Goal: Task Accomplishment & Management: Use online tool/utility

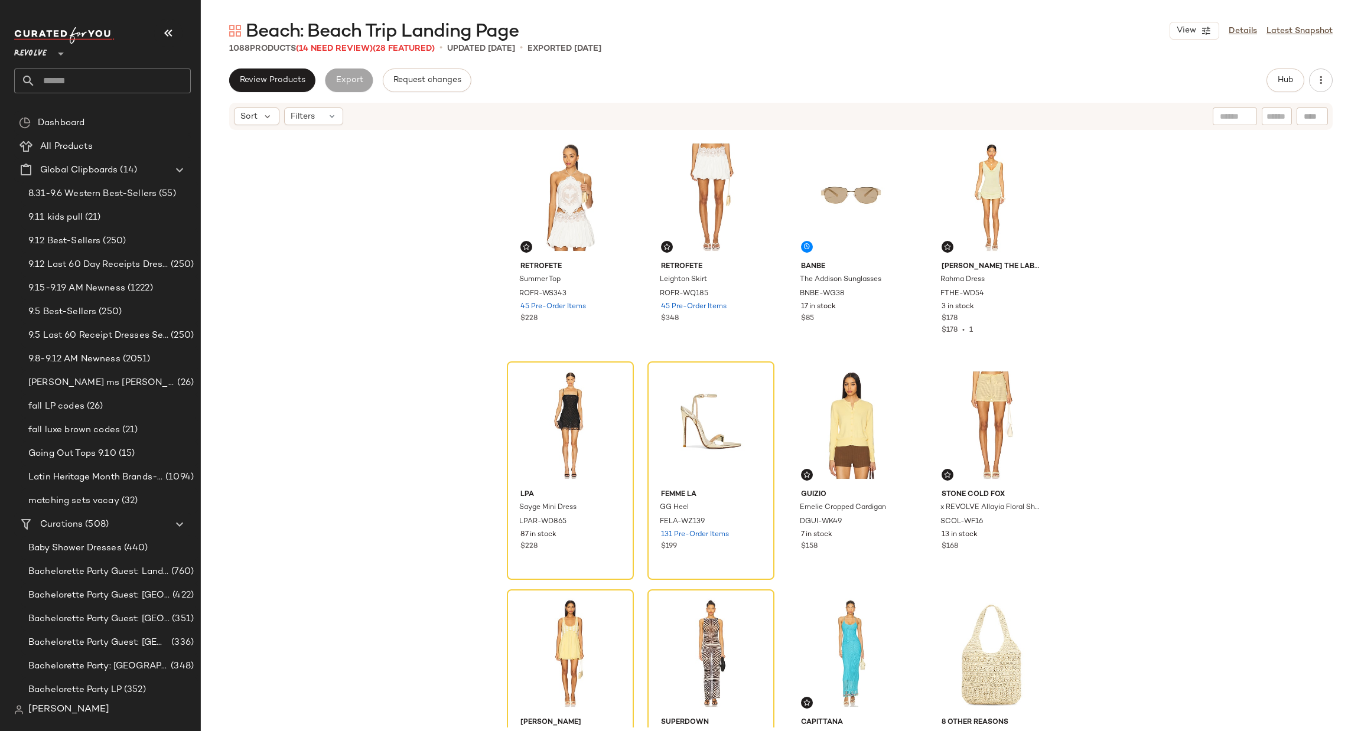
click at [73, 88] on input "text" at bounding box center [112, 81] width 155 height 25
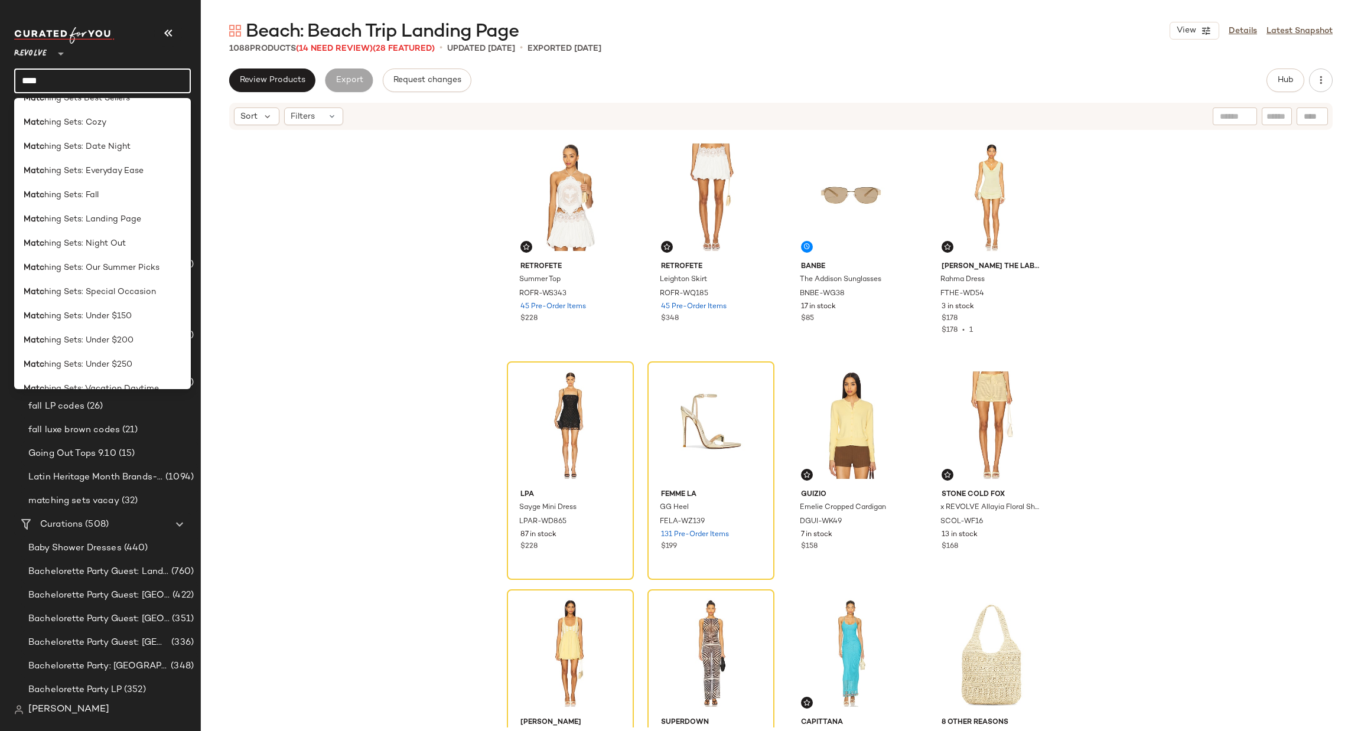
scroll to position [177, 0]
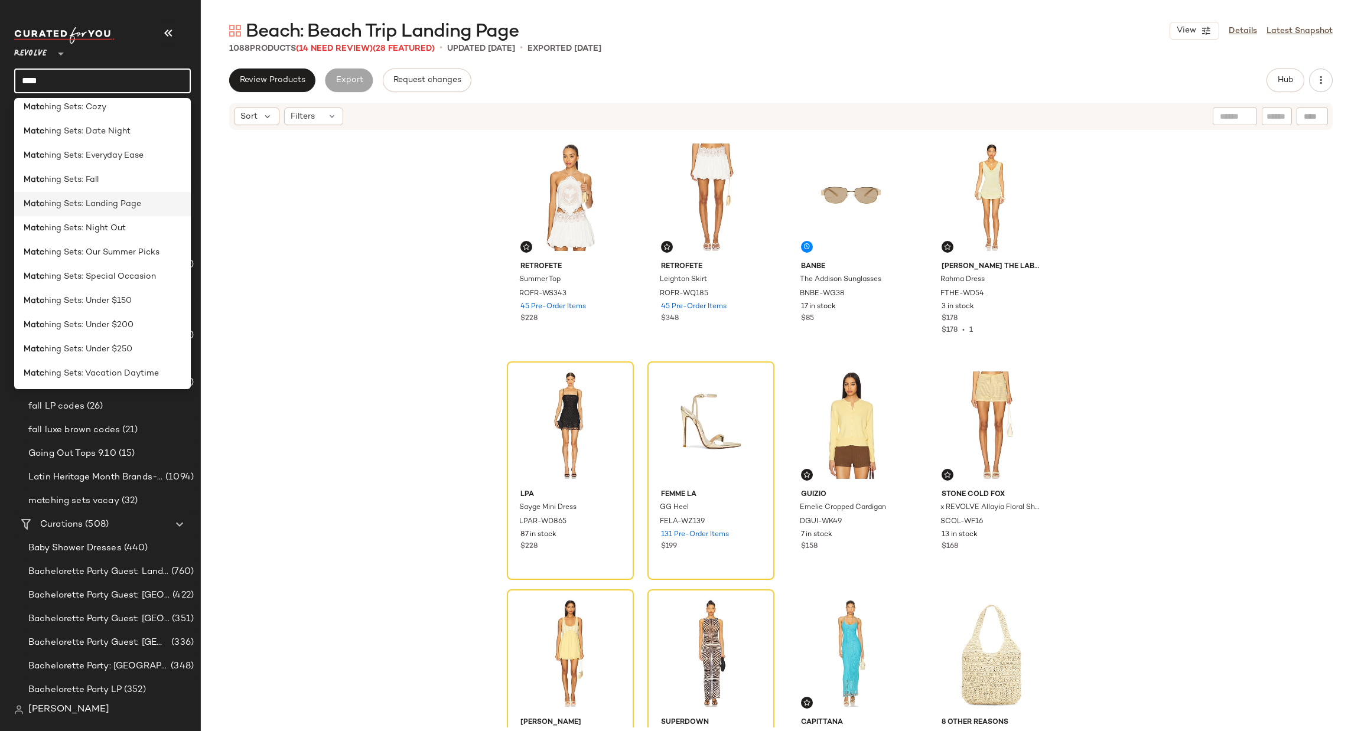
type input "****"
click at [130, 203] on span "hing Sets: Landing Page" at bounding box center [92, 204] width 97 height 12
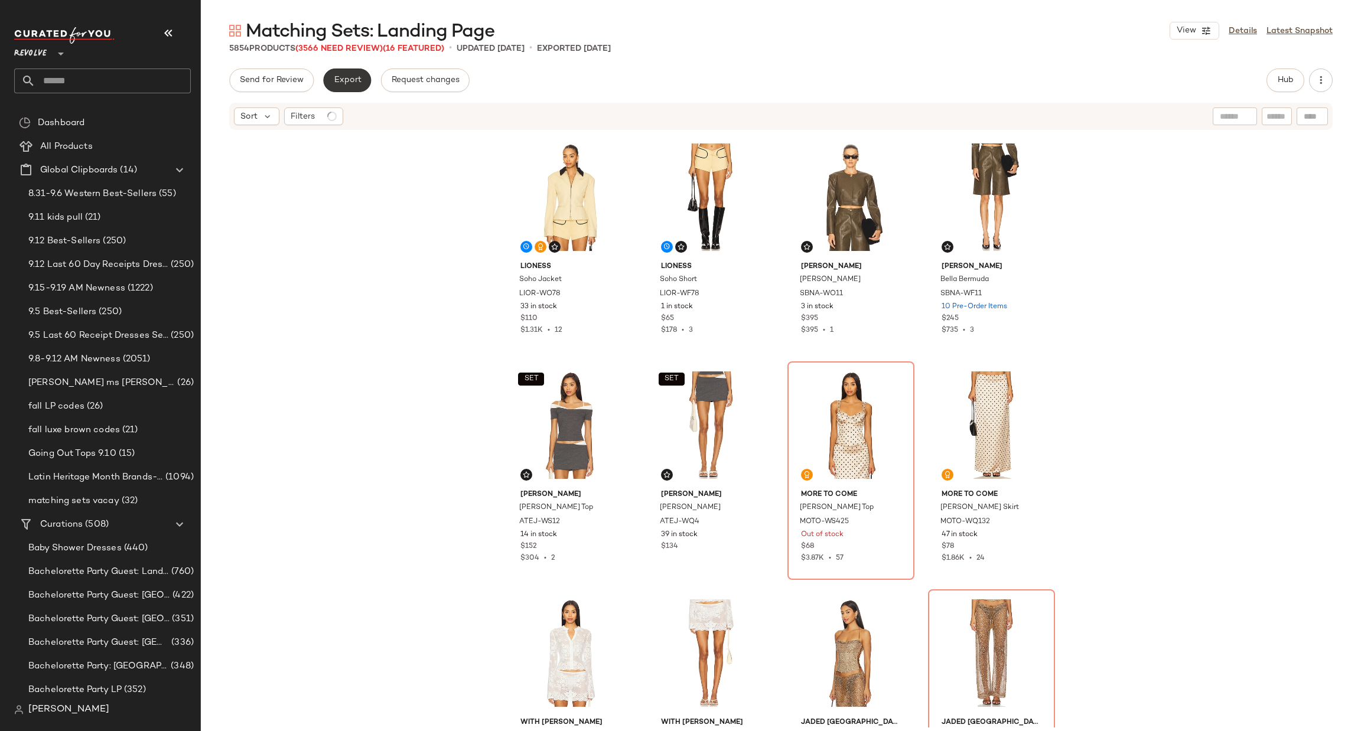
click at [346, 79] on span "Export" at bounding box center [347, 80] width 28 height 9
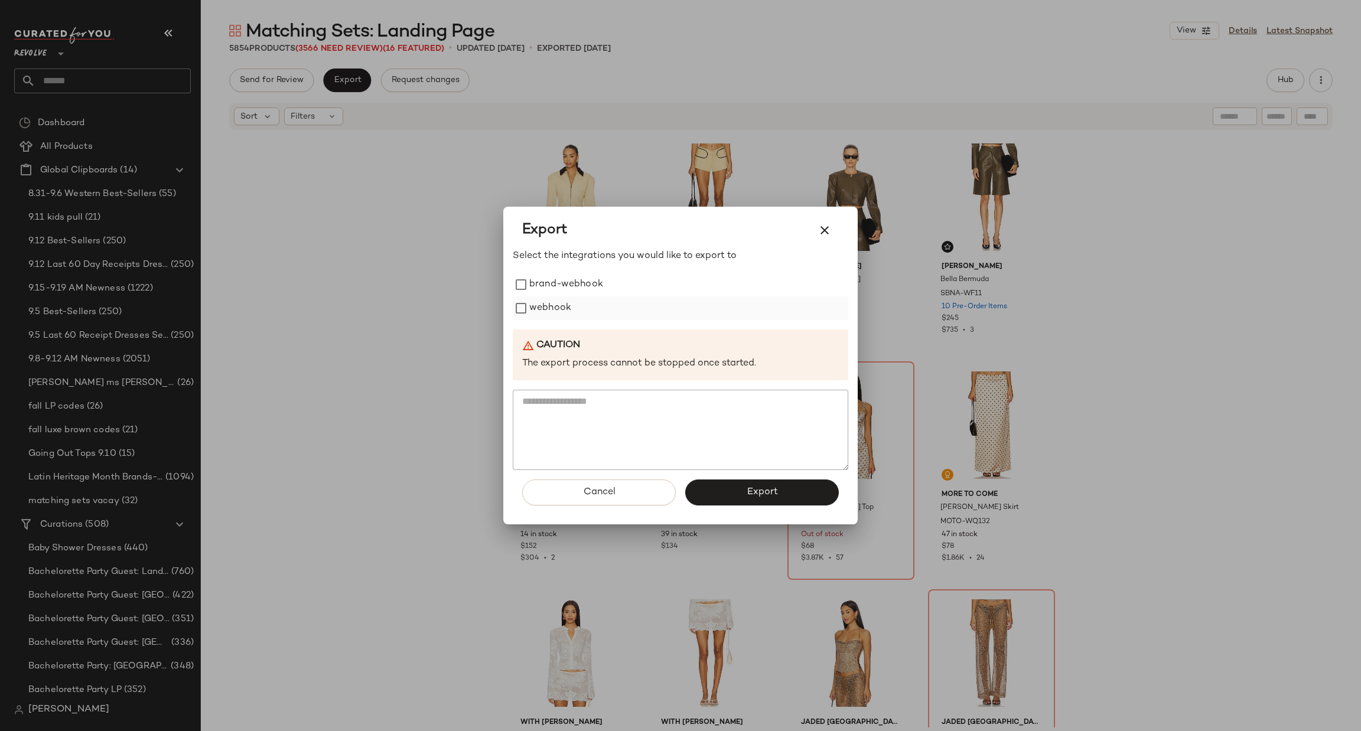
click at [548, 299] on label "webhook" at bounding box center [550, 309] width 42 height 24
click at [749, 490] on span "Export" at bounding box center [761, 492] width 31 height 11
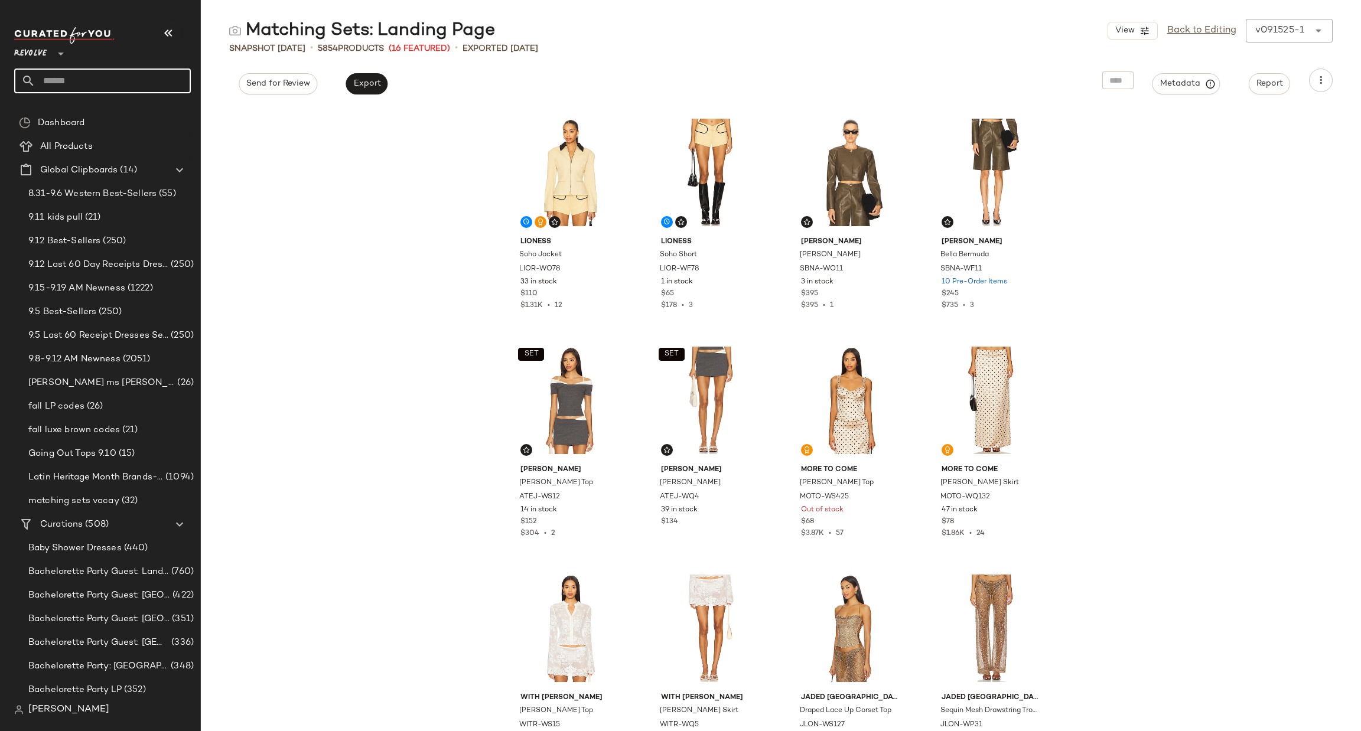
click at [77, 76] on input "text" at bounding box center [112, 81] width 155 height 25
type input "*******"
click at [90, 107] on div "Gameday: West Co ast" at bounding box center [102, 115] width 177 height 24
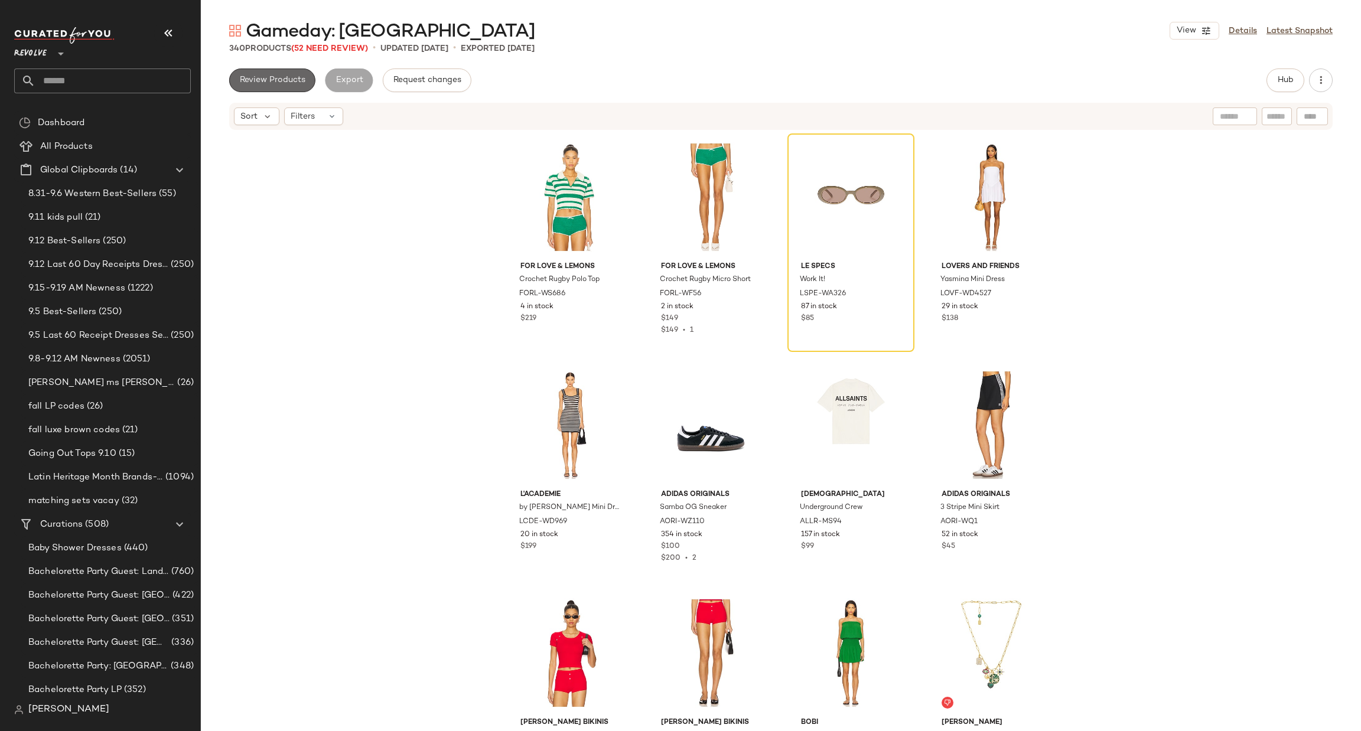
click at [268, 74] on button "Review Products" at bounding box center [272, 81] width 86 height 24
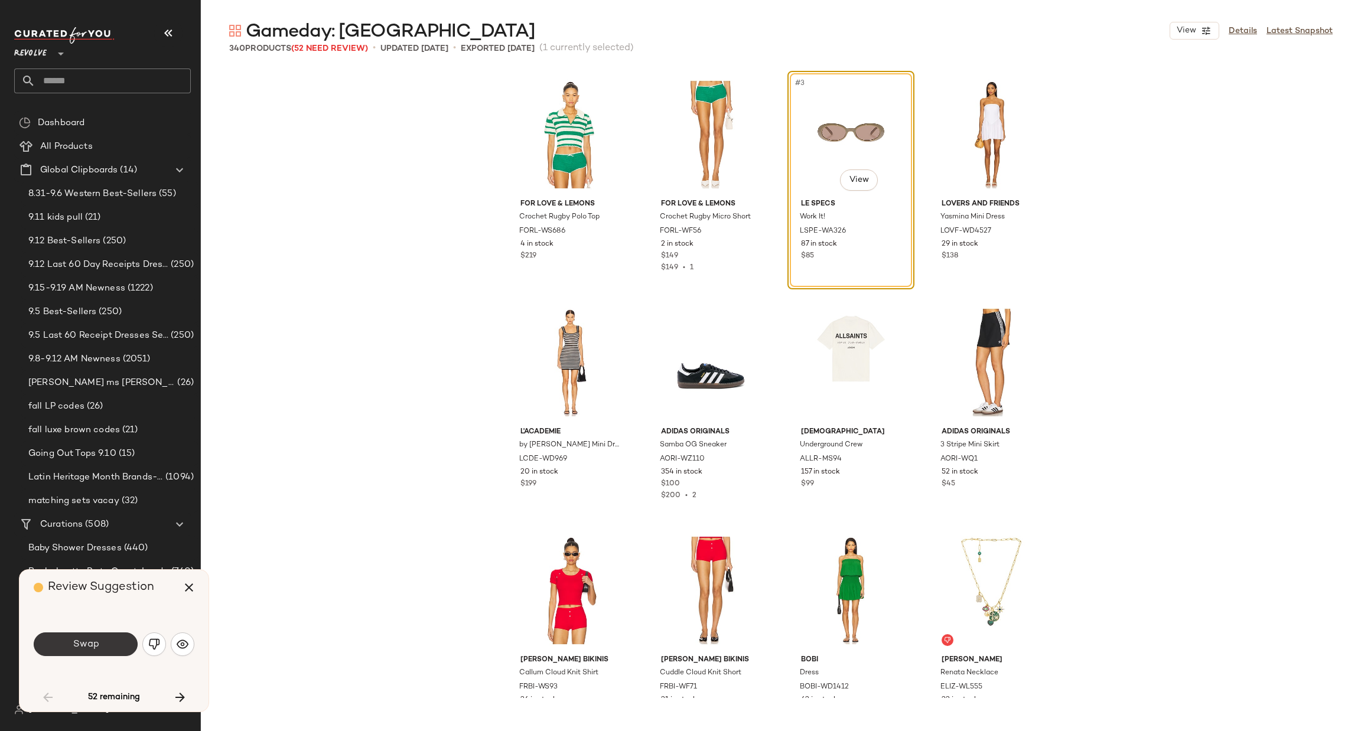
click at [100, 653] on button "Swap" at bounding box center [86, 645] width 104 height 24
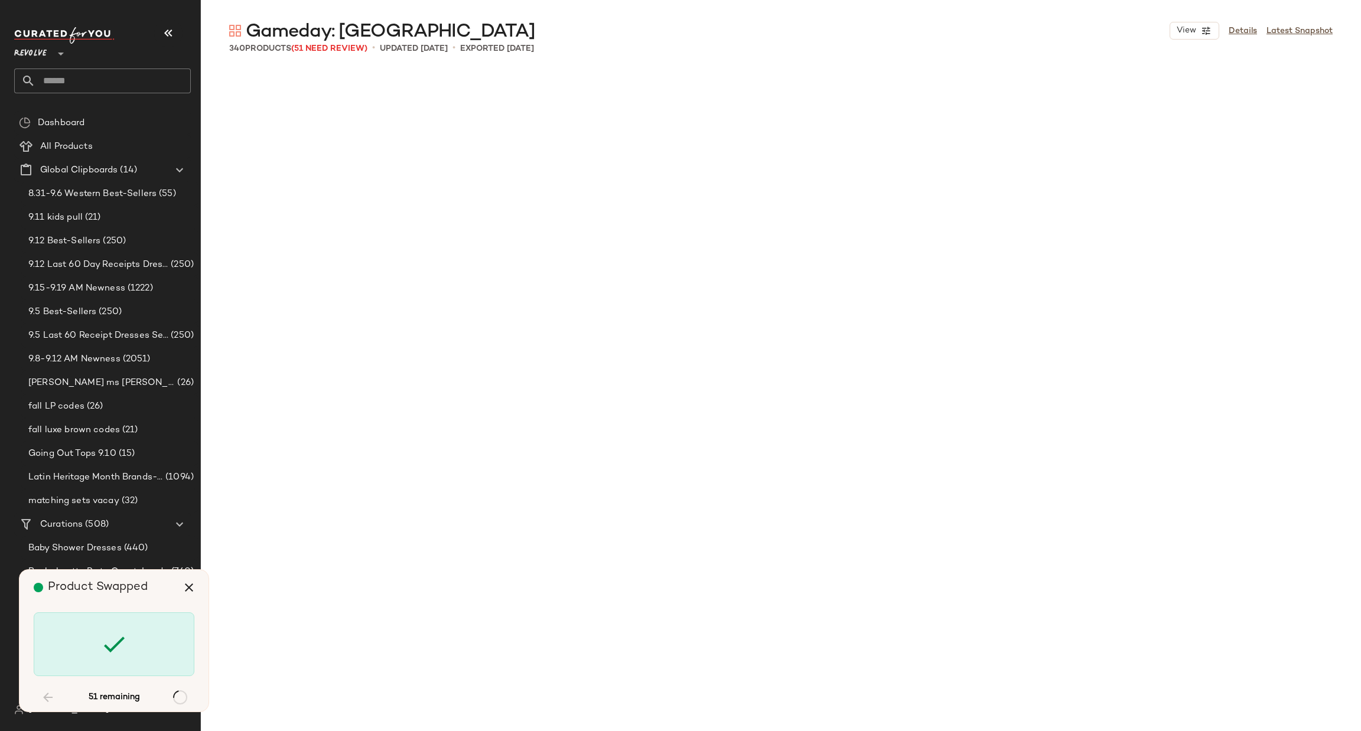
scroll to position [921, 0]
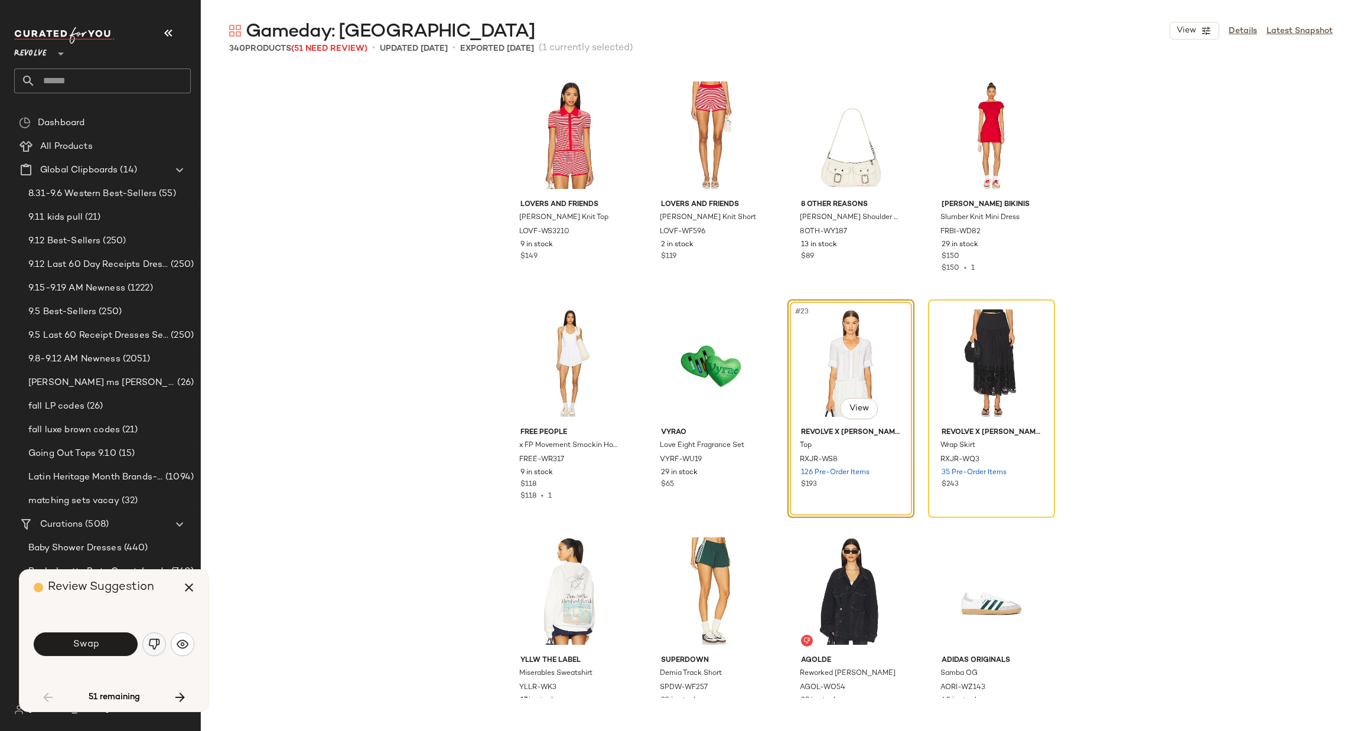
click at [145, 644] on button "button" at bounding box center [154, 645] width 24 height 24
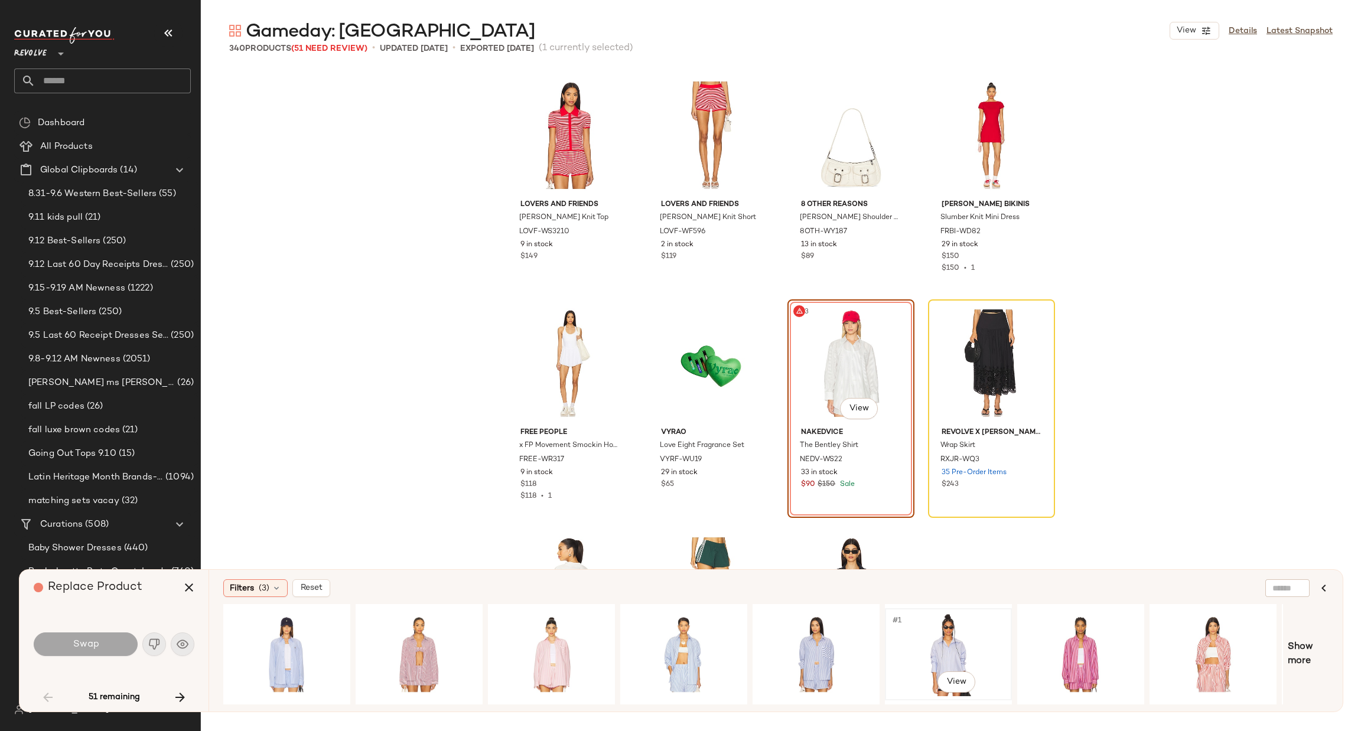
click at [941, 641] on div "#1 View" at bounding box center [948, 654] width 119 height 84
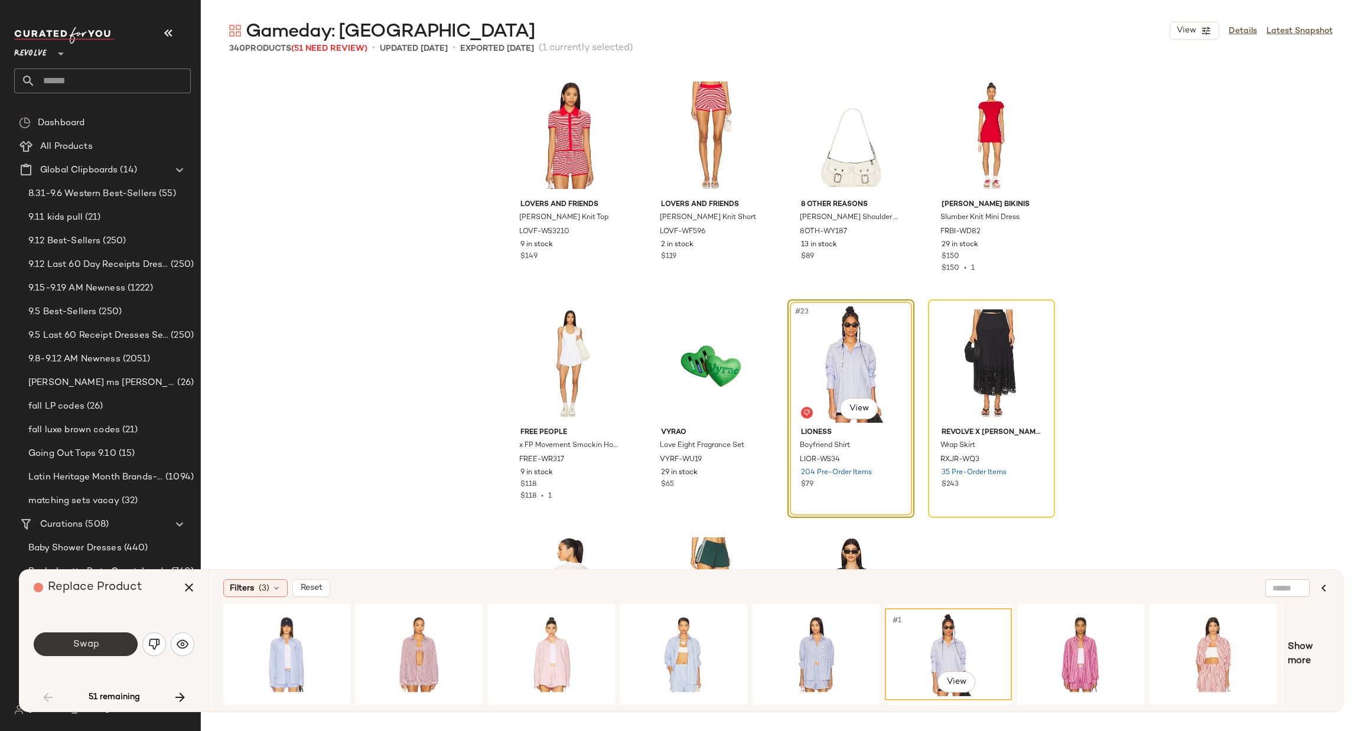
click at [96, 650] on button "Swap" at bounding box center [86, 645] width 104 height 24
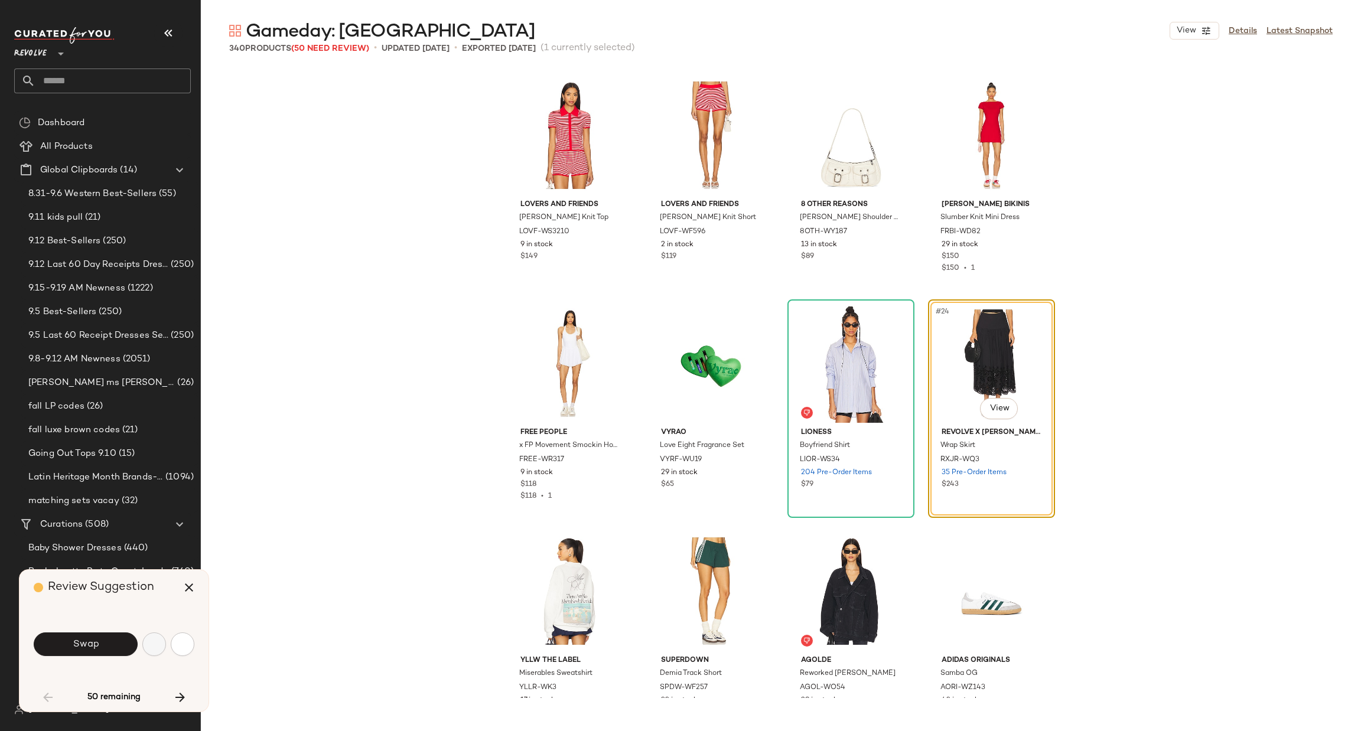
scroll to position [912, 0]
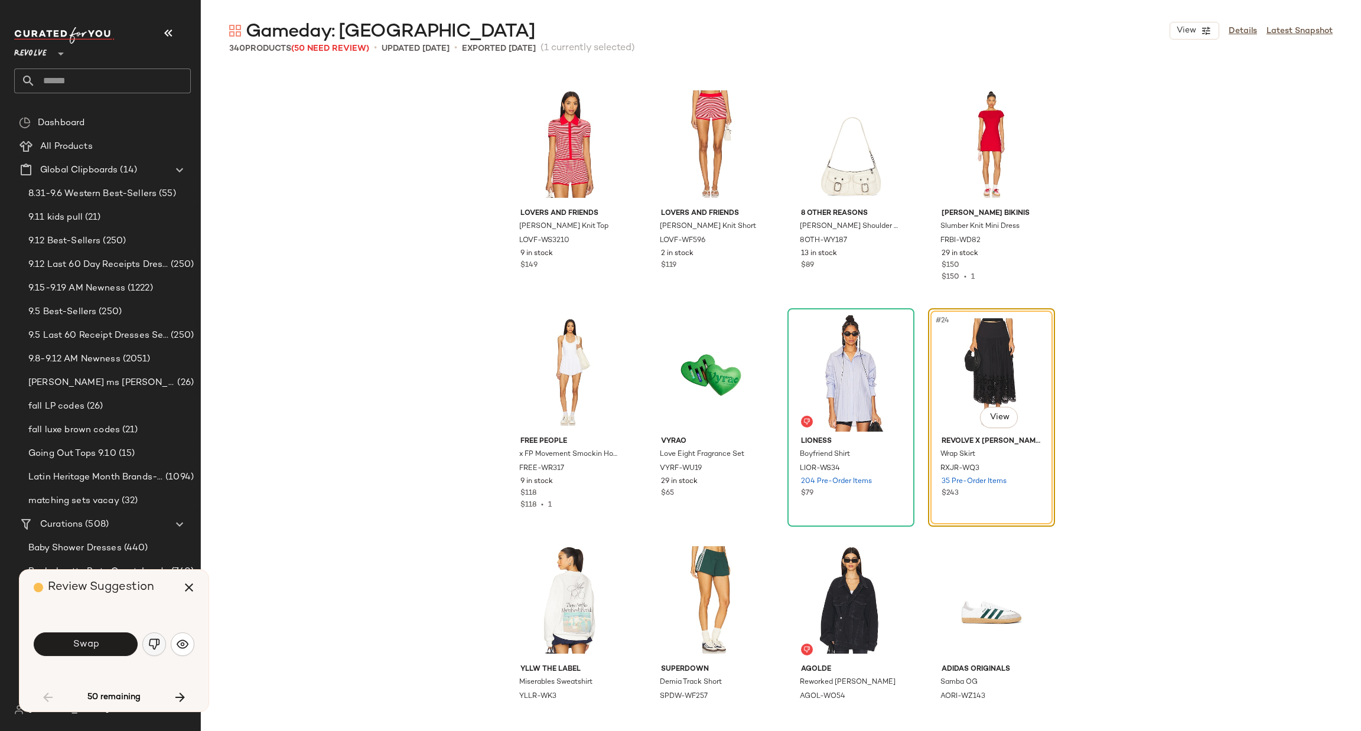
click at [158, 645] on img "button" at bounding box center [154, 644] width 12 height 12
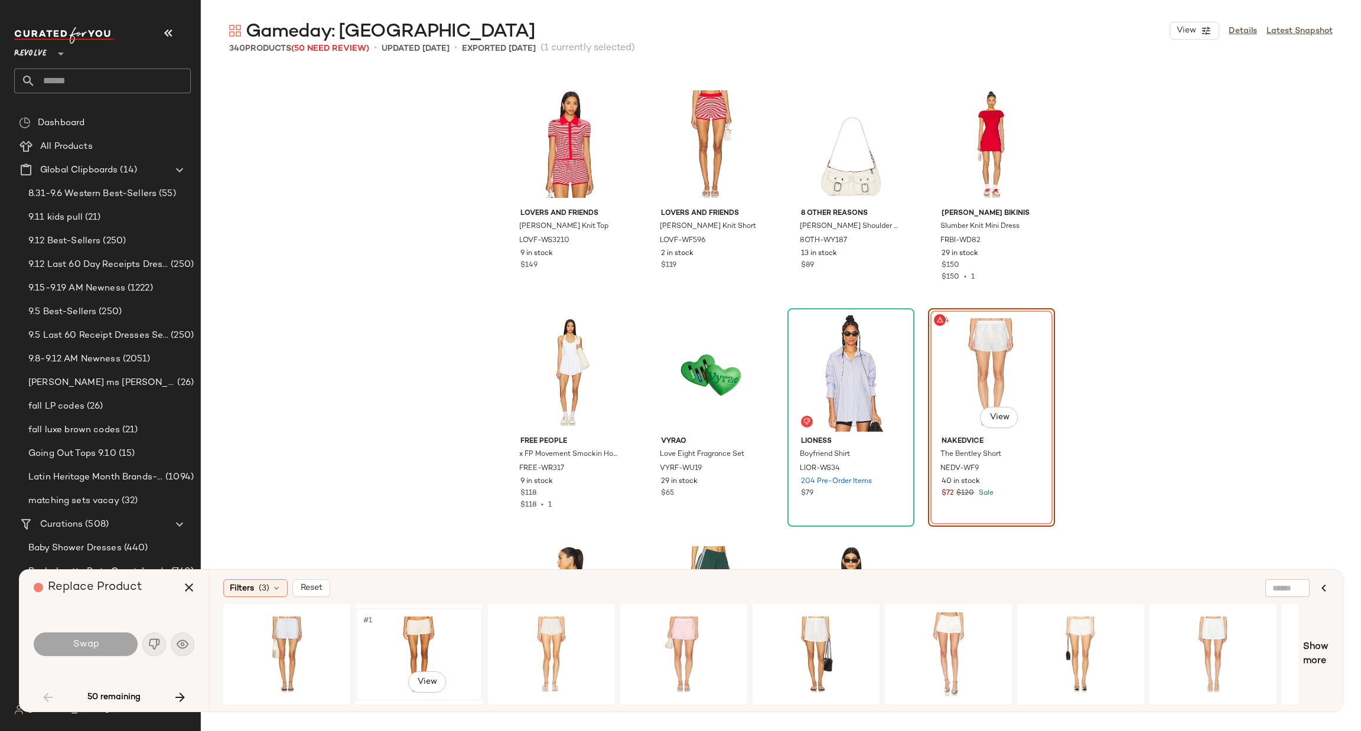
click at [408, 633] on div "#1 View" at bounding box center [419, 654] width 119 height 84
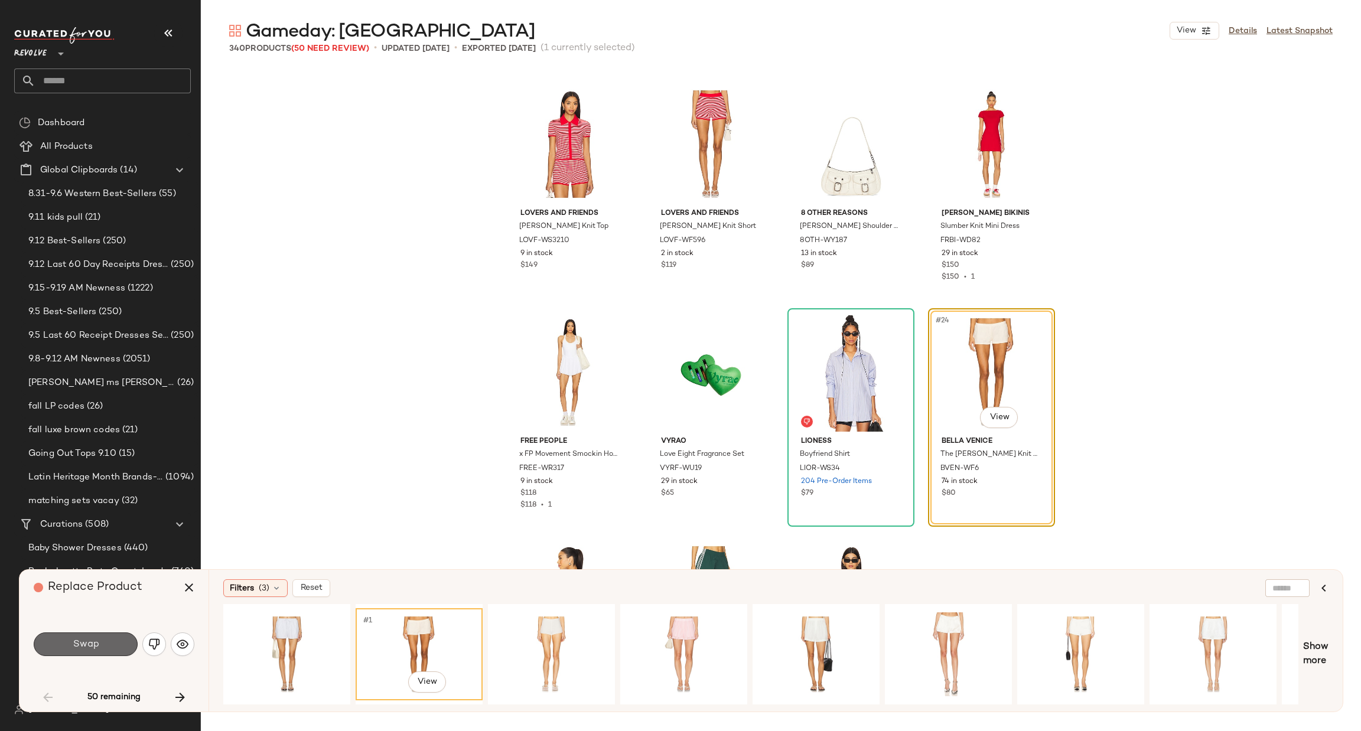
click at [110, 646] on button "Swap" at bounding box center [86, 645] width 104 height 24
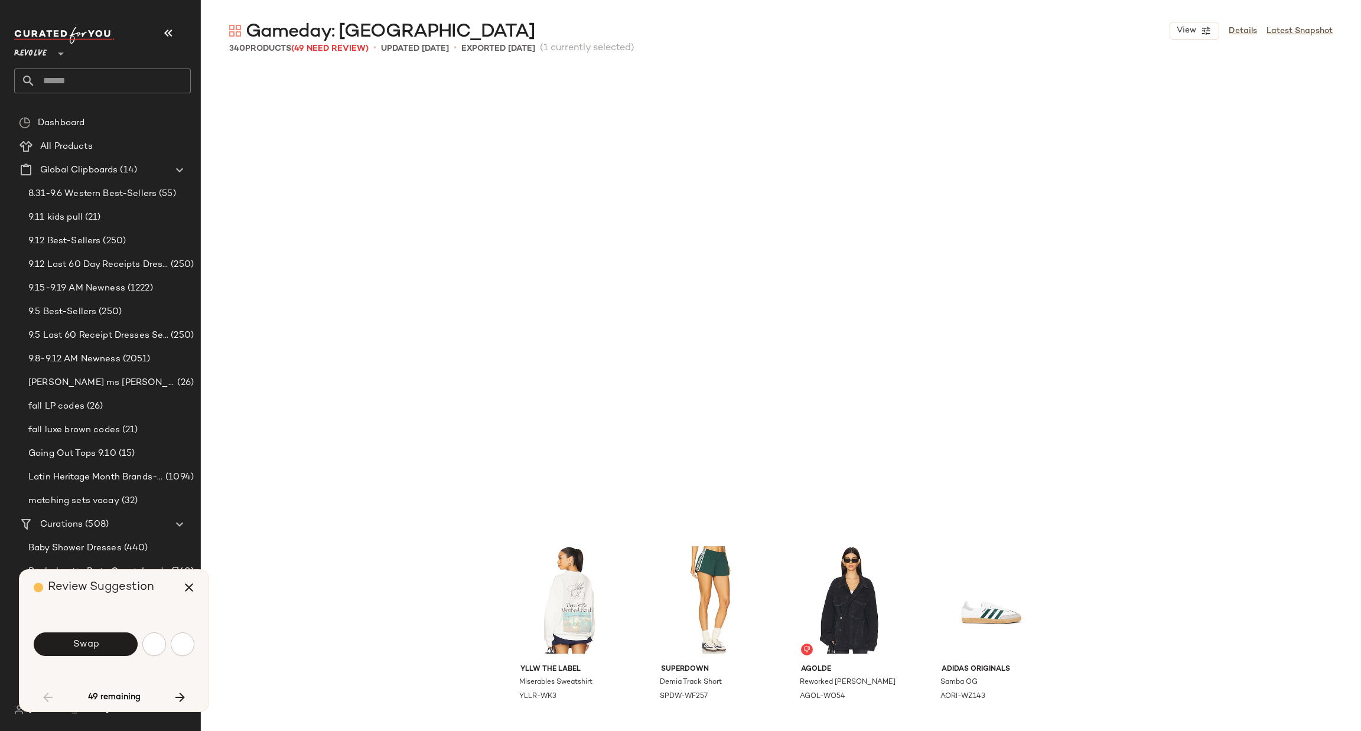
scroll to position [1368, 0]
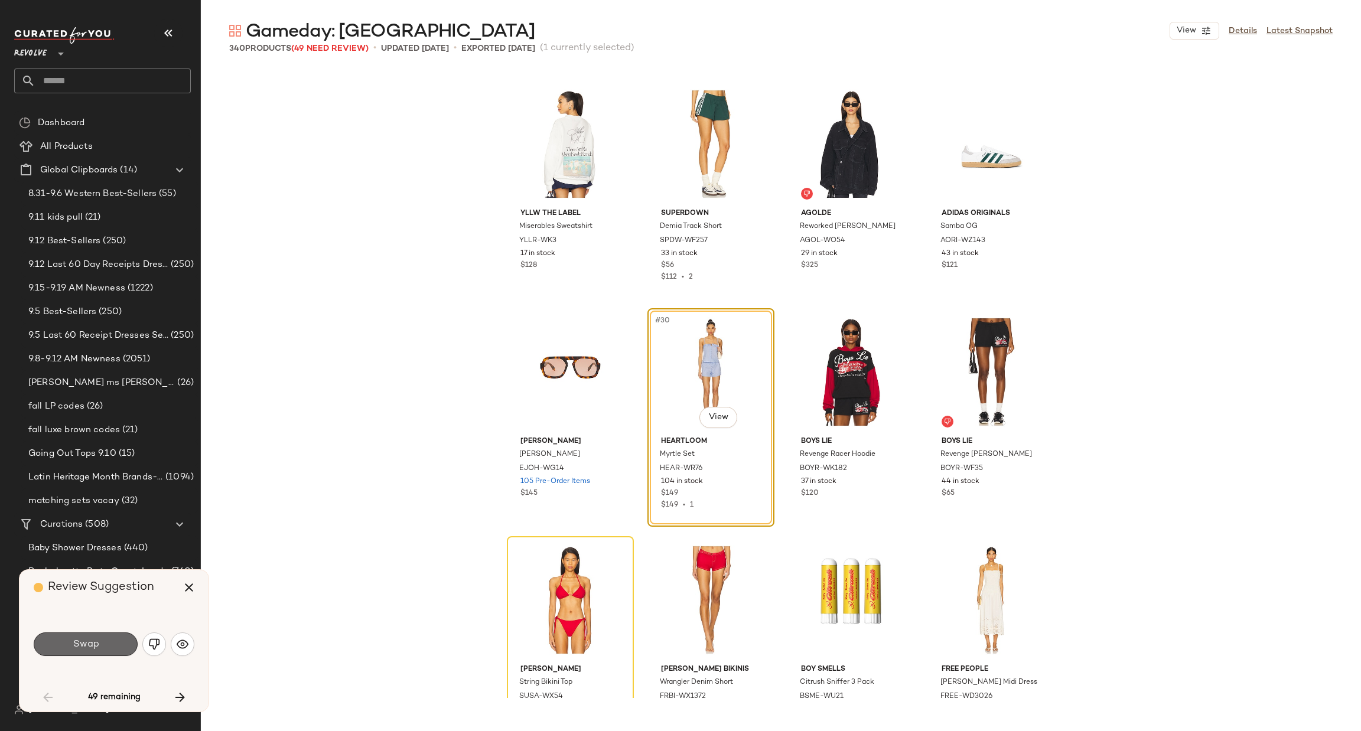
click at [100, 643] on button "Swap" at bounding box center [86, 645] width 104 height 24
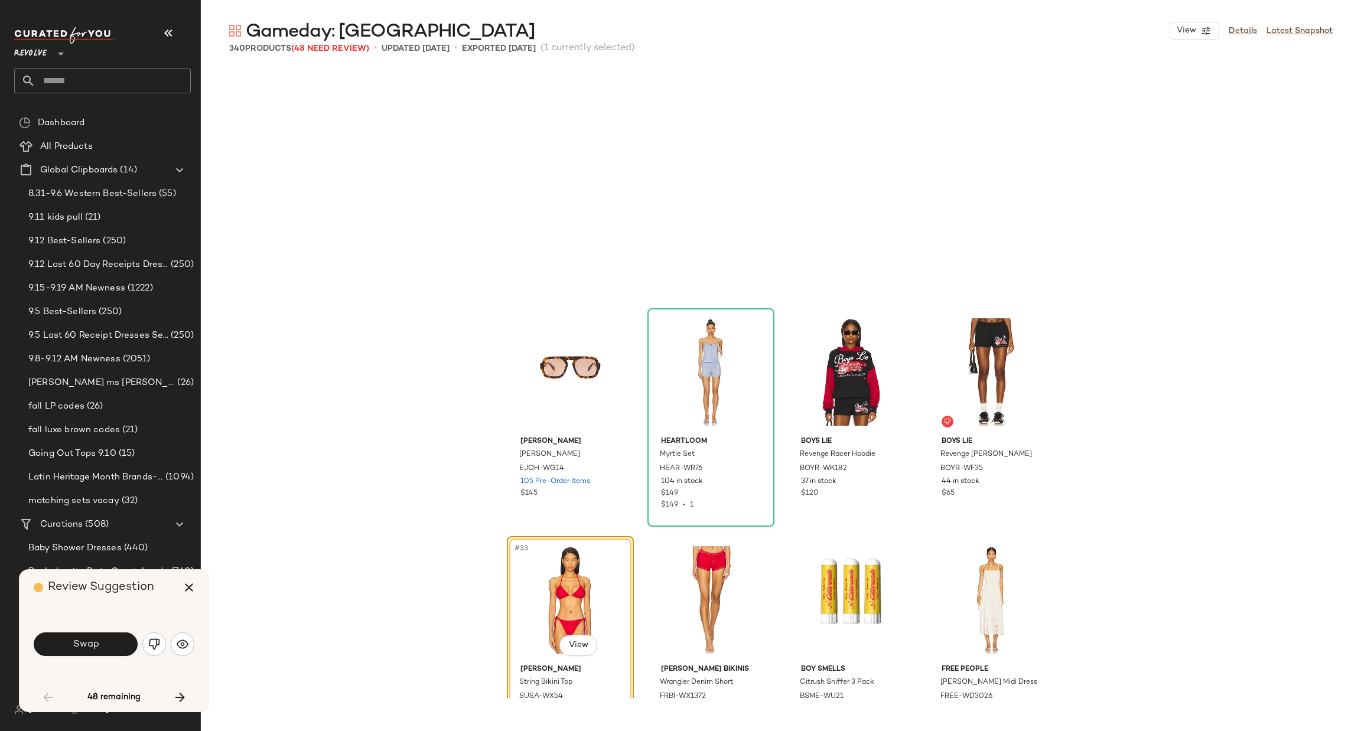
scroll to position [1596, 0]
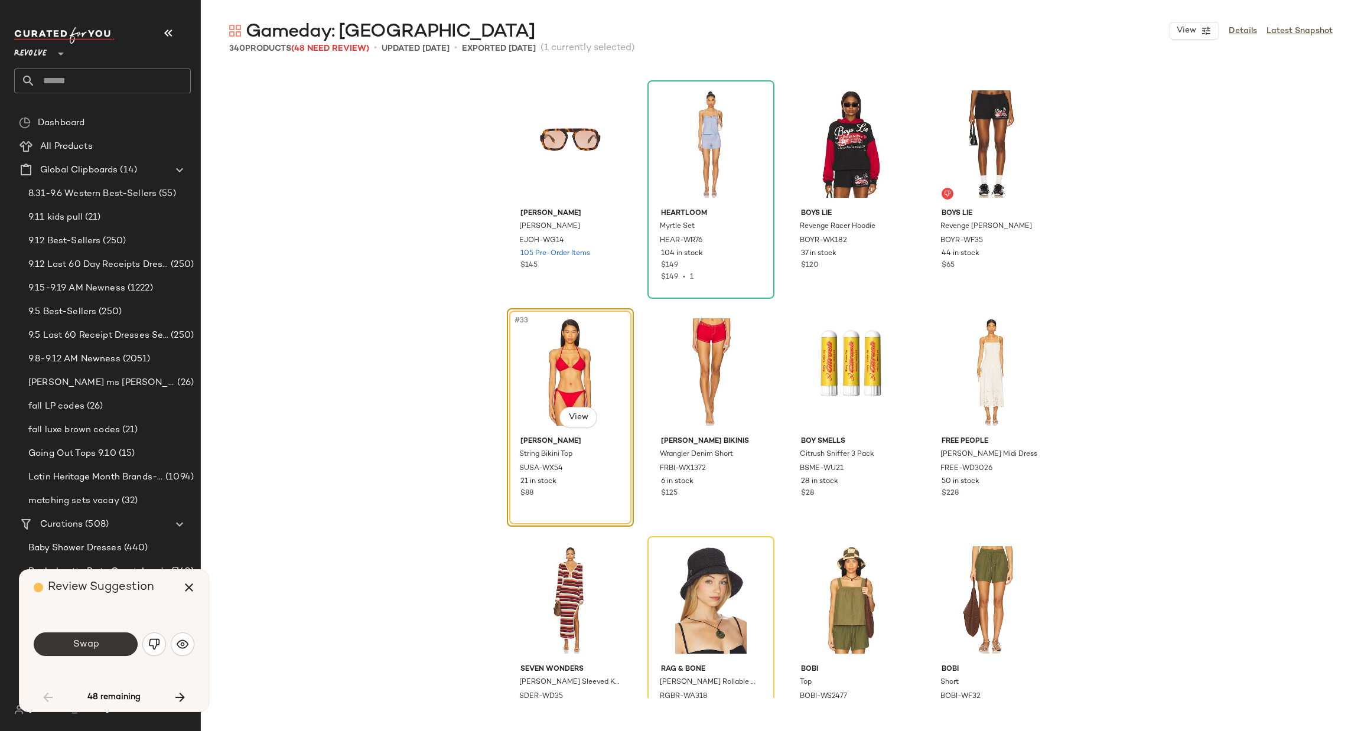
click at [87, 643] on span "Swap" at bounding box center [85, 644] width 27 height 11
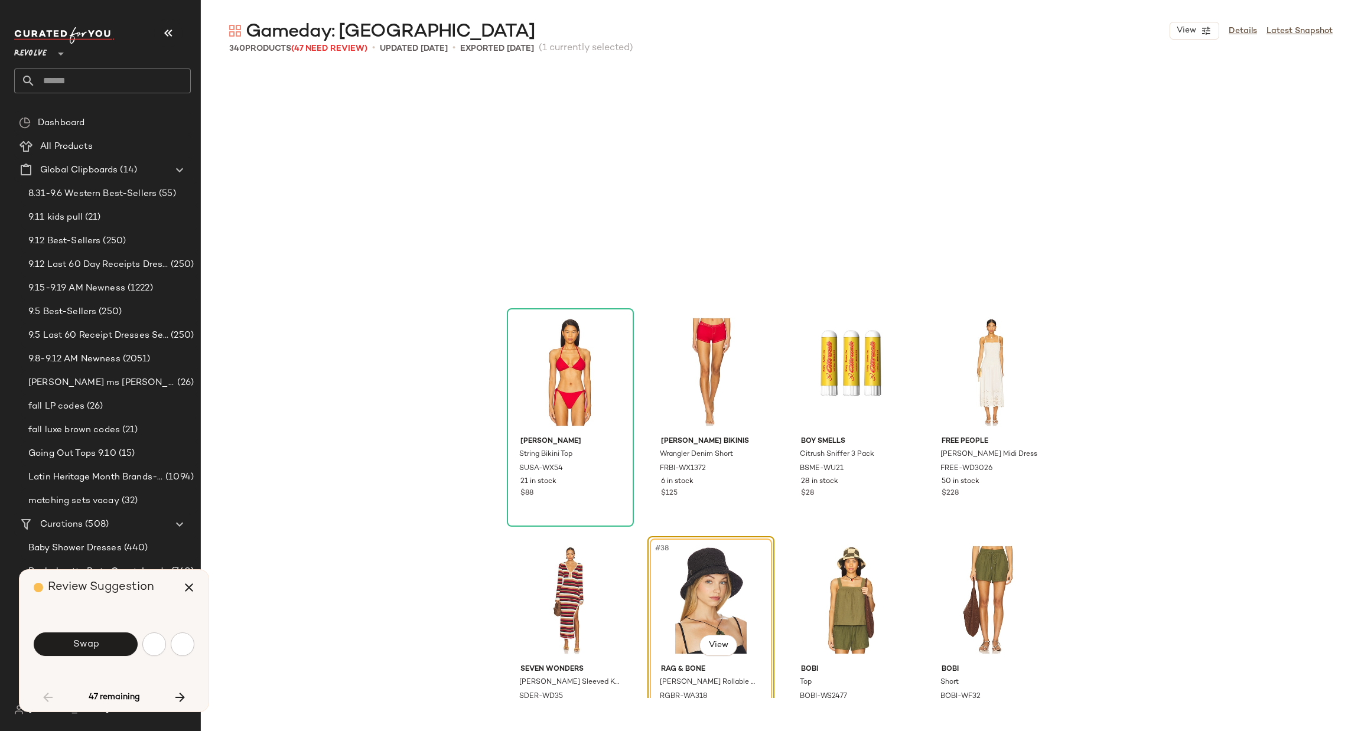
scroll to position [1823, 0]
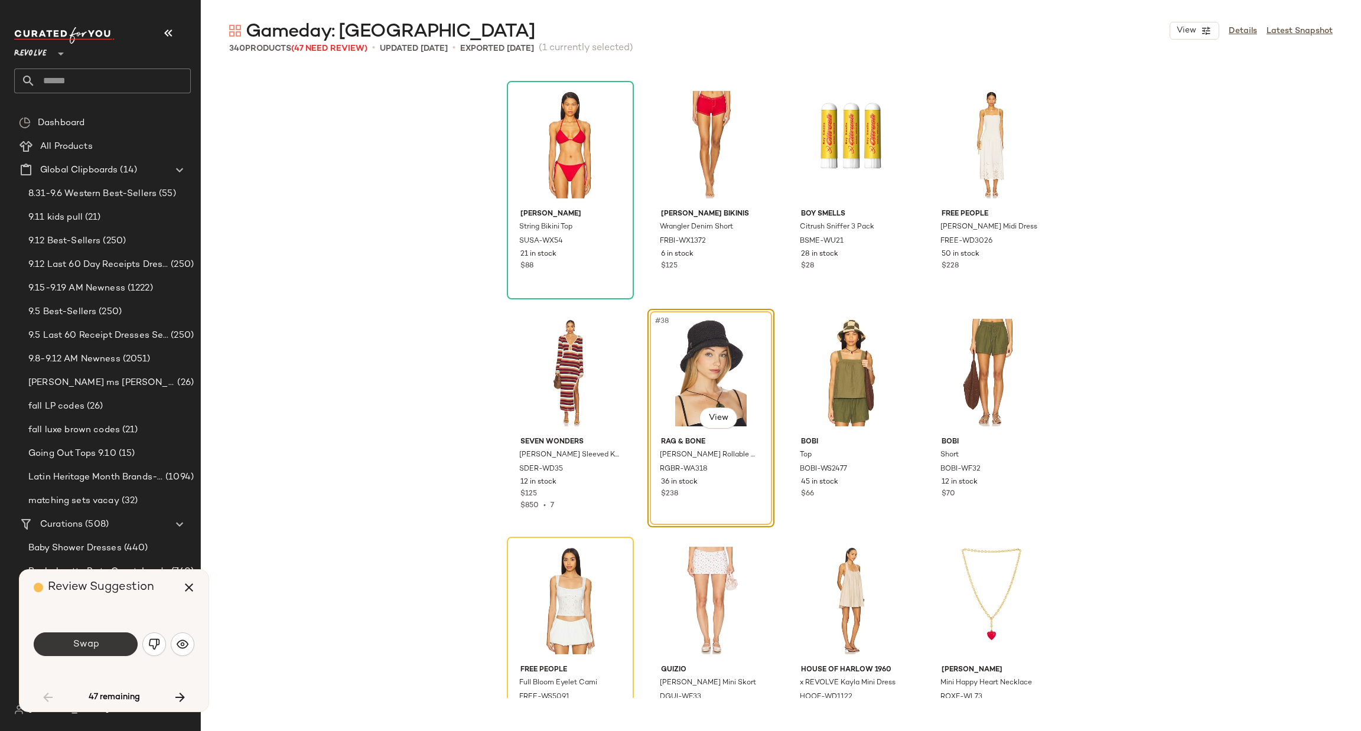
click at [96, 649] on span "Swap" at bounding box center [85, 644] width 27 height 11
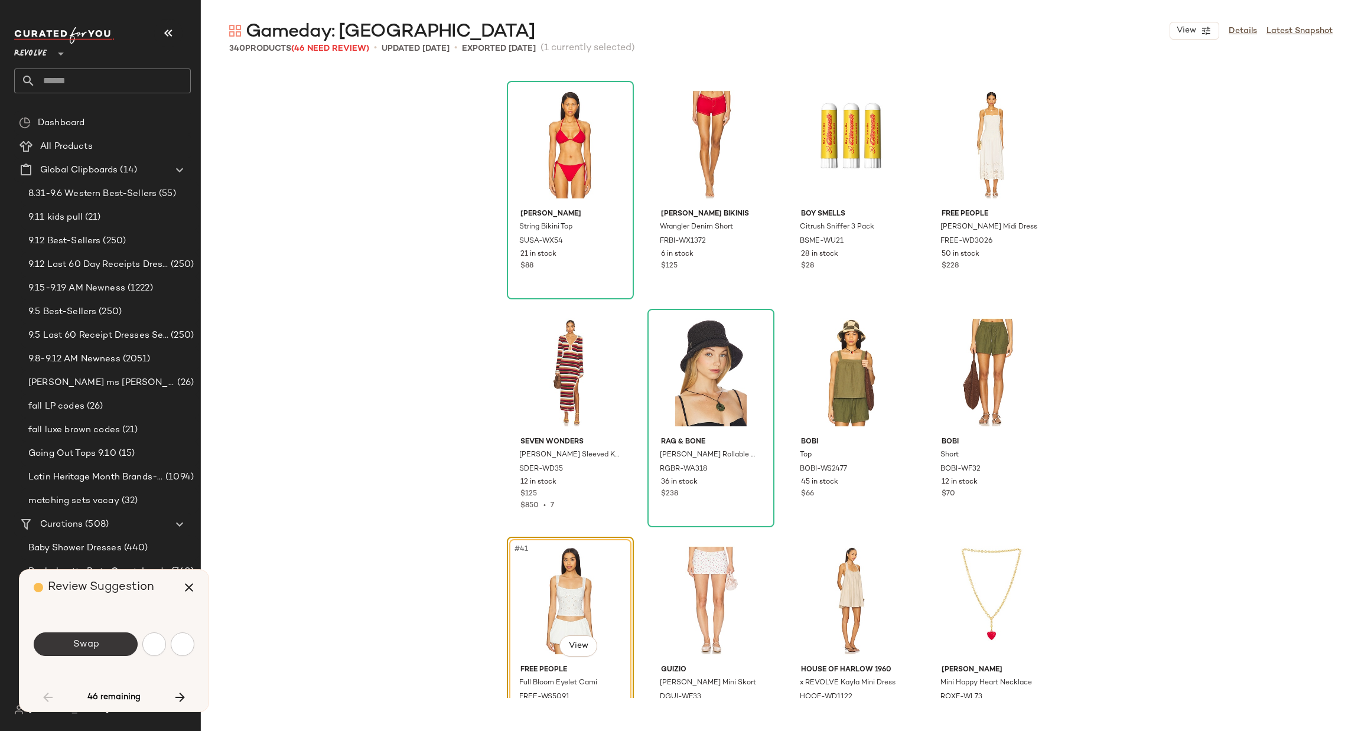
scroll to position [2051, 0]
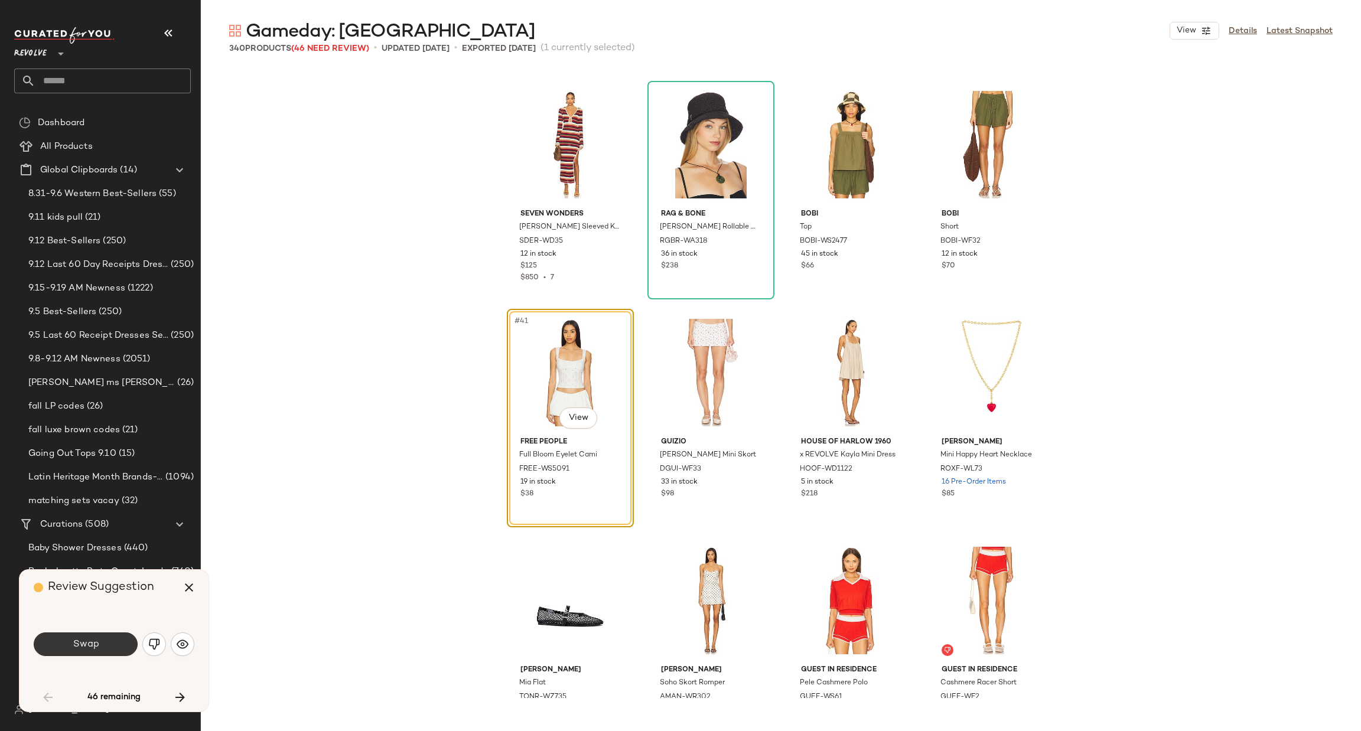
click at [90, 637] on button "Swap" at bounding box center [86, 645] width 104 height 24
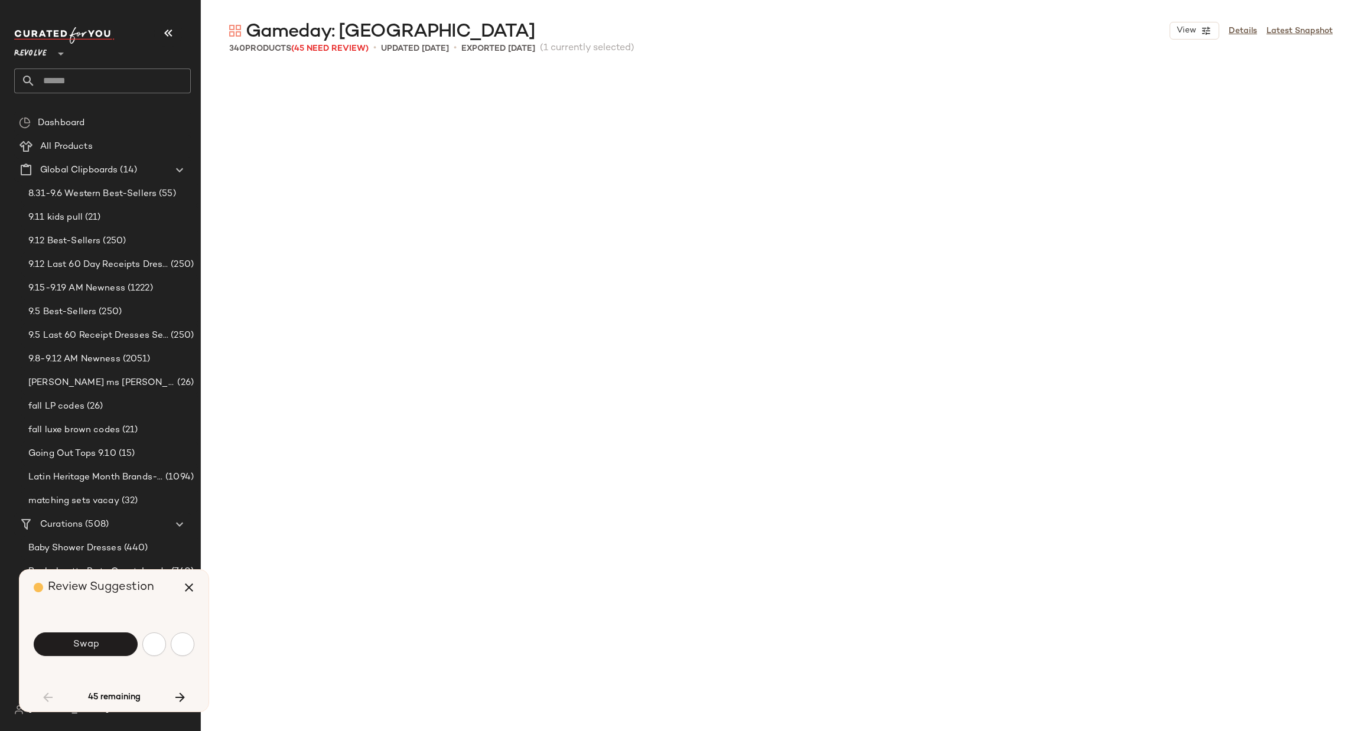
scroll to position [2736, 0]
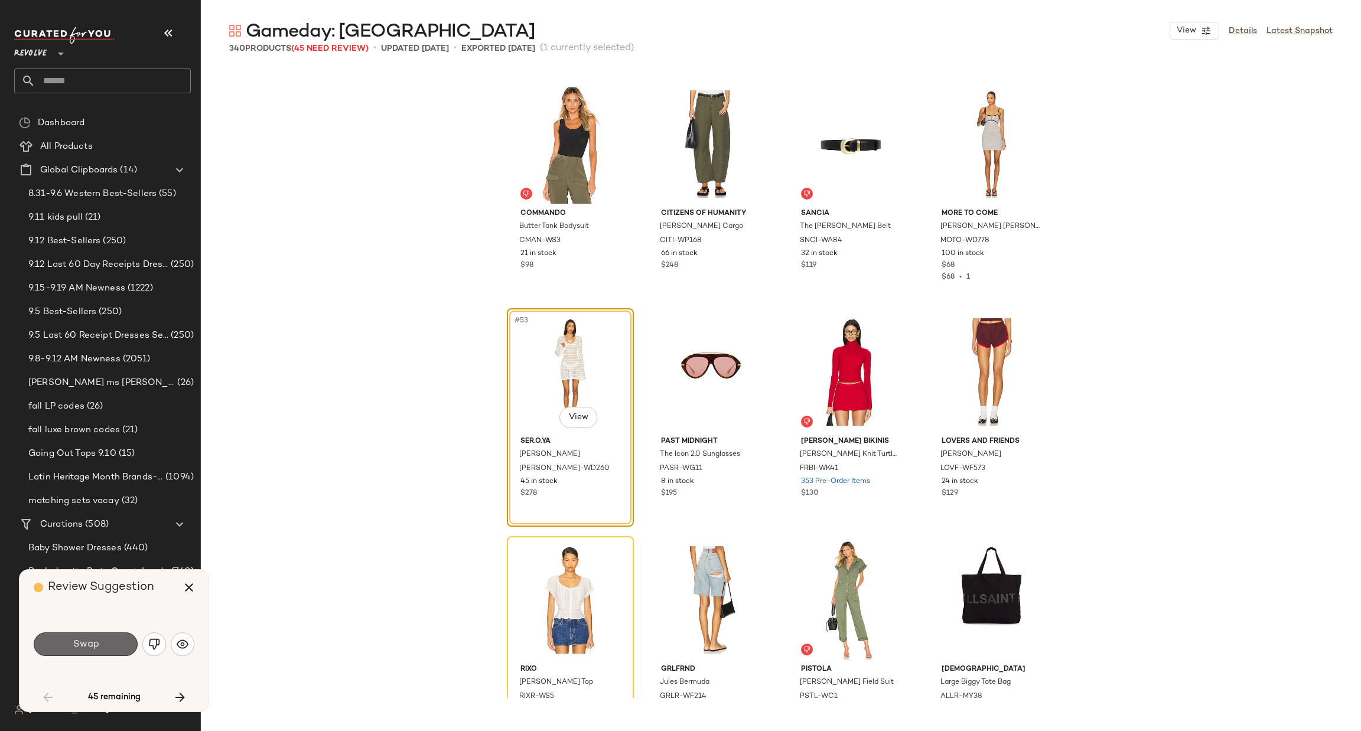
click at [87, 642] on span "Swap" at bounding box center [85, 644] width 27 height 11
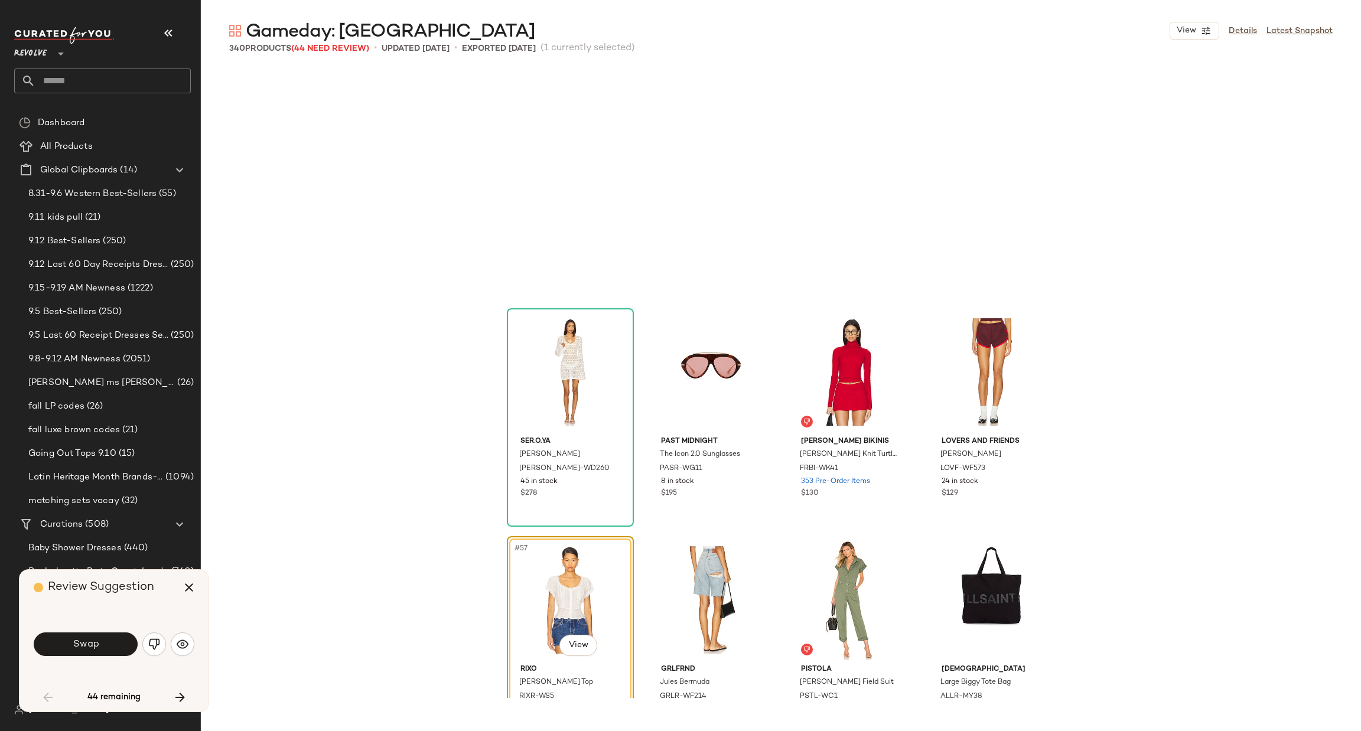
scroll to position [2964, 0]
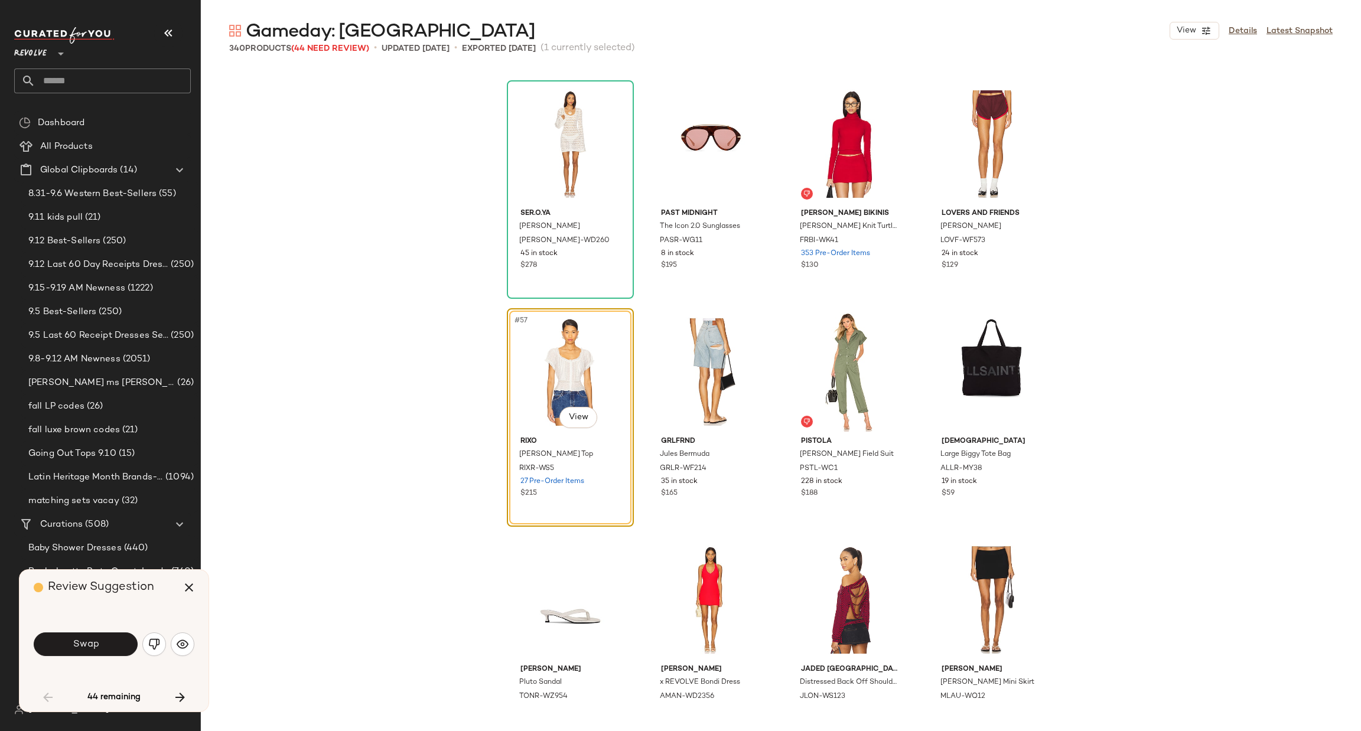
click at [87, 643] on span "Swap" at bounding box center [85, 644] width 27 height 11
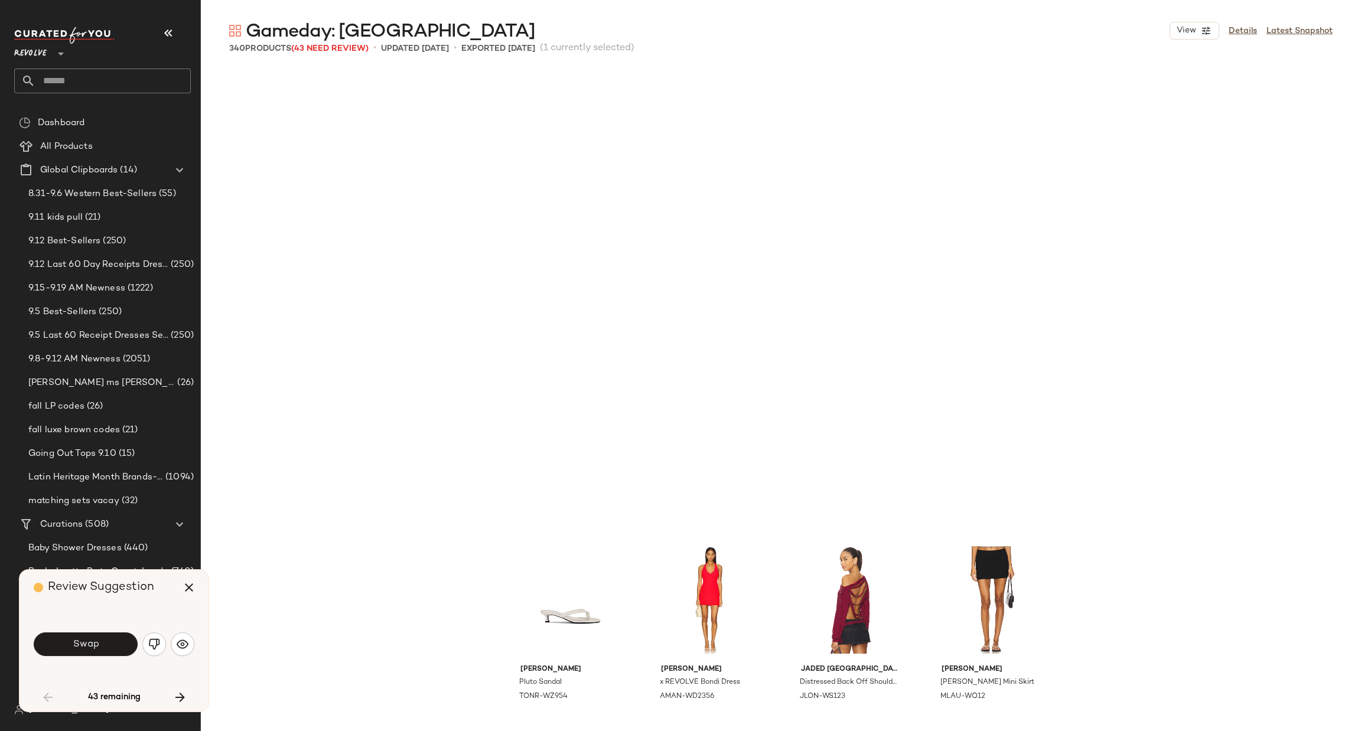
scroll to position [3419, 0]
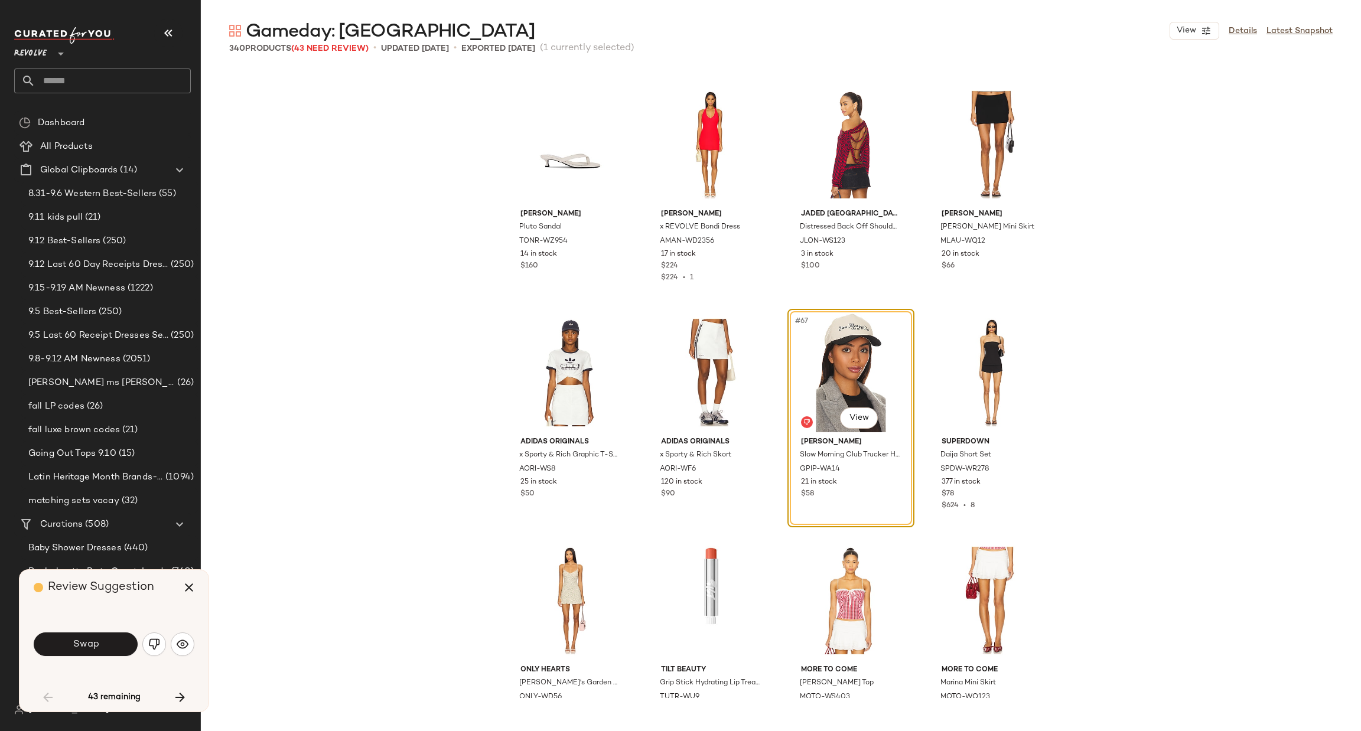
click at [113, 648] on button "Swap" at bounding box center [86, 645] width 104 height 24
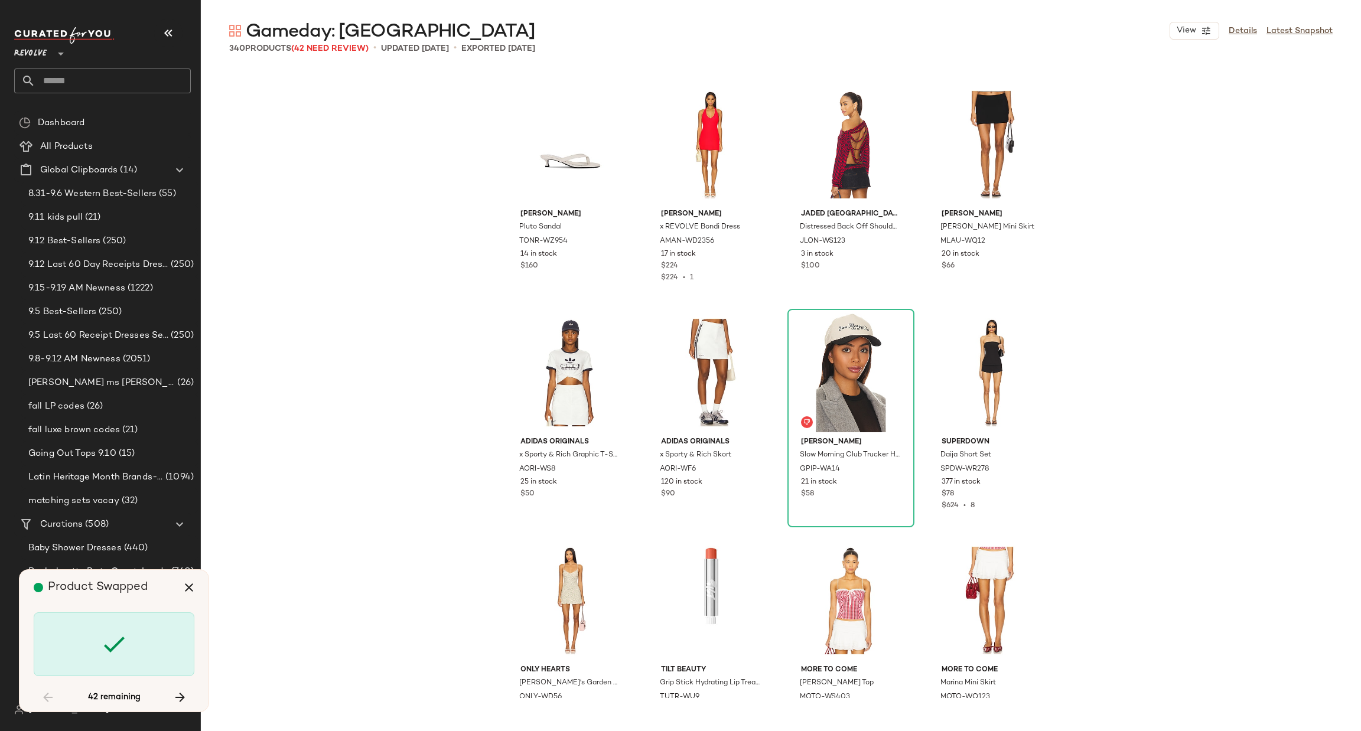
scroll to position [4332, 0]
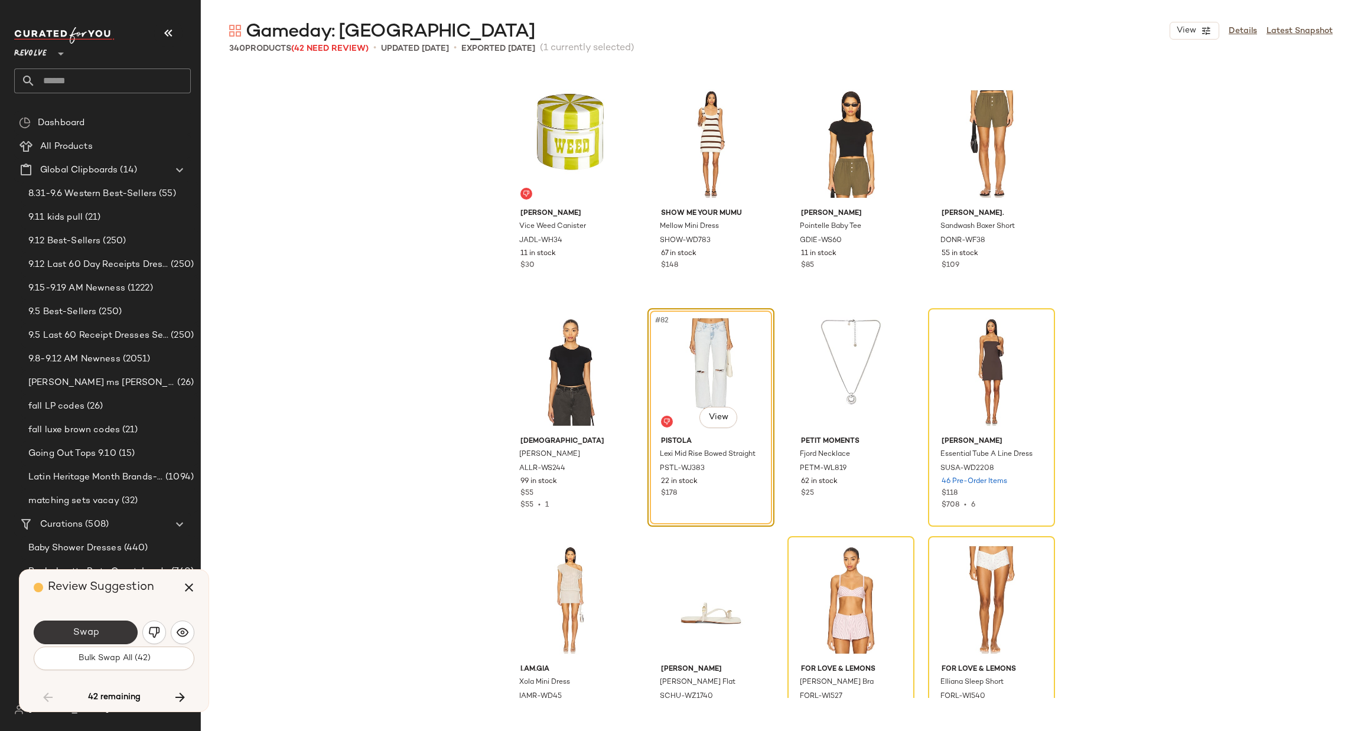
click at [94, 633] on span "Swap" at bounding box center [85, 632] width 27 height 11
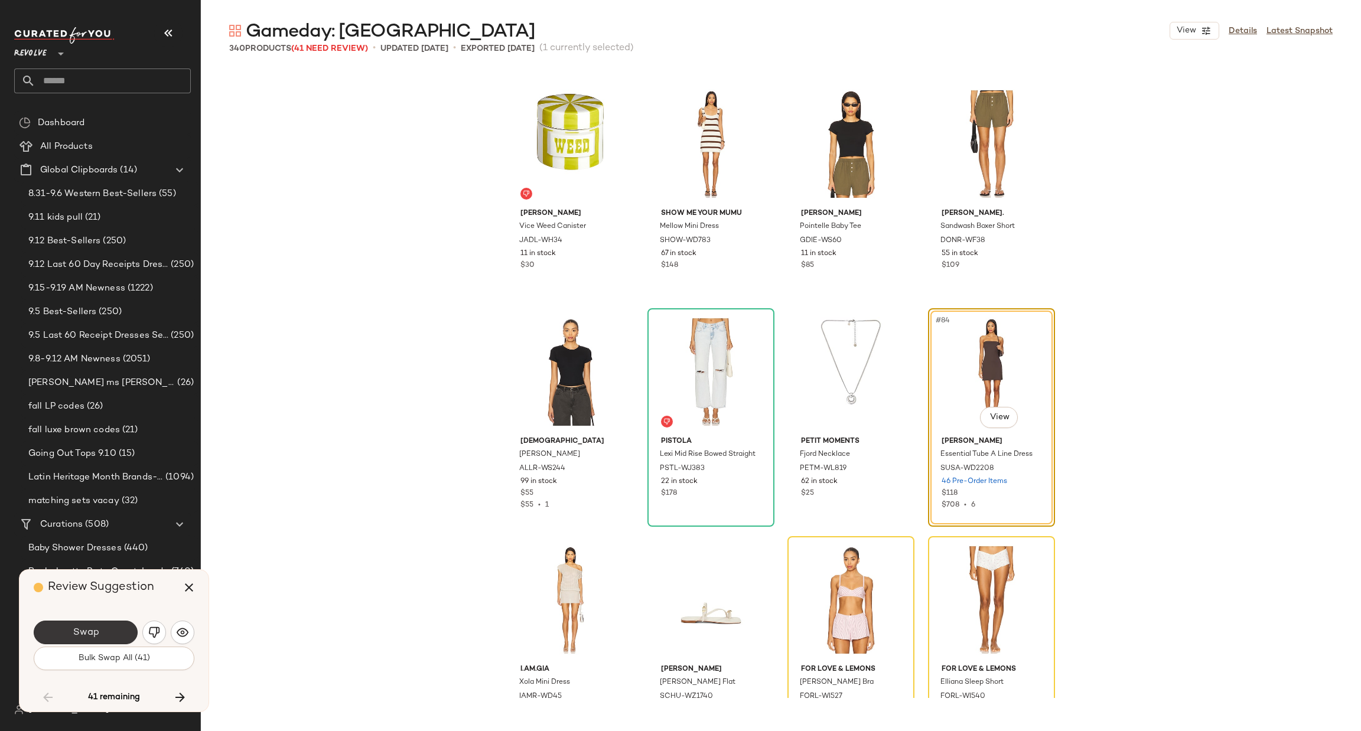
click at [82, 639] on button "Swap" at bounding box center [86, 633] width 104 height 24
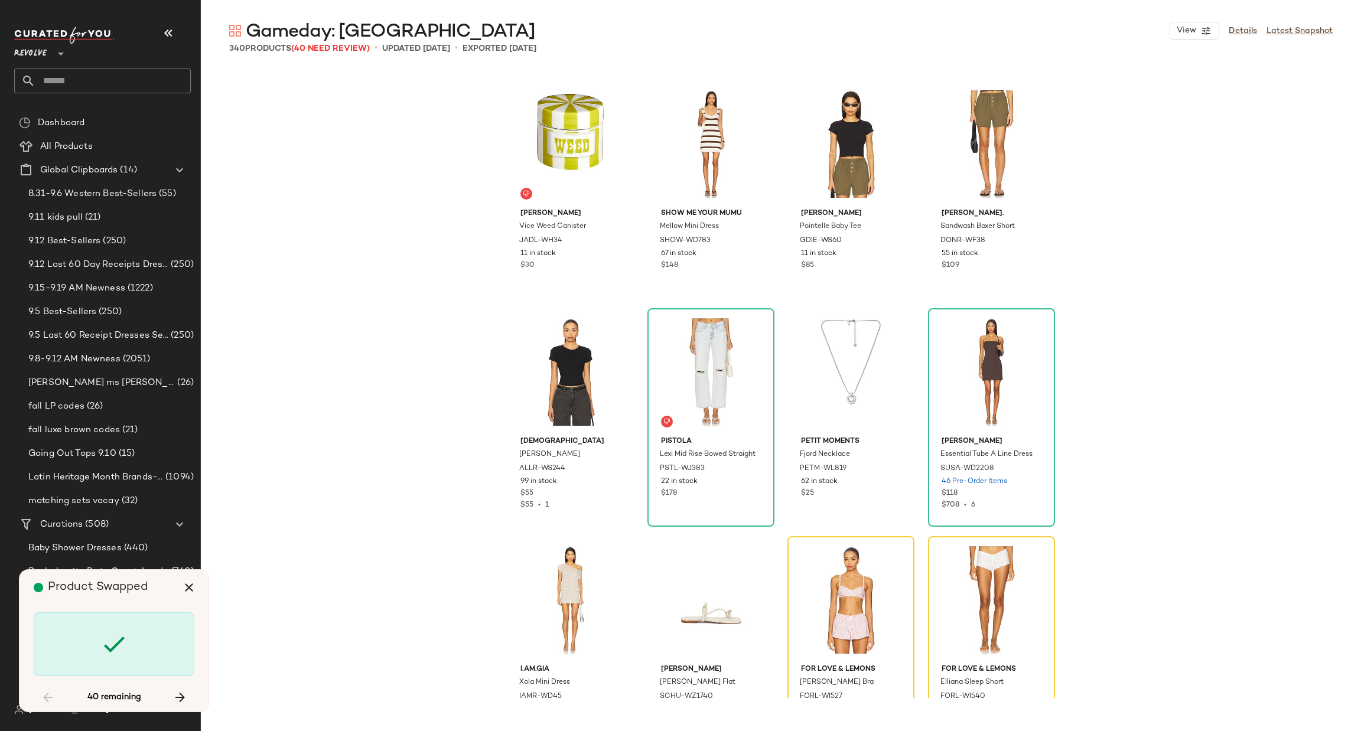
scroll to position [4559, 0]
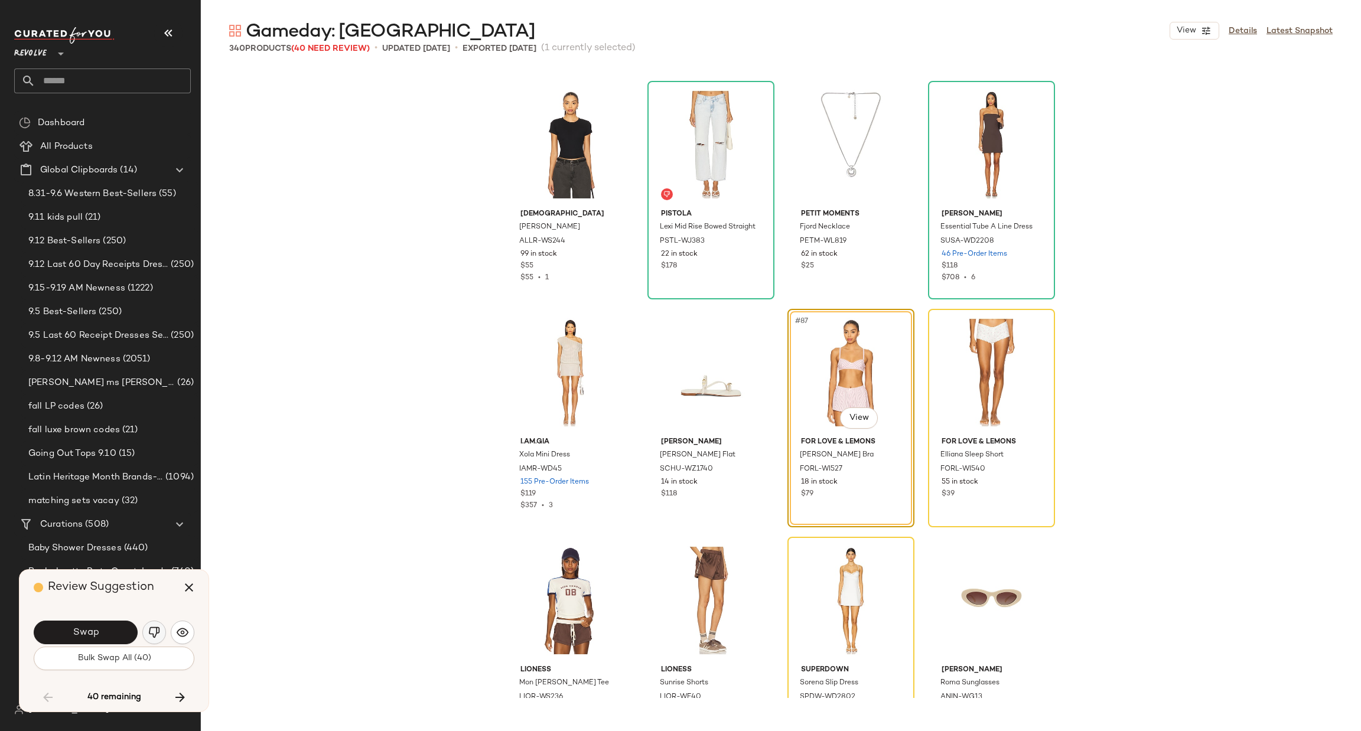
click at [150, 634] on img "button" at bounding box center [154, 633] width 12 height 12
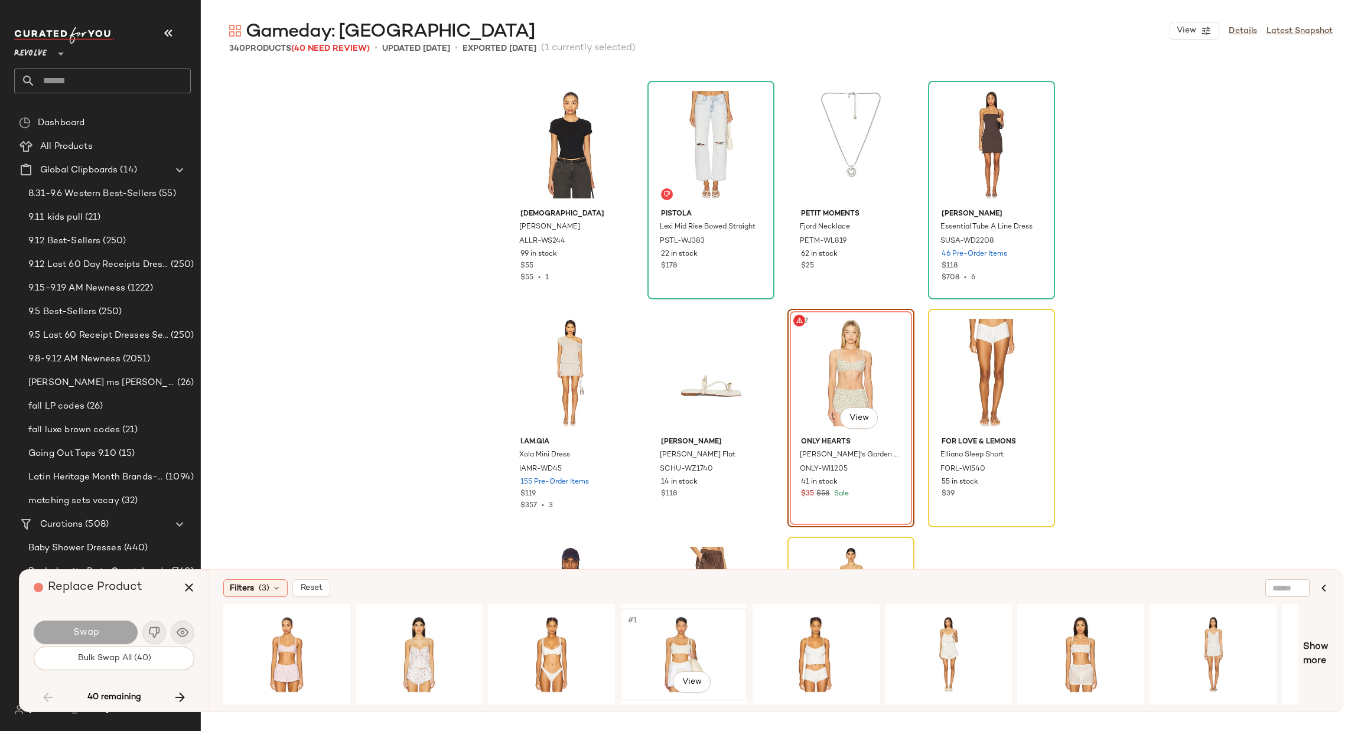
click at [664, 647] on div "#1 View" at bounding box center [683, 654] width 119 height 84
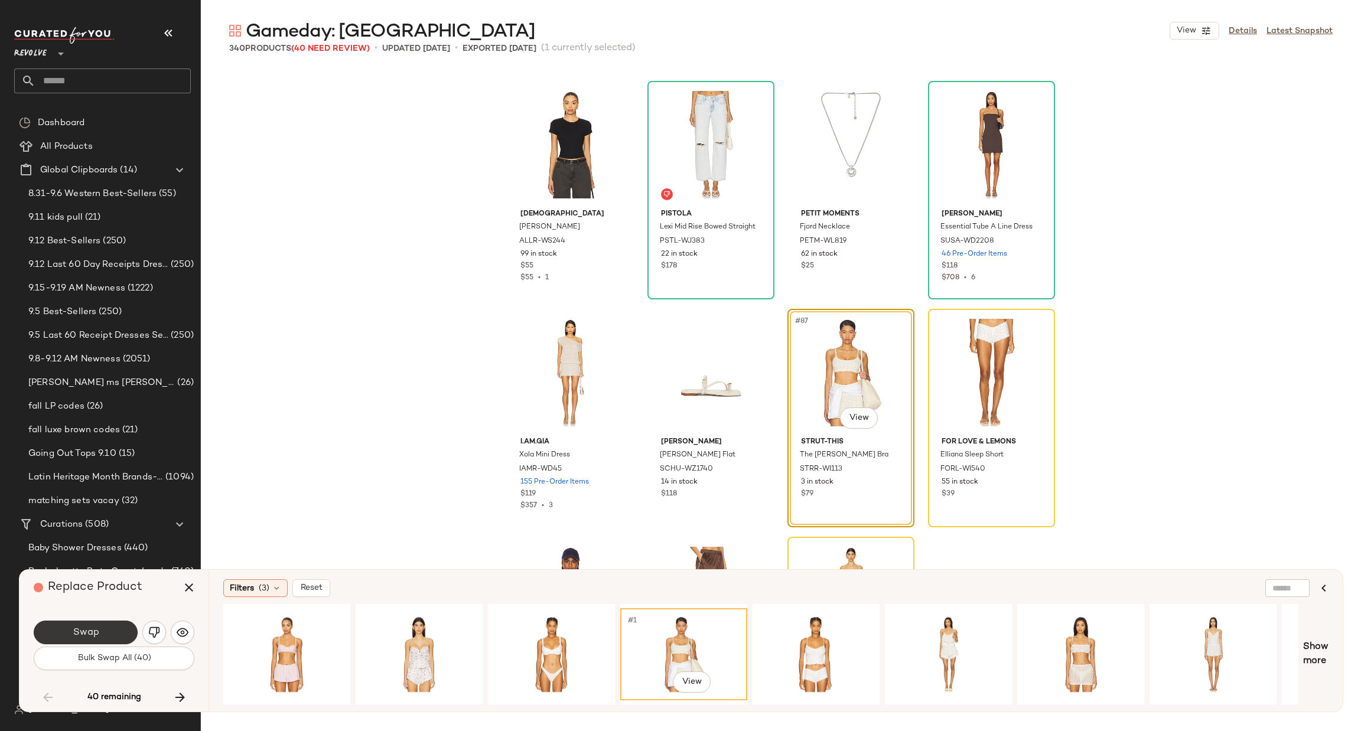
click at [118, 638] on button "Swap" at bounding box center [86, 633] width 104 height 24
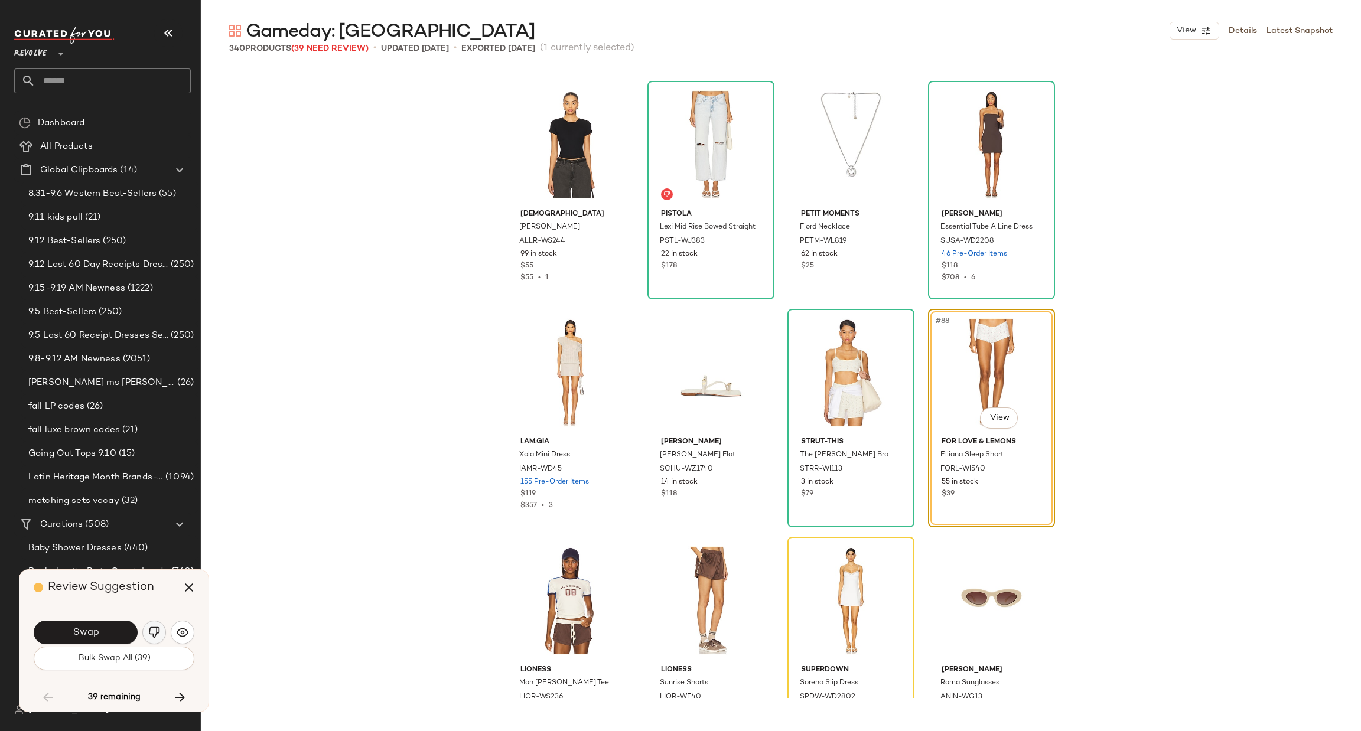
click at [160, 631] on button "button" at bounding box center [154, 633] width 24 height 24
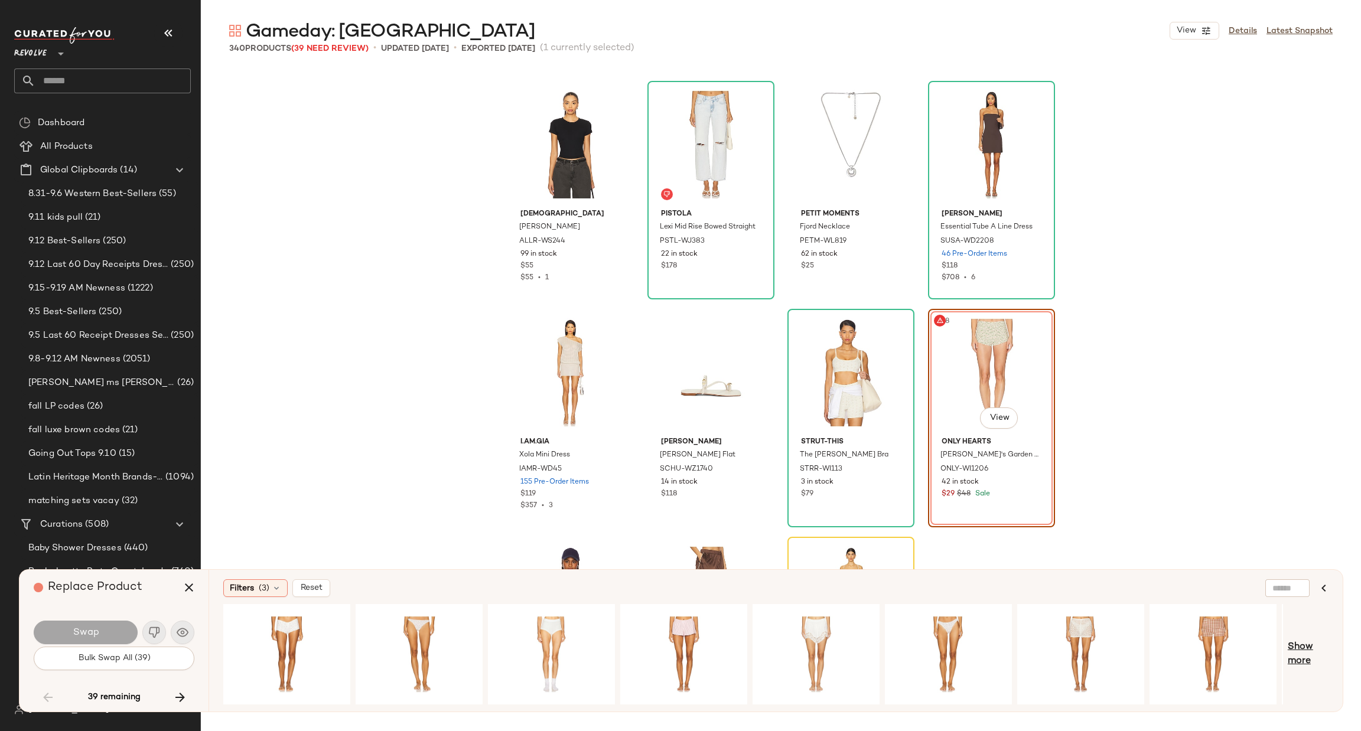
click at [1294, 663] on span "Show more" at bounding box center [1308, 654] width 41 height 28
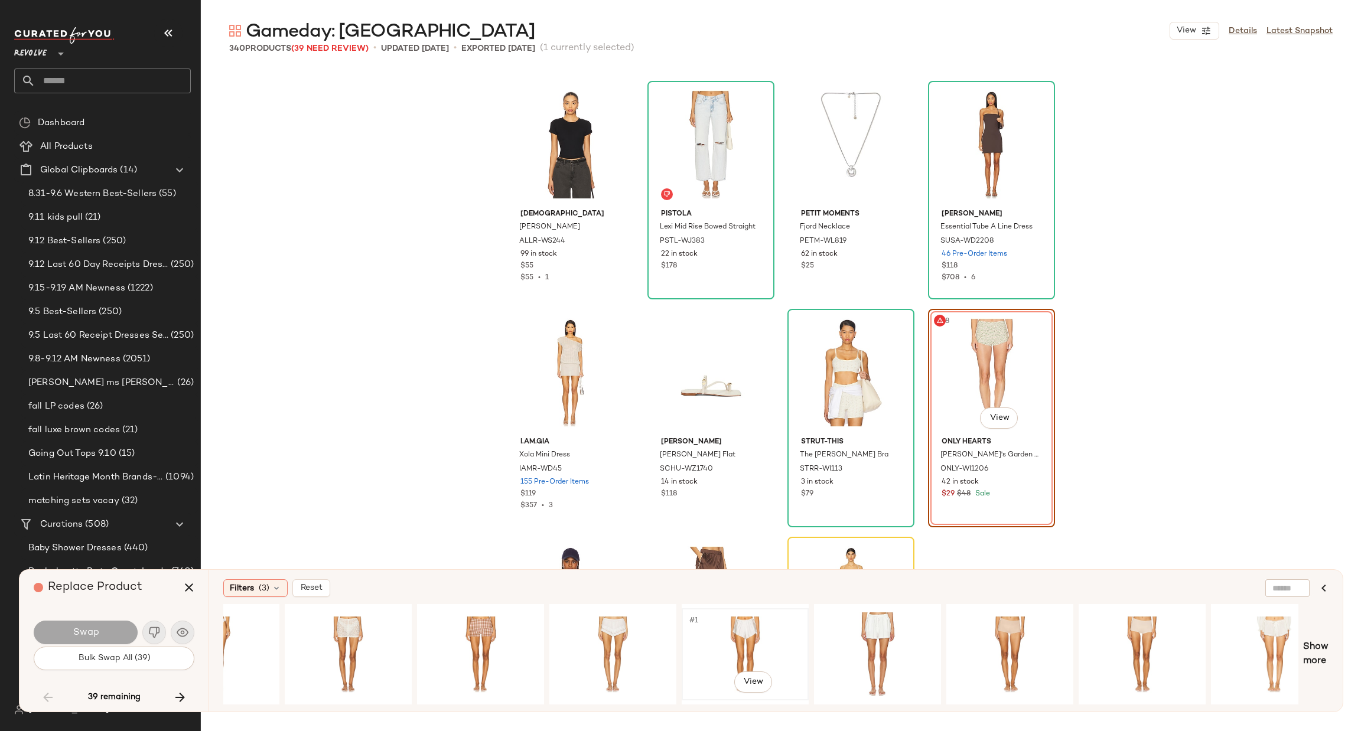
scroll to position [0, 732]
click at [888, 643] on div "#1 View" at bounding box center [878, 654] width 119 height 84
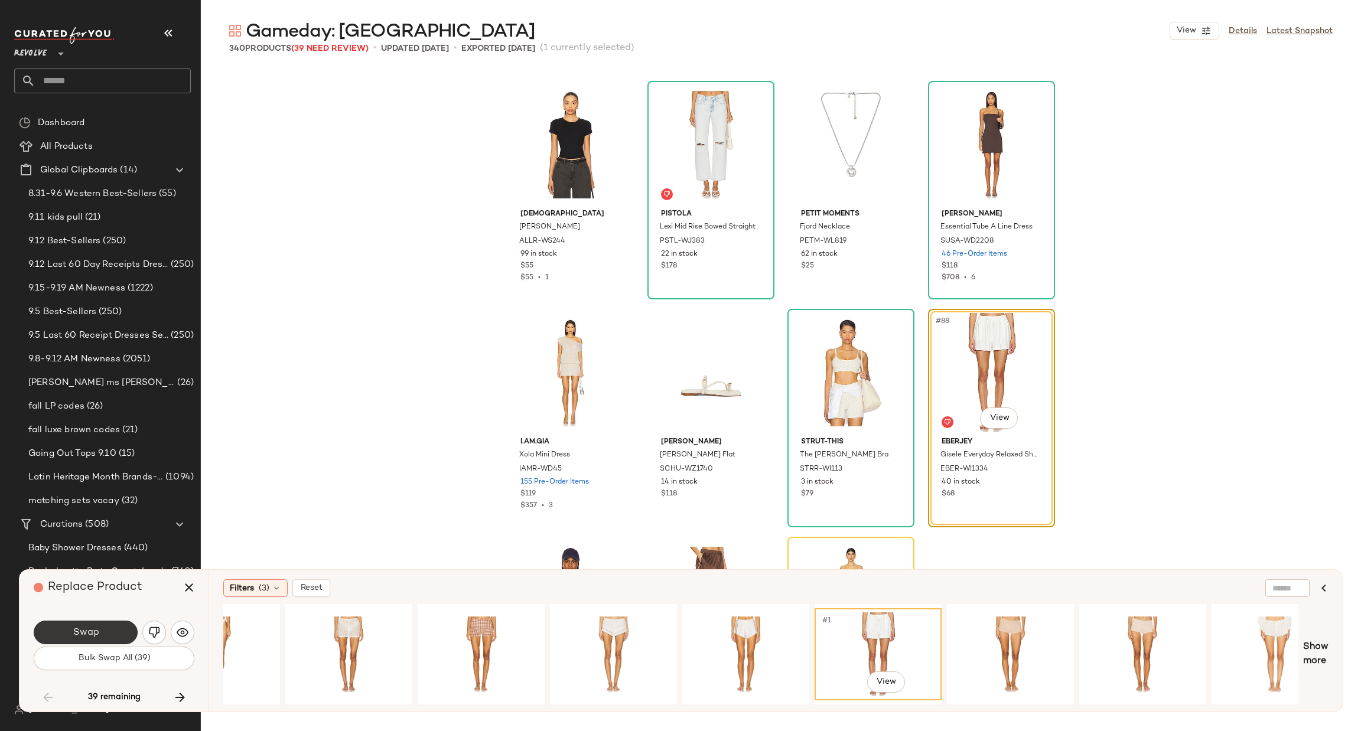
click at [105, 636] on button "Swap" at bounding box center [86, 633] width 104 height 24
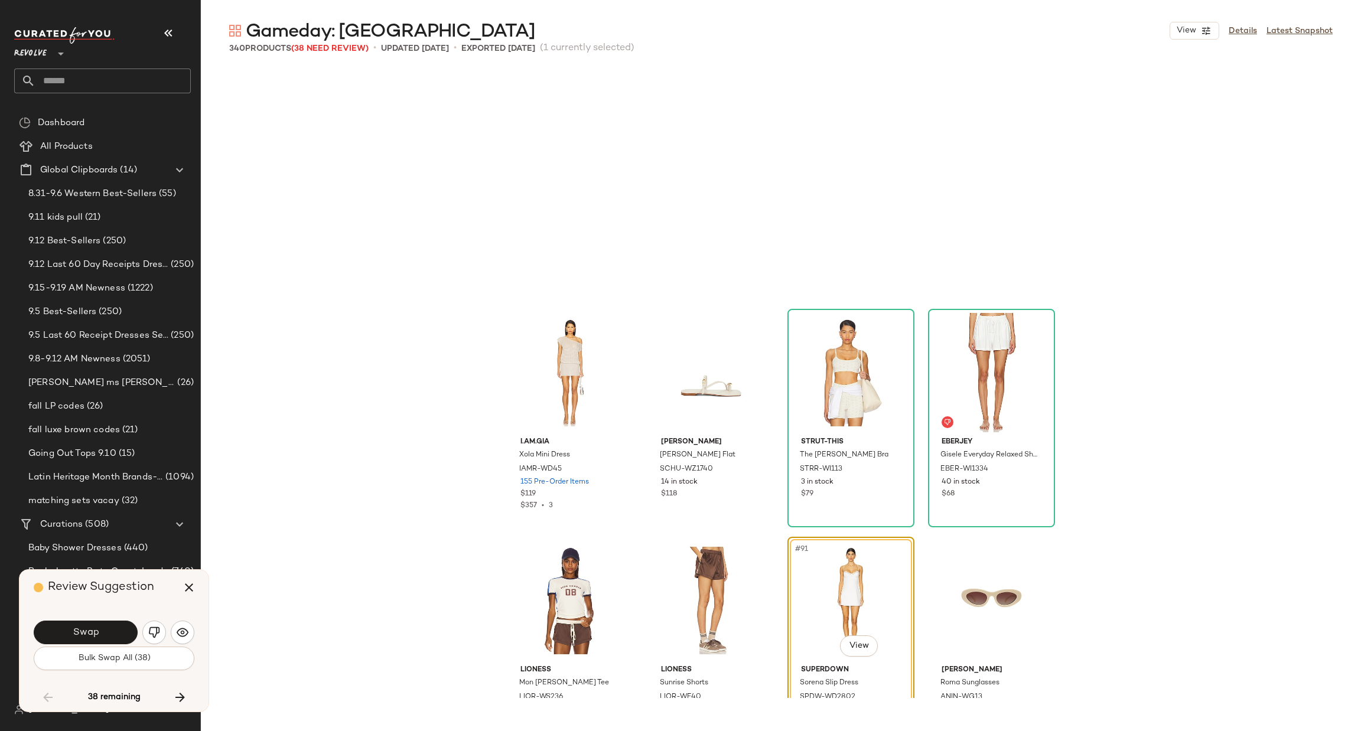
scroll to position [4787, 0]
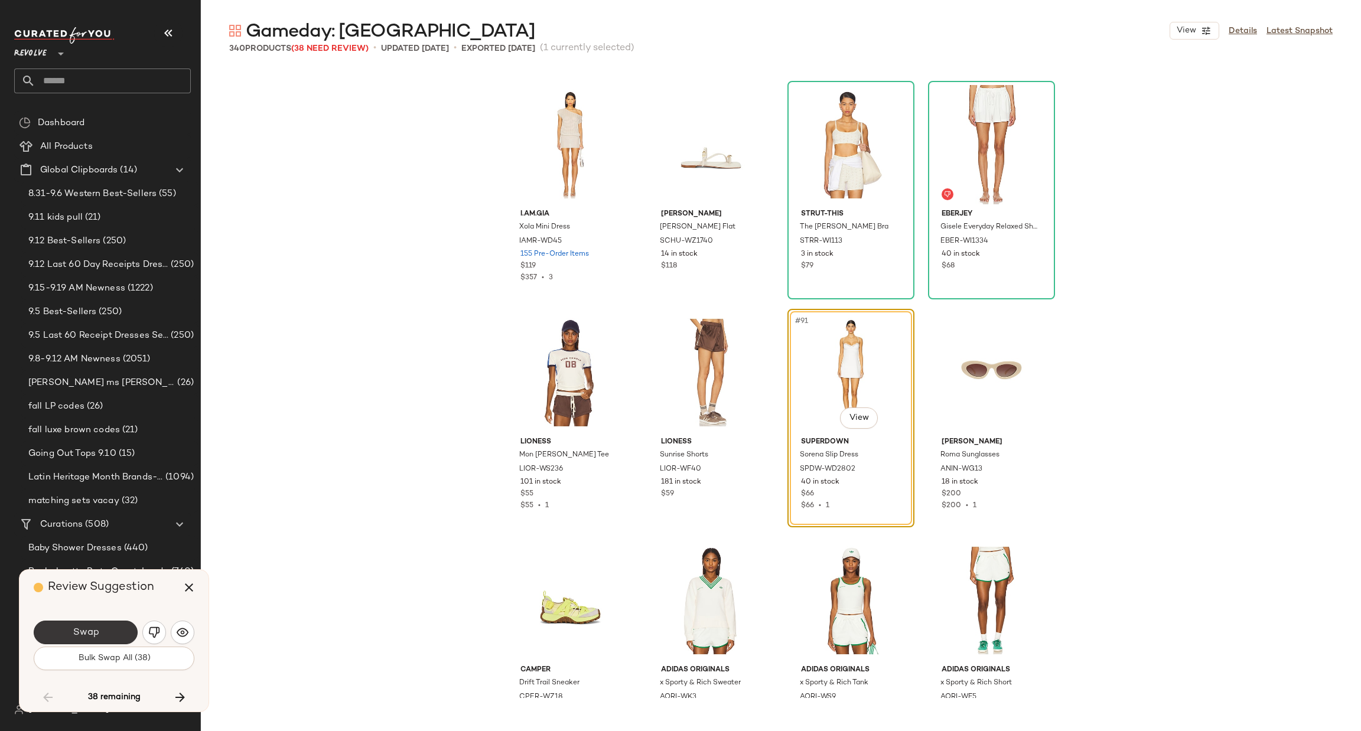
click at [95, 634] on span "Swap" at bounding box center [85, 632] width 27 height 11
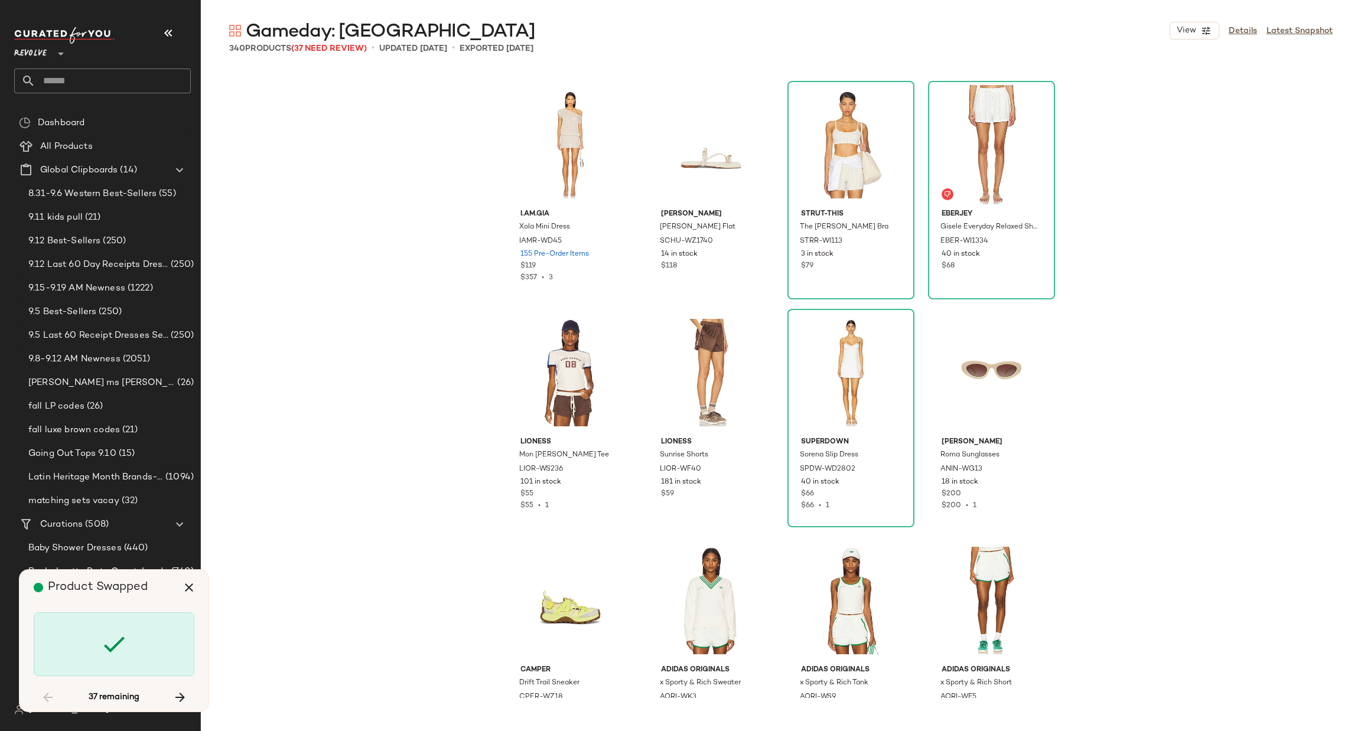
scroll to position [5243, 0]
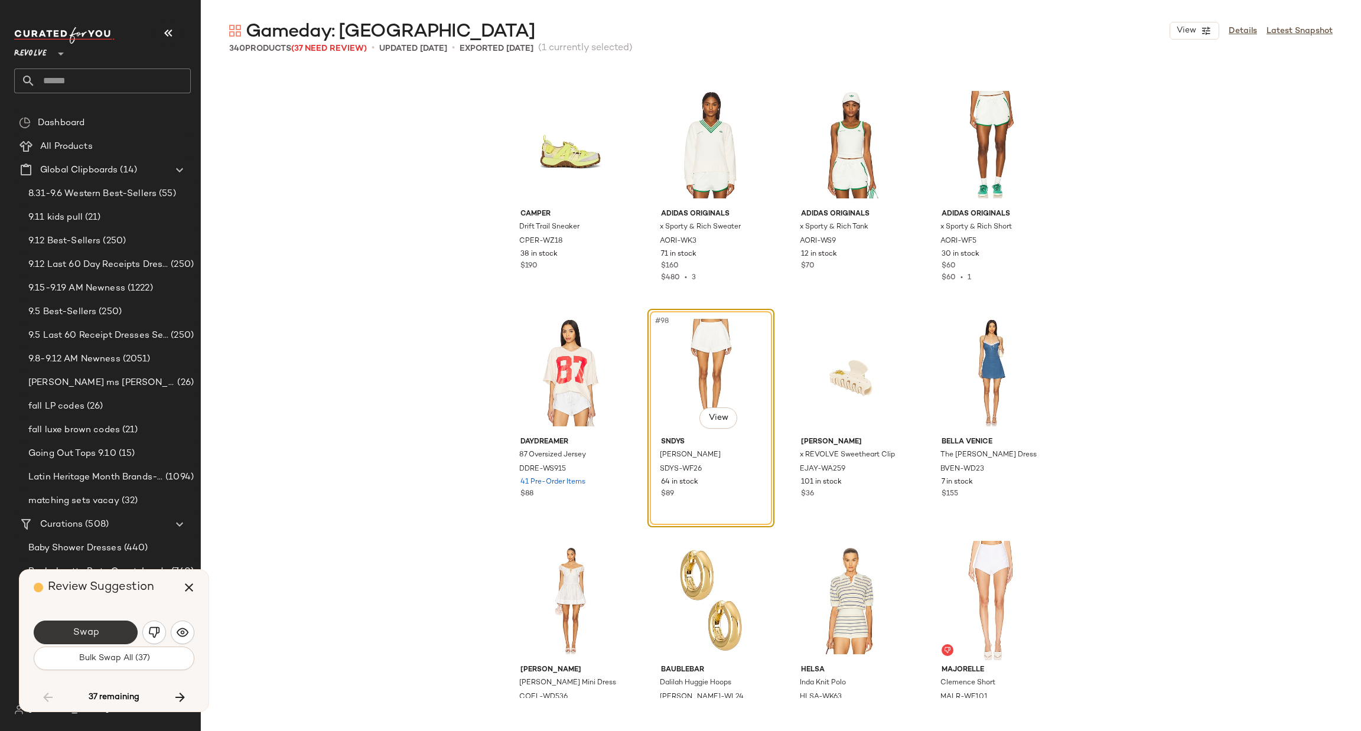
click at [72, 636] on span "Swap" at bounding box center [85, 632] width 27 height 11
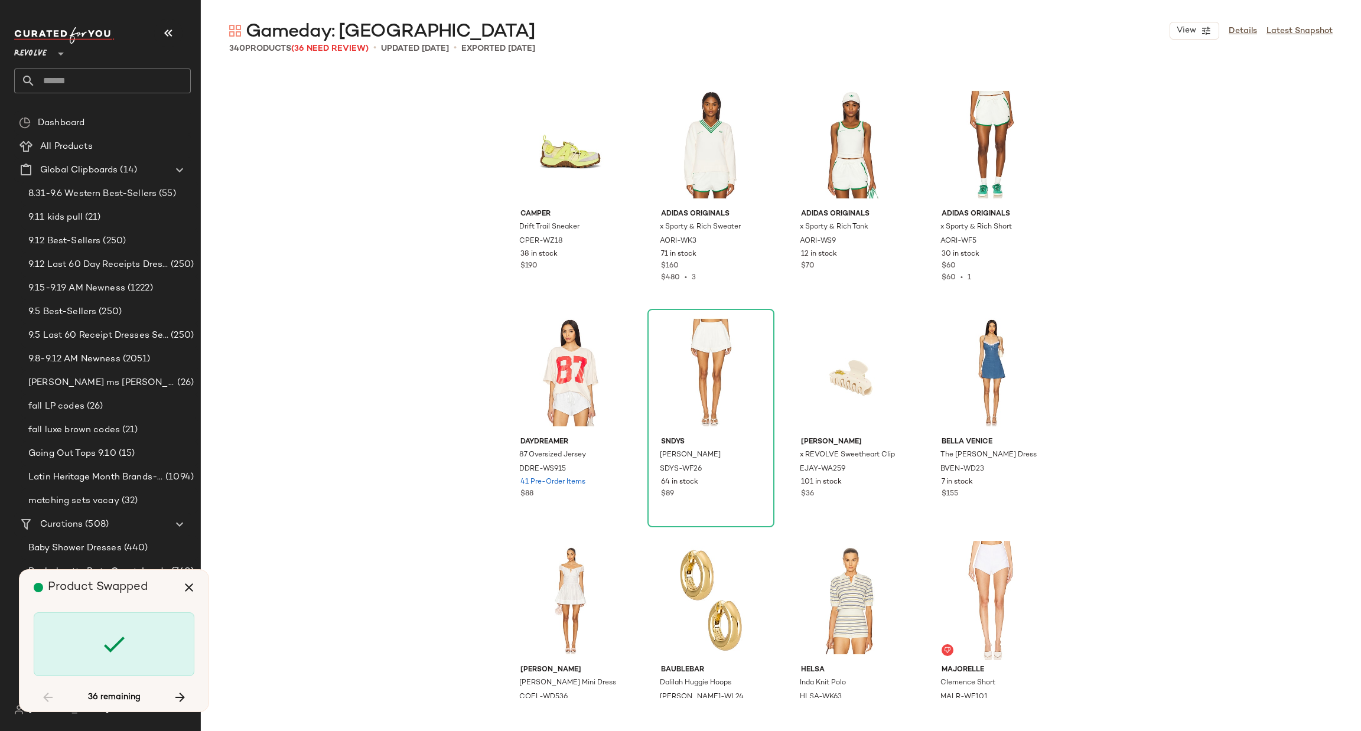
scroll to position [6155, 0]
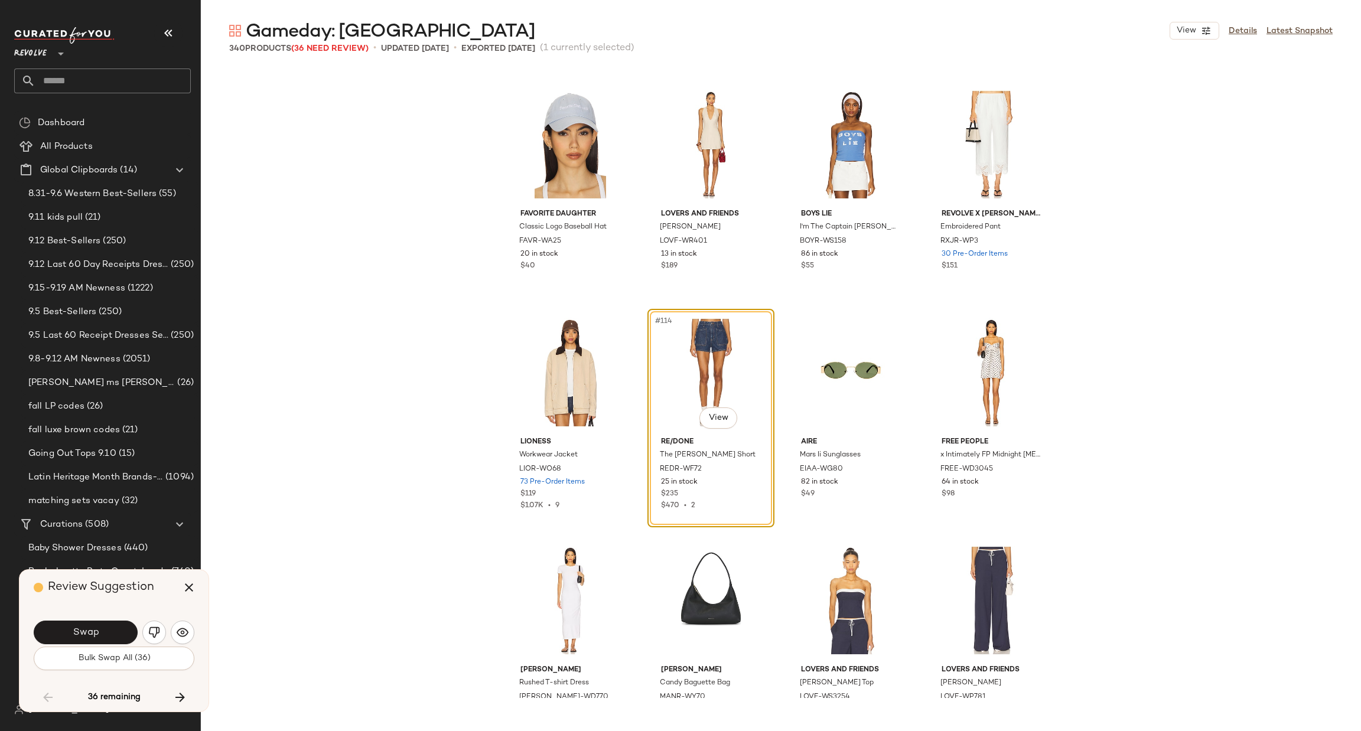
click at [109, 624] on button "Swap" at bounding box center [86, 633] width 104 height 24
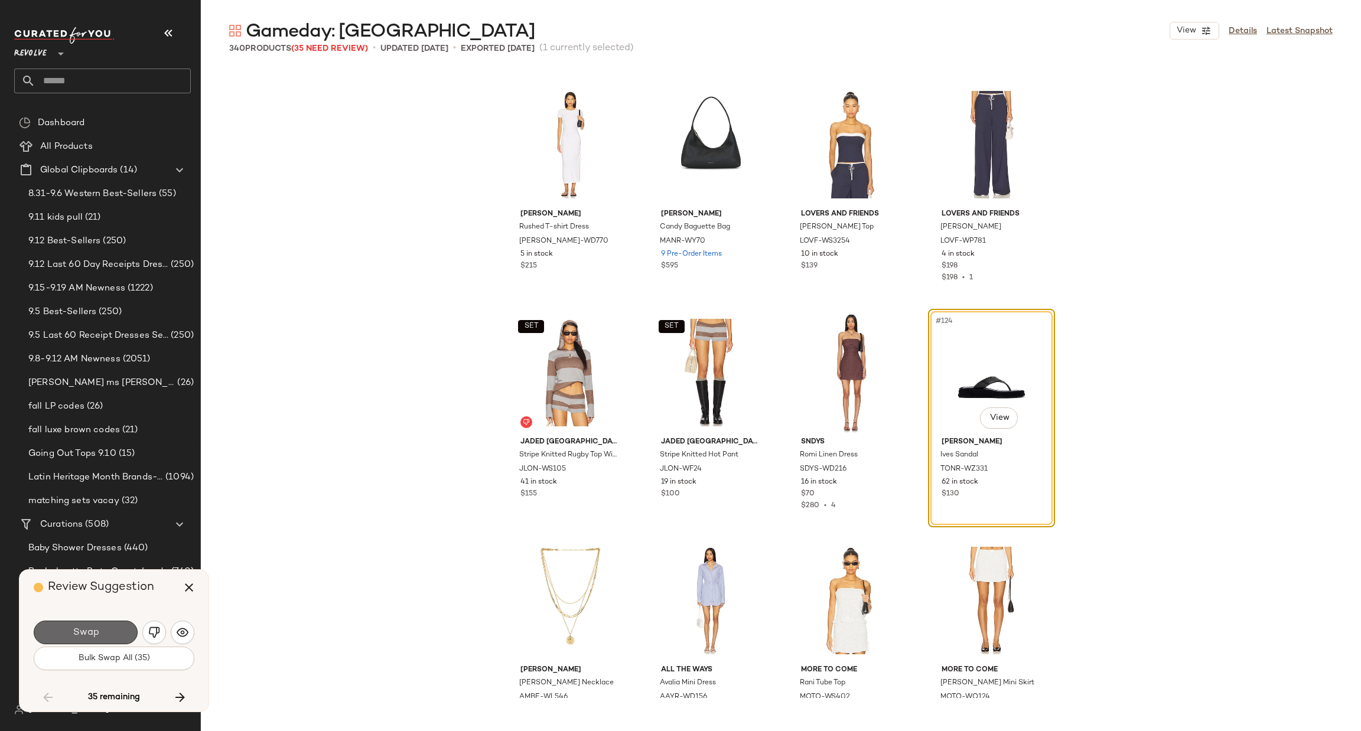
click at [104, 632] on button "Swap" at bounding box center [86, 633] width 104 height 24
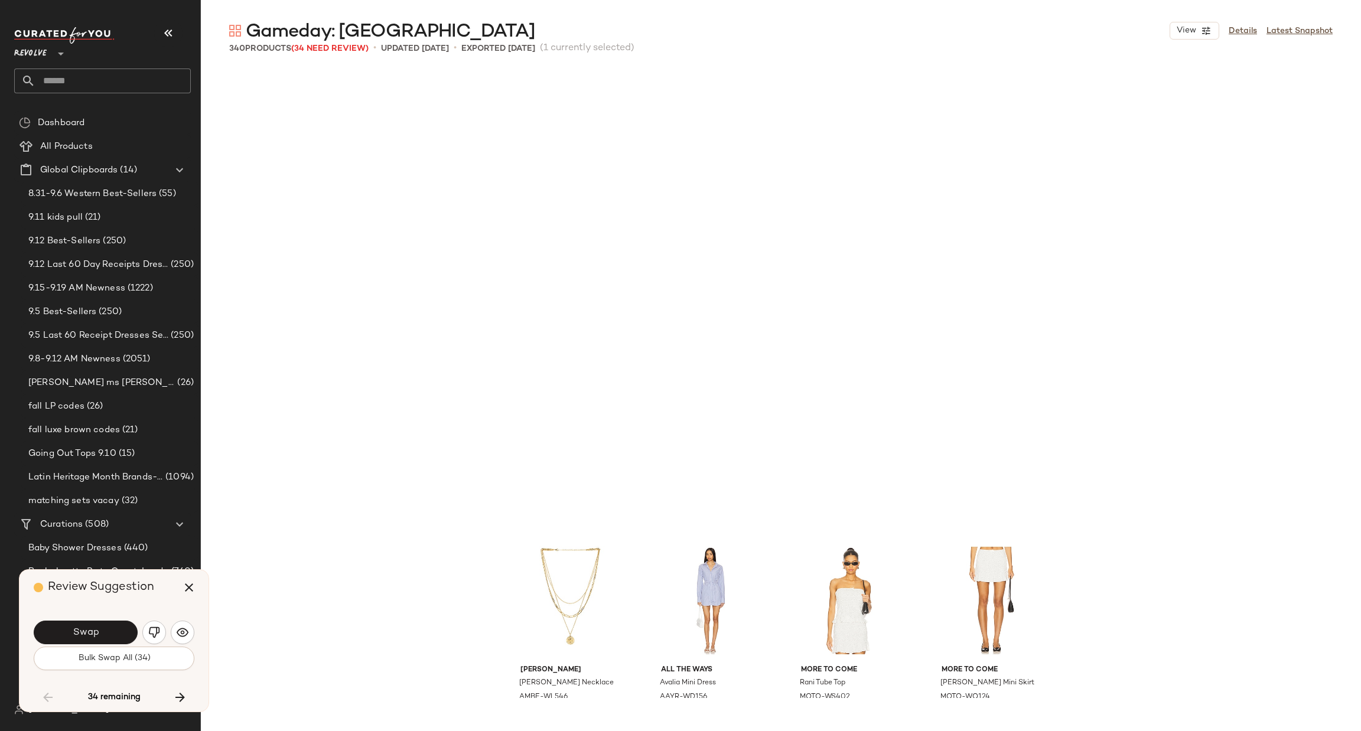
scroll to position [7068, 0]
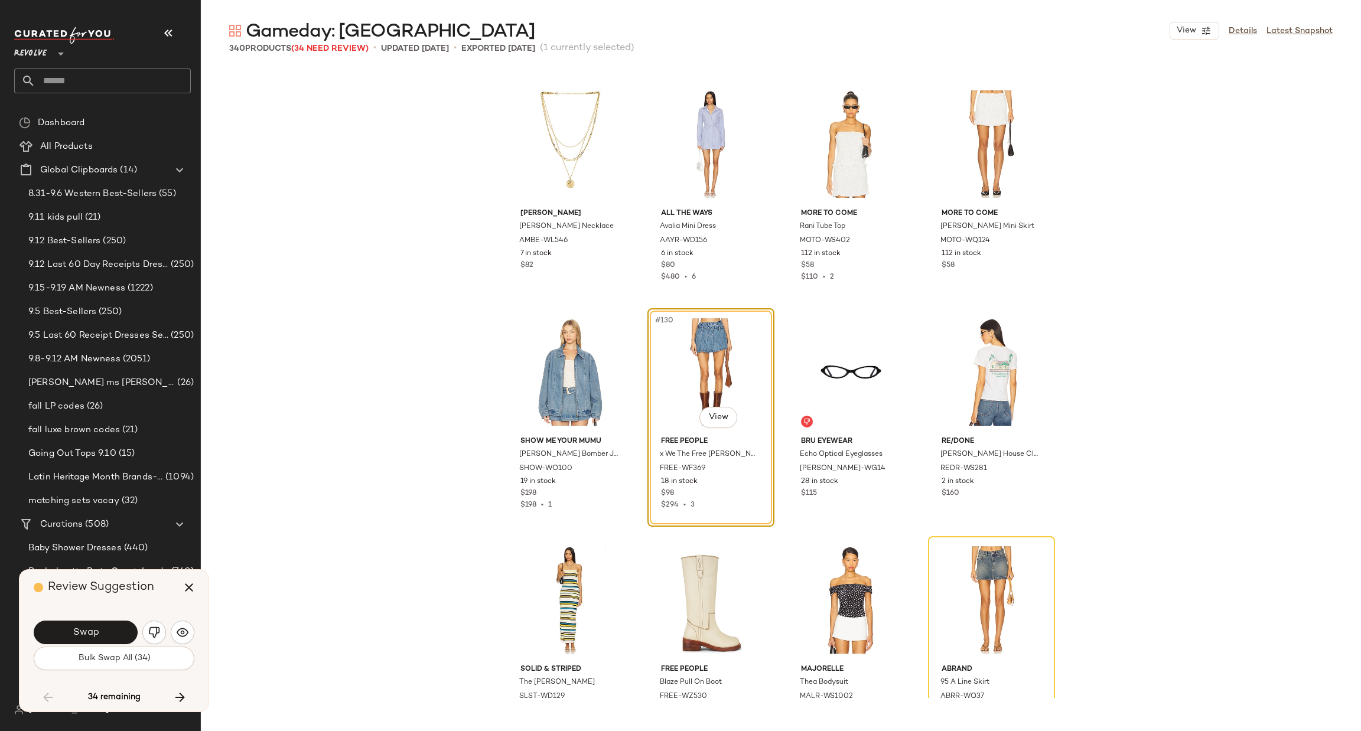
click at [105, 631] on button "Swap" at bounding box center [86, 633] width 104 height 24
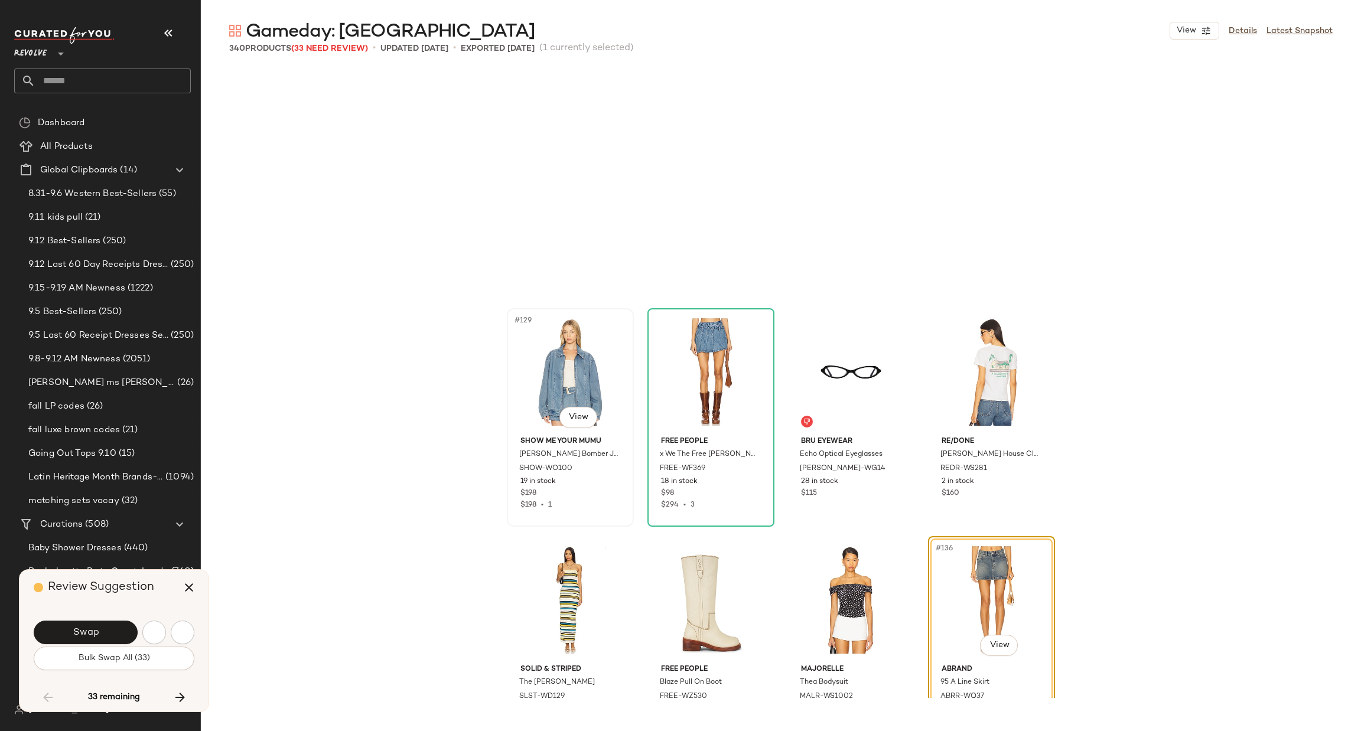
scroll to position [7295, 0]
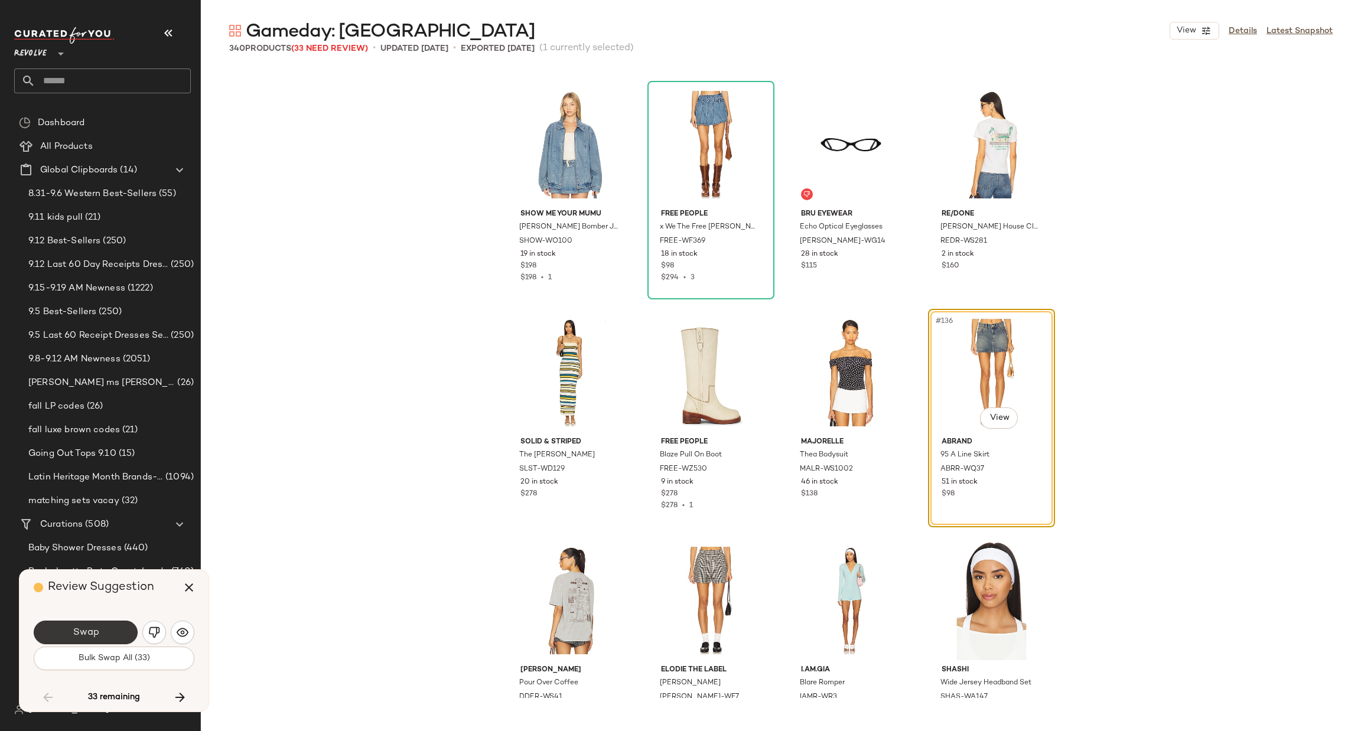
click at [93, 630] on span "Swap" at bounding box center [85, 632] width 27 height 11
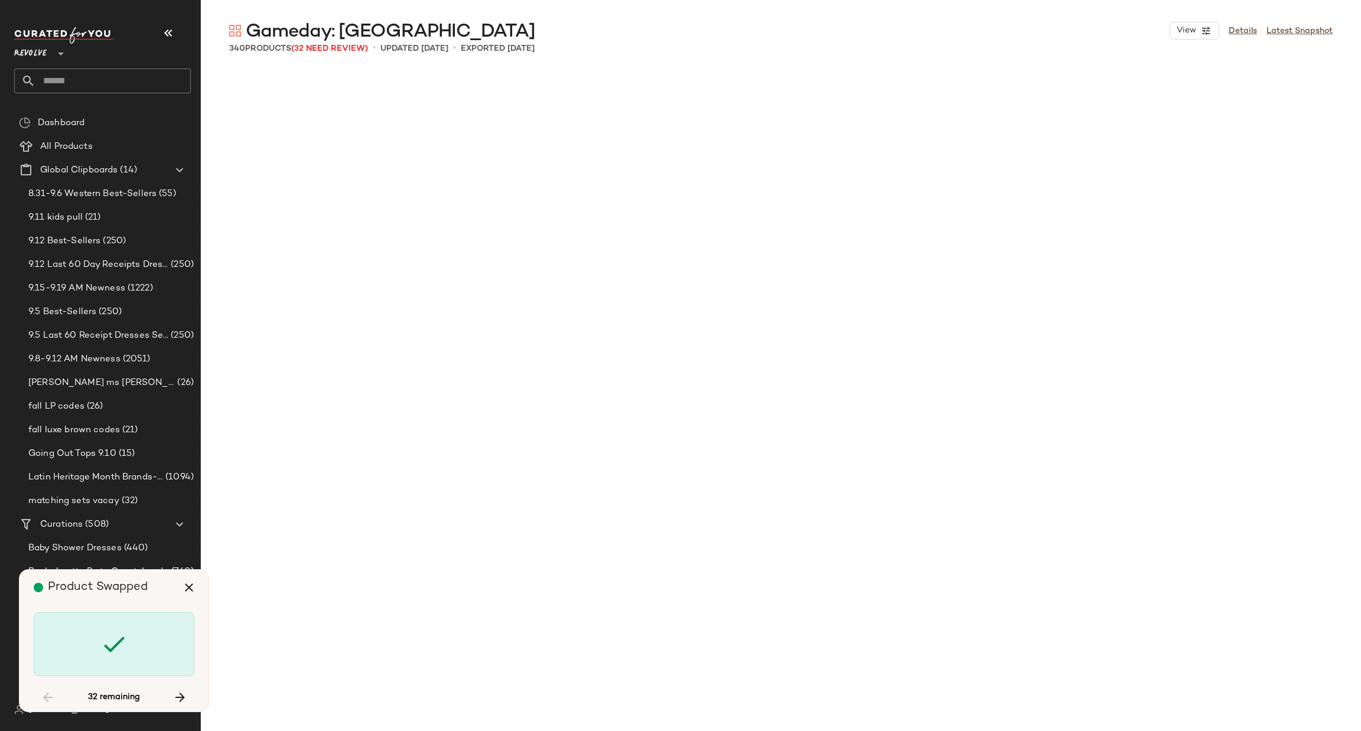
scroll to position [8207, 0]
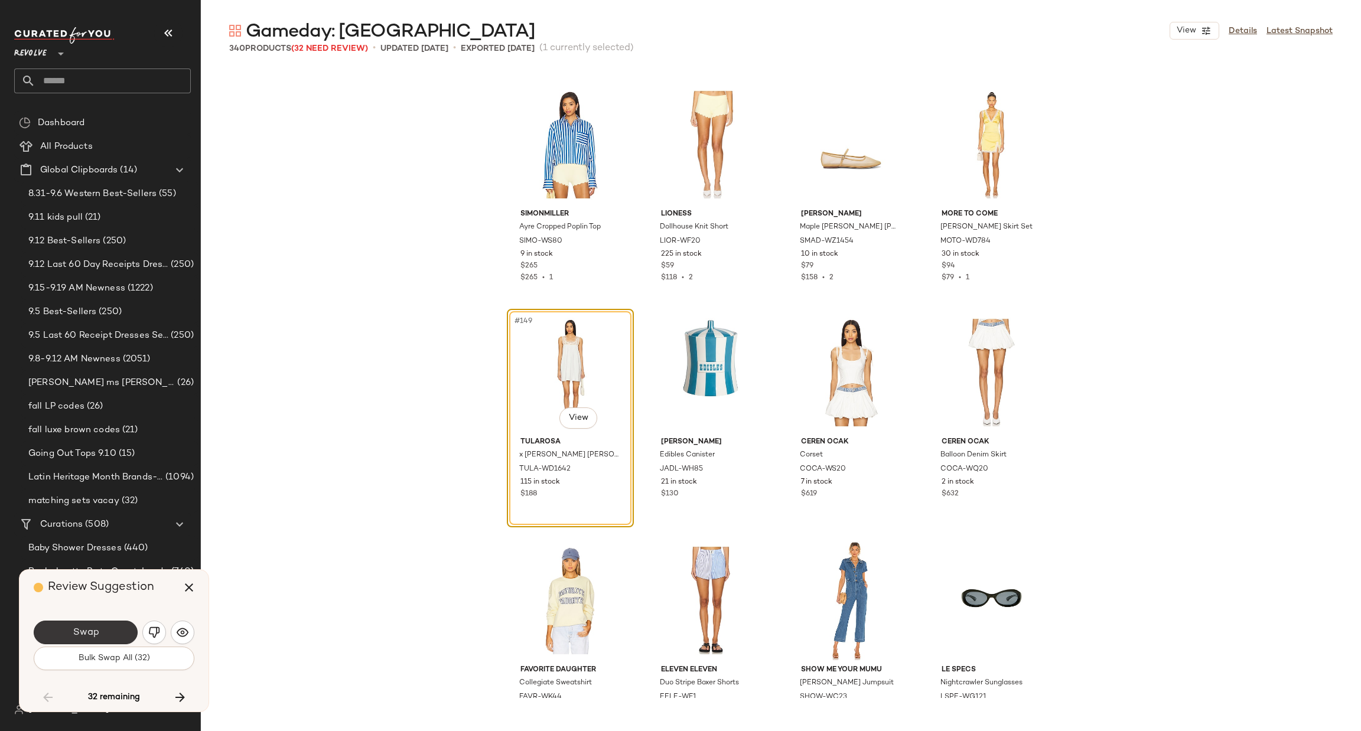
click at [74, 631] on span "Swap" at bounding box center [85, 632] width 27 height 11
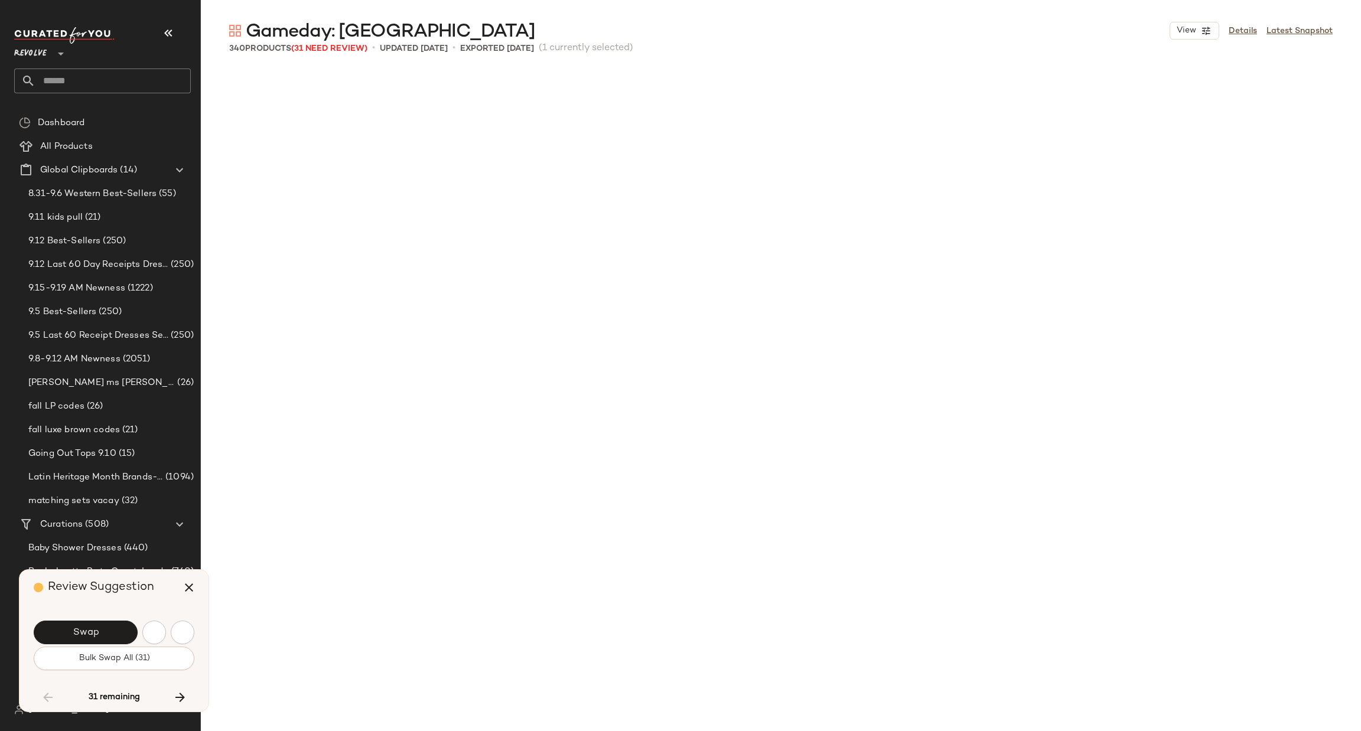
scroll to position [8891, 0]
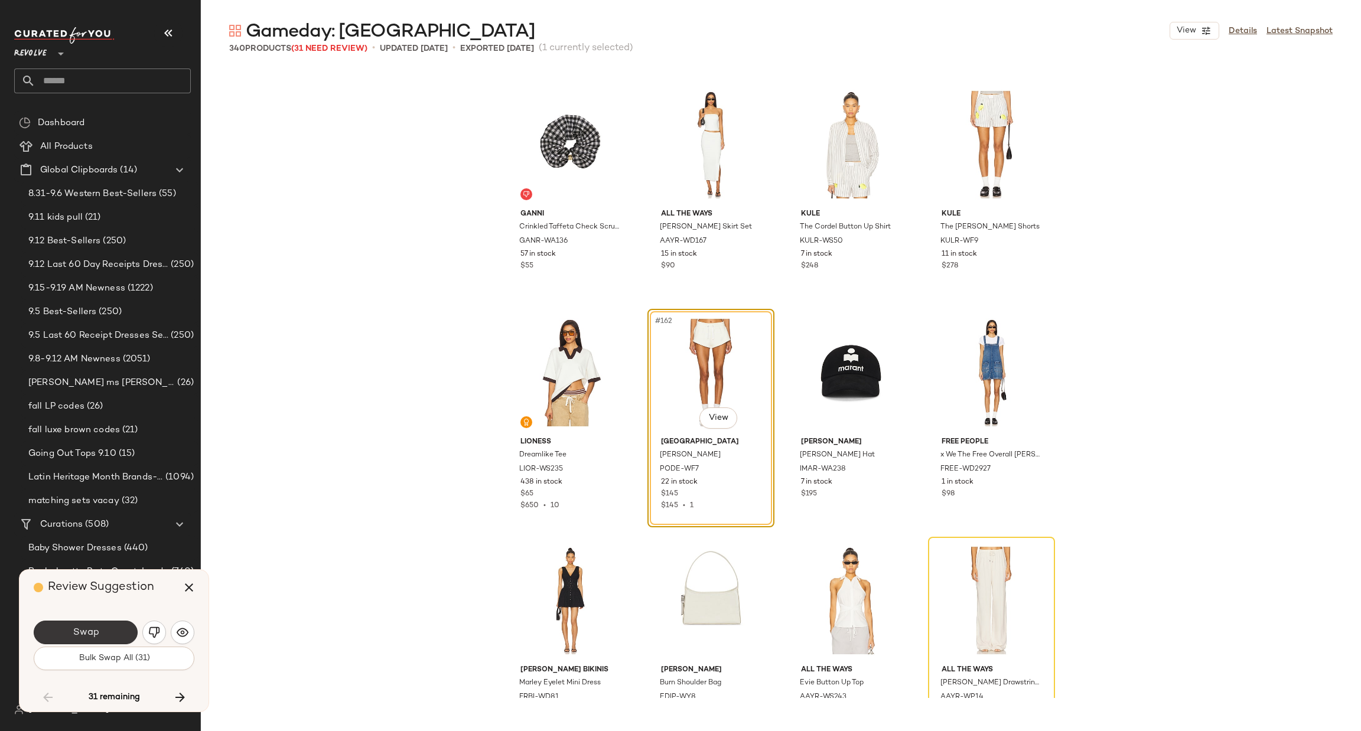
click at [81, 639] on button "Swap" at bounding box center [86, 633] width 104 height 24
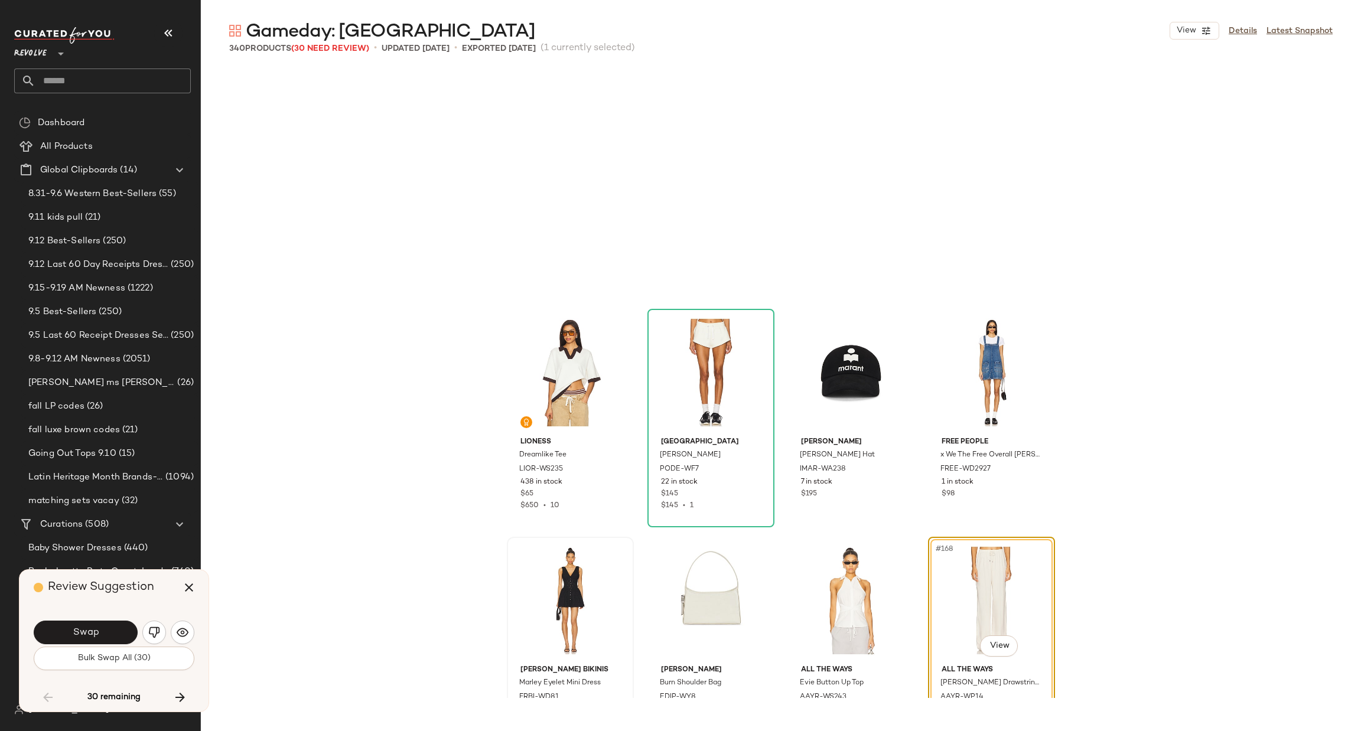
scroll to position [9120, 0]
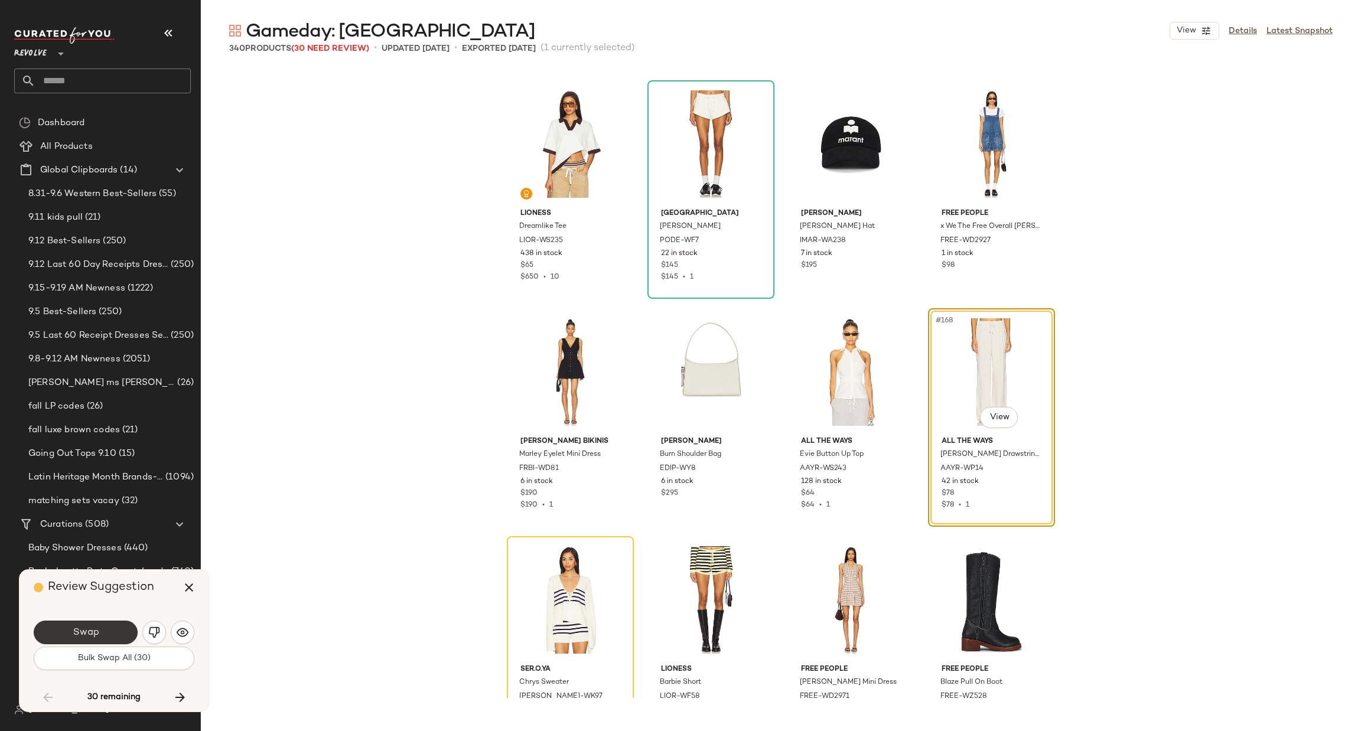
click at [98, 630] on span "Swap" at bounding box center [85, 632] width 27 height 11
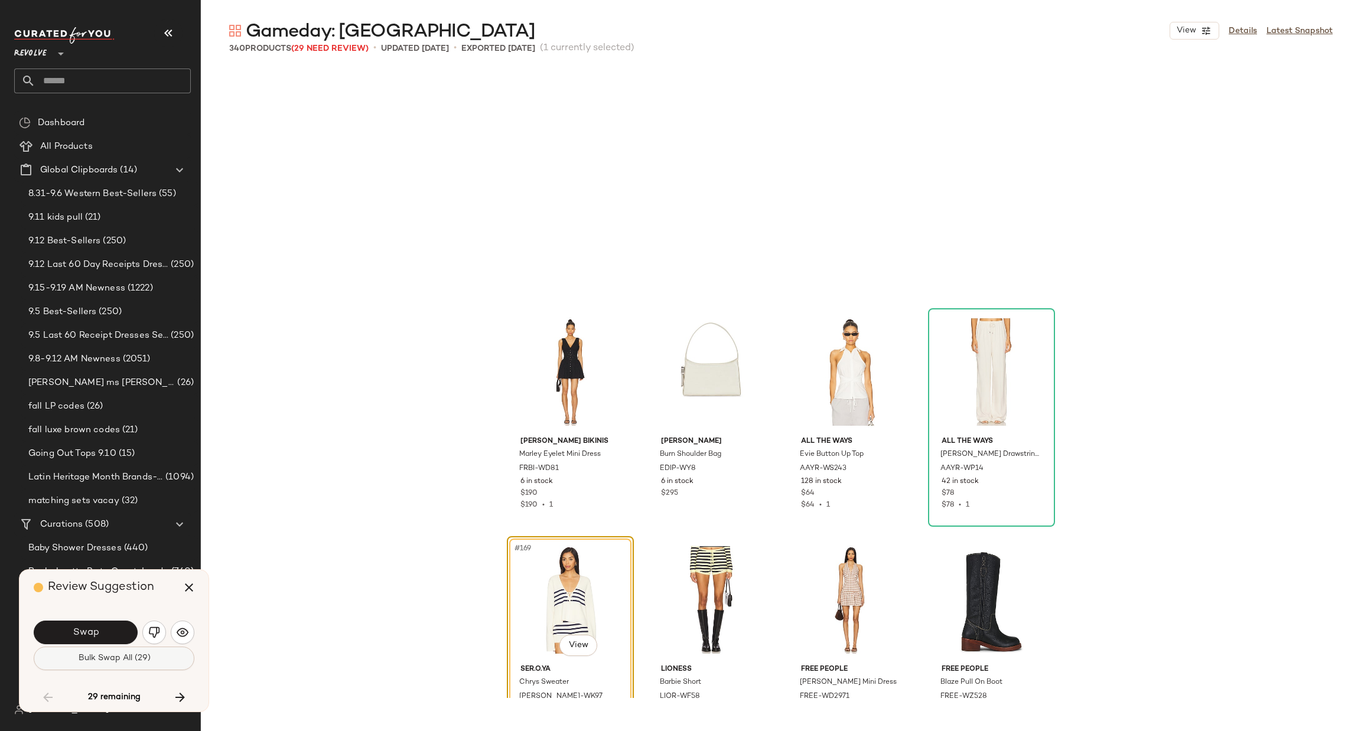
scroll to position [9347, 0]
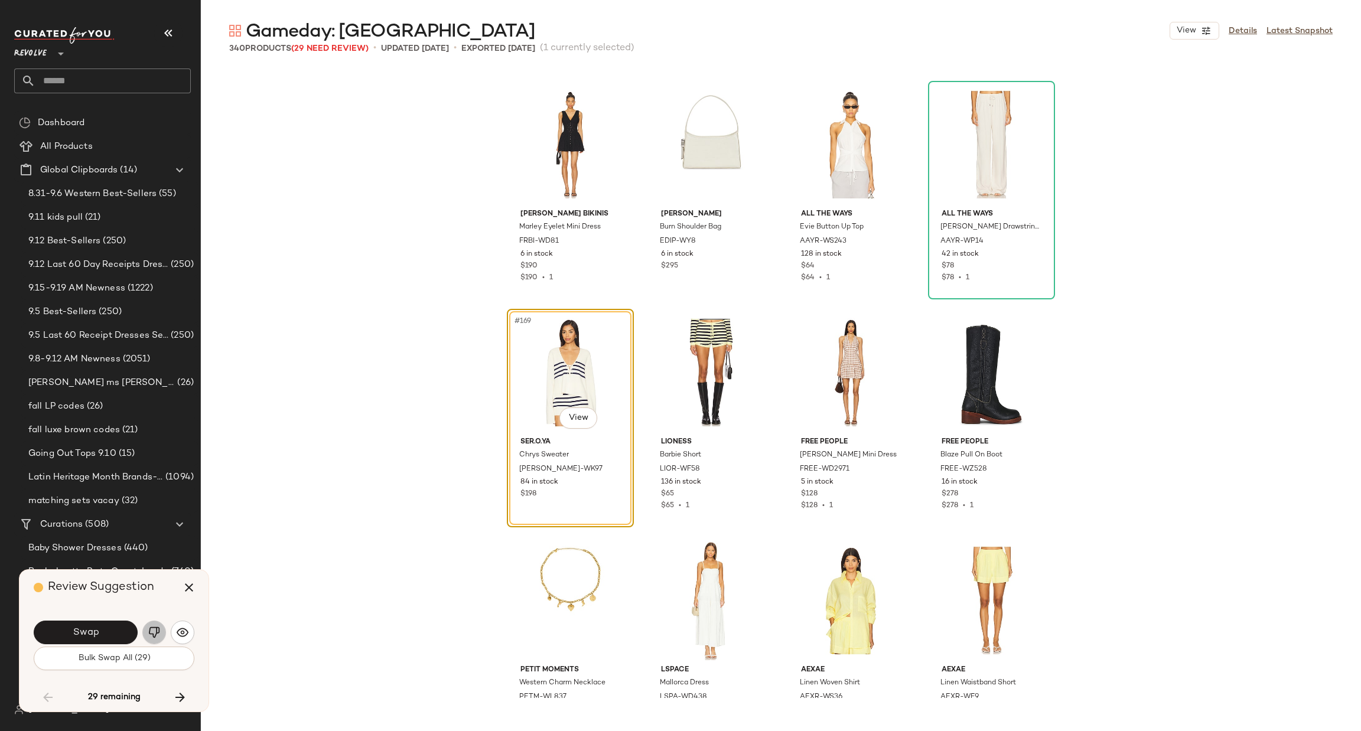
click at [151, 634] on img "button" at bounding box center [154, 633] width 12 height 12
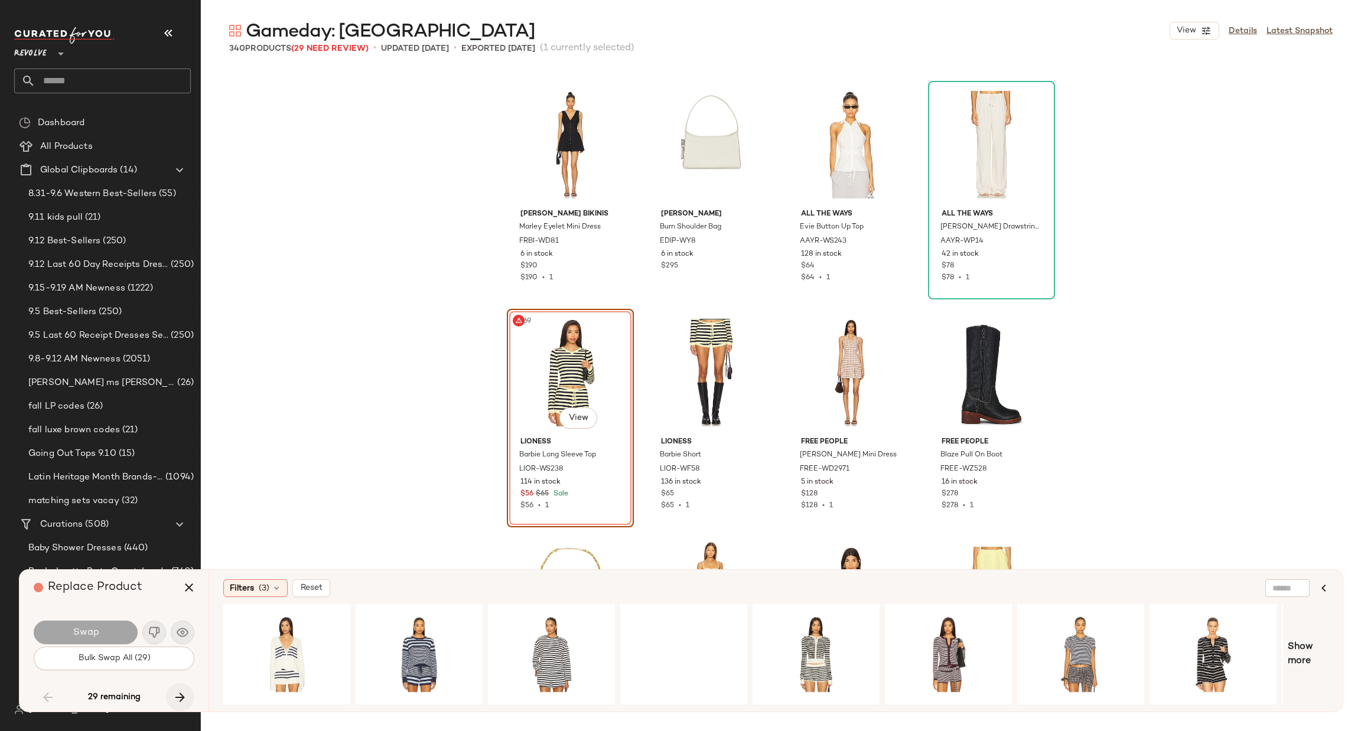
click at [175, 696] on icon "button" at bounding box center [180, 697] width 14 height 14
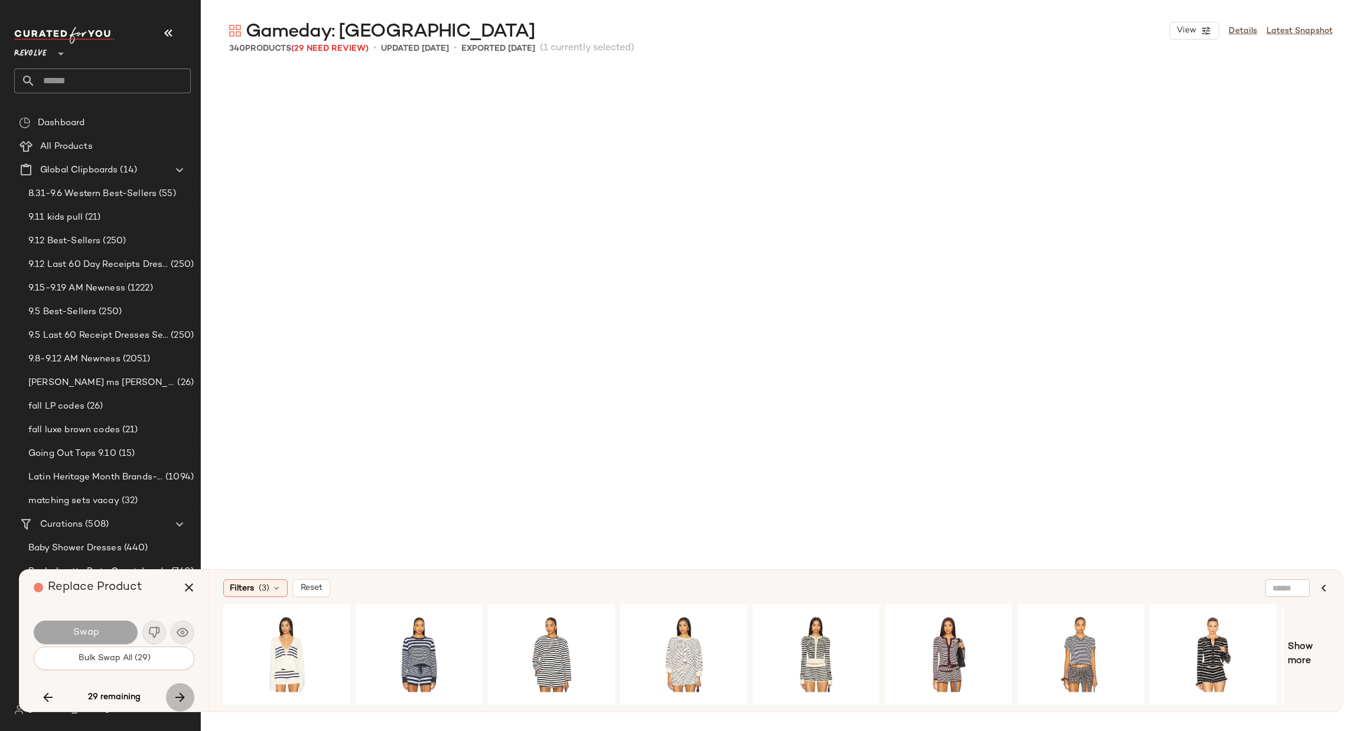
scroll to position [10487, 0]
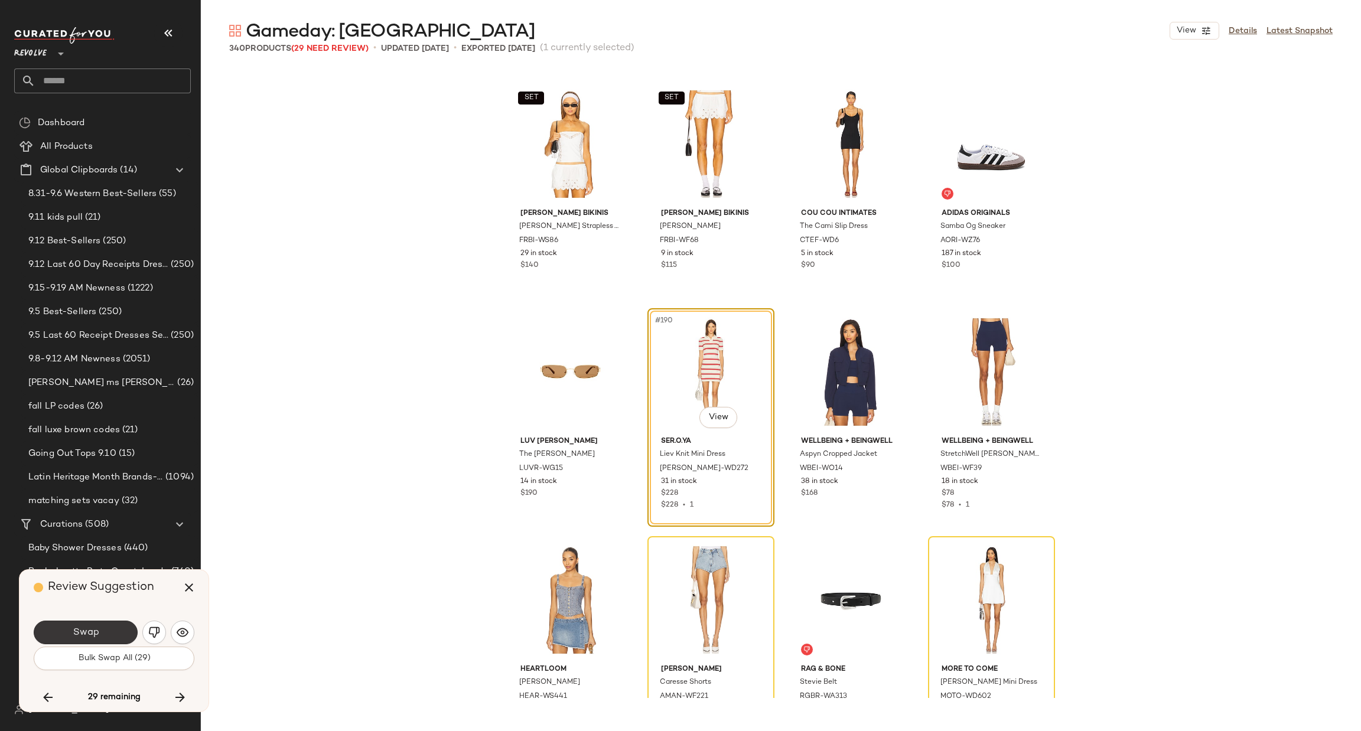
click at [97, 625] on button "Swap" at bounding box center [86, 633] width 104 height 24
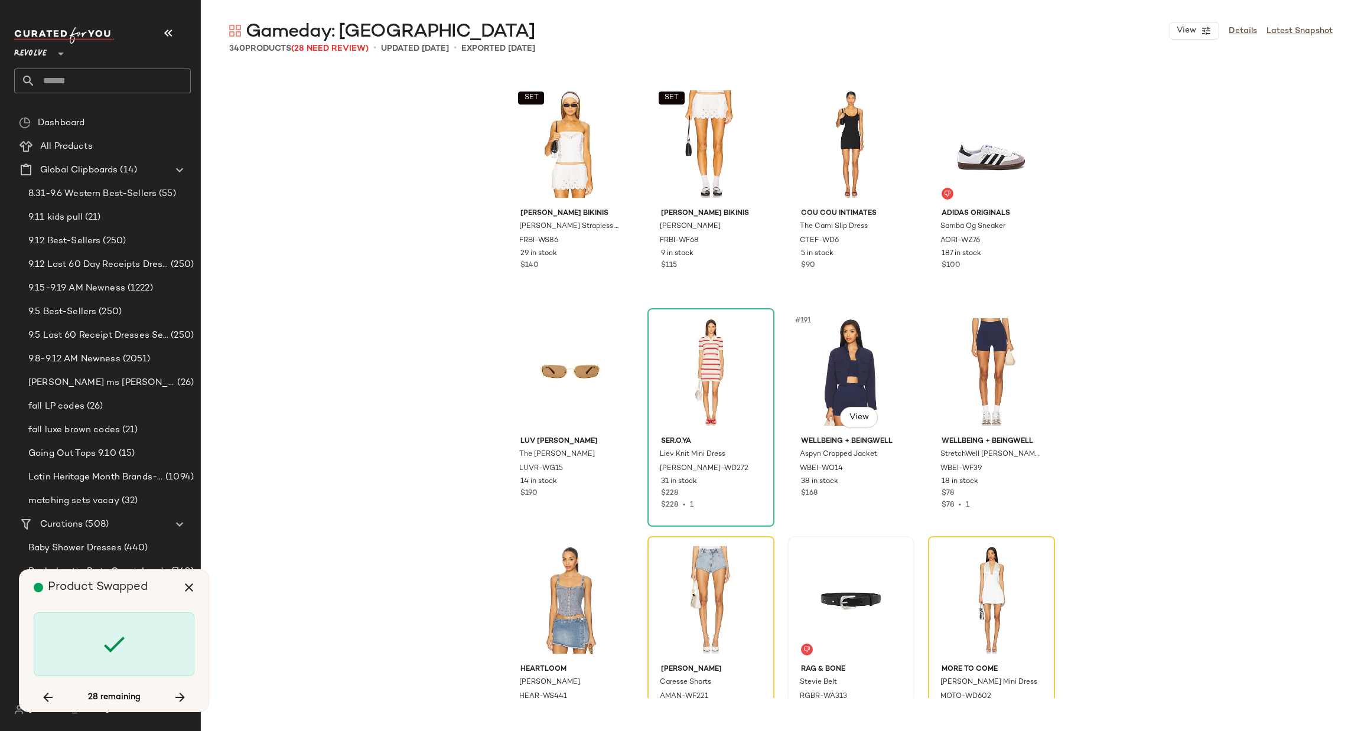
scroll to position [10715, 0]
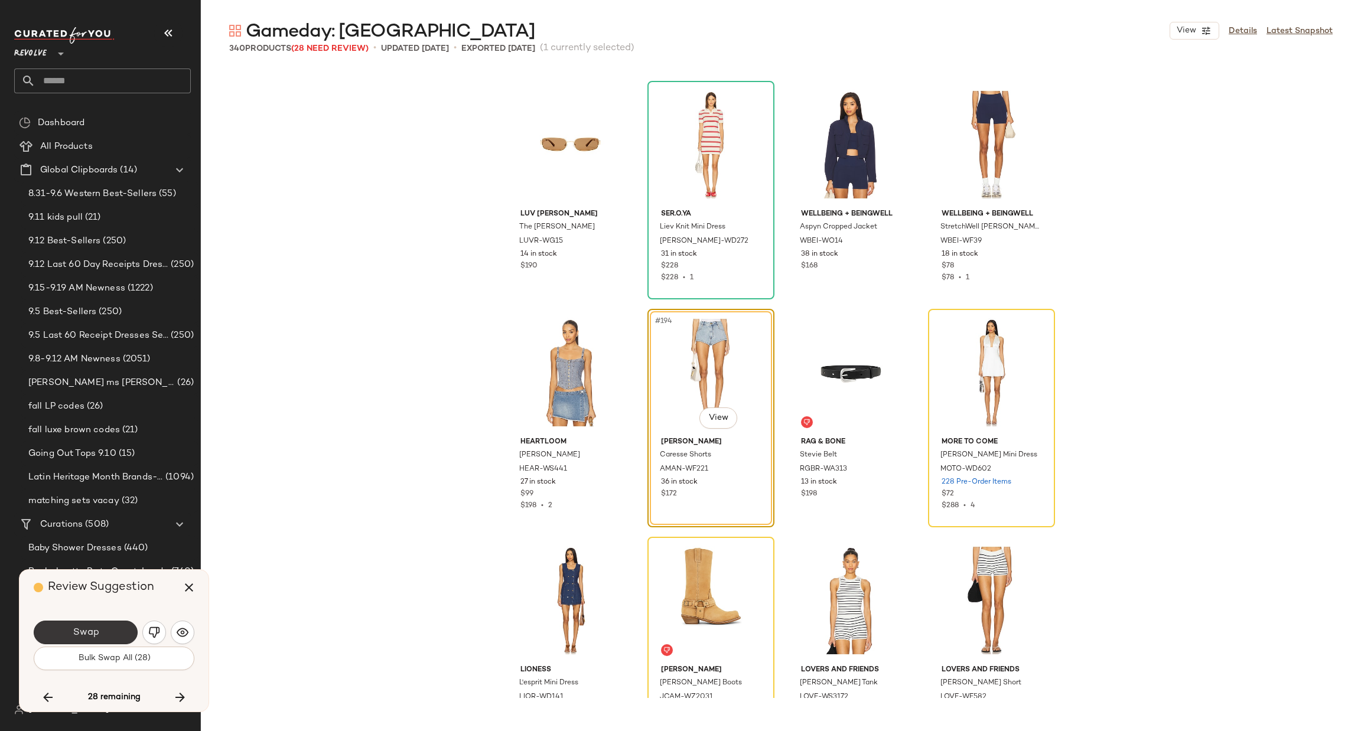
click at [94, 624] on button "Swap" at bounding box center [86, 633] width 104 height 24
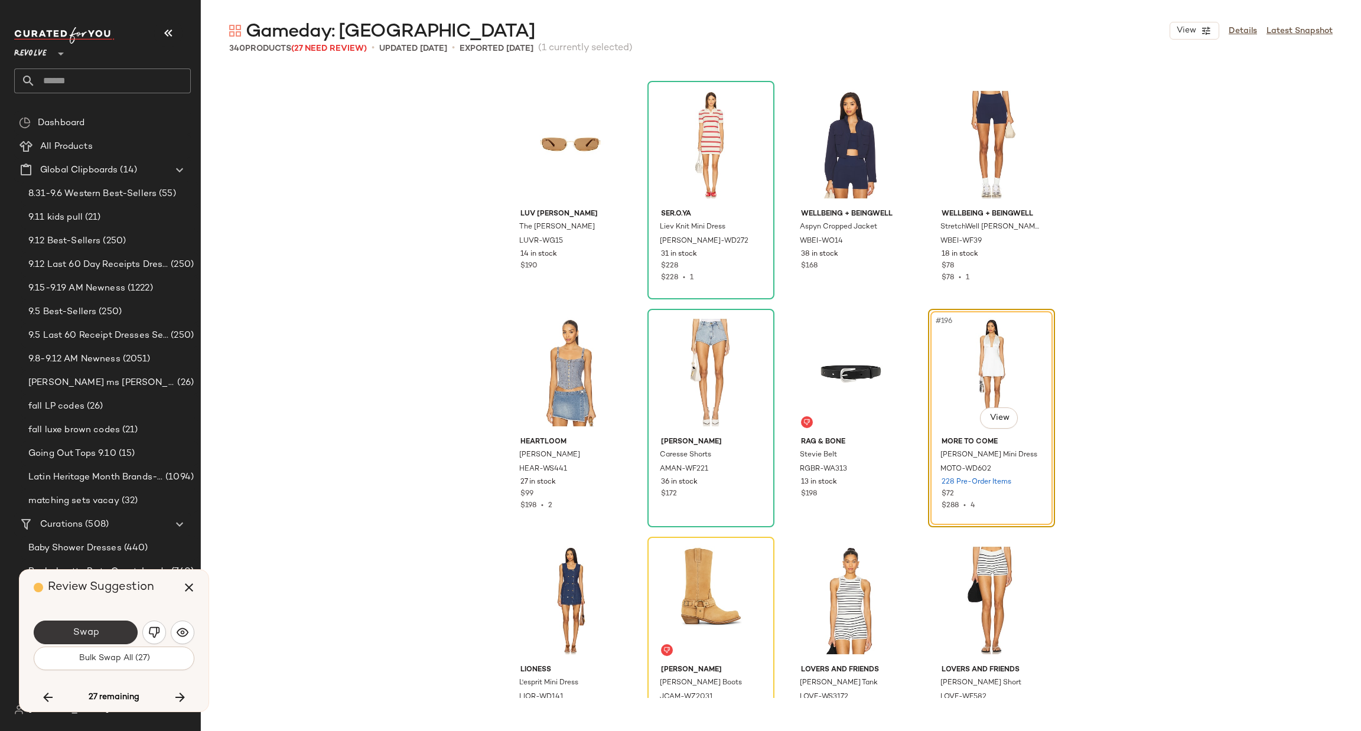
click at [86, 631] on span "Swap" at bounding box center [85, 632] width 27 height 11
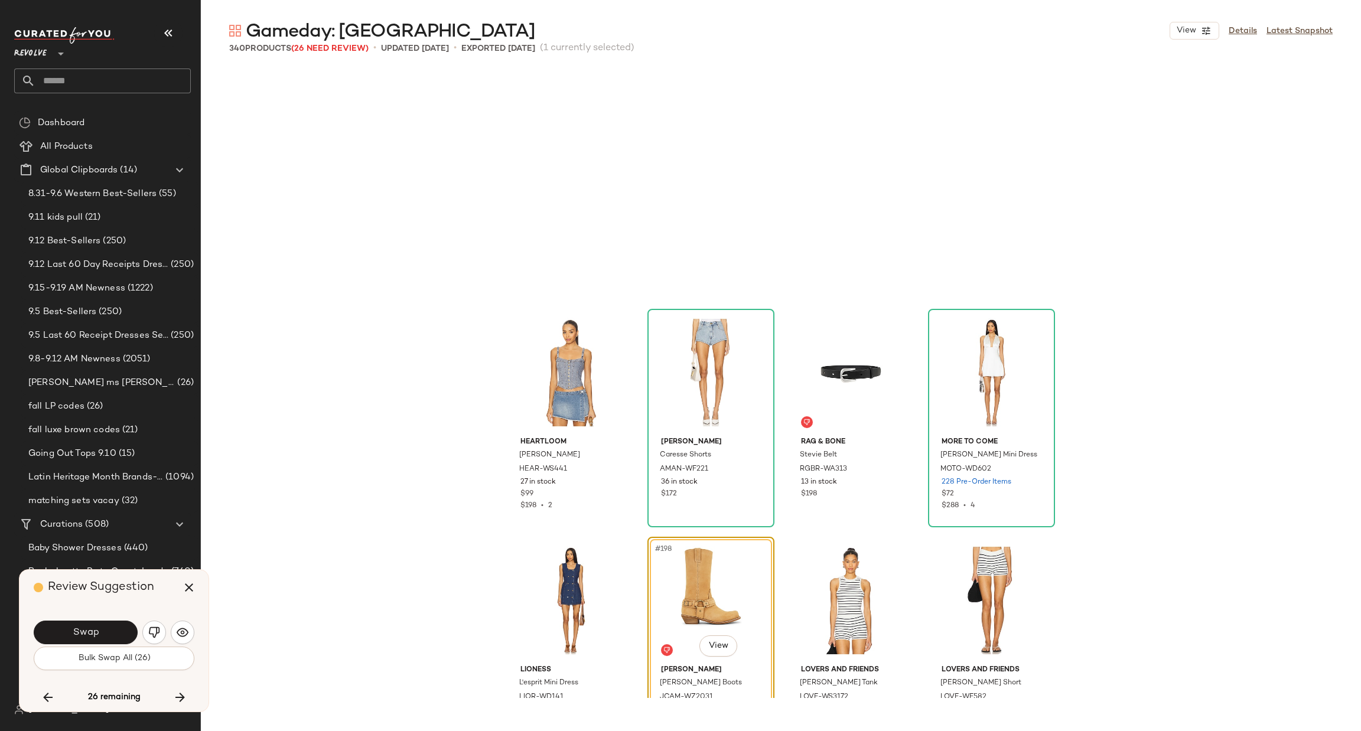
scroll to position [10943, 0]
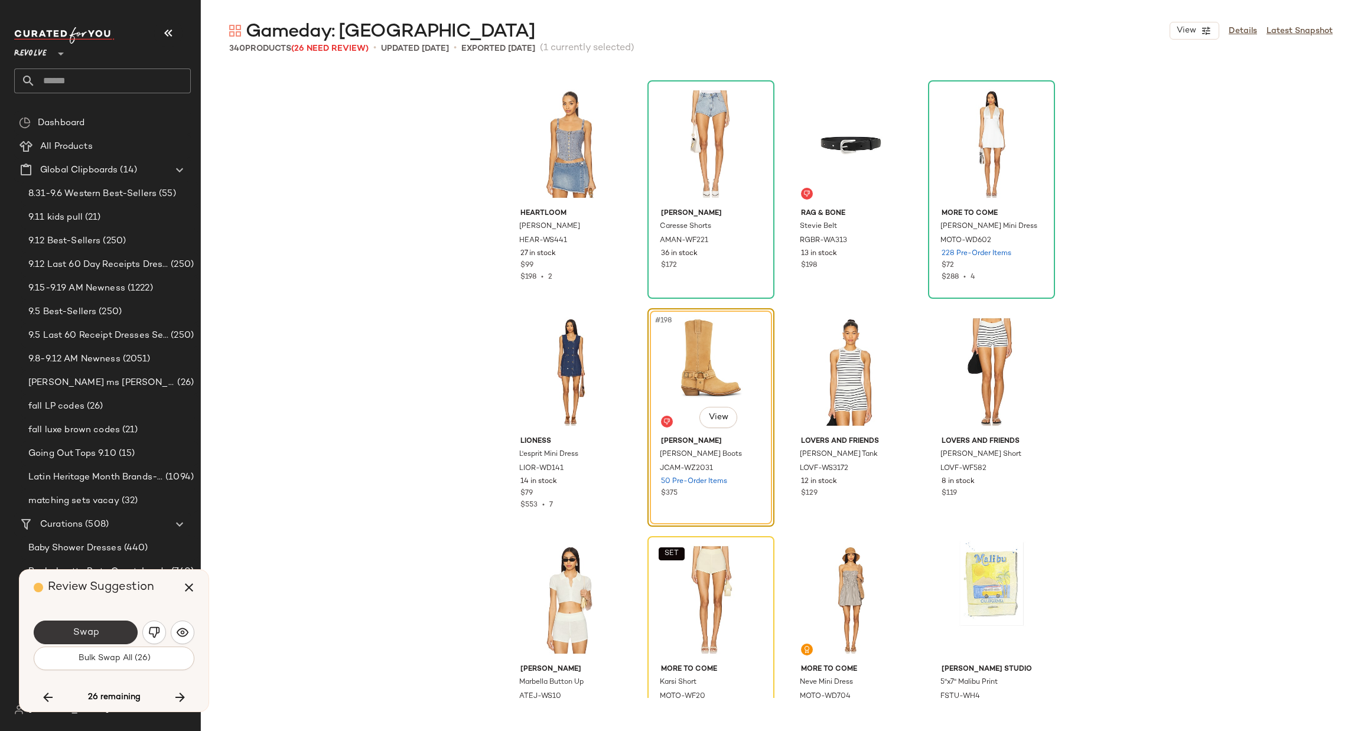
click at [102, 625] on button "Swap" at bounding box center [86, 633] width 104 height 24
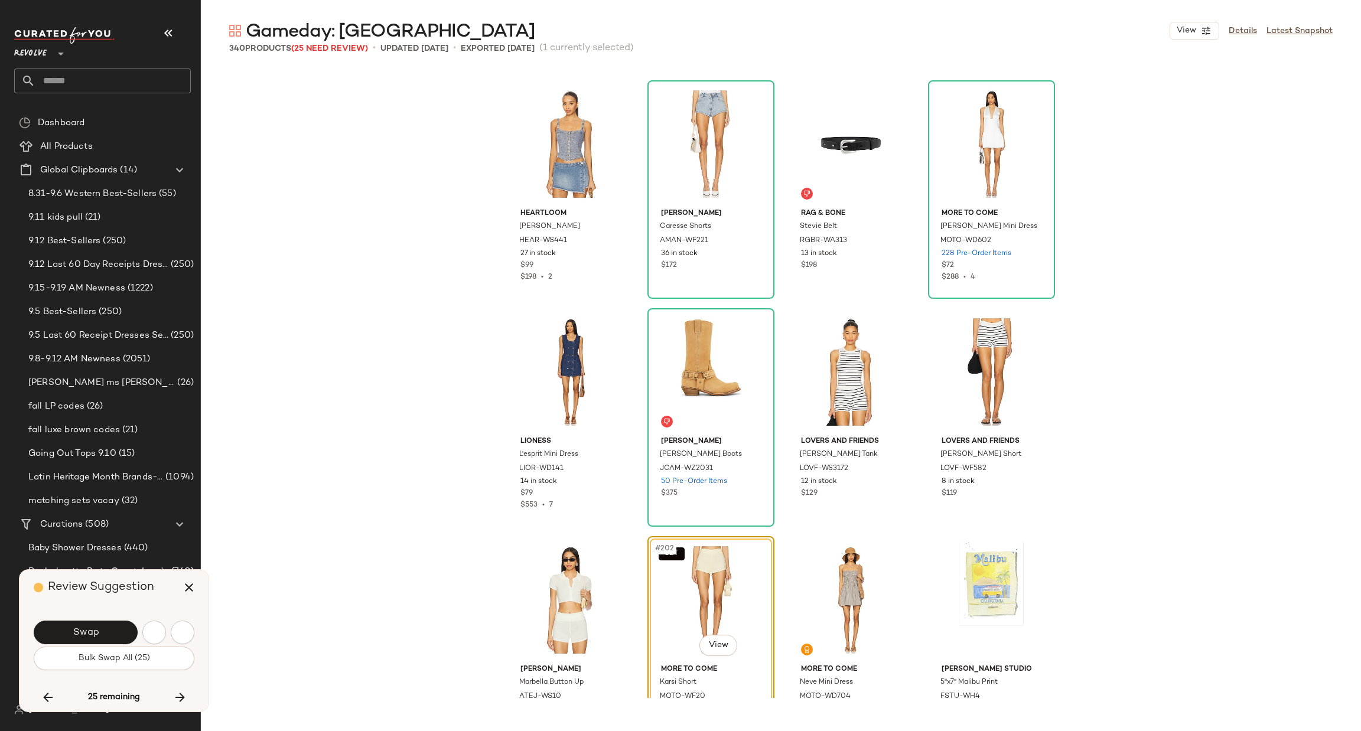
scroll to position [11171, 0]
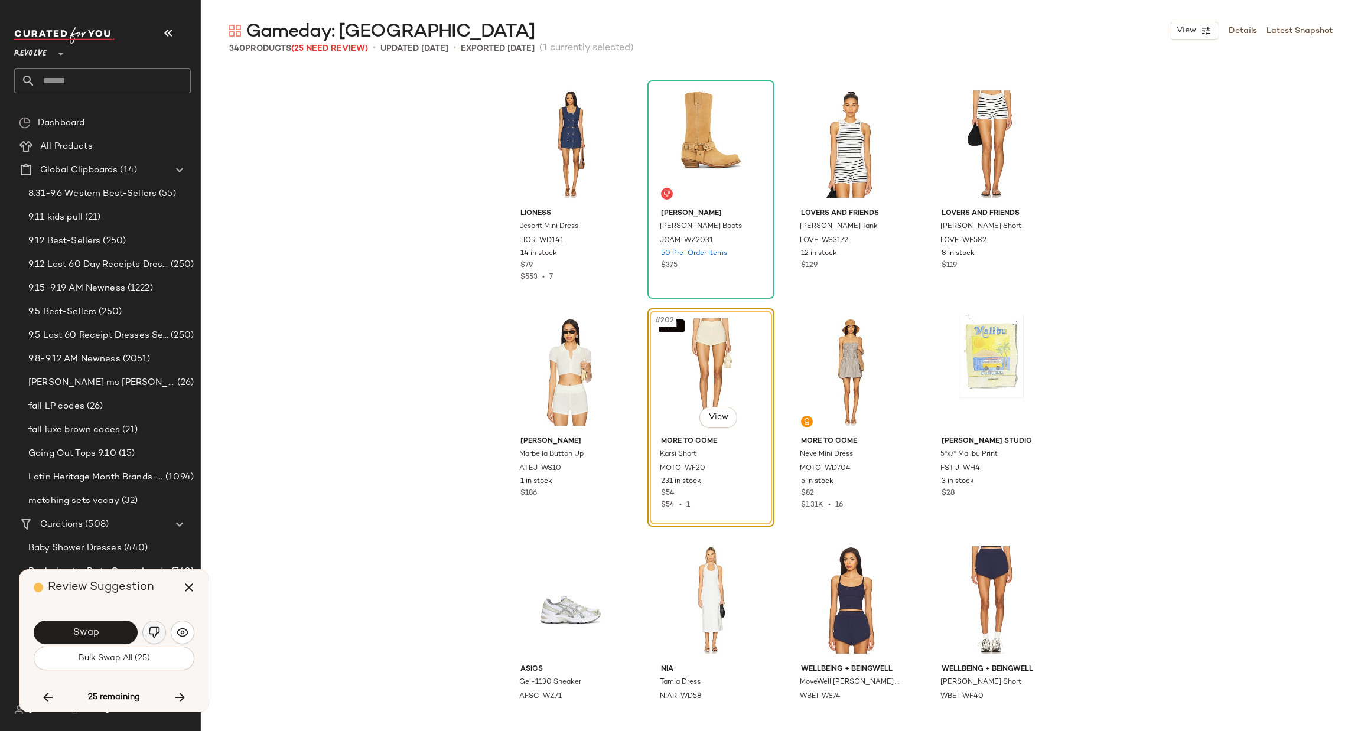
click at [157, 635] on img "button" at bounding box center [154, 633] width 12 height 12
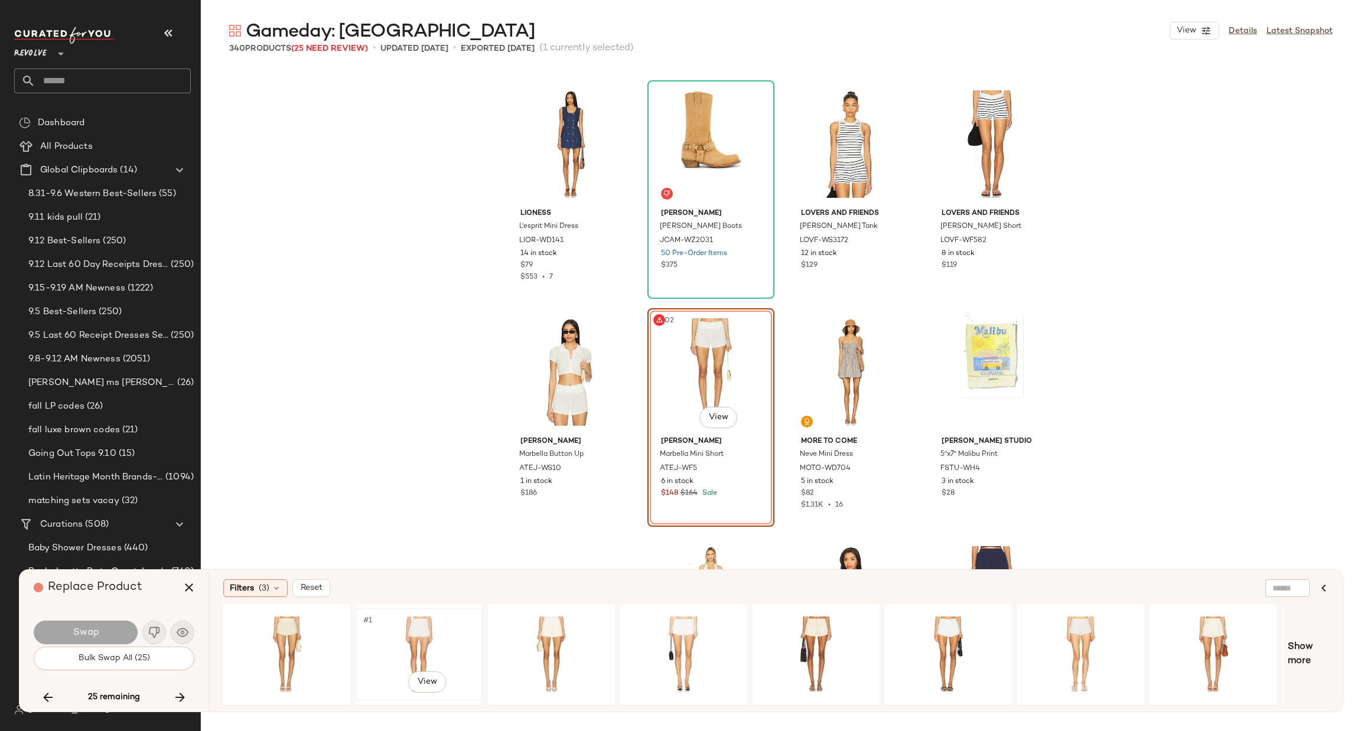
click at [424, 636] on div "#1 View" at bounding box center [419, 654] width 119 height 84
click at [107, 629] on button "Swap" at bounding box center [86, 633] width 104 height 24
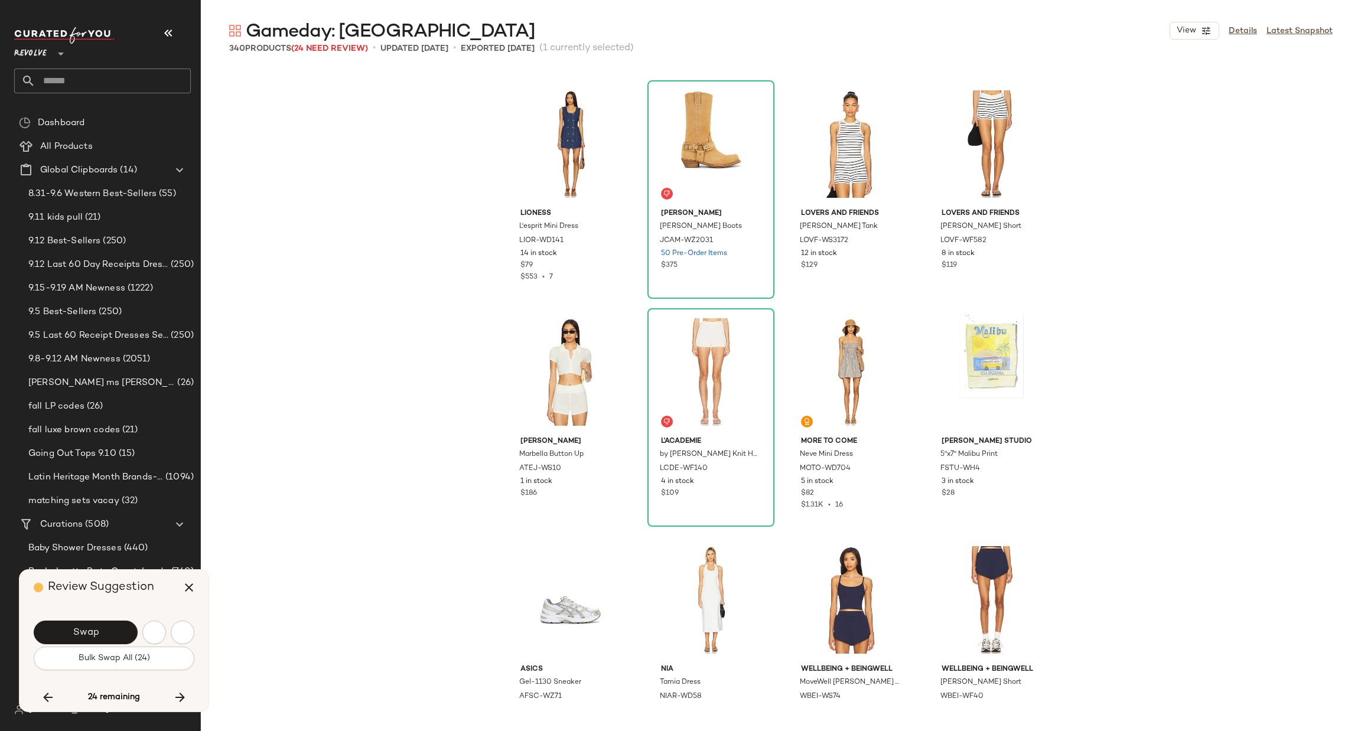
scroll to position [11627, 0]
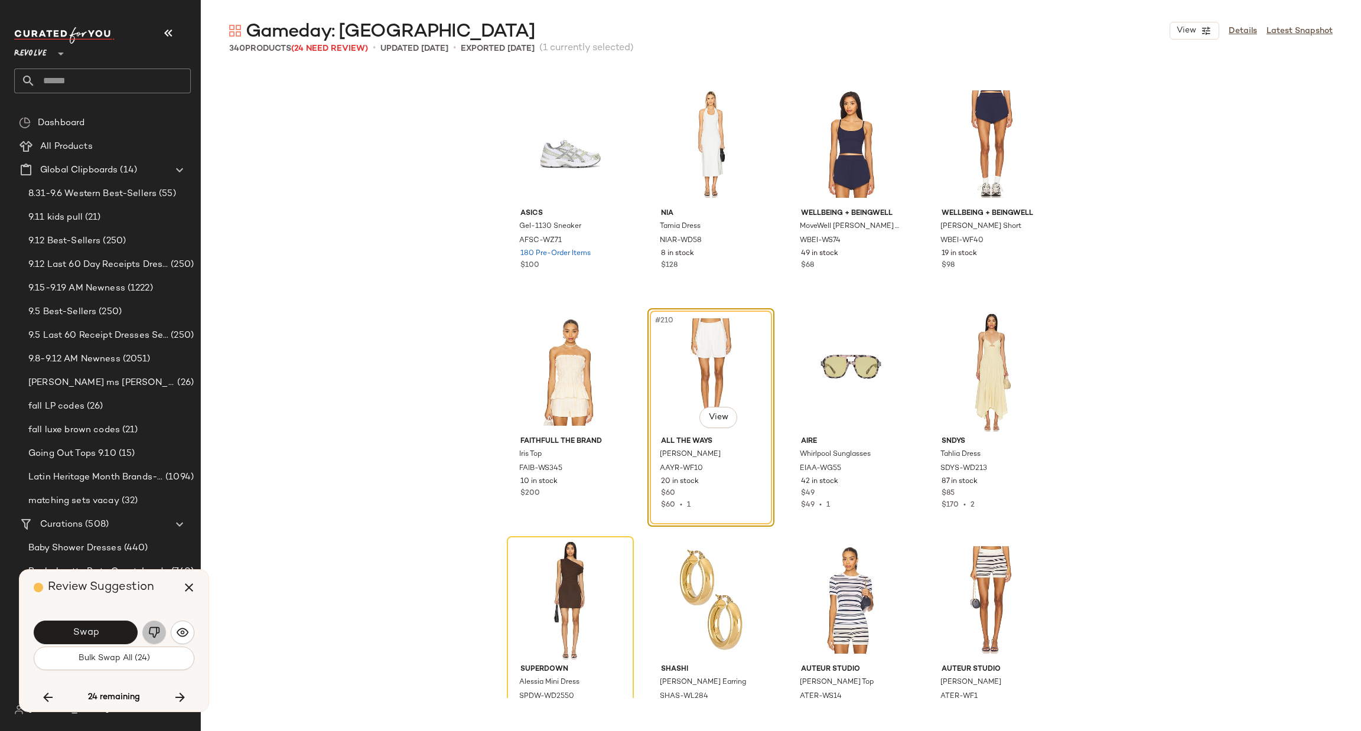
click at [149, 636] on img "button" at bounding box center [154, 633] width 12 height 12
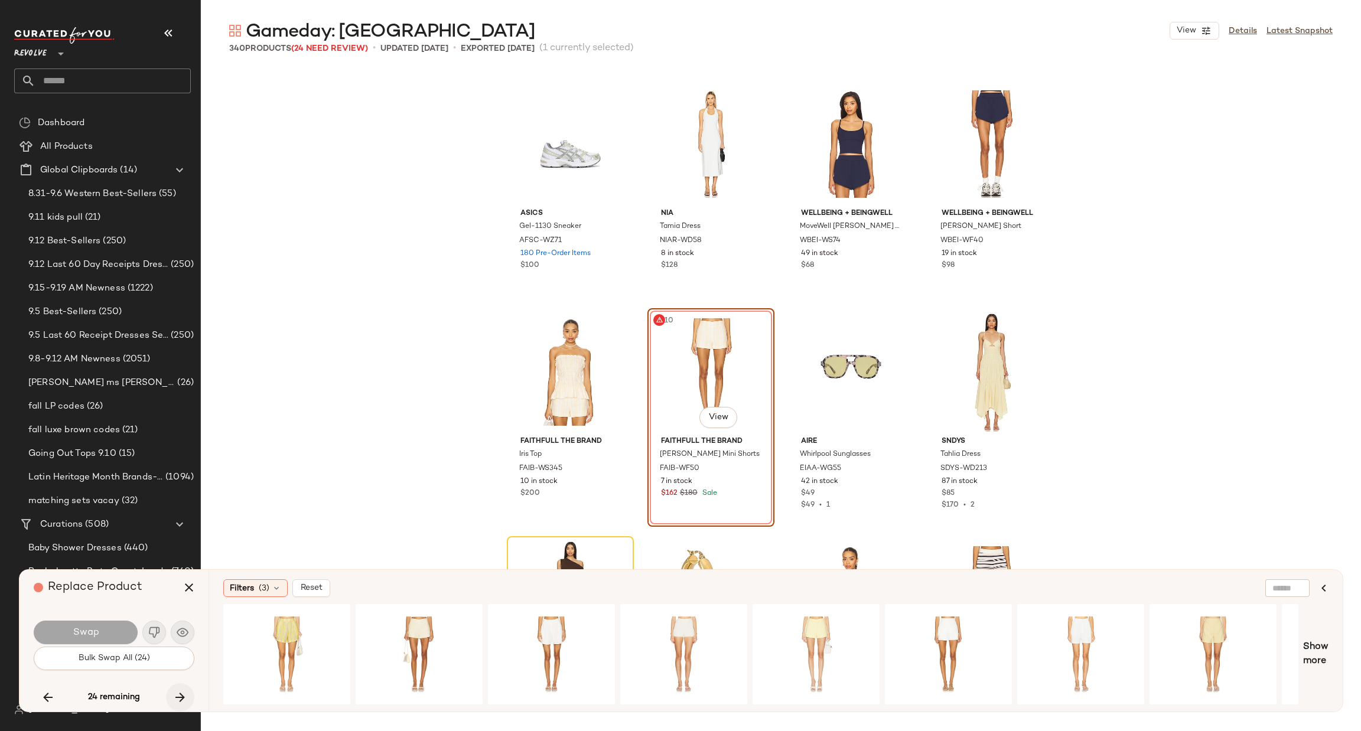
click at [177, 702] on icon "button" at bounding box center [180, 697] width 14 height 14
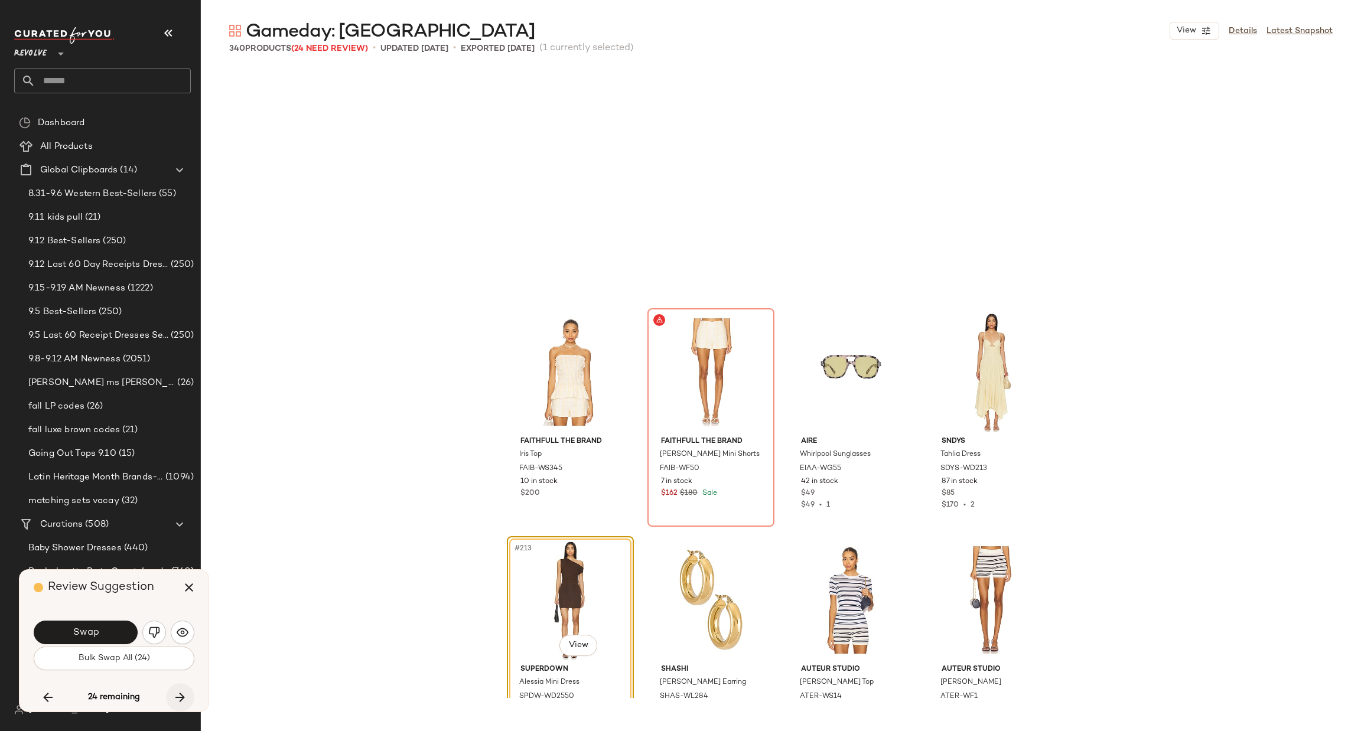
scroll to position [11855, 0]
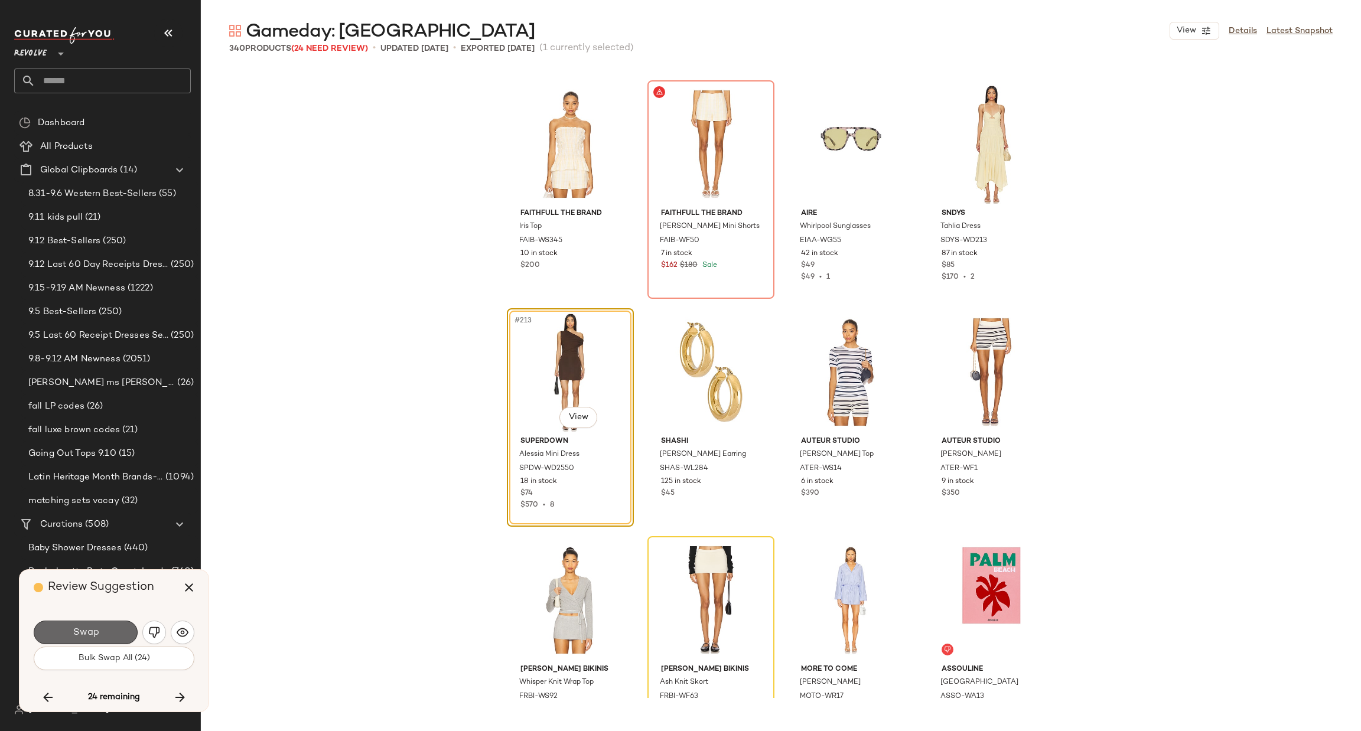
click at [113, 627] on button "Swap" at bounding box center [86, 633] width 104 height 24
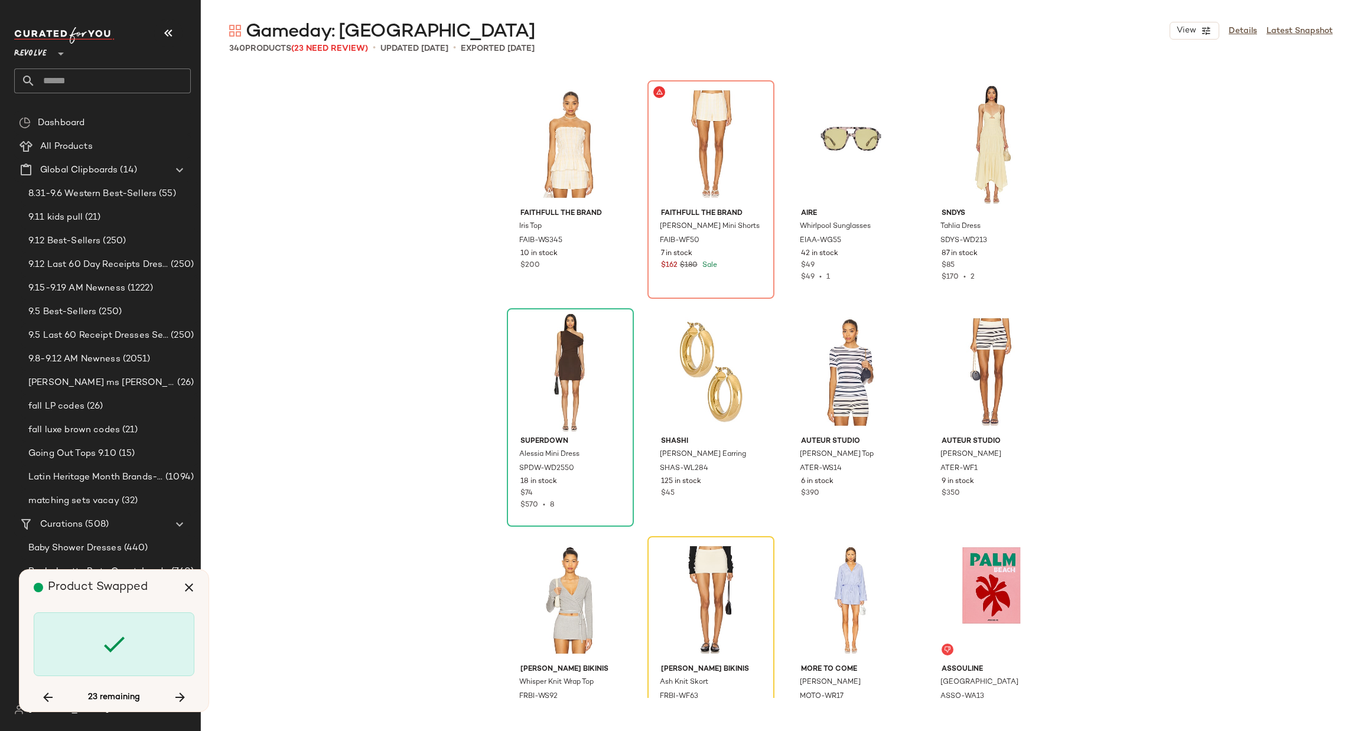
scroll to position [12083, 0]
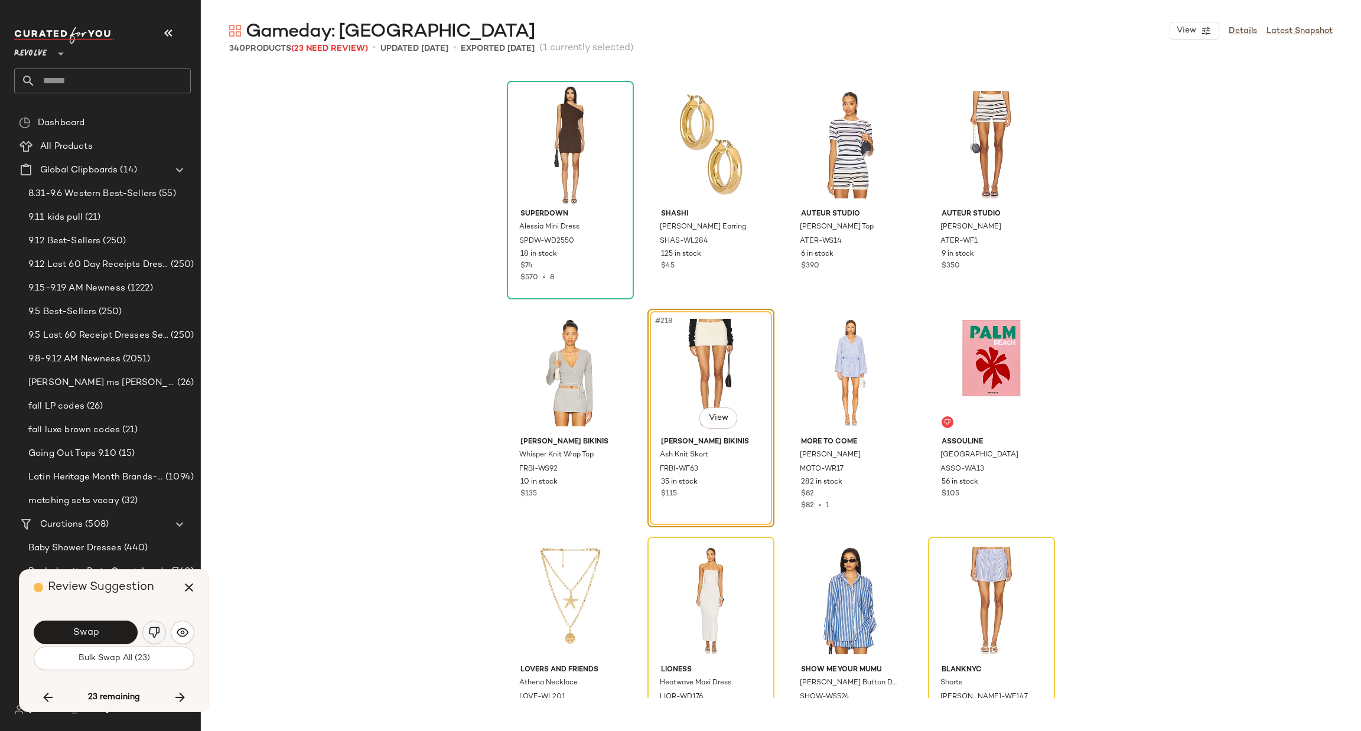
click at [148, 630] on img "button" at bounding box center [154, 633] width 12 height 12
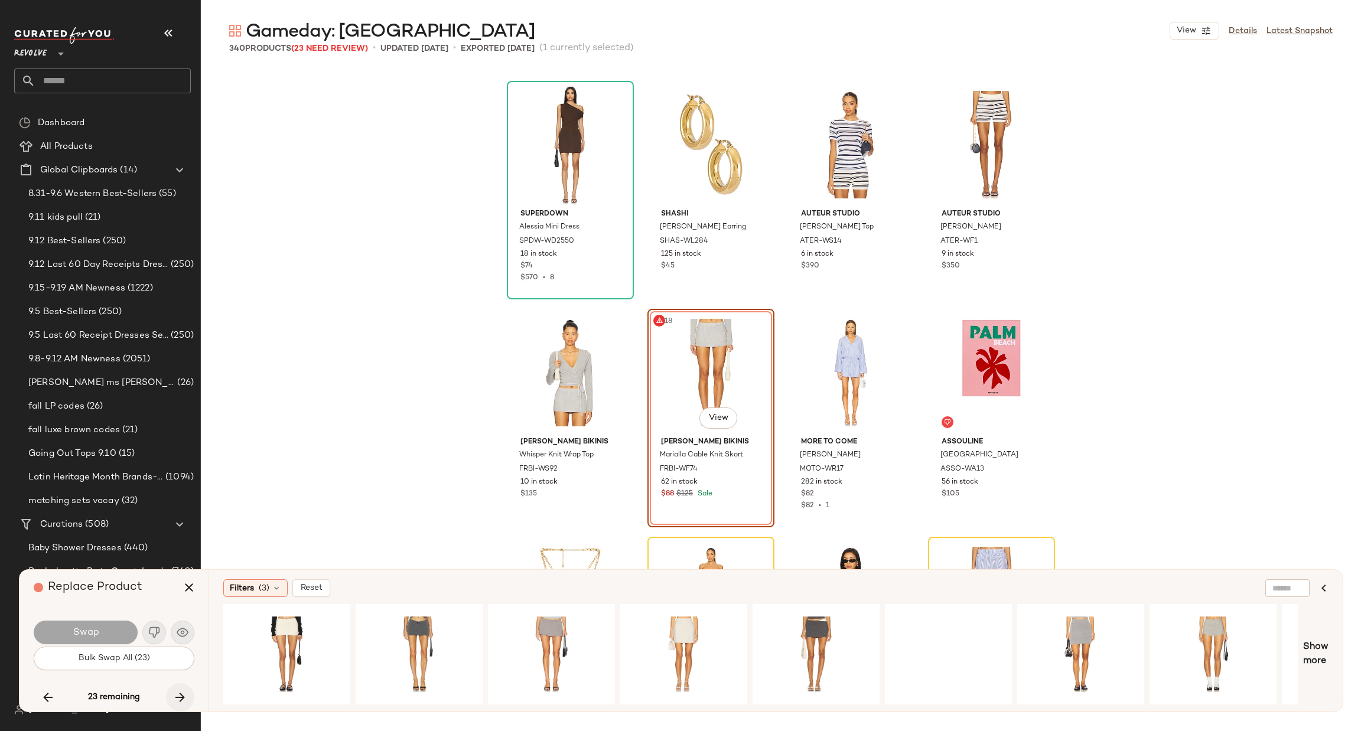
click at [180, 698] on icon "button" at bounding box center [180, 697] width 14 height 14
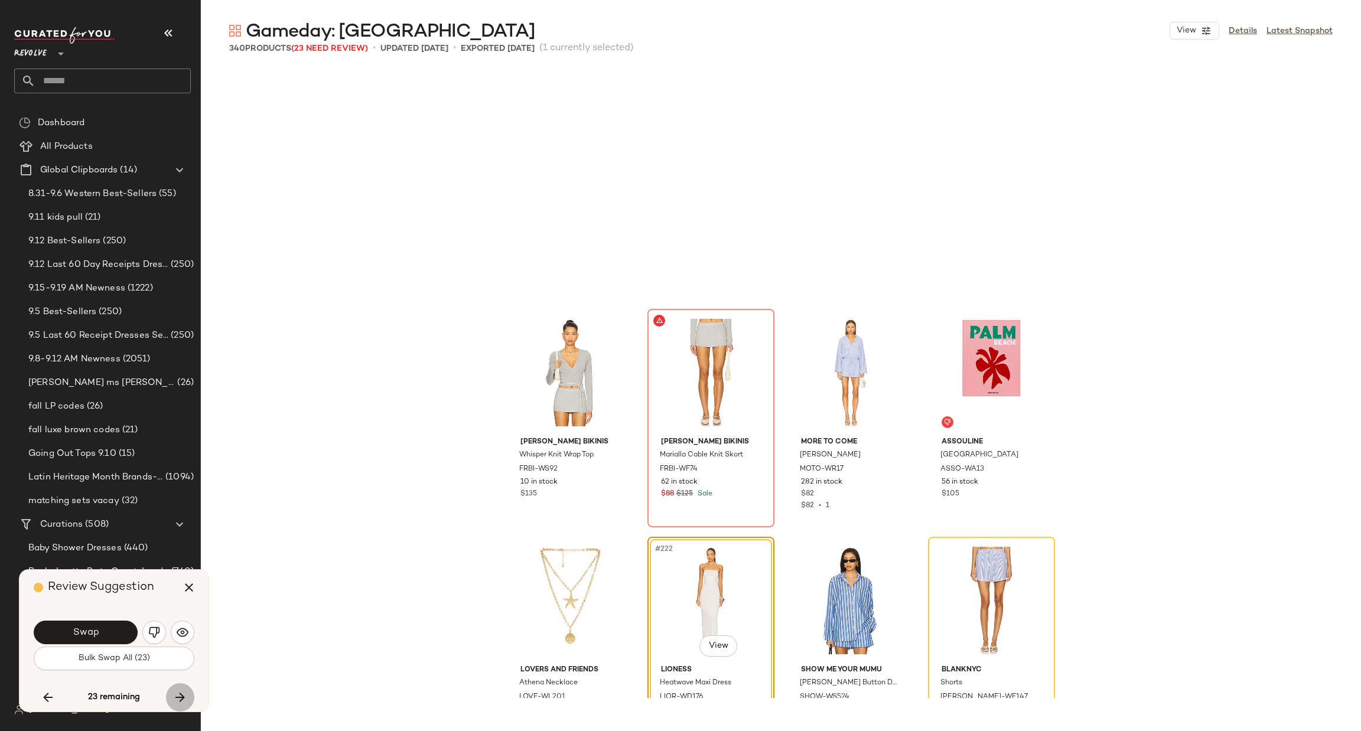
scroll to position [12311, 0]
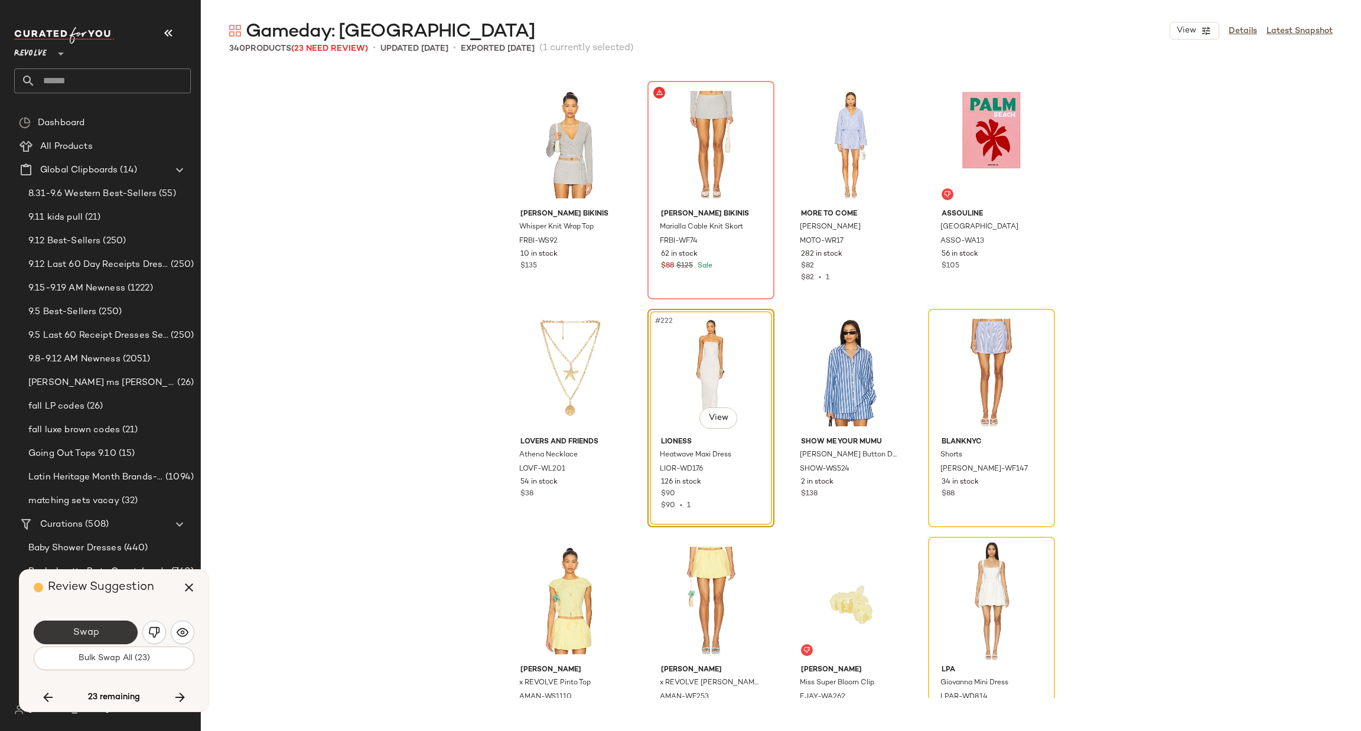
click at [93, 641] on button "Swap" at bounding box center [86, 633] width 104 height 24
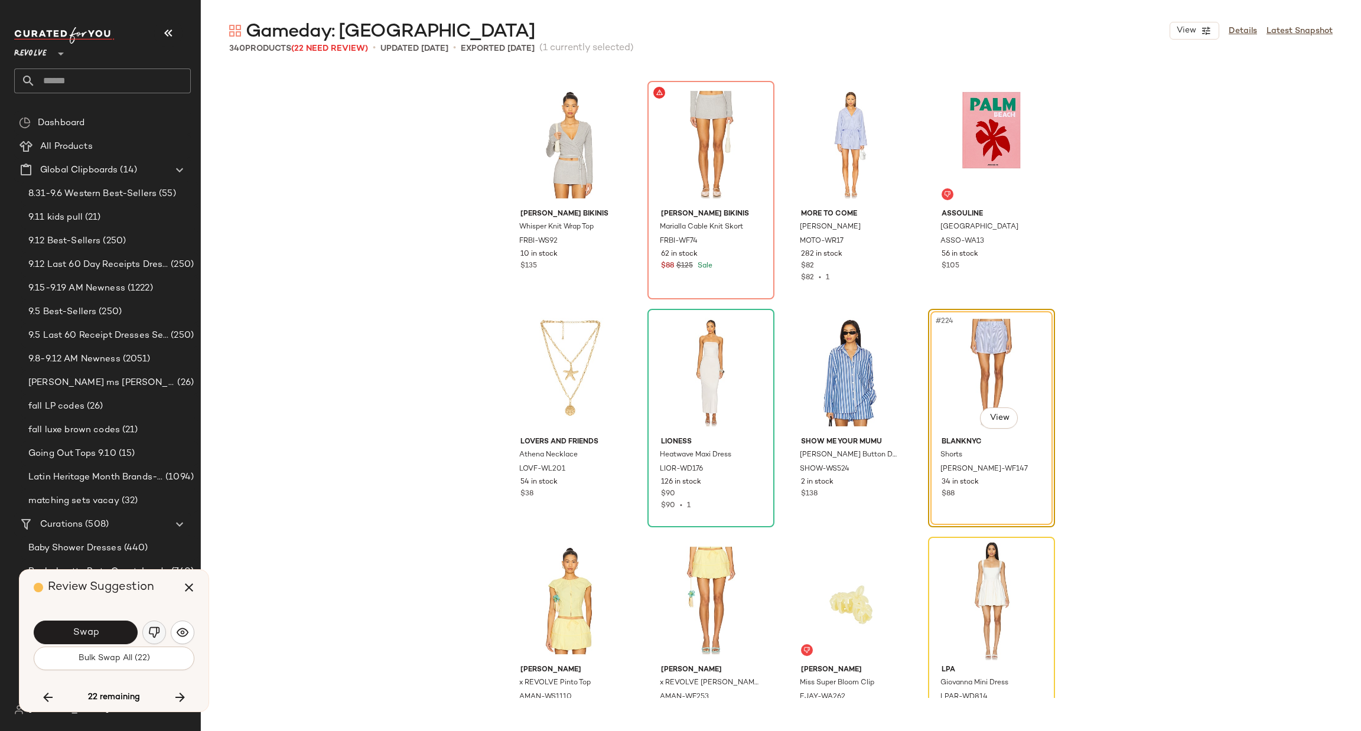
click at [151, 636] on img "button" at bounding box center [154, 633] width 12 height 12
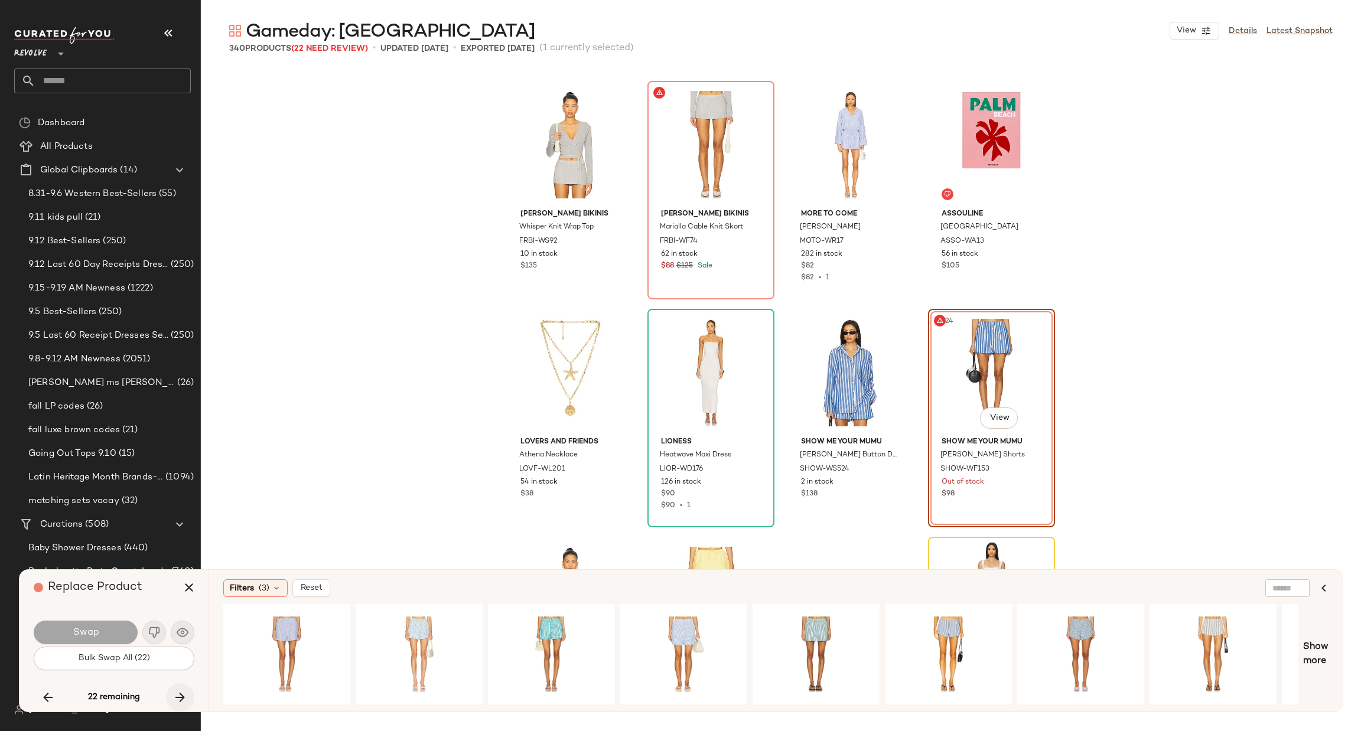
click at [182, 691] on icon "button" at bounding box center [180, 697] width 14 height 14
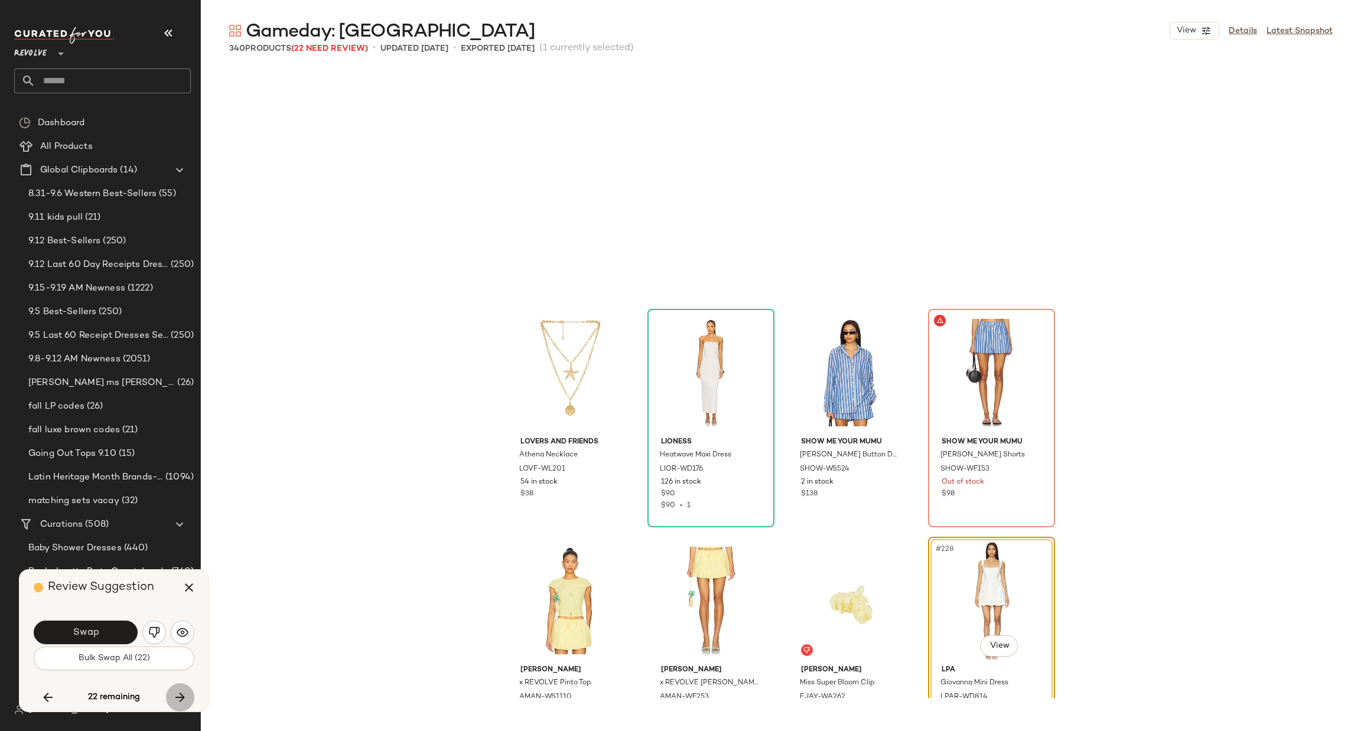
scroll to position [12539, 0]
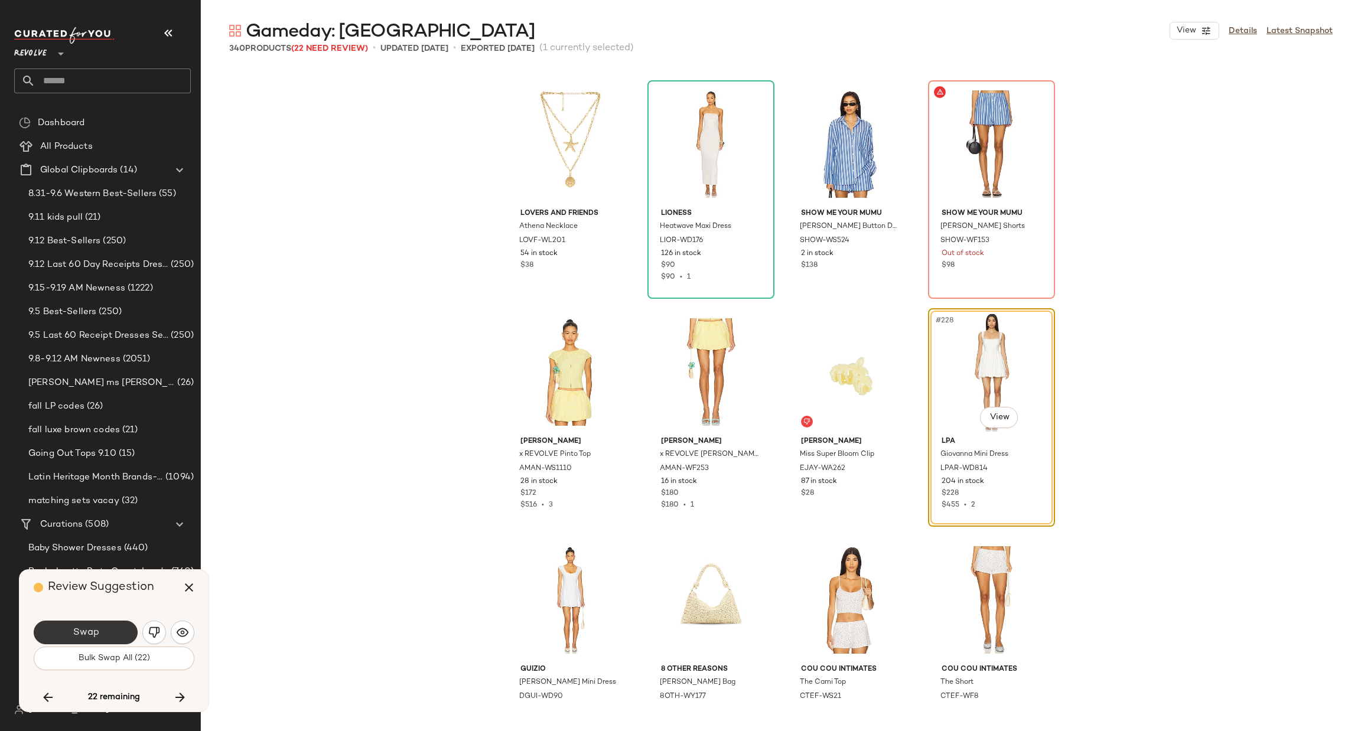
click at [97, 632] on span "Swap" at bounding box center [85, 632] width 27 height 11
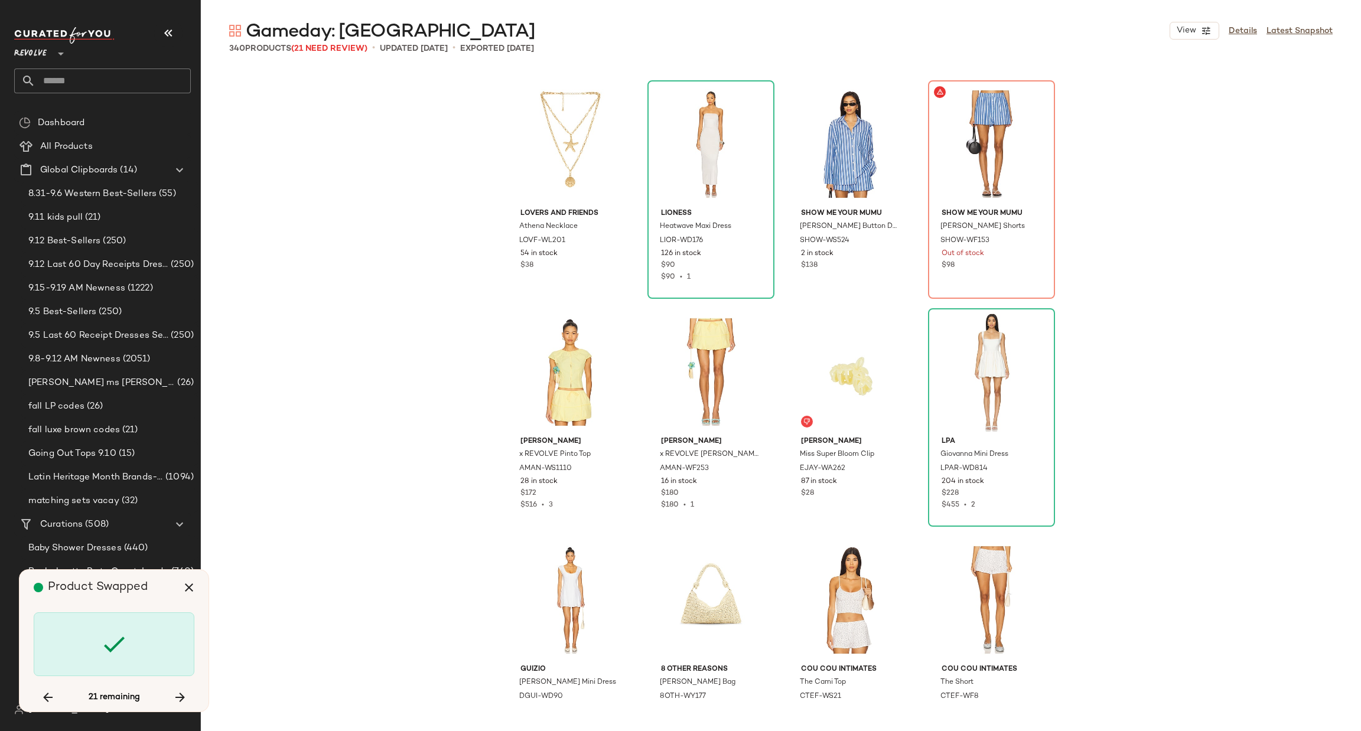
scroll to position [12995, 0]
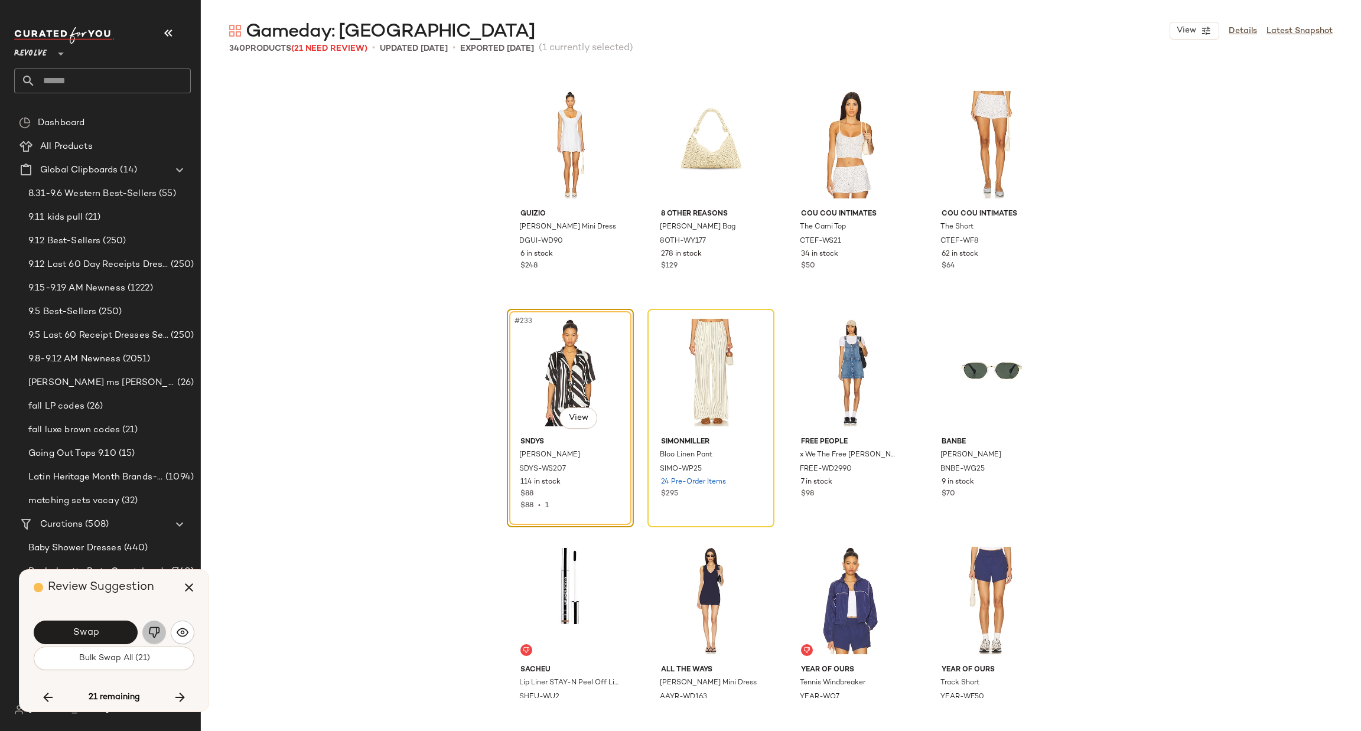
click at [151, 629] on img "button" at bounding box center [154, 633] width 12 height 12
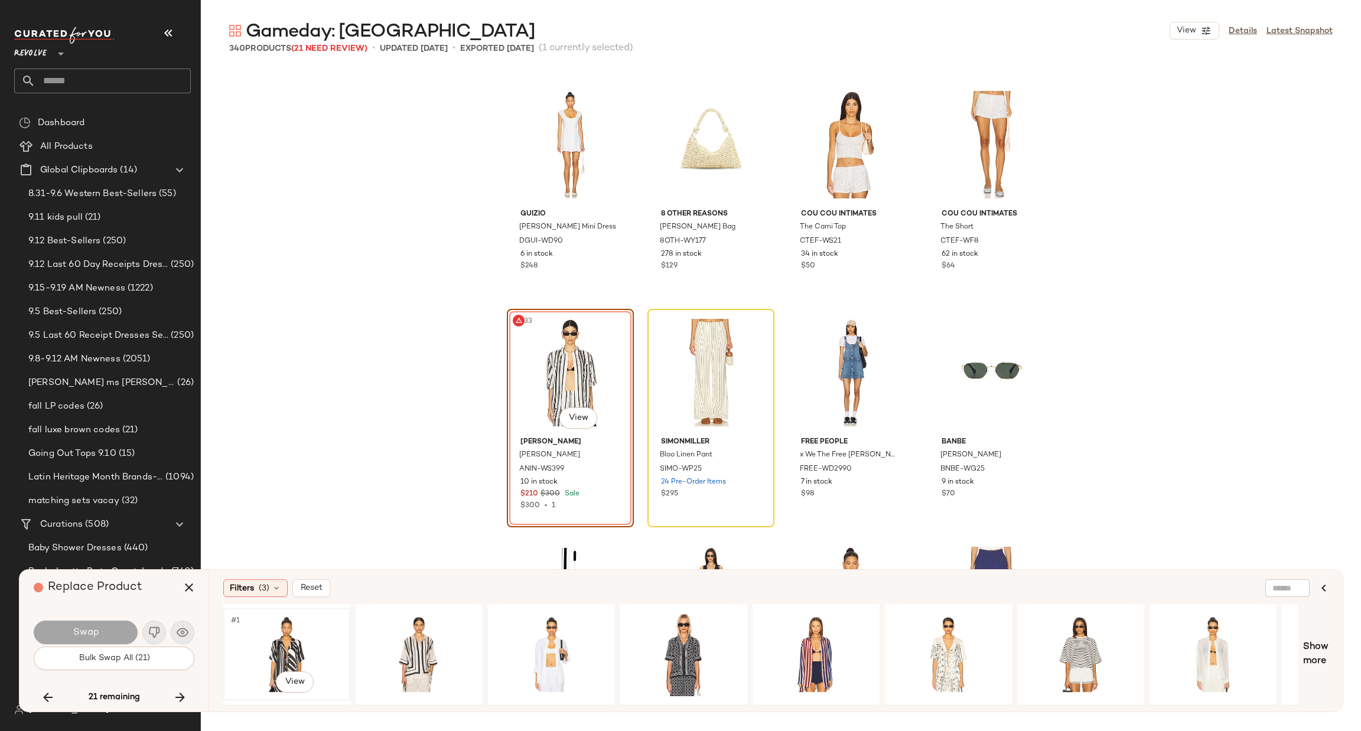
click at [277, 649] on div "#1 View" at bounding box center [286, 654] width 119 height 84
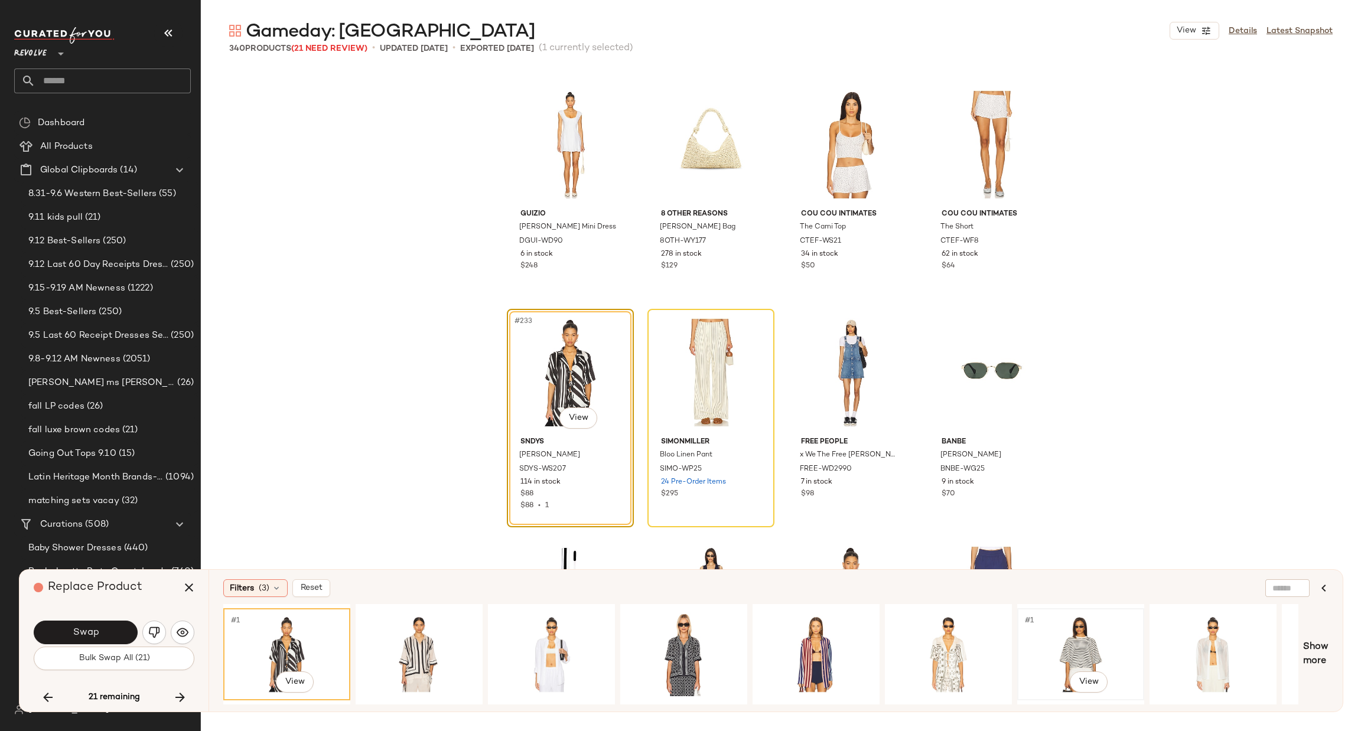
click at [1079, 643] on div "#1 View" at bounding box center [1080, 654] width 119 height 84
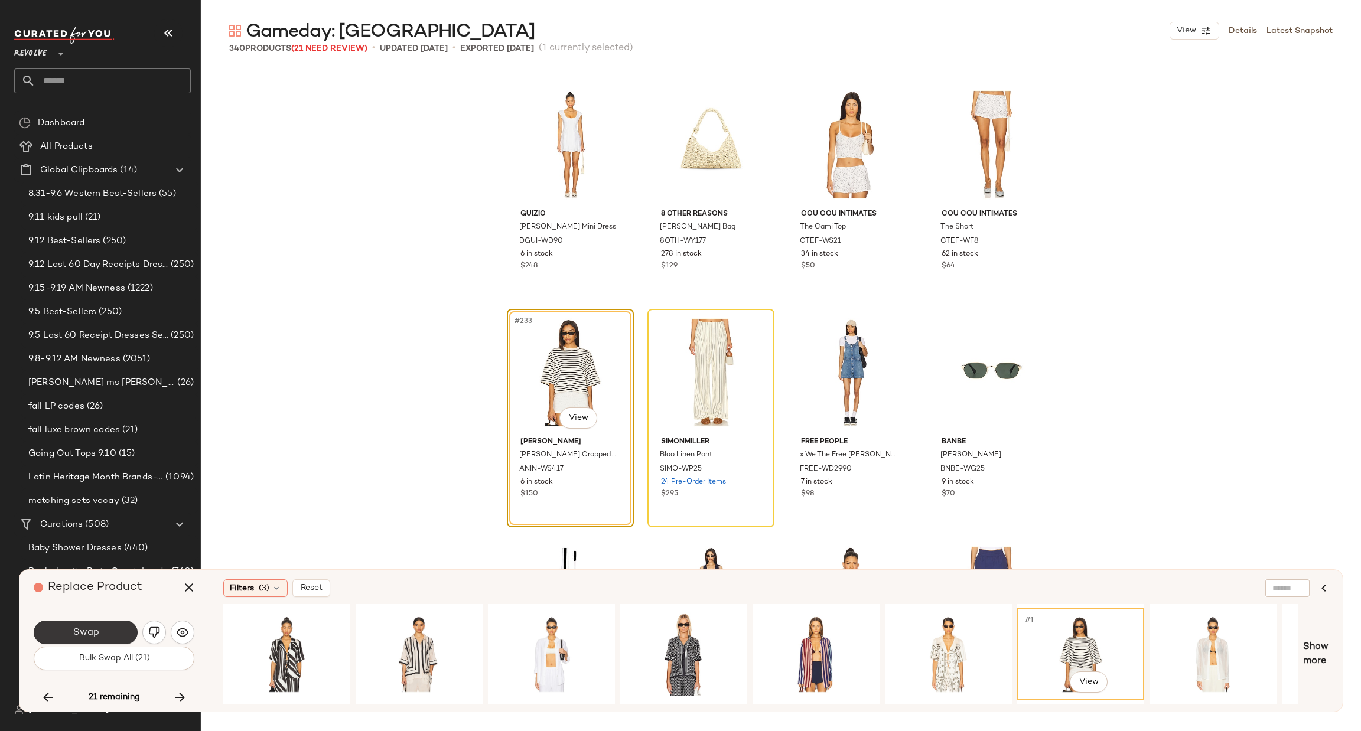
click at [84, 636] on span "Swap" at bounding box center [85, 632] width 27 height 11
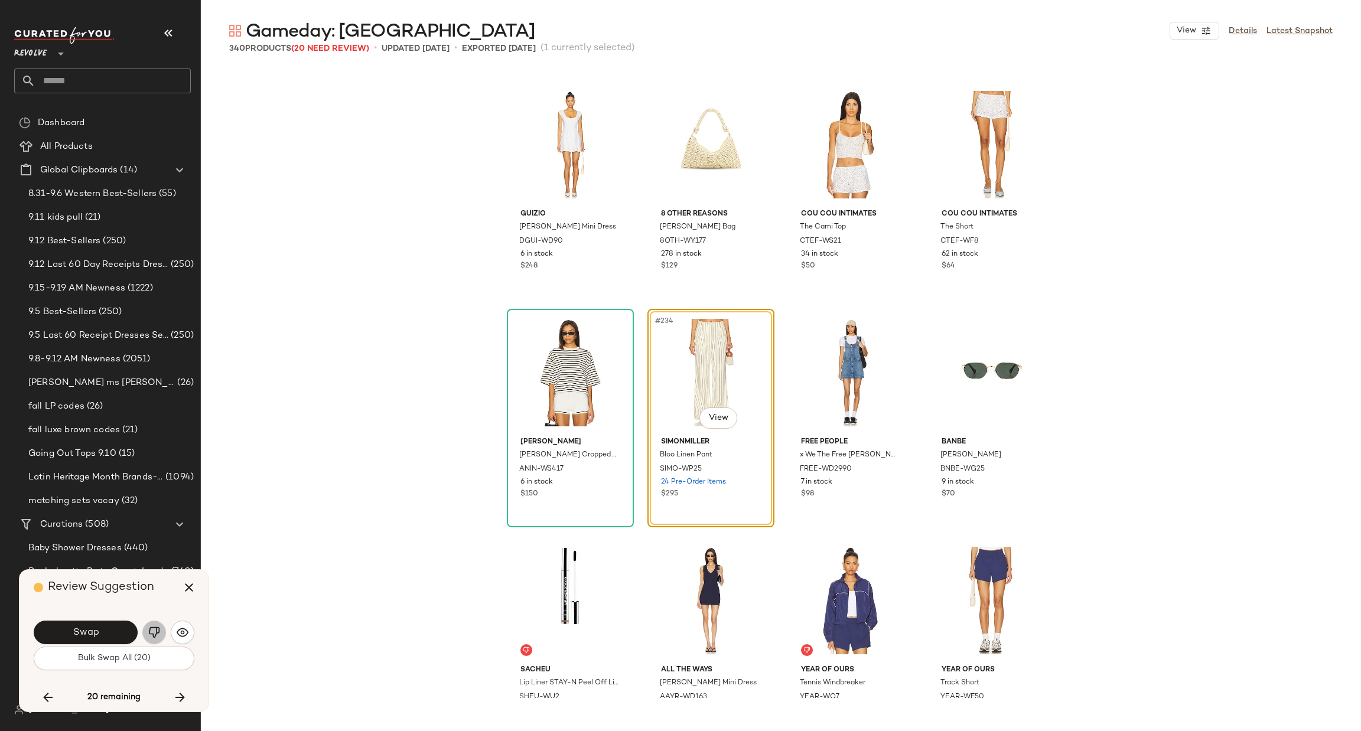
click at [155, 632] on img "button" at bounding box center [154, 633] width 12 height 12
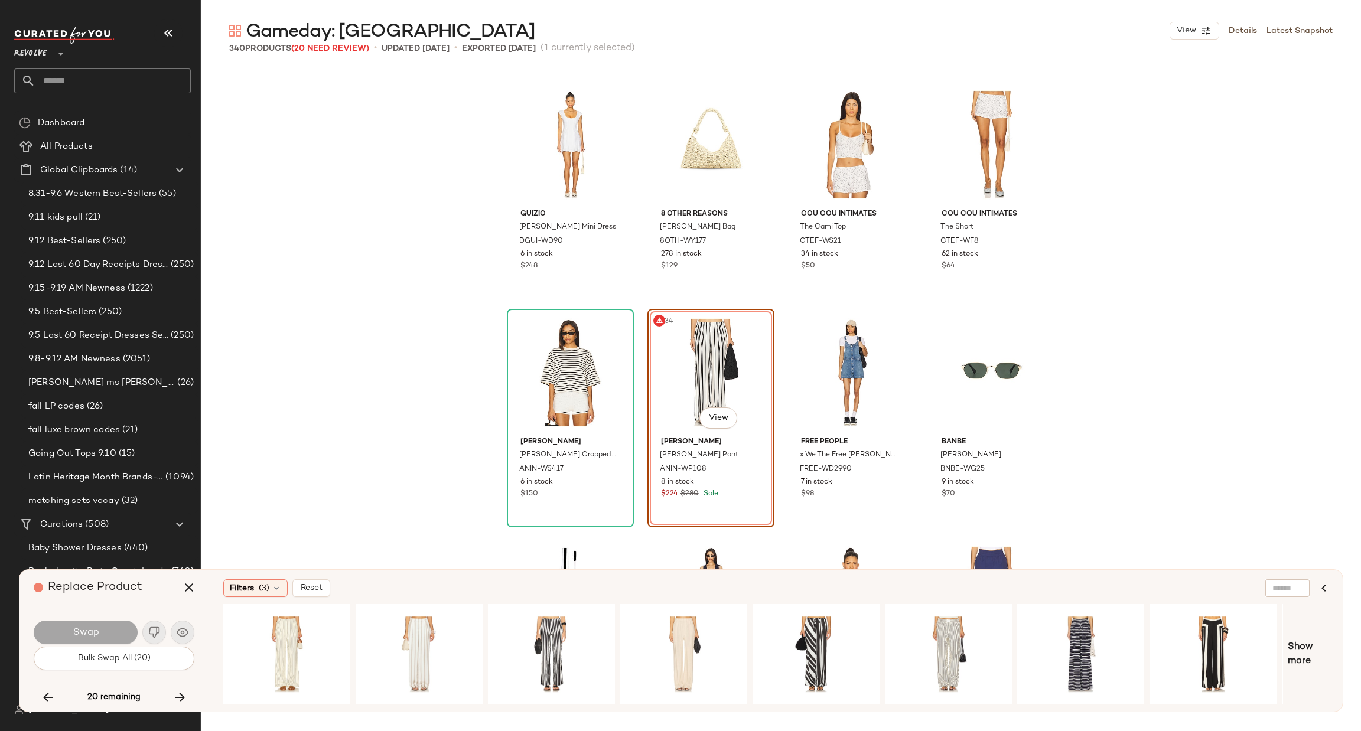
click at [1312, 653] on span "Show more" at bounding box center [1308, 654] width 41 height 28
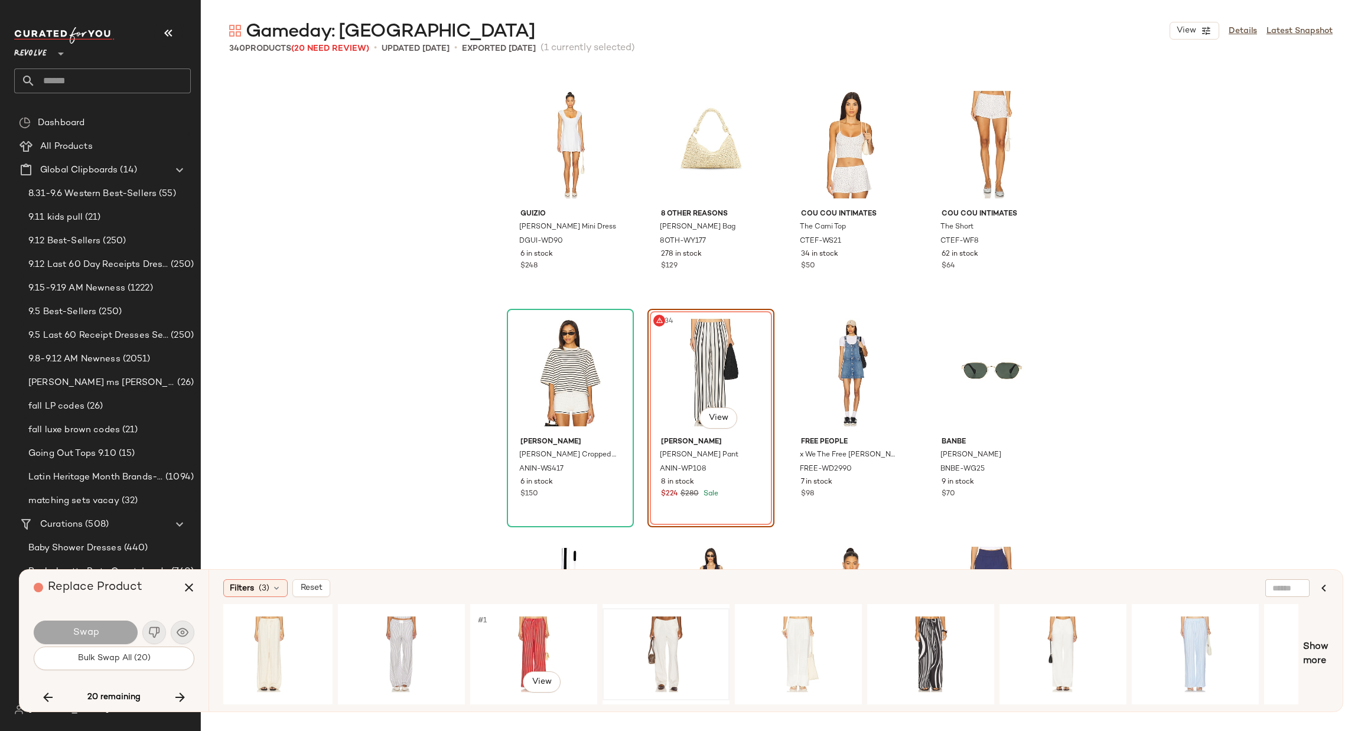
scroll to position [0, 1078]
click at [665, 650] on div "#1 View" at bounding box center [664, 654] width 119 height 84
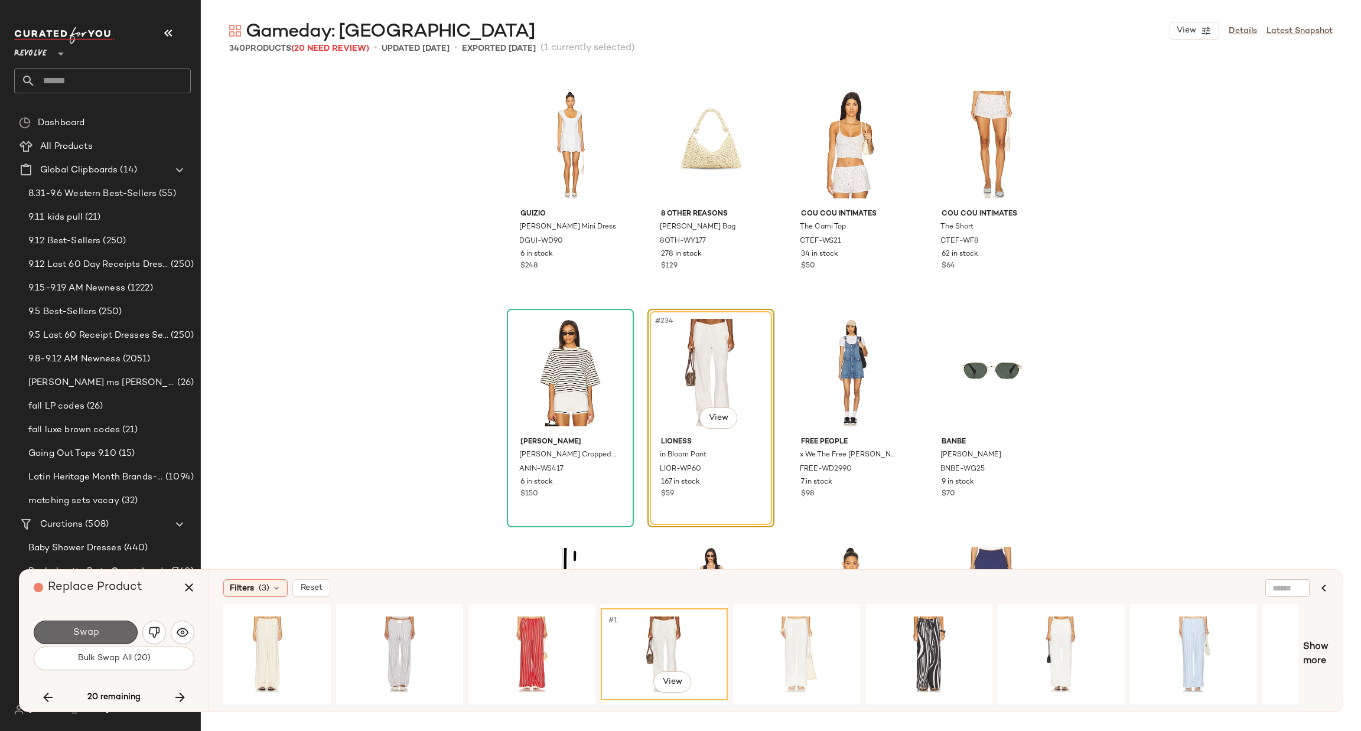
click at [95, 628] on span "Swap" at bounding box center [85, 632] width 27 height 11
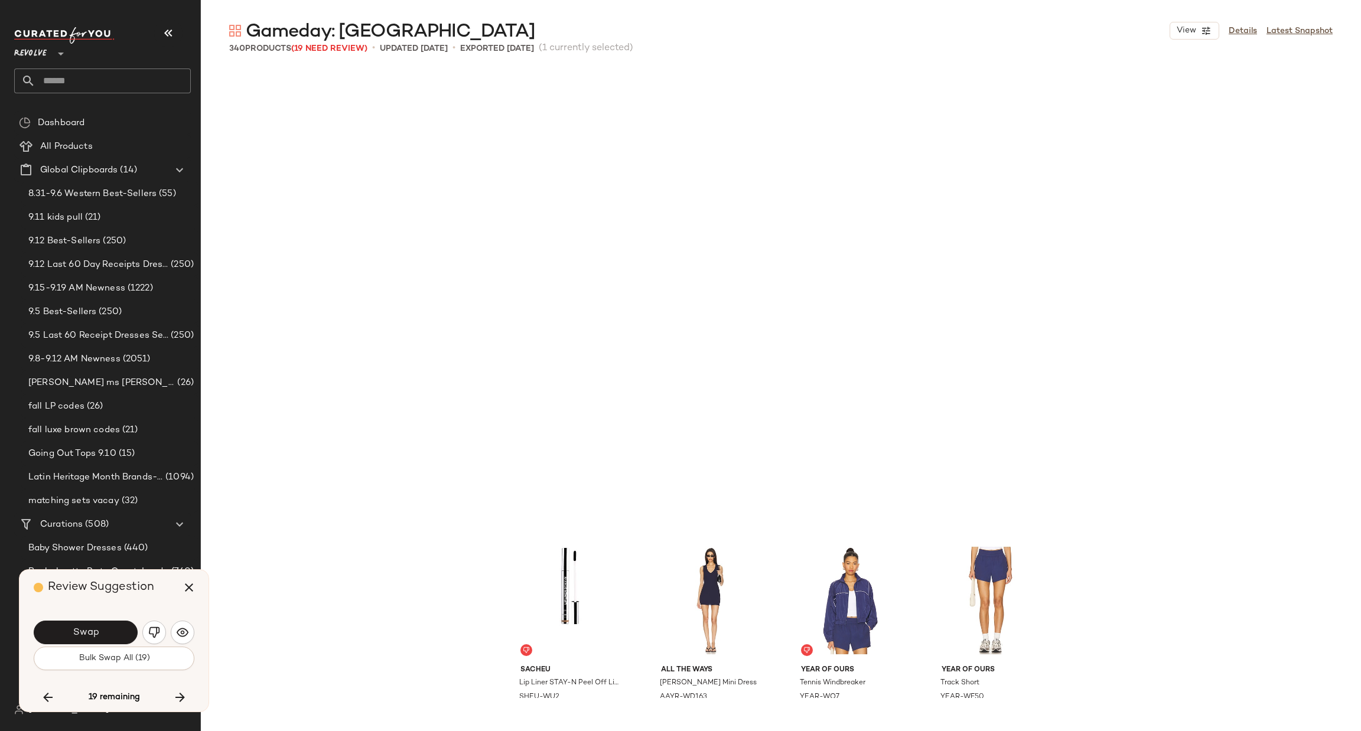
scroll to position [13451, 0]
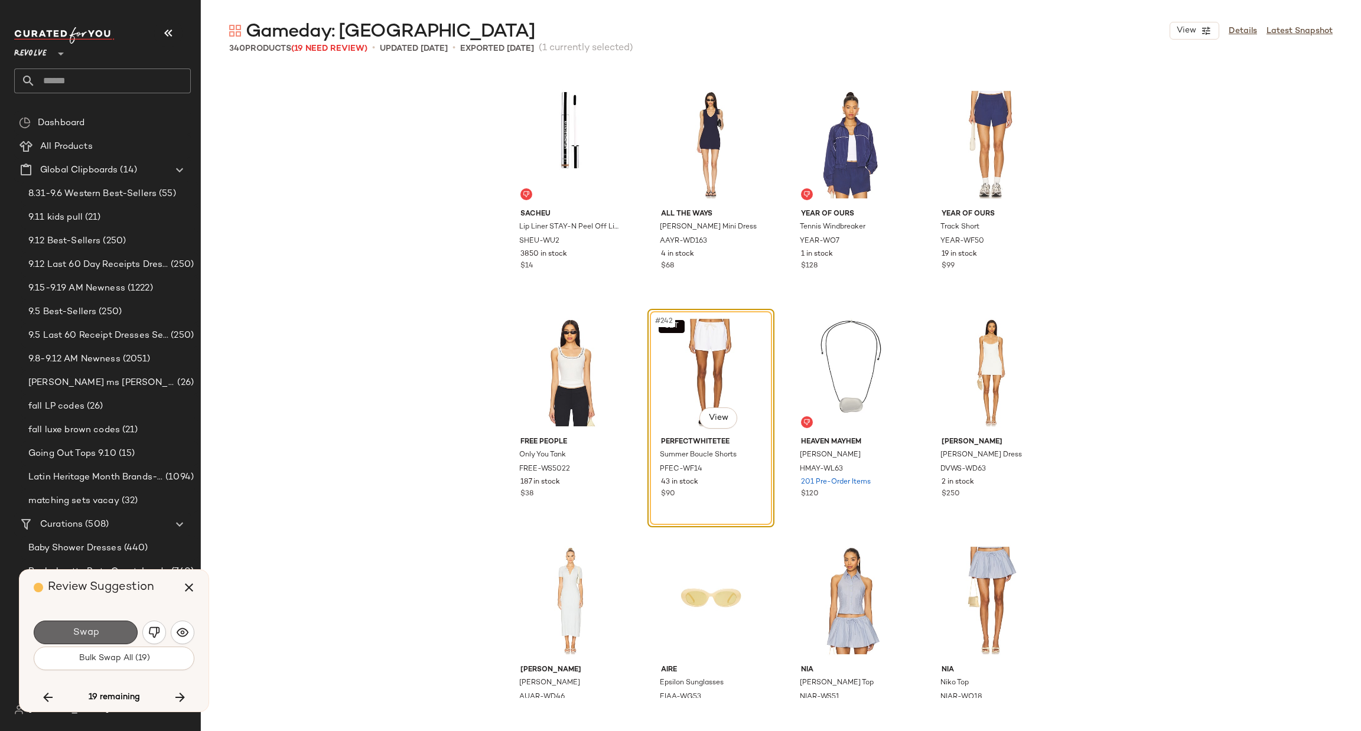
click at [94, 627] on span "Swap" at bounding box center [85, 632] width 27 height 11
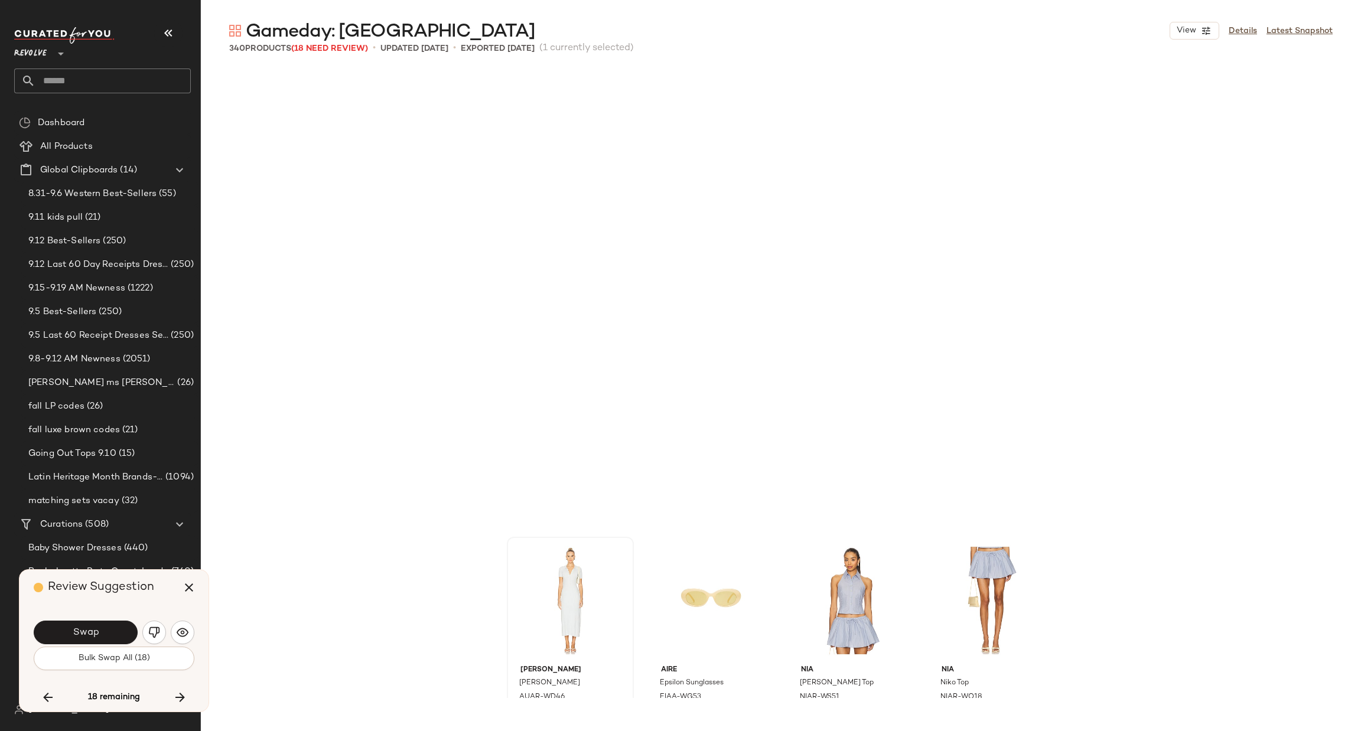
scroll to position [13907, 0]
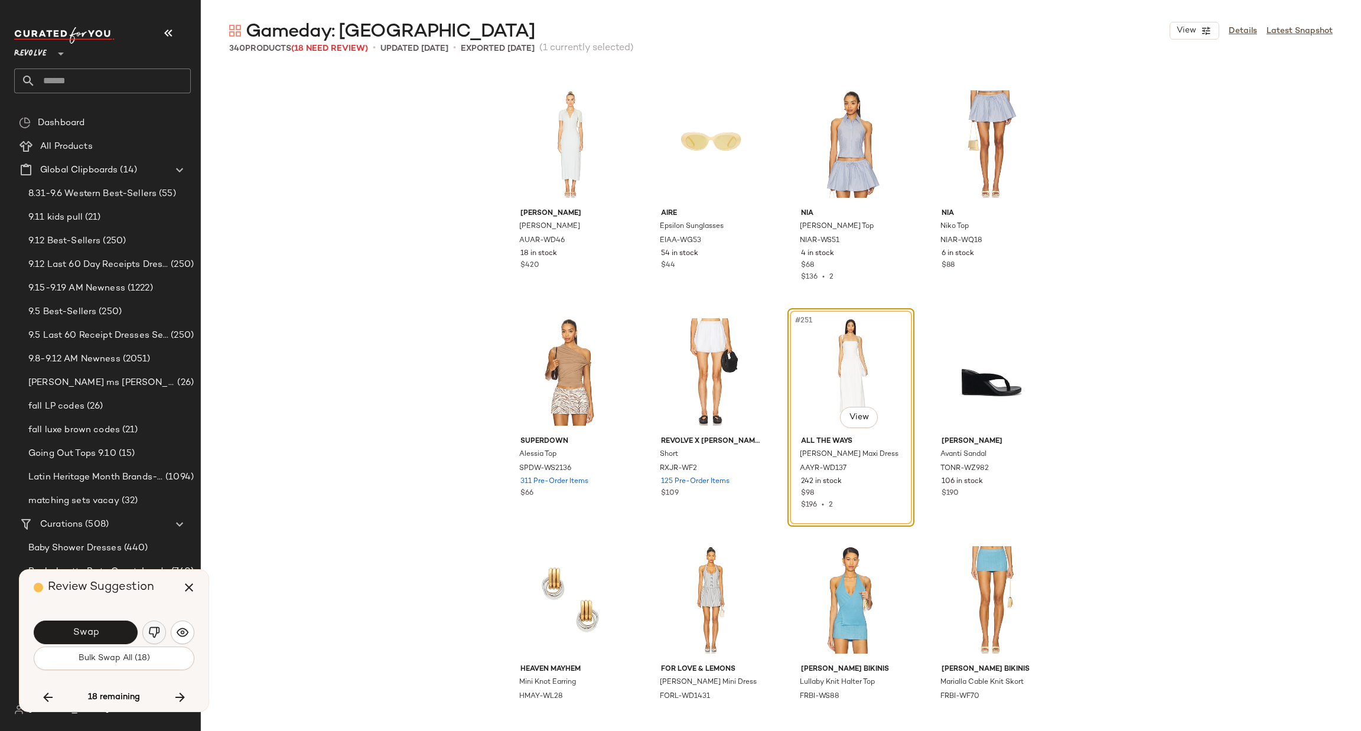
click at [147, 631] on button "button" at bounding box center [154, 633] width 24 height 24
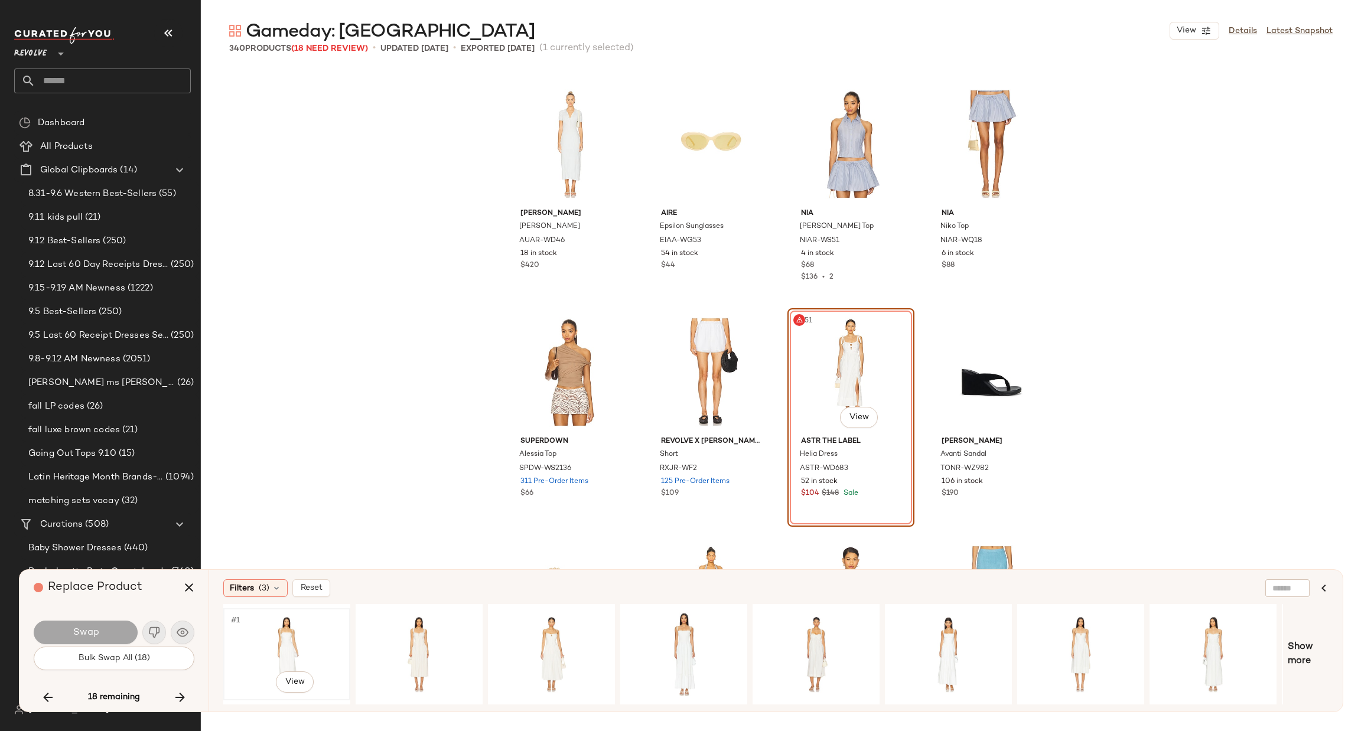
click at [278, 642] on div "#1 View" at bounding box center [286, 654] width 119 height 84
click at [96, 631] on span "Swap" at bounding box center [85, 632] width 27 height 11
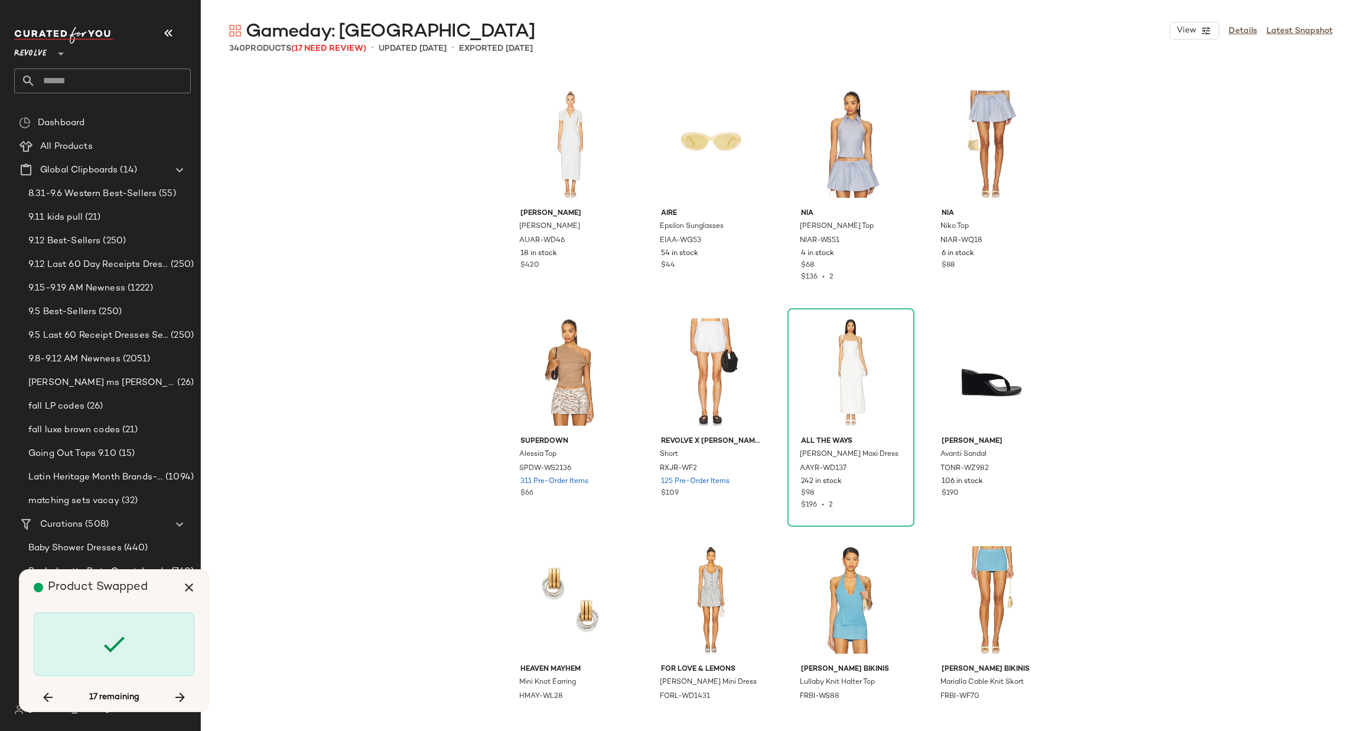
scroll to position [14363, 0]
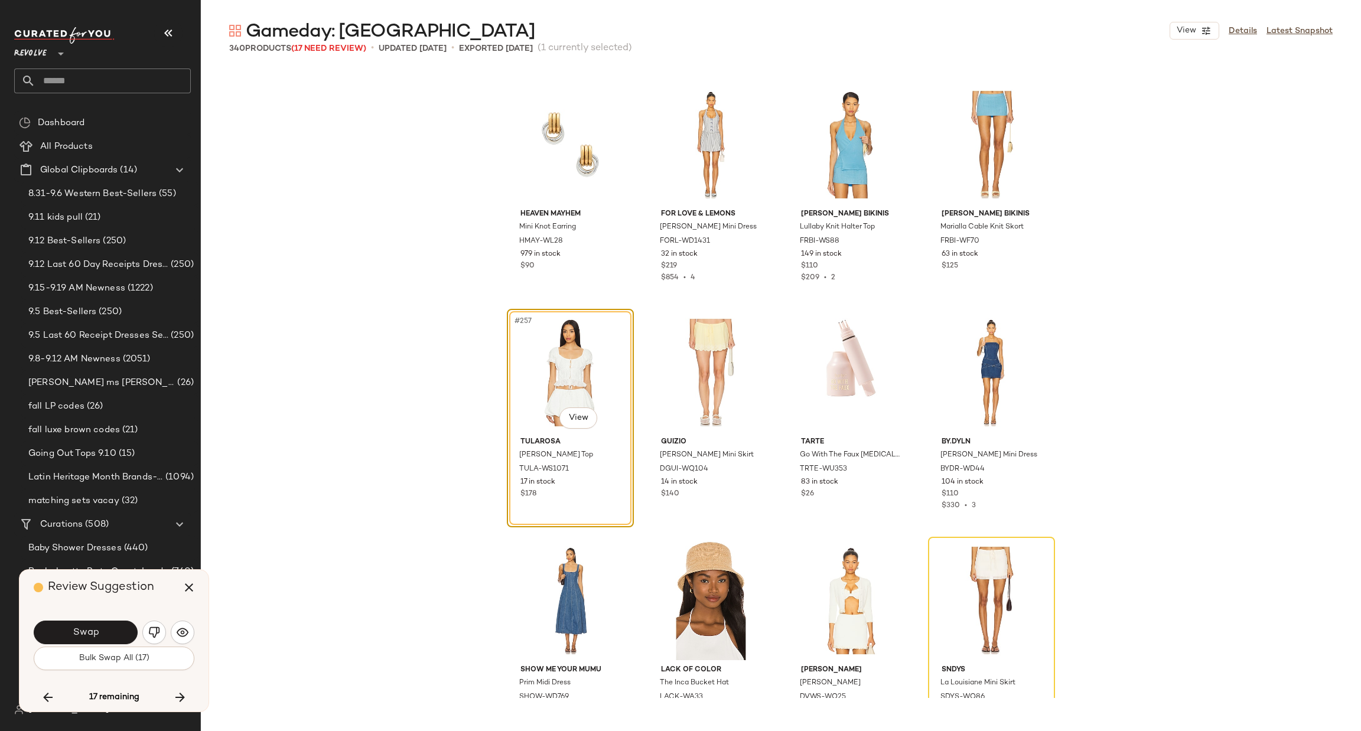
click at [147, 636] on button "button" at bounding box center [154, 633] width 24 height 24
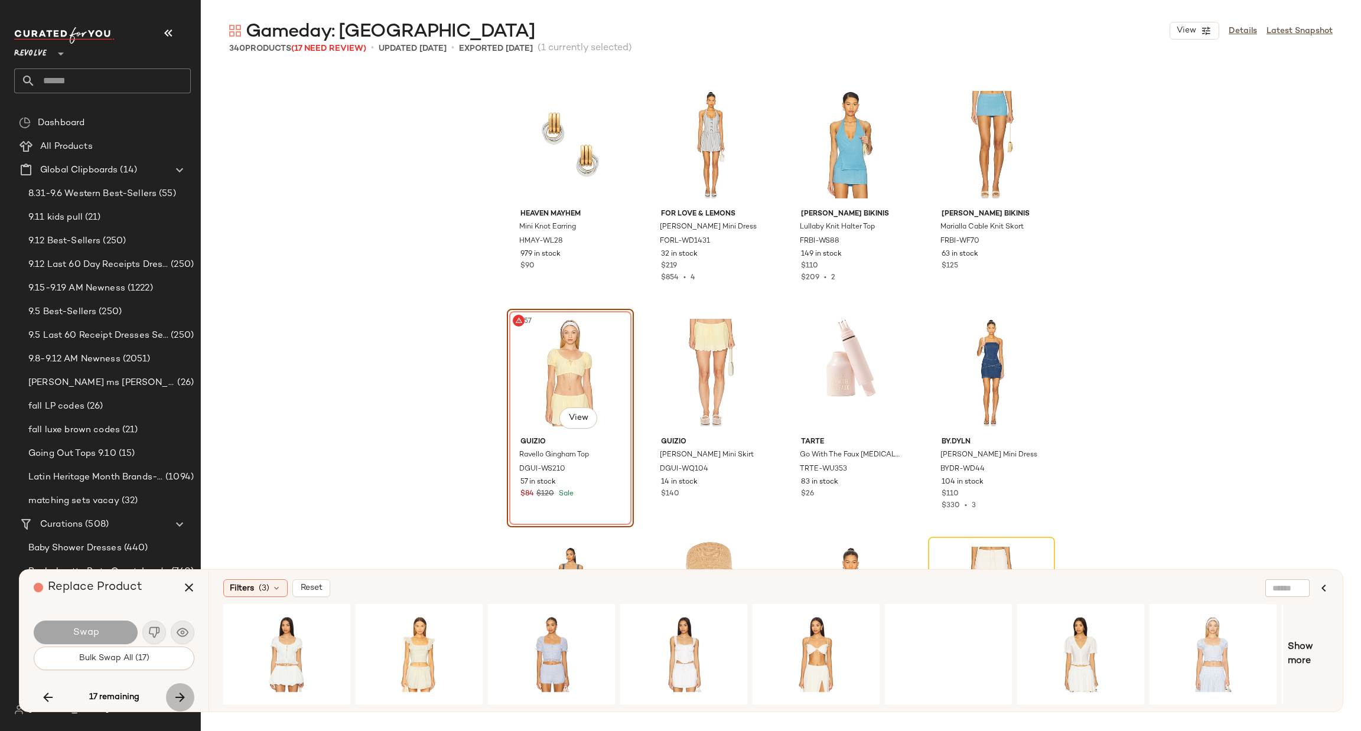
click at [181, 694] on icon "button" at bounding box center [180, 697] width 14 height 14
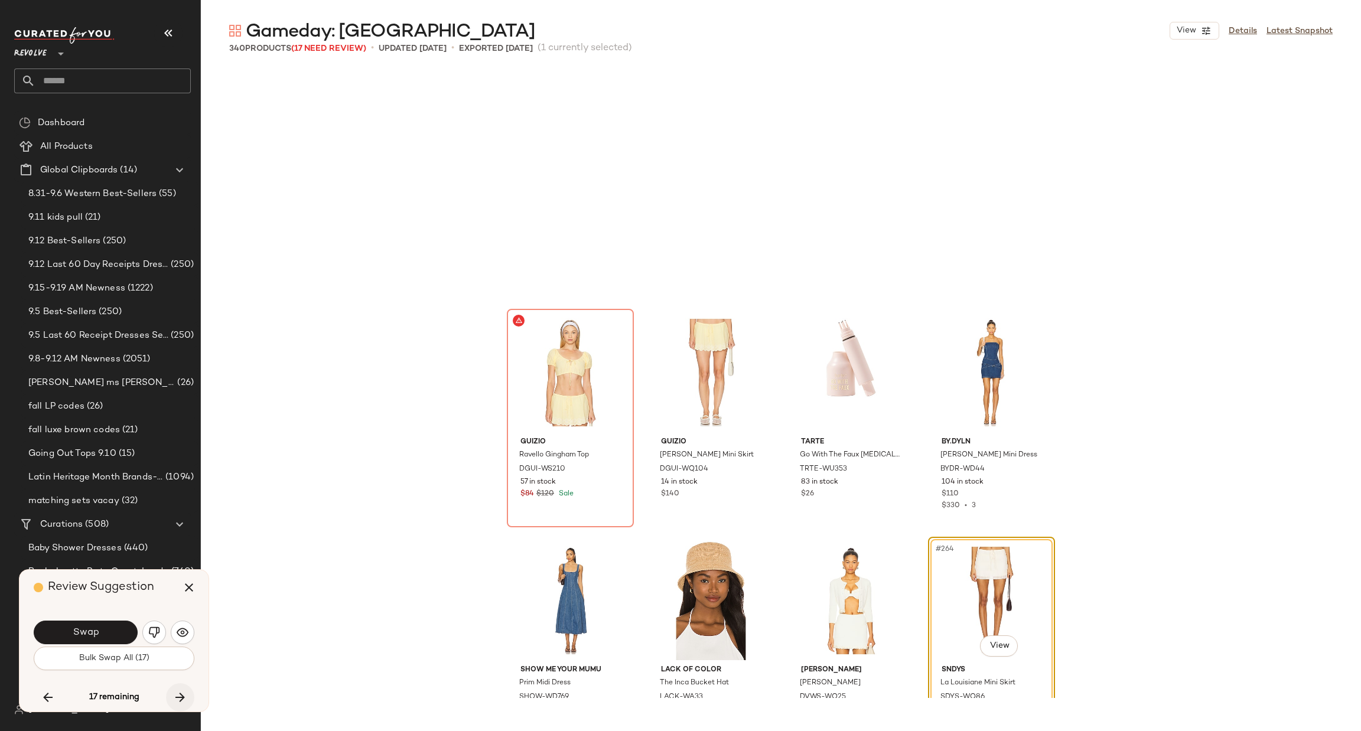
scroll to position [14591, 0]
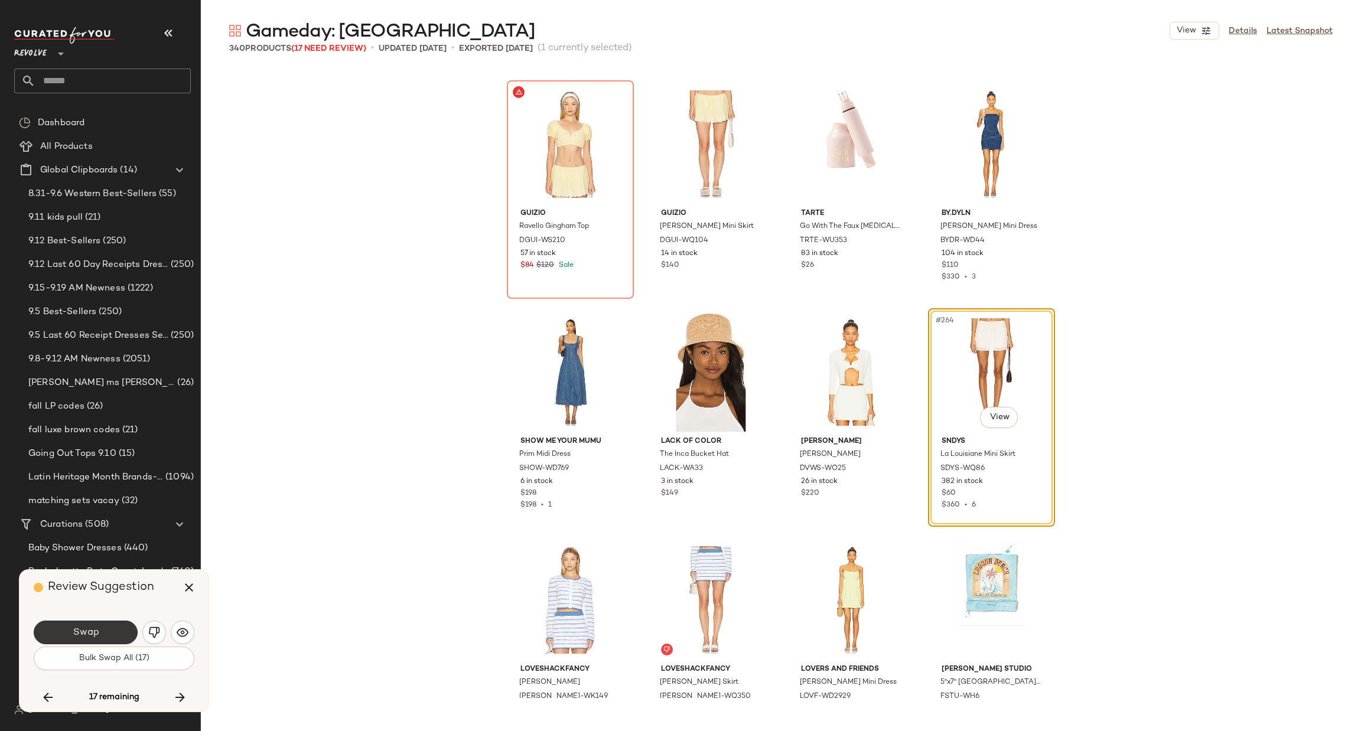
click at [83, 622] on button "Swap" at bounding box center [86, 633] width 104 height 24
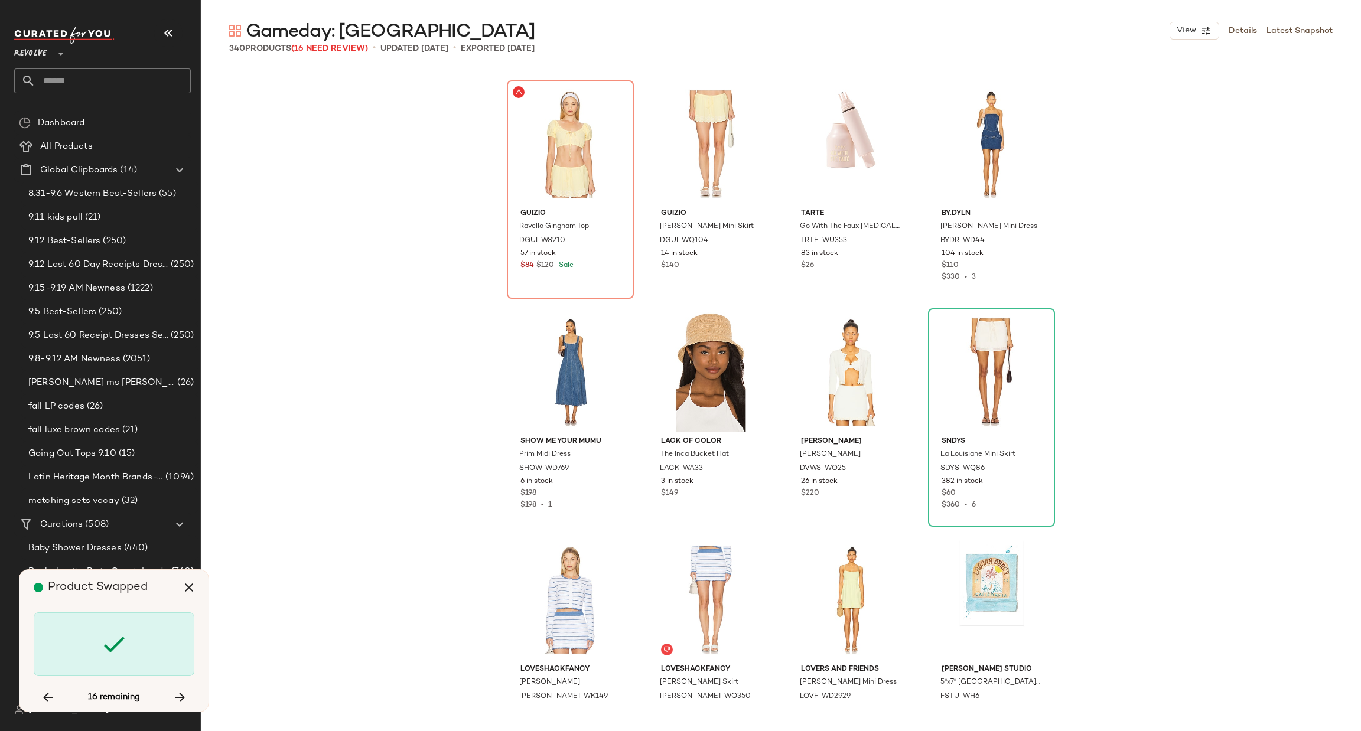
scroll to position [15047, 0]
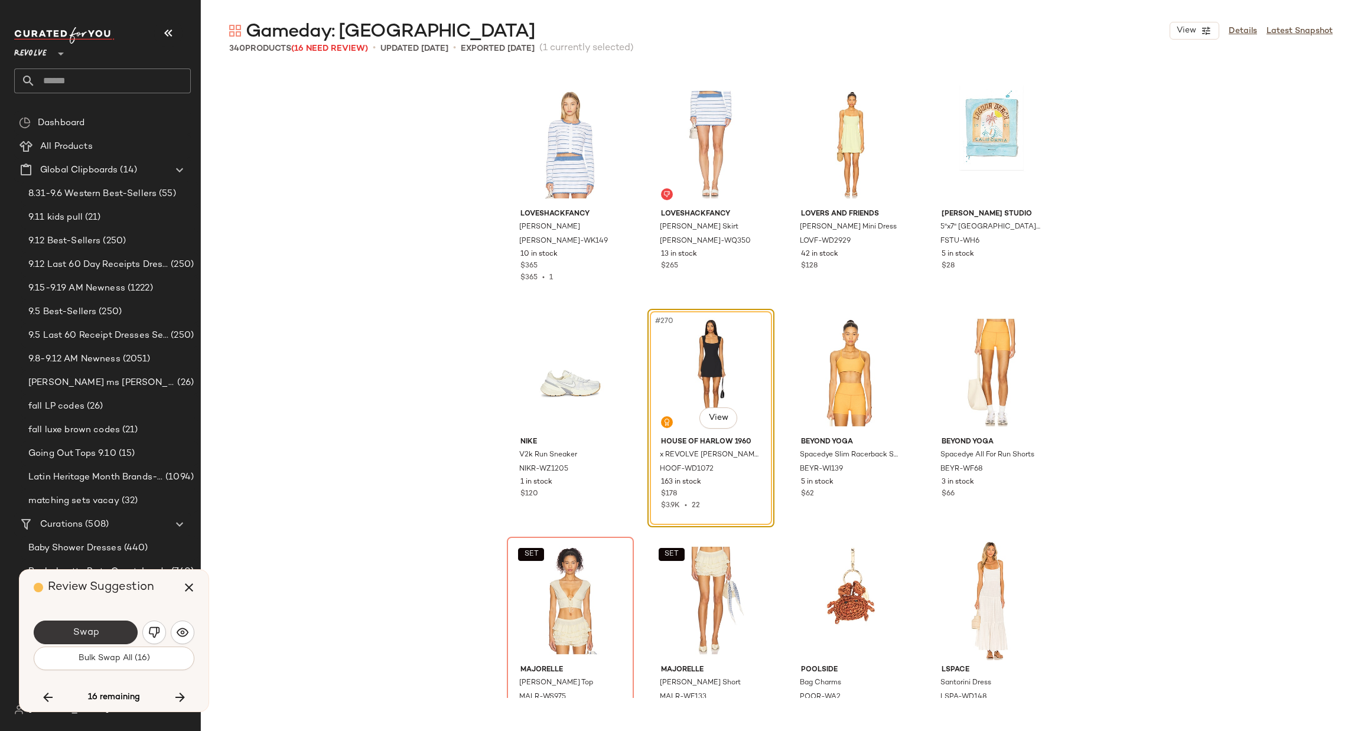
click at [98, 625] on button "Swap" at bounding box center [86, 633] width 104 height 24
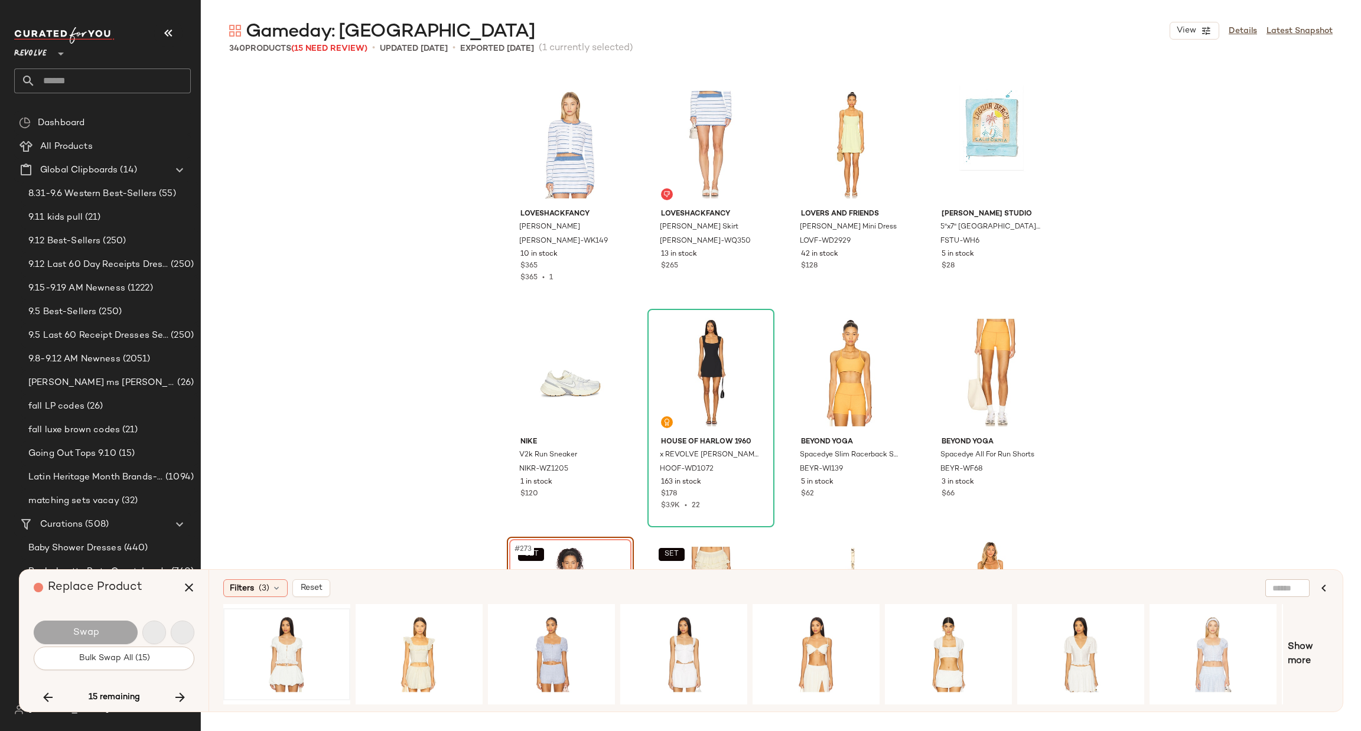
scroll to position [15275, 0]
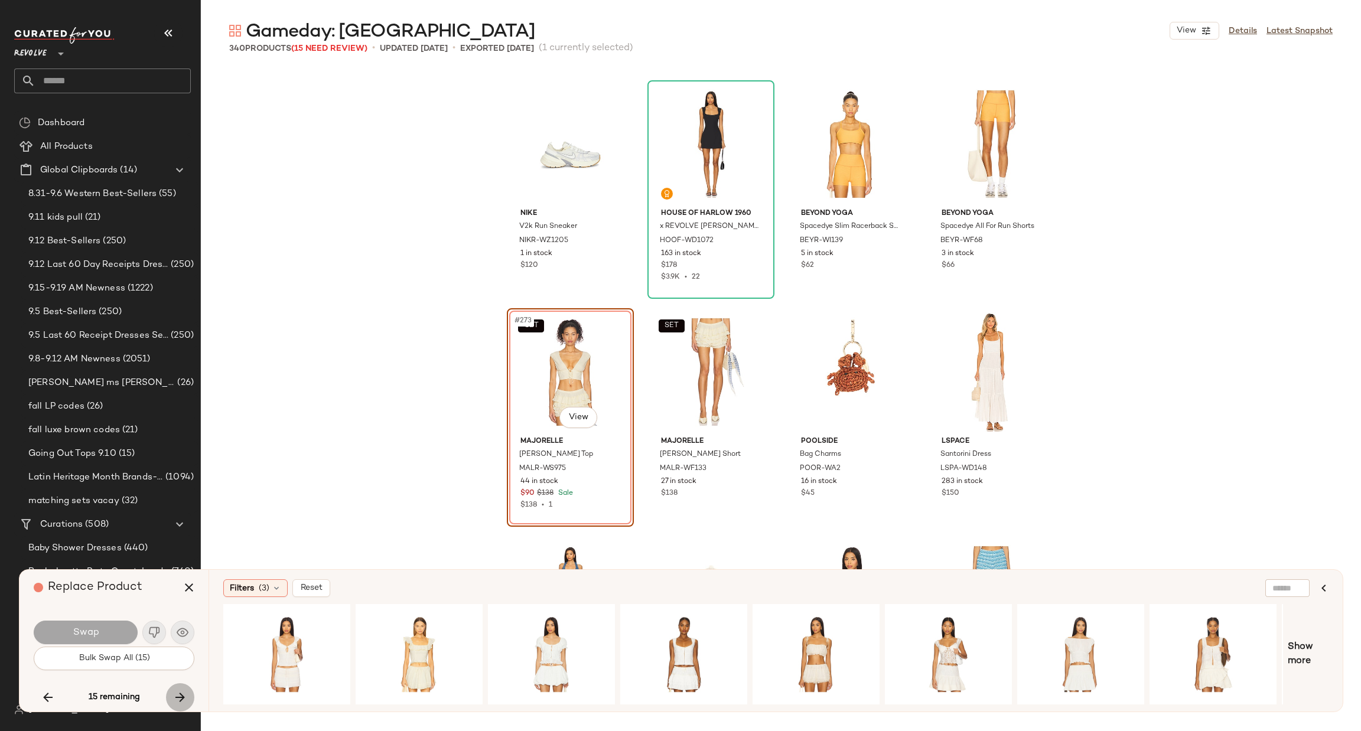
click at [178, 698] on icon "button" at bounding box center [180, 697] width 14 height 14
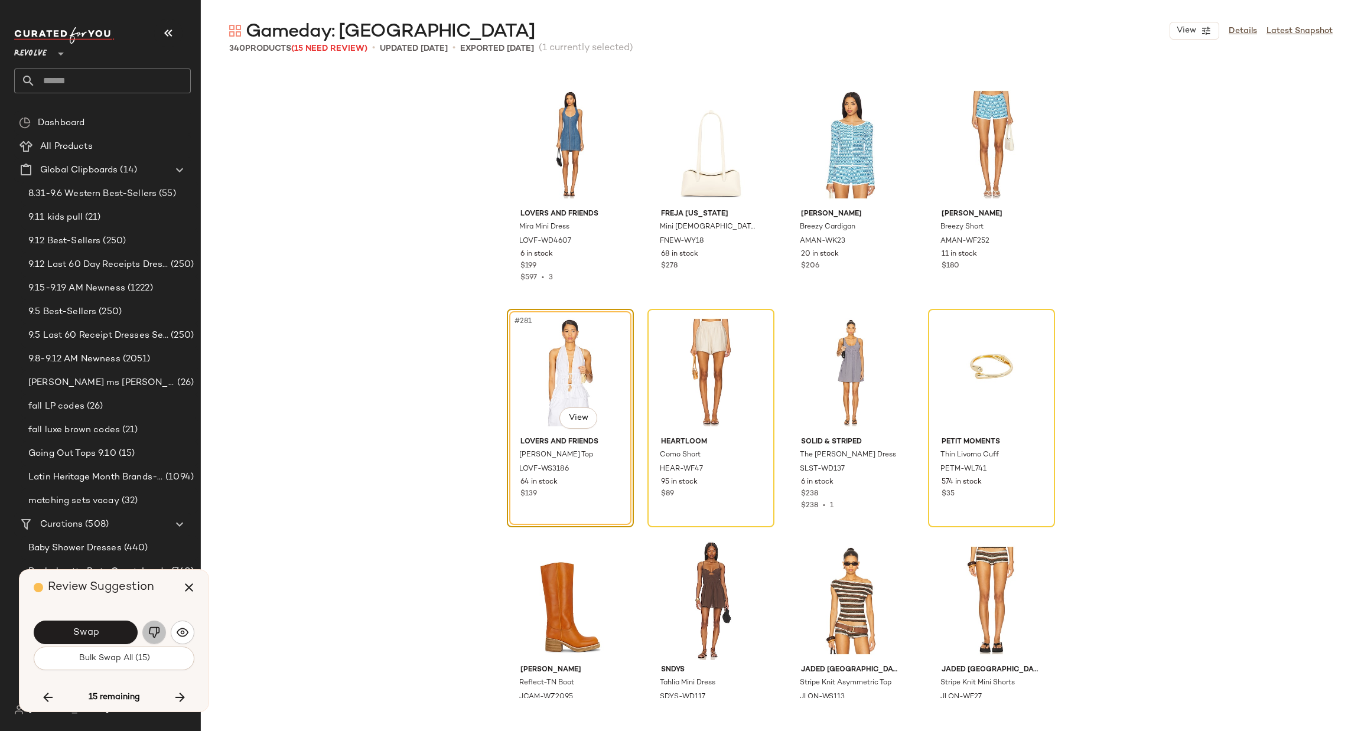
click at [157, 636] on img "button" at bounding box center [154, 633] width 12 height 12
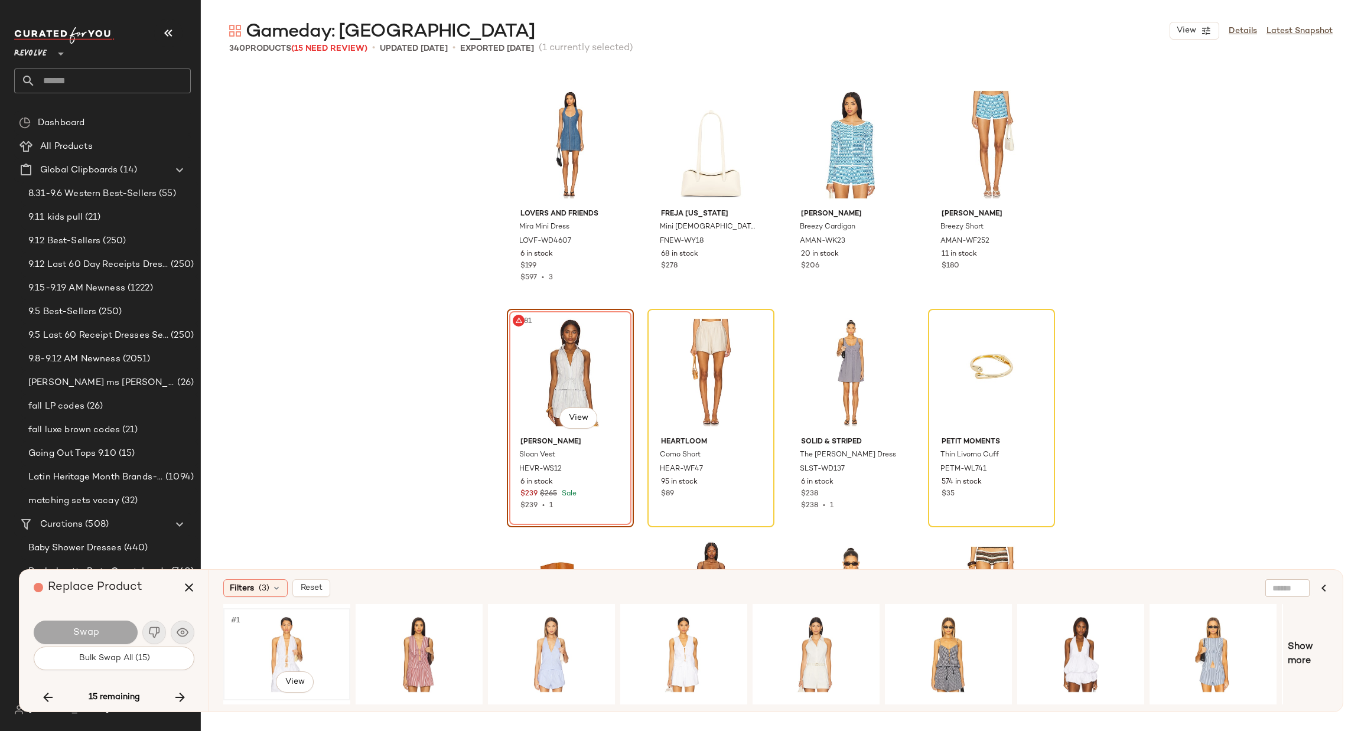
click at [273, 635] on div "#1 View" at bounding box center [286, 654] width 119 height 84
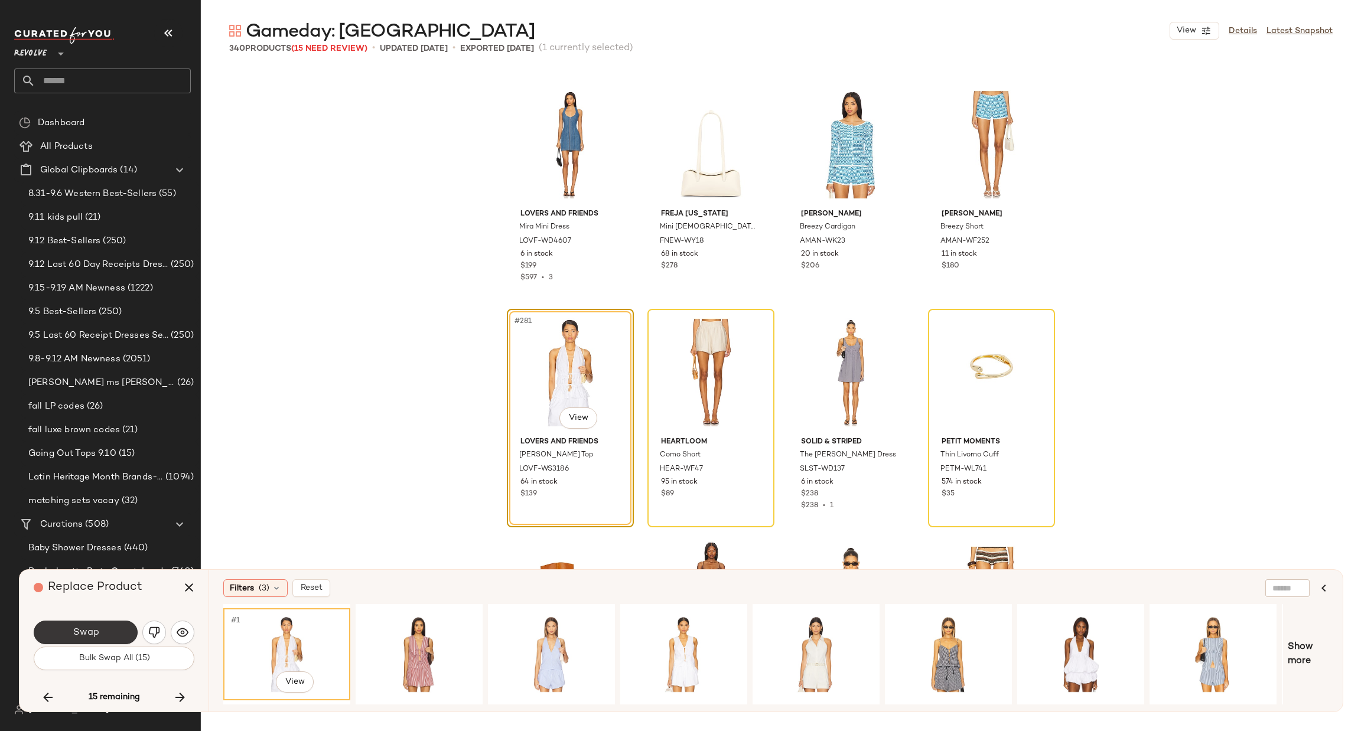
click at [97, 636] on span "Swap" at bounding box center [85, 632] width 27 height 11
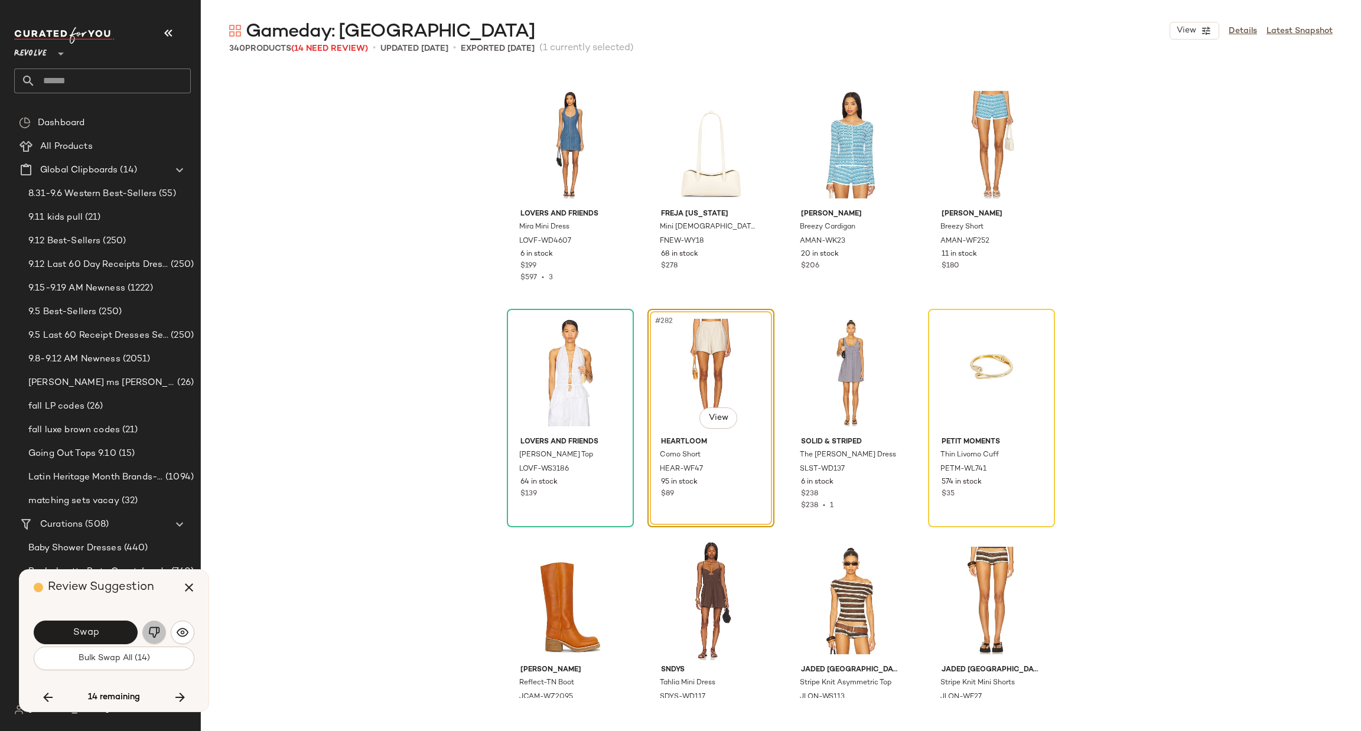
click at [151, 633] on img "button" at bounding box center [154, 633] width 12 height 12
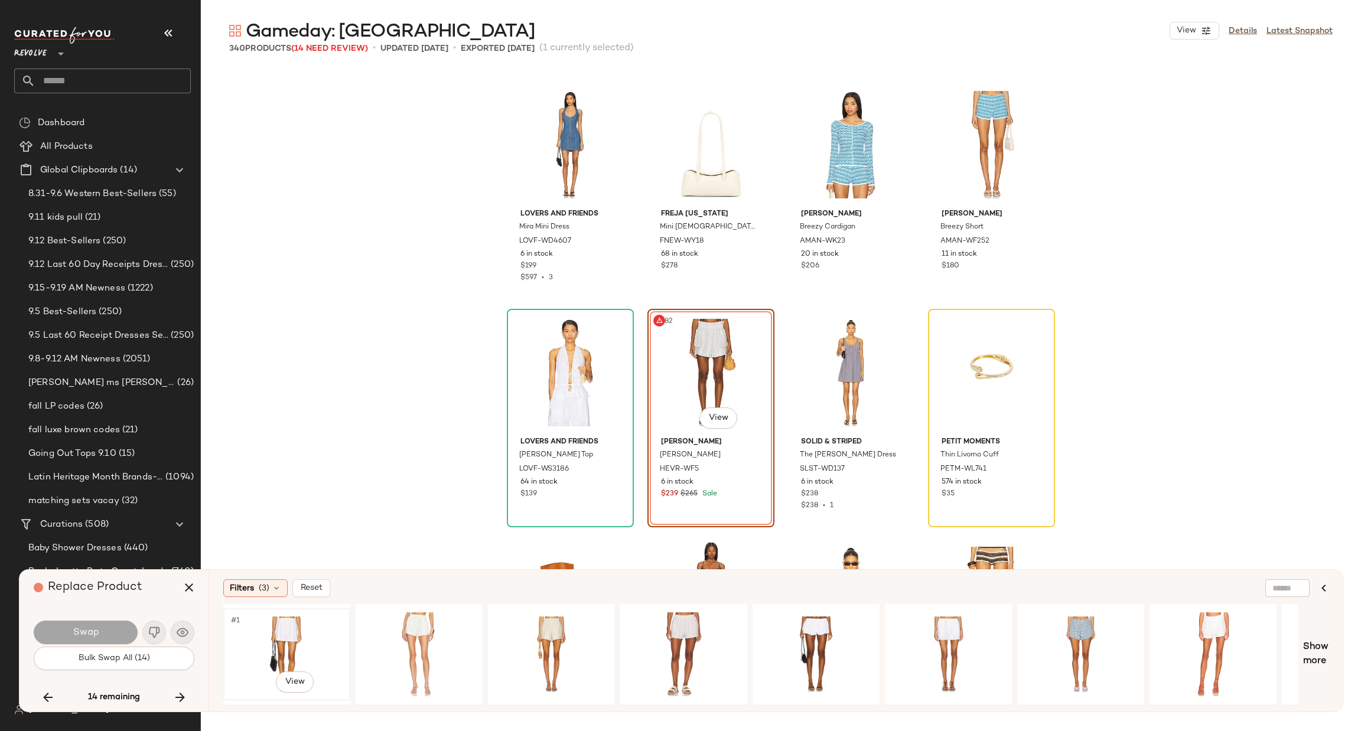
click at [289, 638] on div "#1 View" at bounding box center [286, 654] width 119 height 84
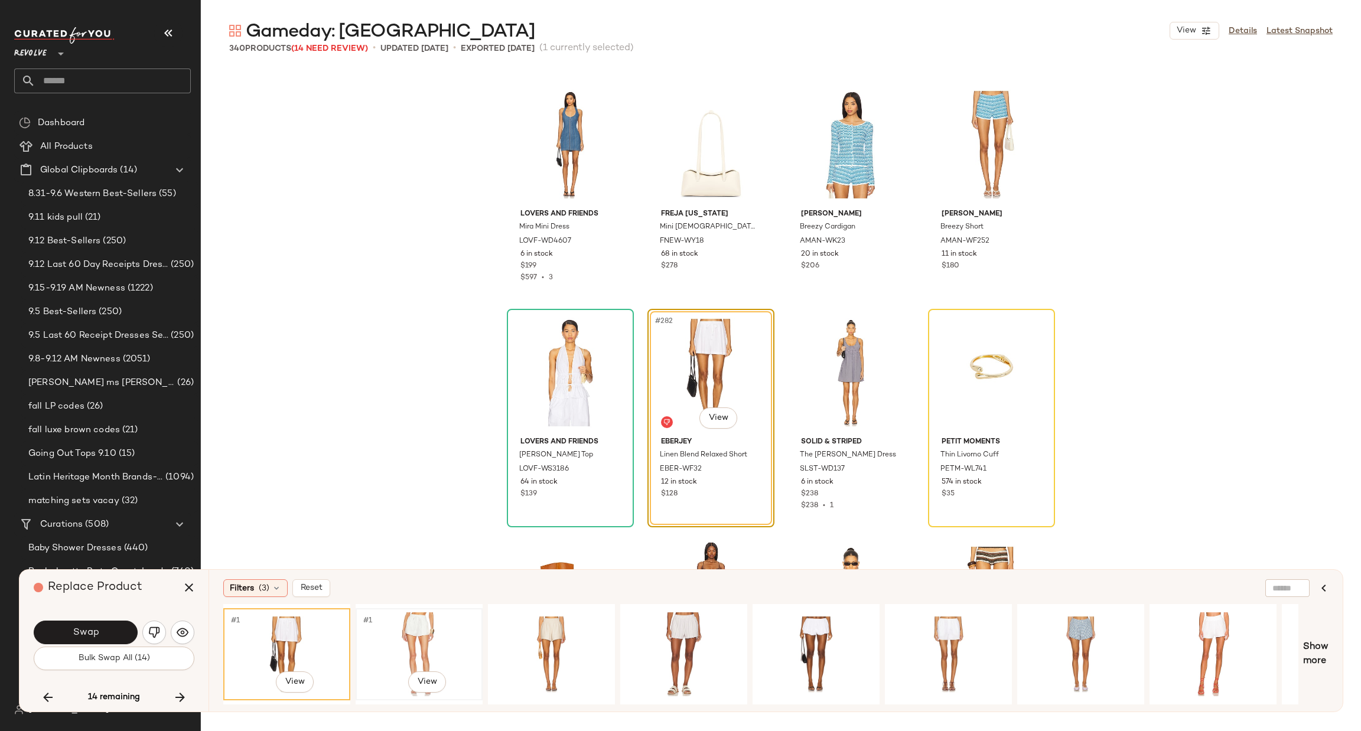
click at [402, 641] on div "#1 View" at bounding box center [419, 654] width 119 height 84
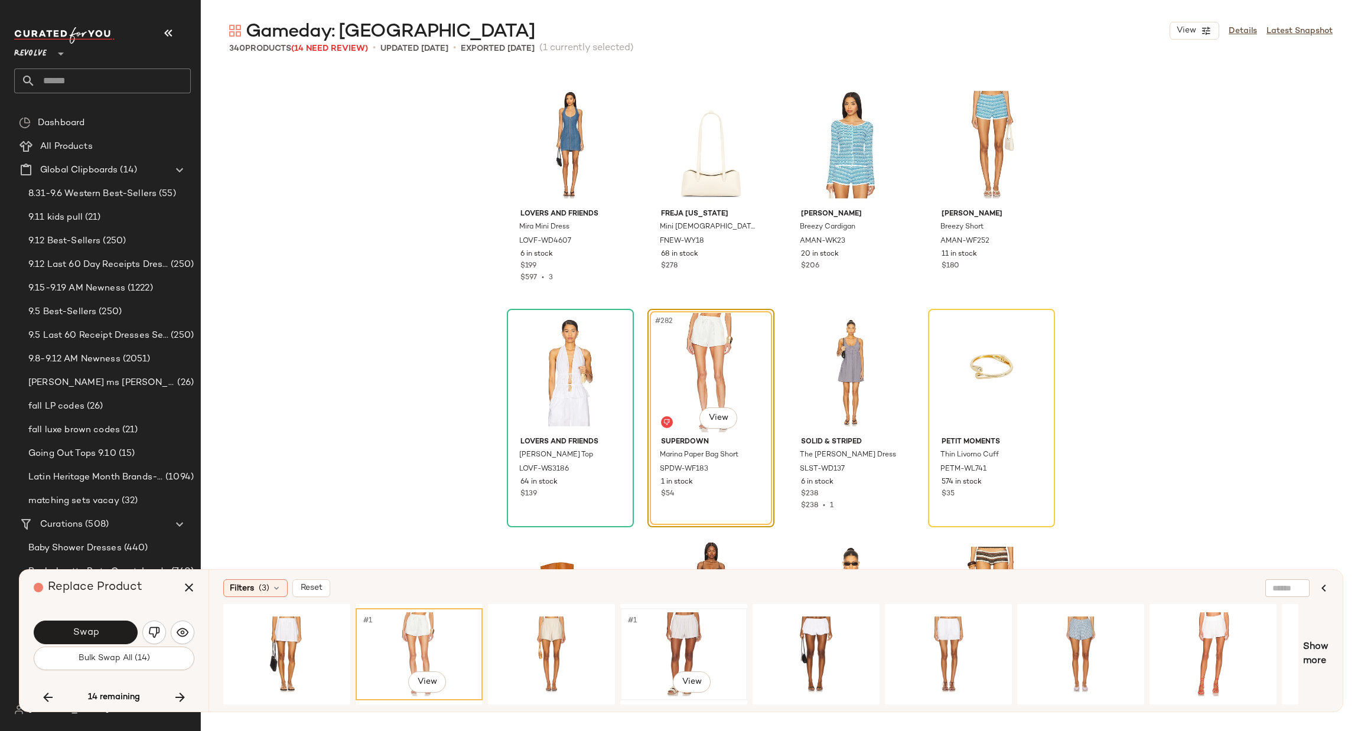
click at [679, 630] on div "#1 View" at bounding box center [683, 654] width 119 height 84
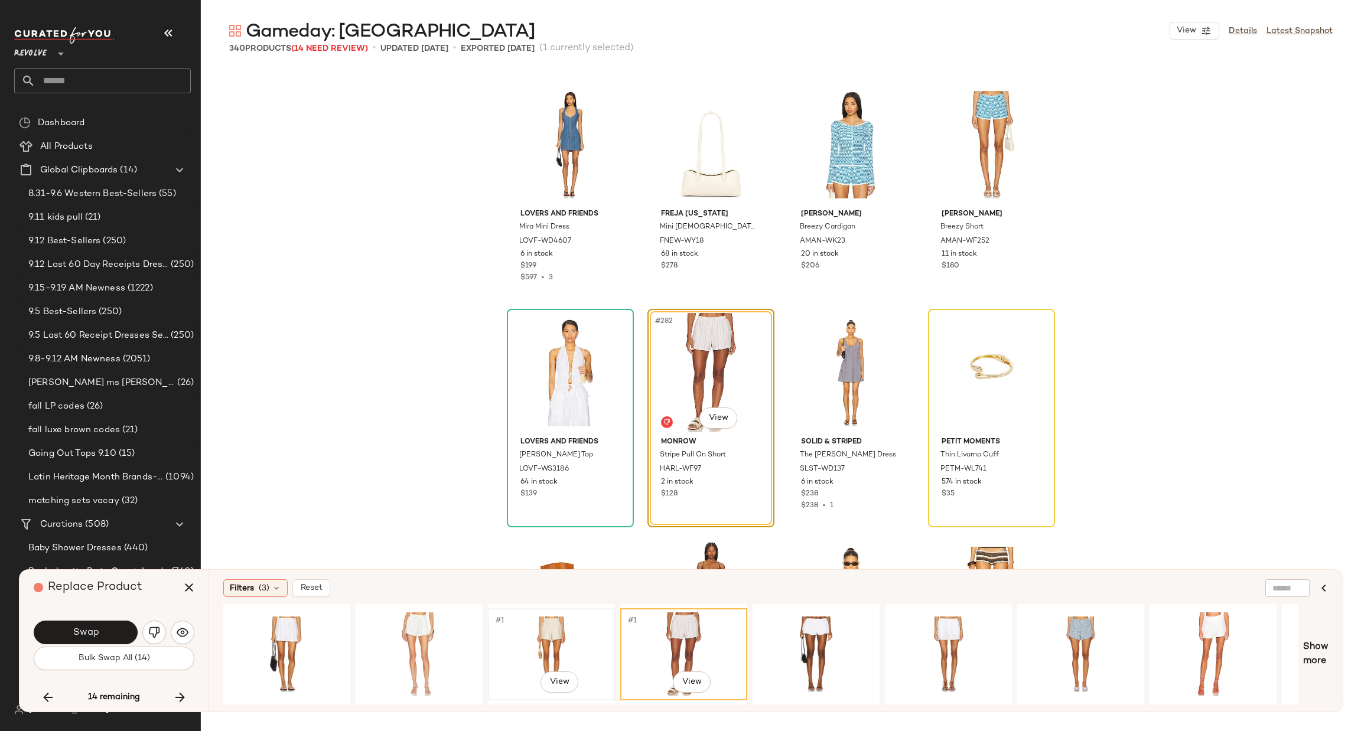
click at [561, 636] on div "#1 View" at bounding box center [551, 654] width 119 height 84
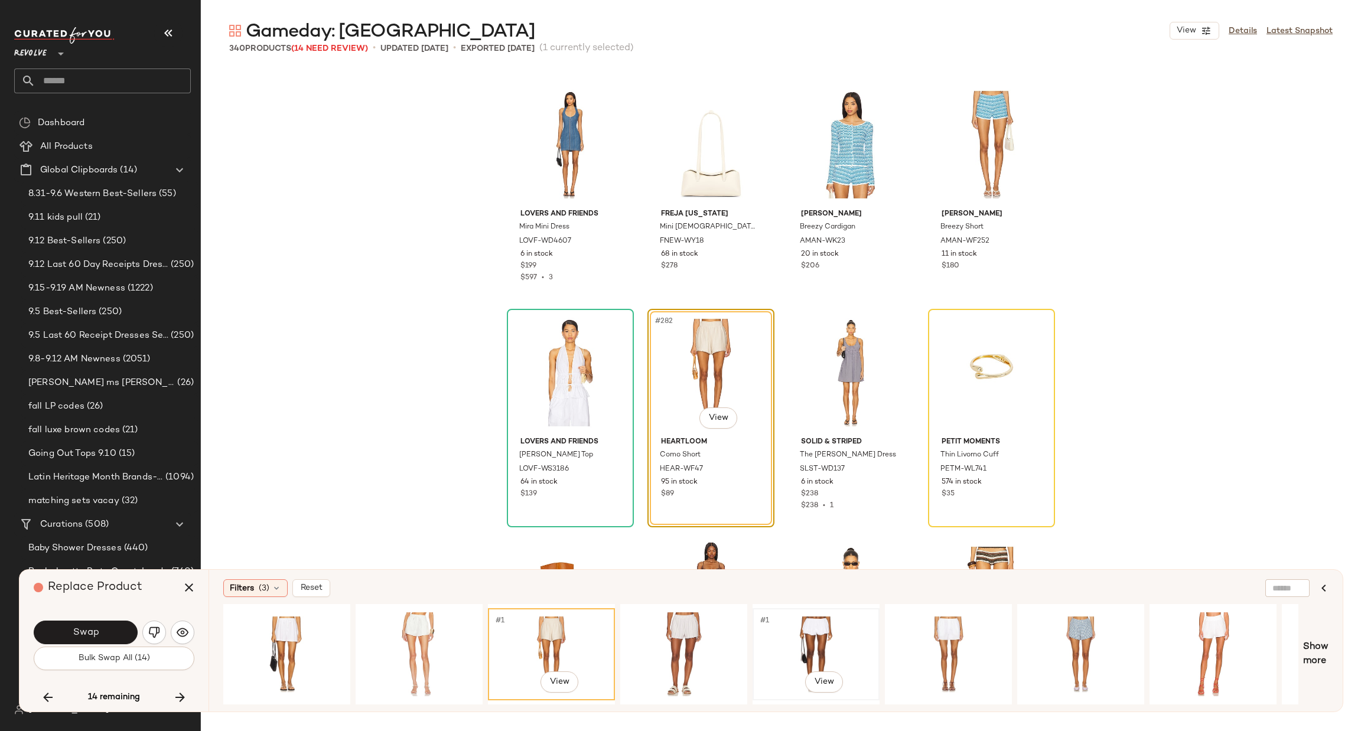
click at [795, 636] on div "#1 View" at bounding box center [816, 654] width 119 height 84
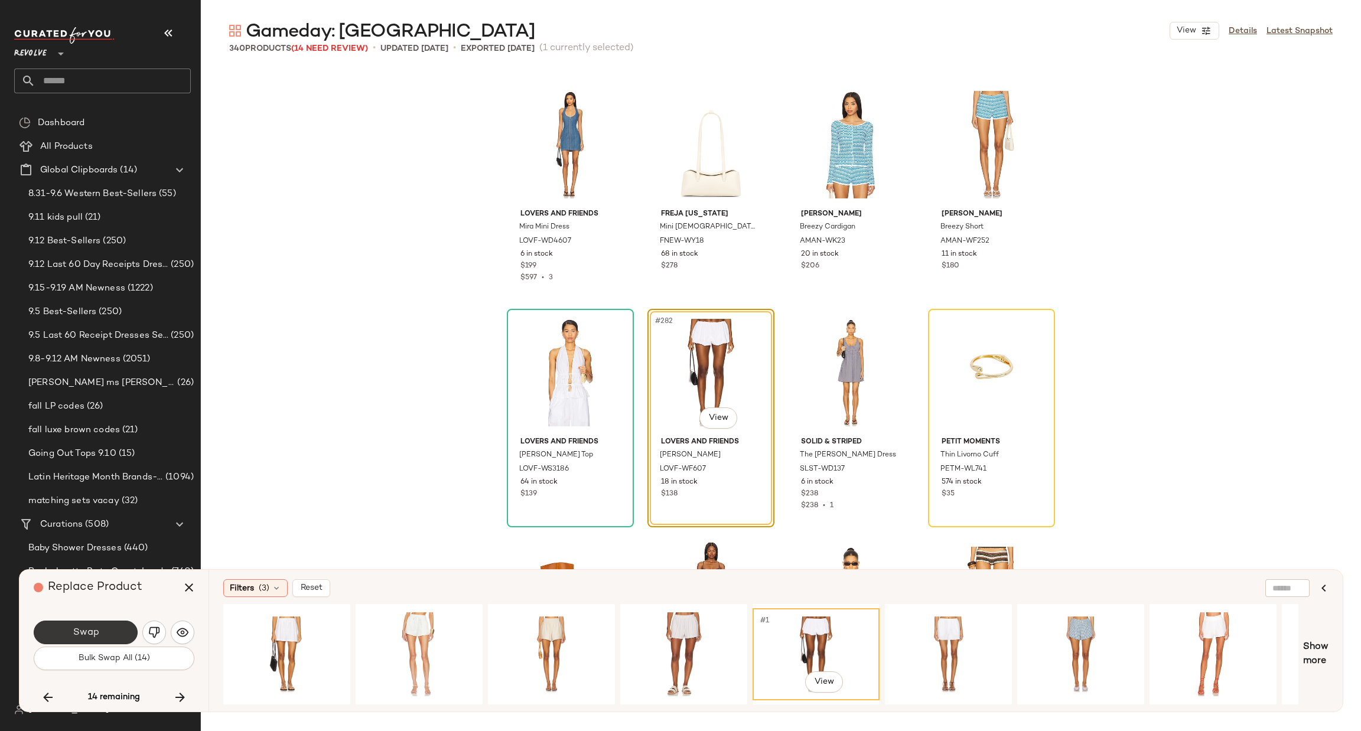
click at [118, 632] on button "Swap" at bounding box center [86, 633] width 104 height 24
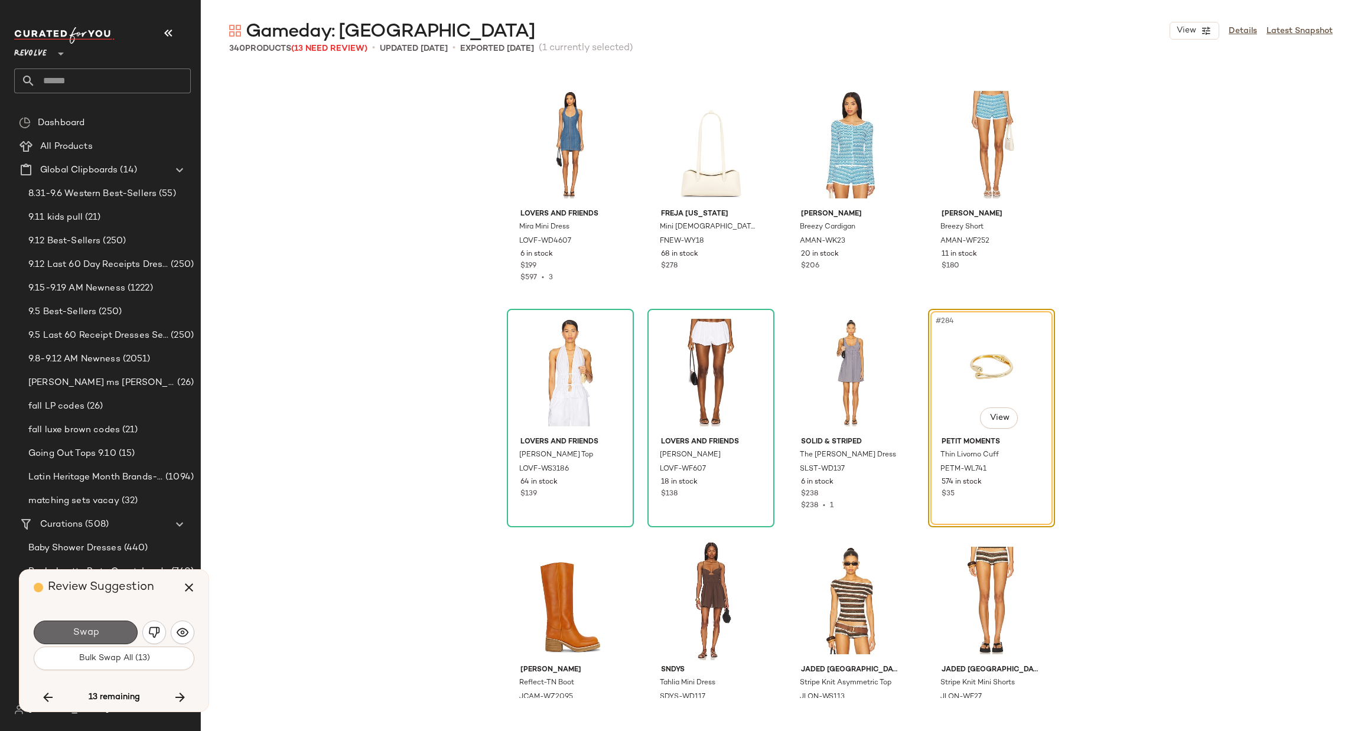
click at [92, 633] on span "Swap" at bounding box center [85, 632] width 27 height 11
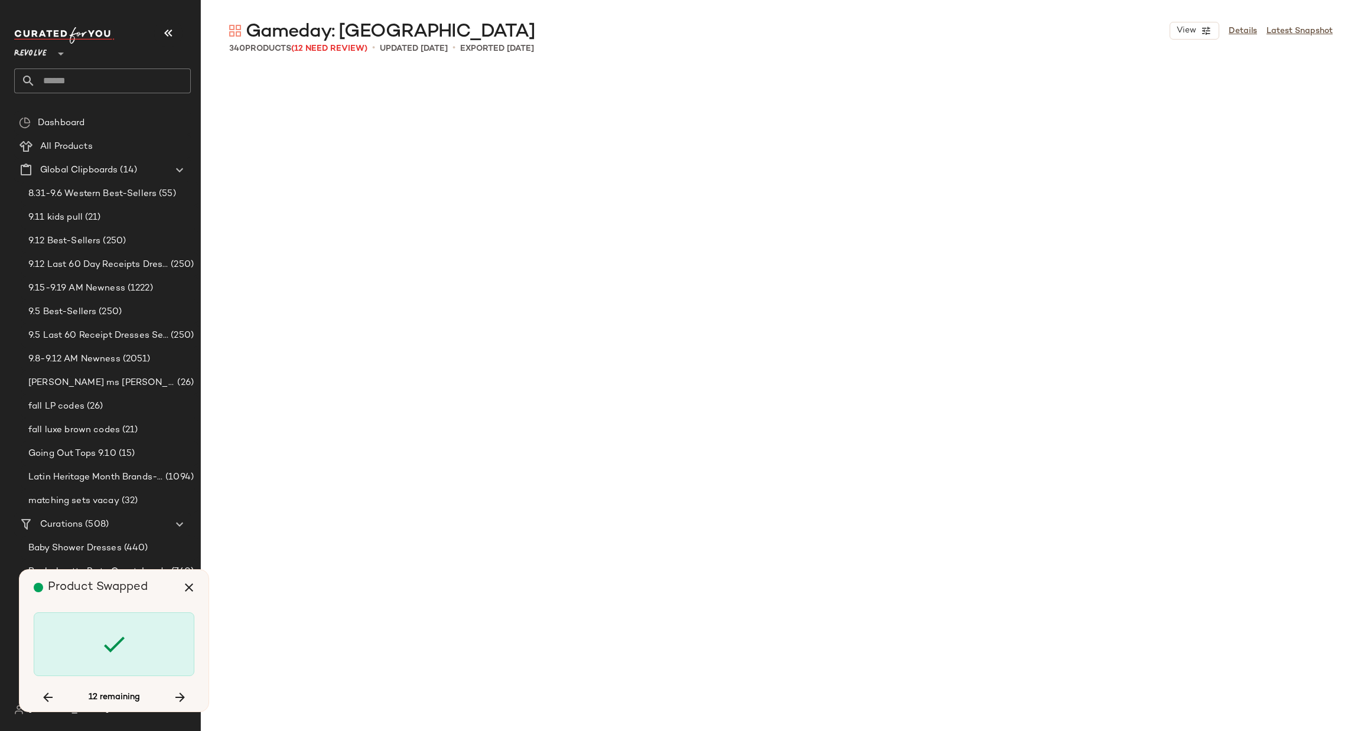
scroll to position [16643, 0]
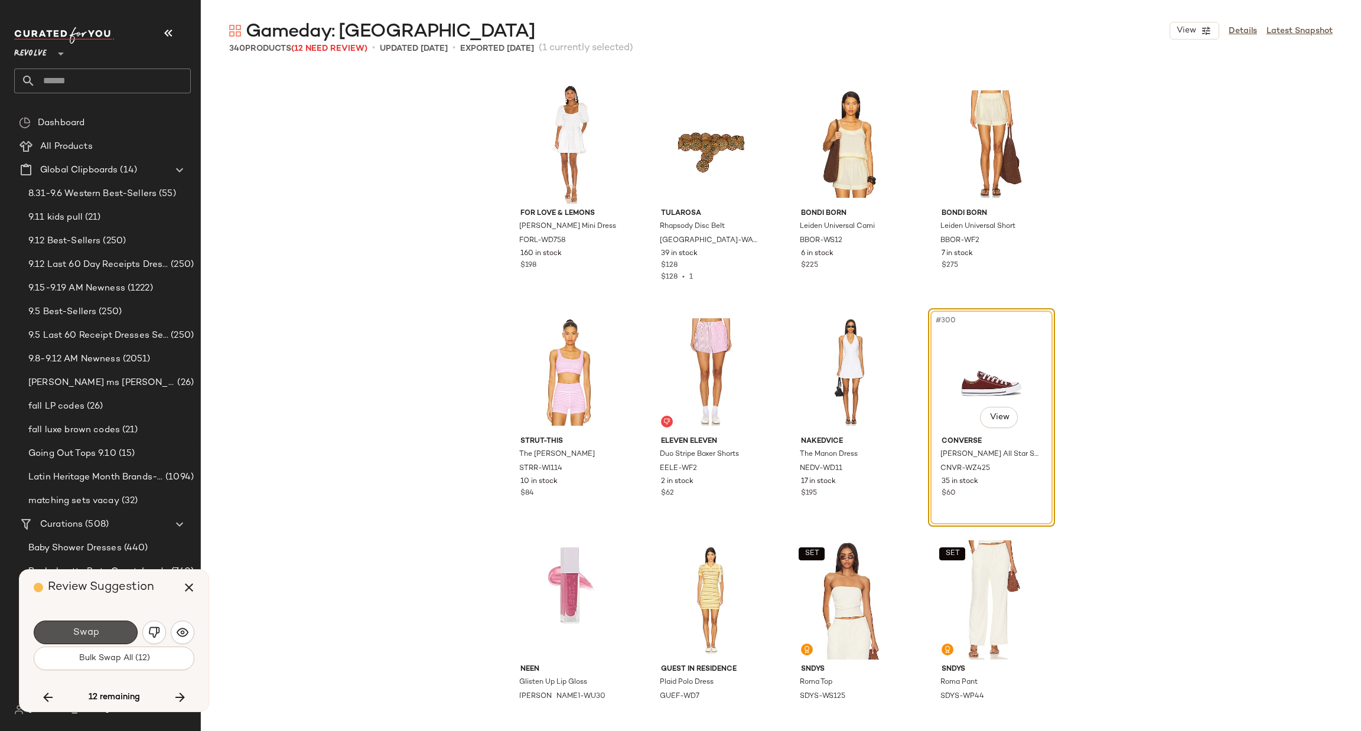
click at [94, 627] on span "Swap" at bounding box center [85, 632] width 27 height 11
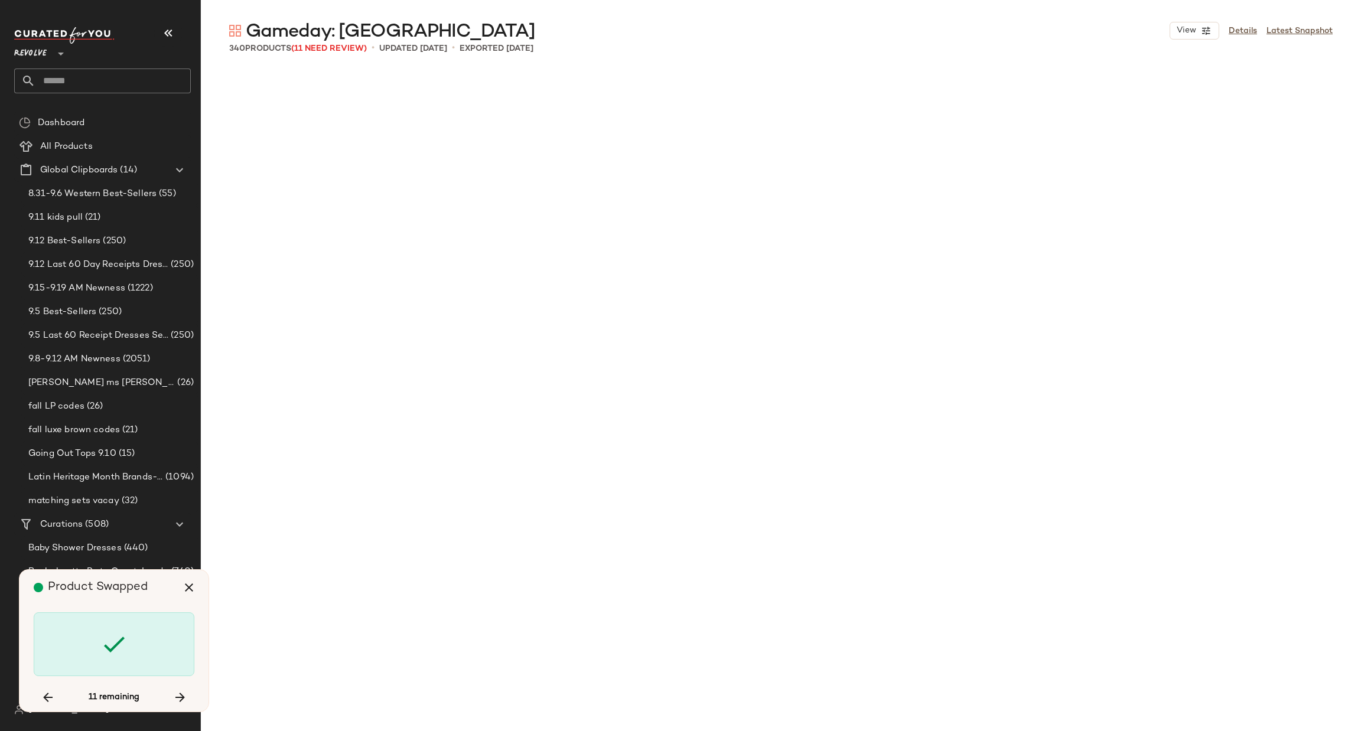
scroll to position [17783, 0]
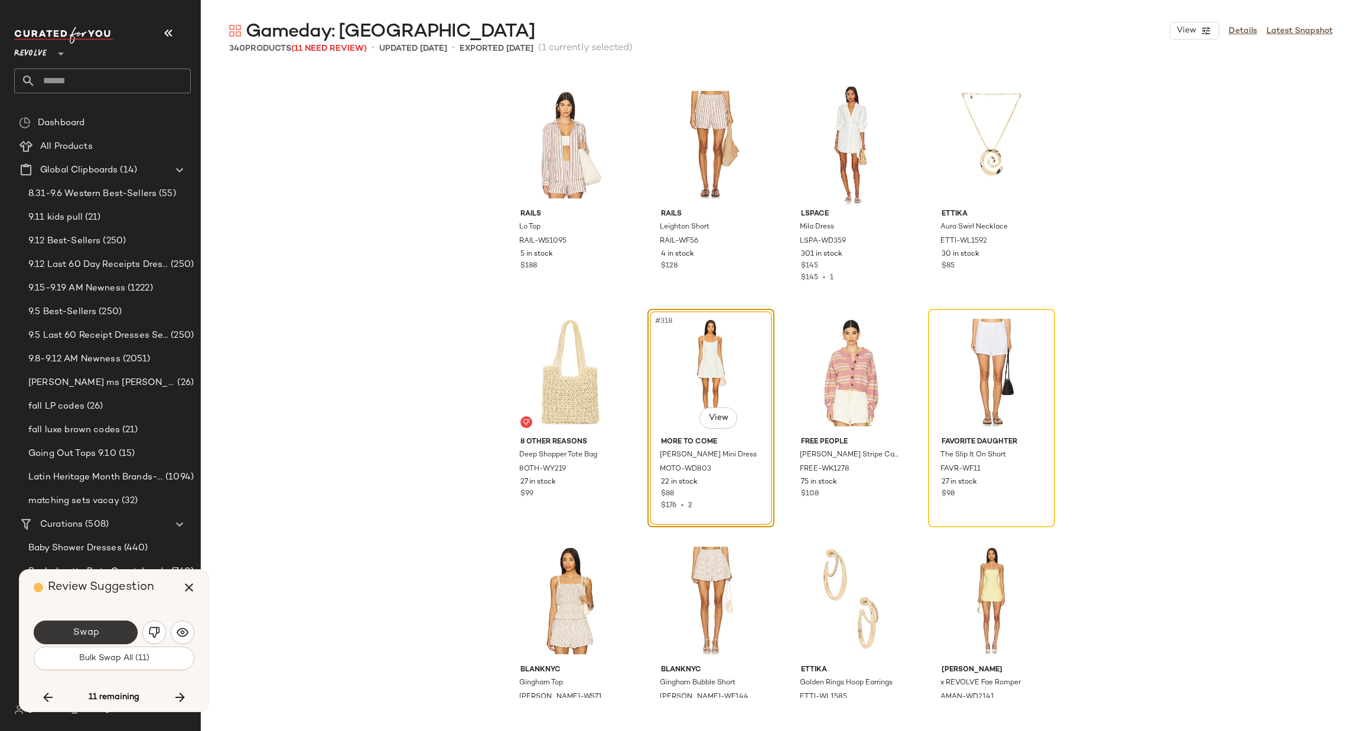
click at [84, 631] on span "Swap" at bounding box center [85, 632] width 27 height 11
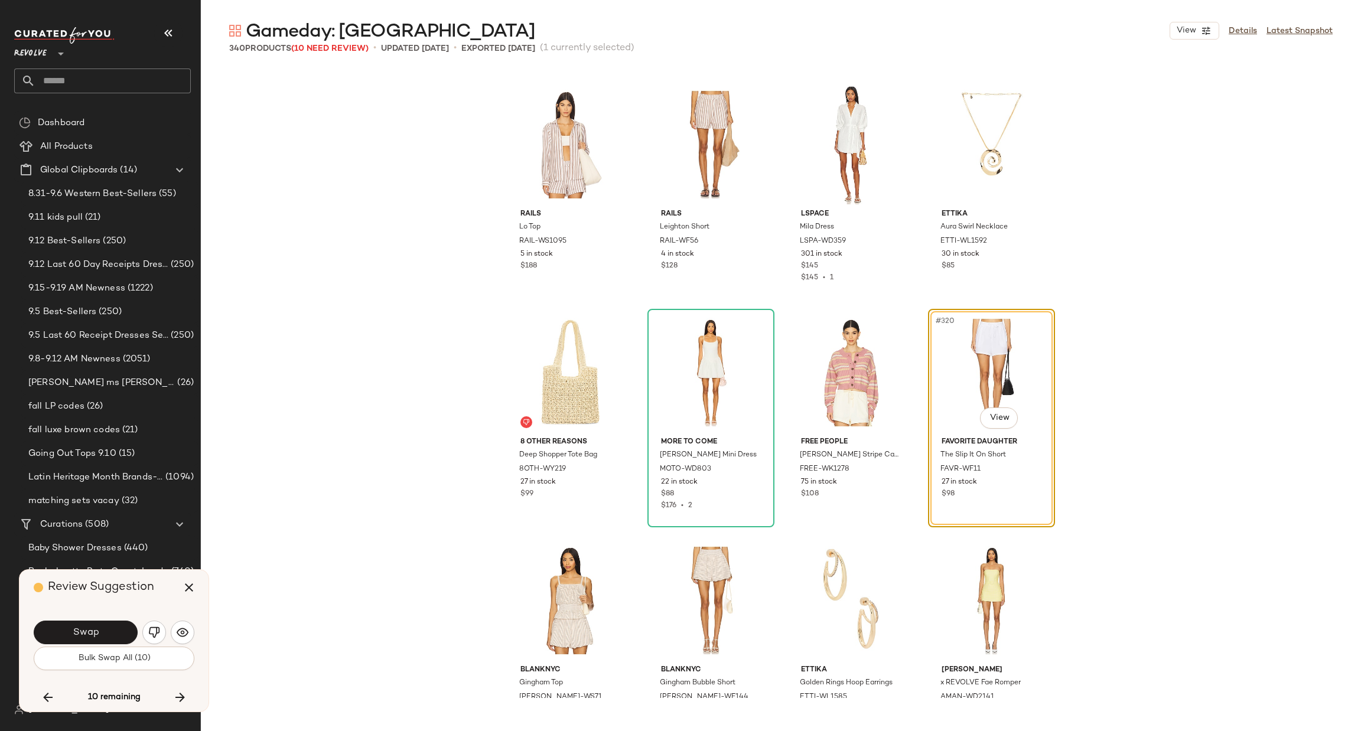
click at [86, 628] on span "Swap" at bounding box center [85, 632] width 27 height 11
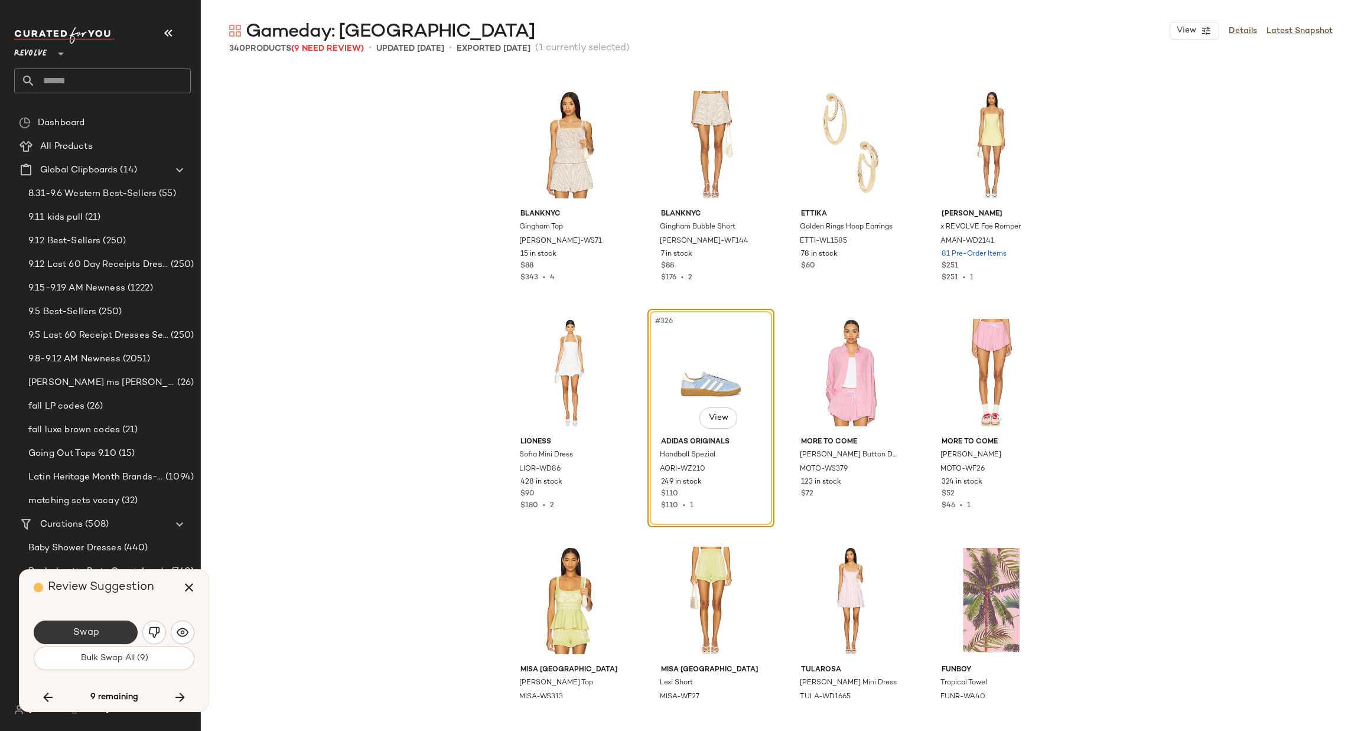
click at [77, 630] on span "Swap" at bounding box center [85, 632] width 27 height 11
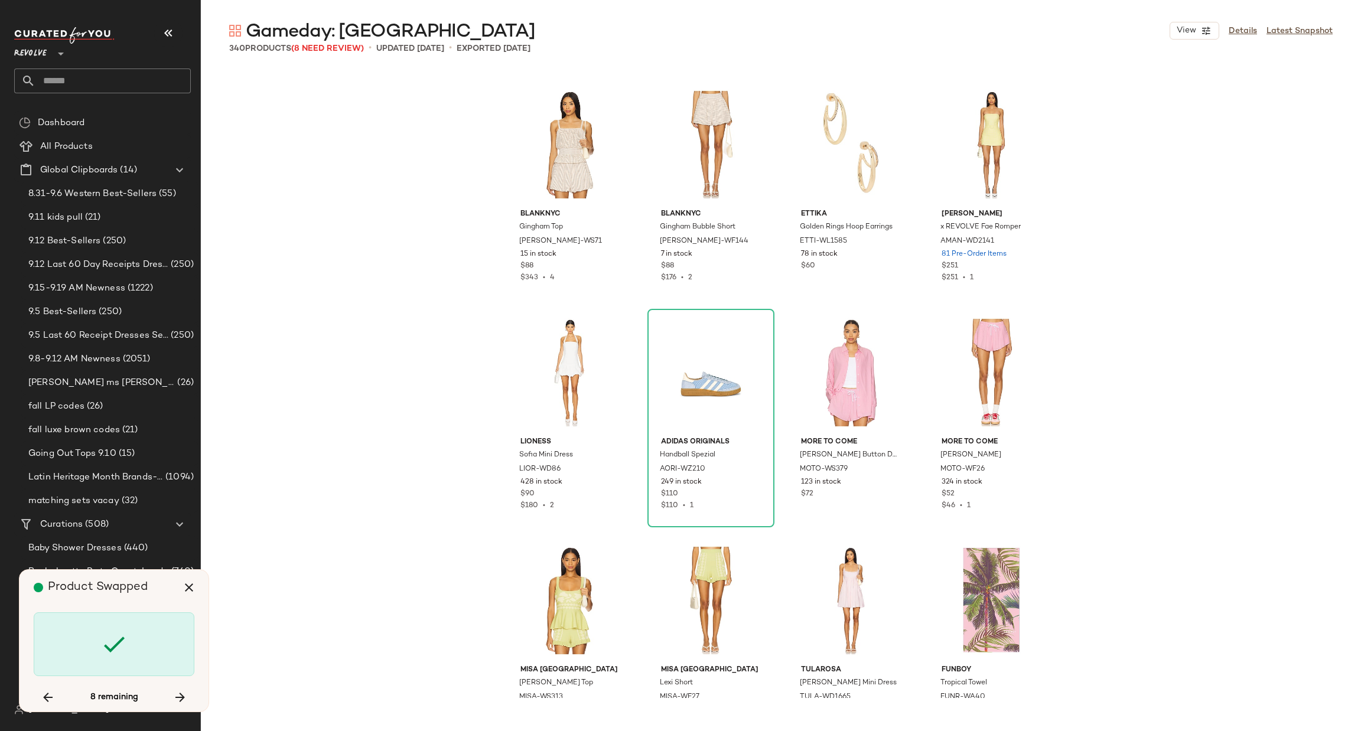
scroll to position [18695, 0]
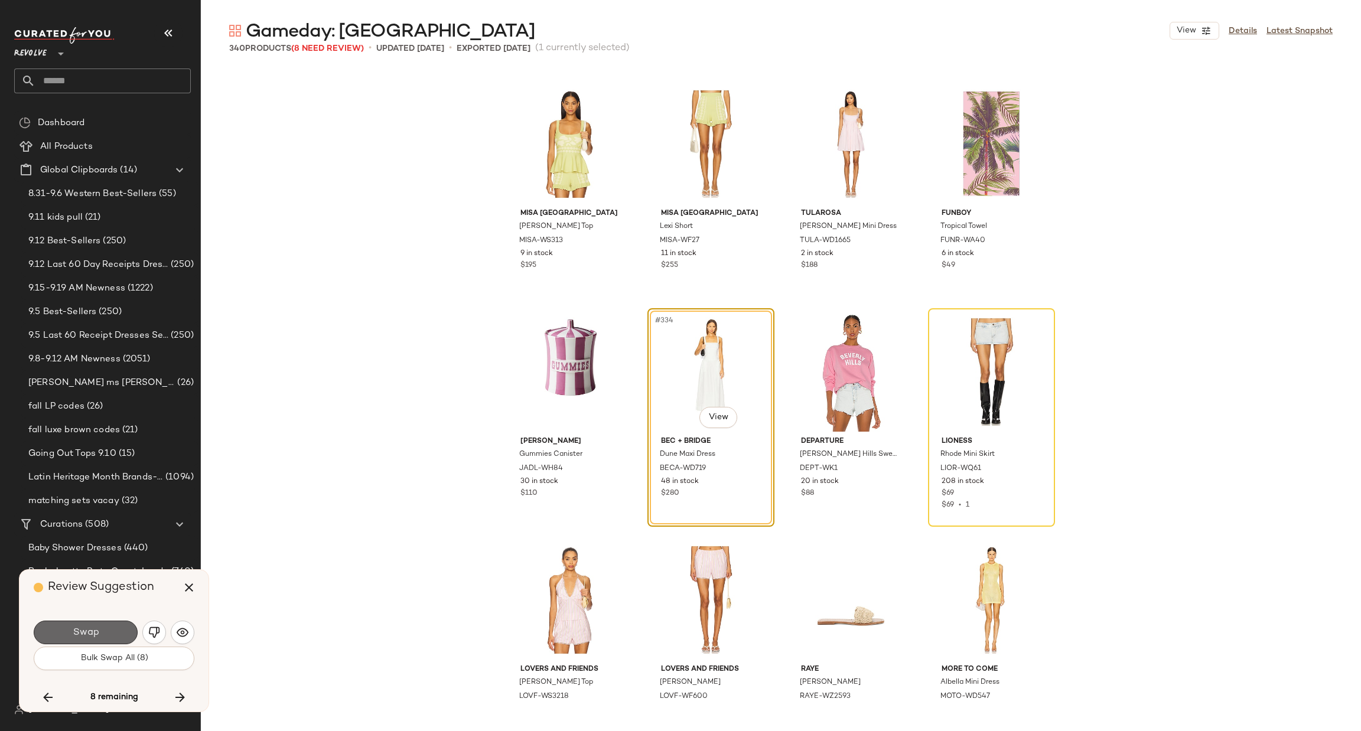
click at [97, 624] on button "Swap" at bounding box center [86, 633] width 104 height 24
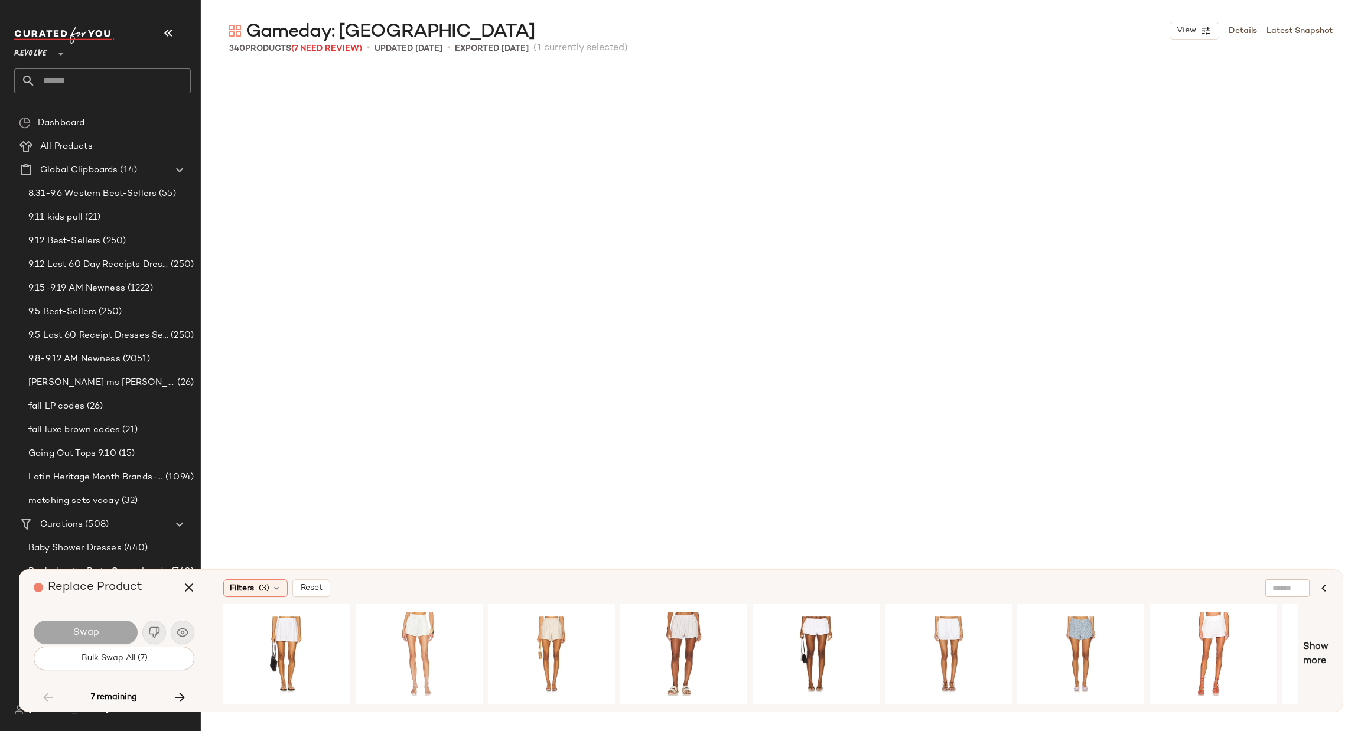
scroll to position [9347, 0]
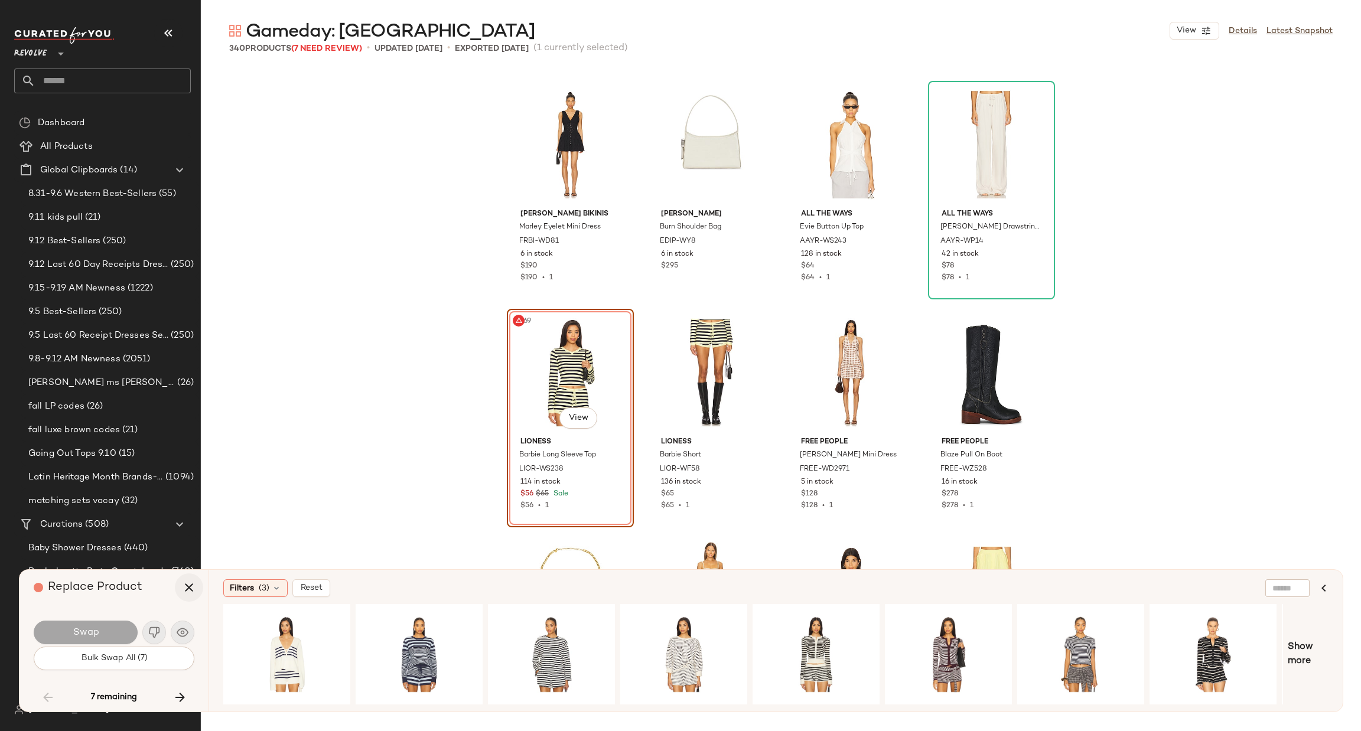
click at [192, 589] on icon "button" at bounding box center [189, 588] width 14 height 14
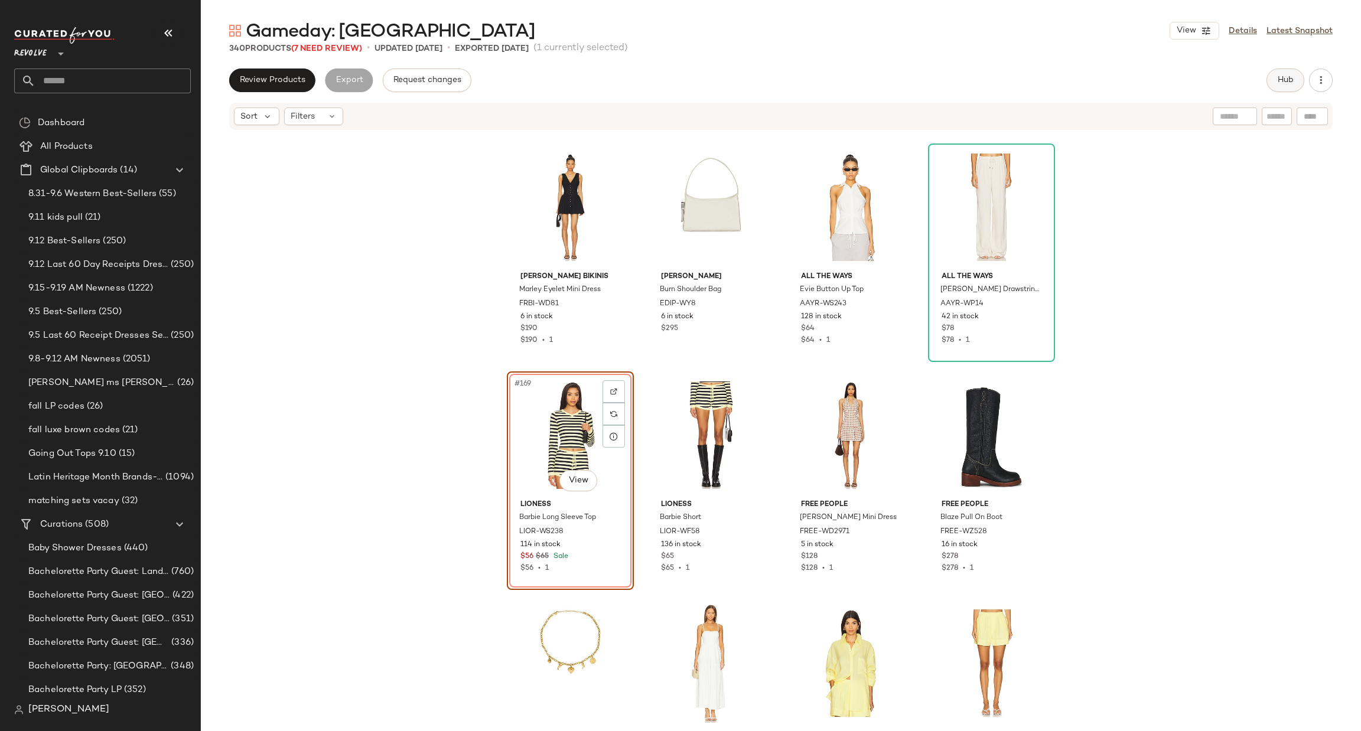
click at [1291, 83] on span "Hub" at bounding box center [1285, 80] width 17 height 9
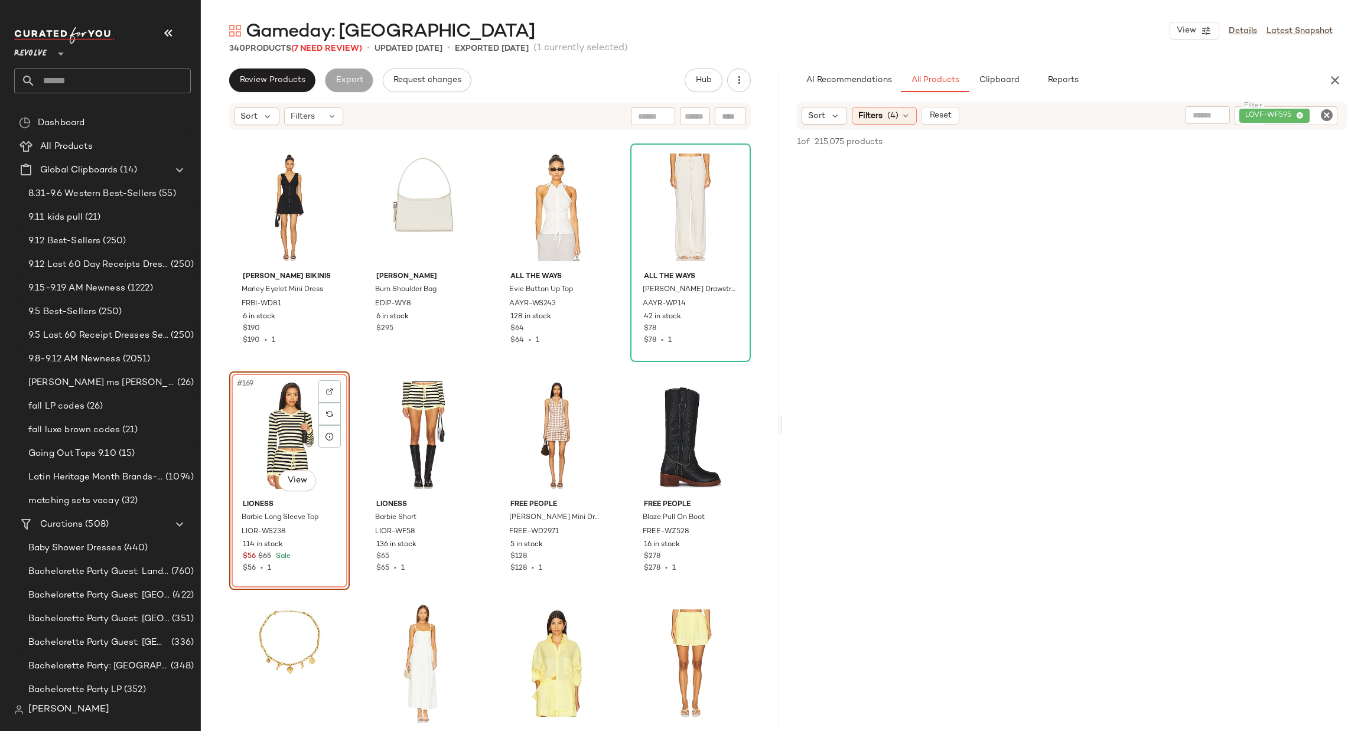
click at [1322, 111] on icon "Clear Filter" at bounding box center [1326, 115] width 14 height 14
click at [949, 119] on span "Reset" at bounding box center [939, 114] width 22 height 9
click at [1321, 106] on div at bounding box center [1282, 115] width 110 height 18
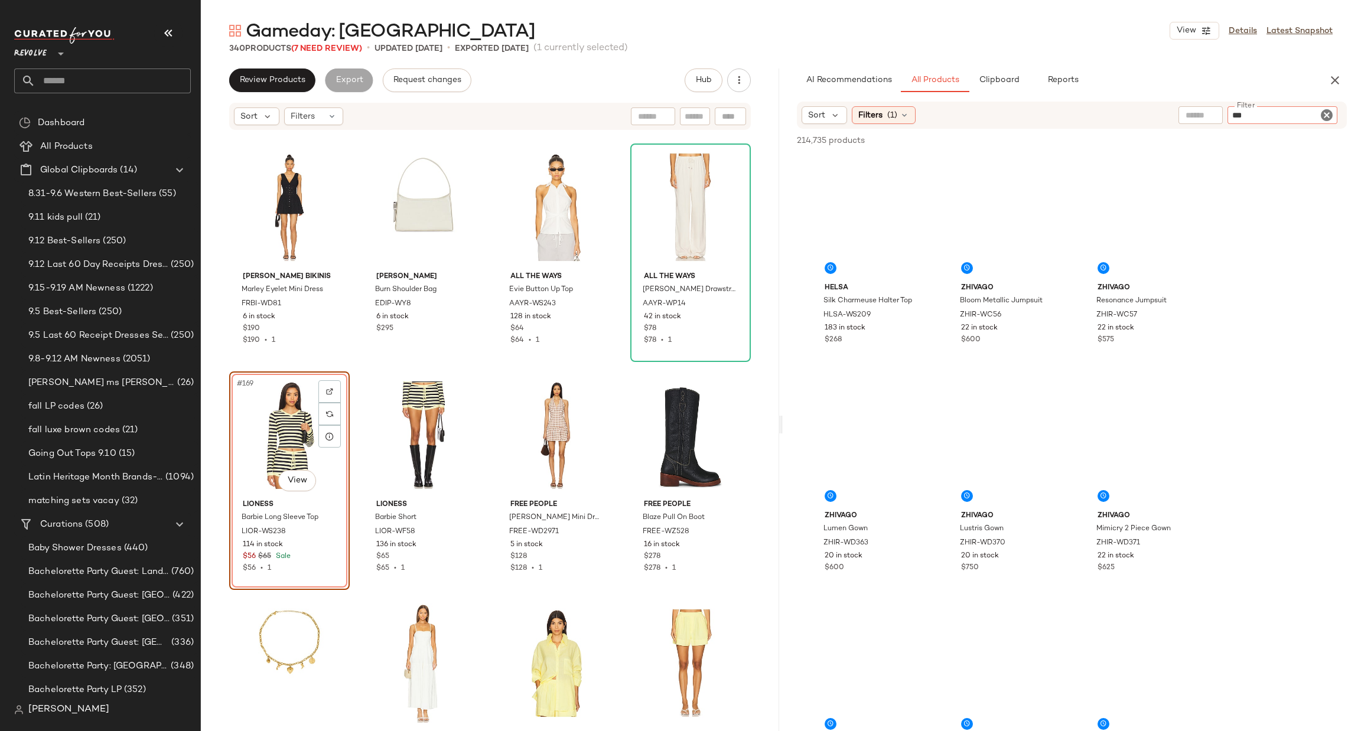
type input "***"
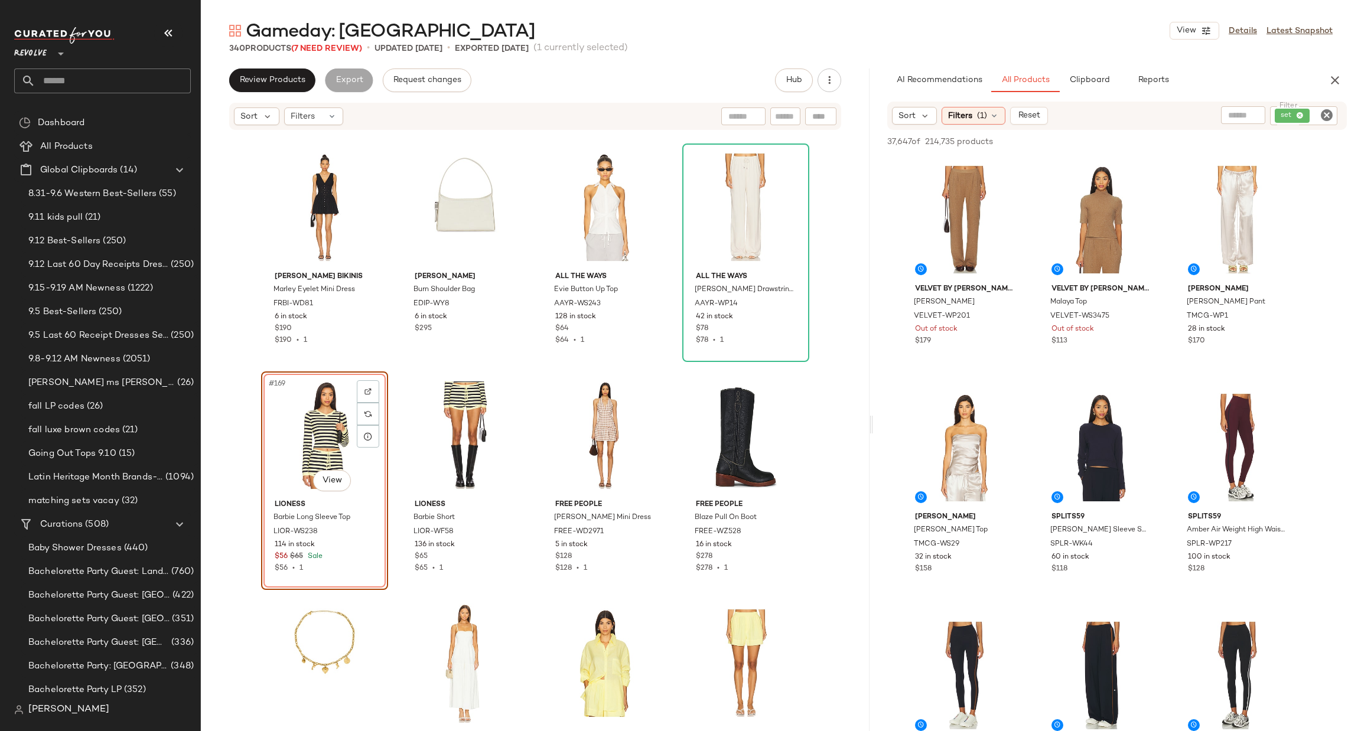
drag, startPoint x: 781, startPoint y: 422, endPoint x: 874, endPoint y: 418, distance: 92.9
click at [874, 418] on div "Gameday: West Coast View Details Latest Snapshot 340 Products (7 Need Review) •…" at bounding box center [781, 375] width 1160 height 712
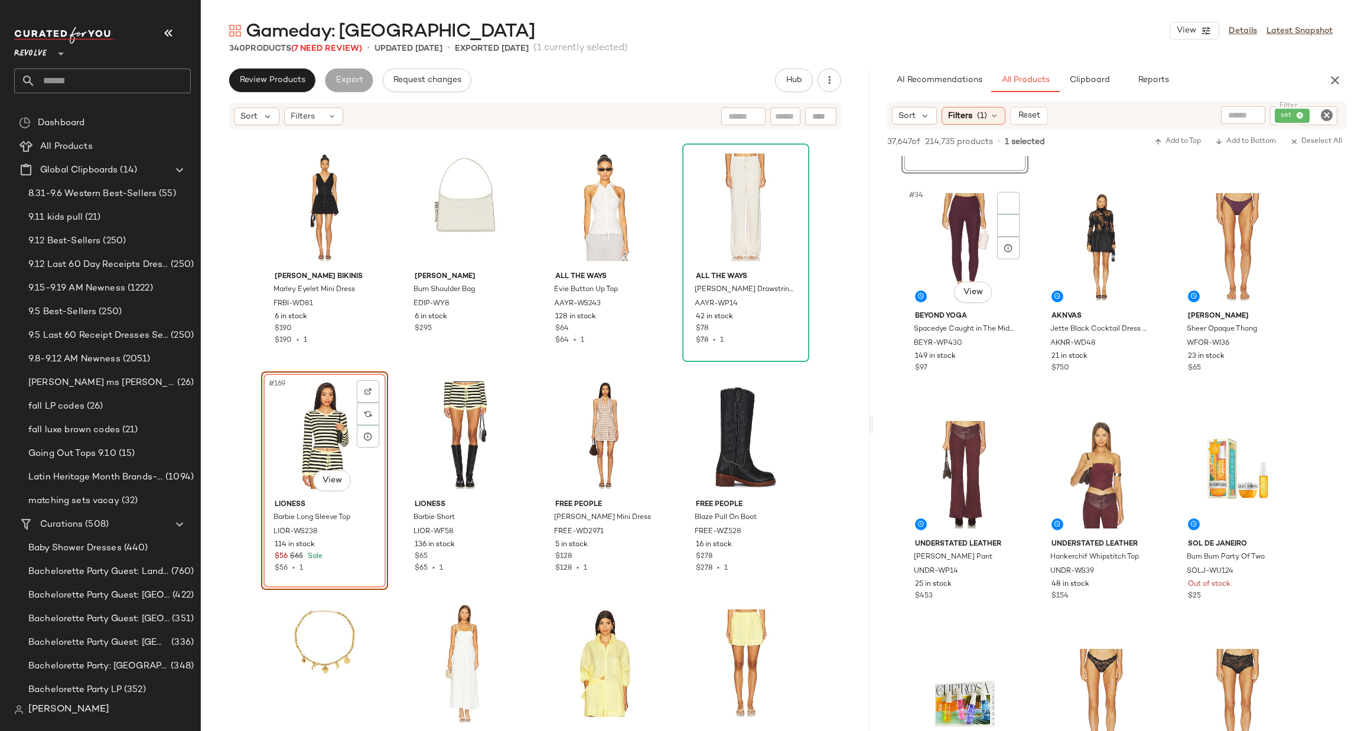
scroll to position [2214, 0]
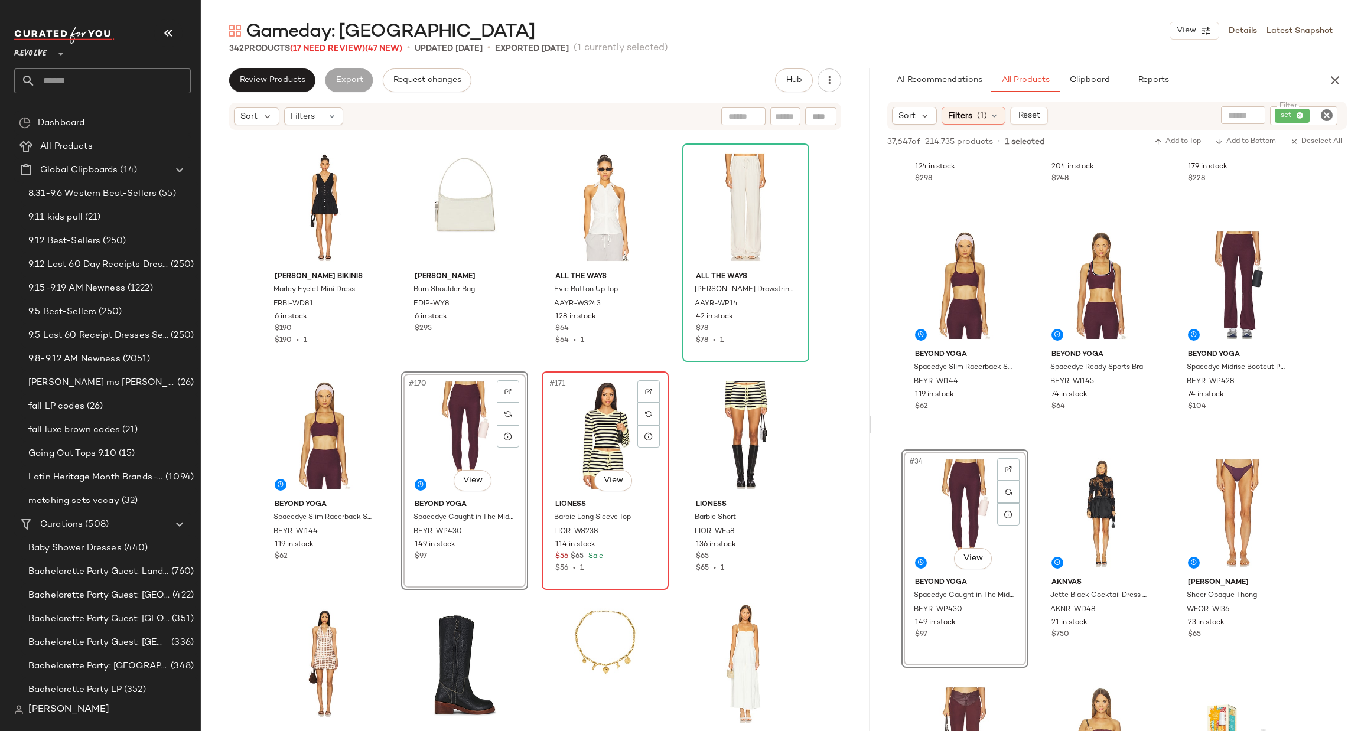
click at [577, 423] on div "#171 View" at bounding box center [605, 435] width 119 height 119
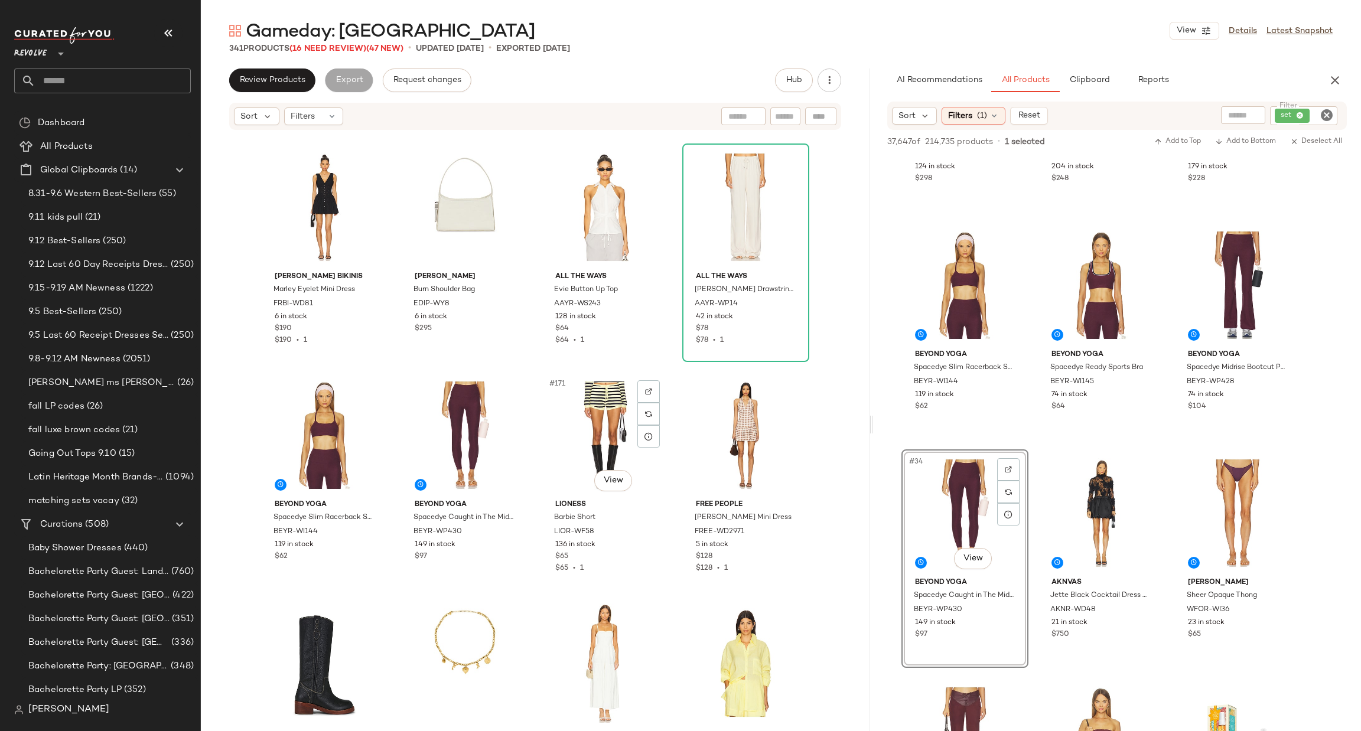
click at [577, 423] on div "#171 View" at bounding box center [605, 435] width 119 height 119
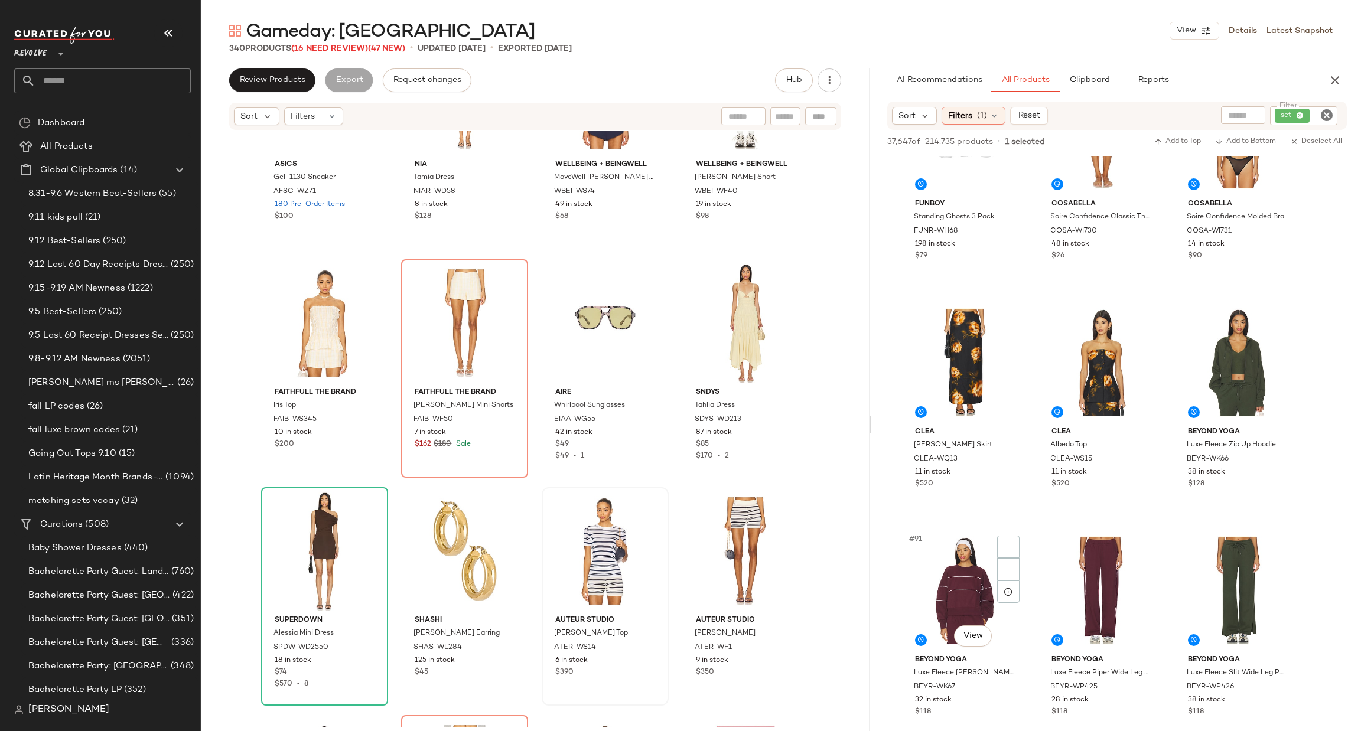
scroll to position [6733, 0]
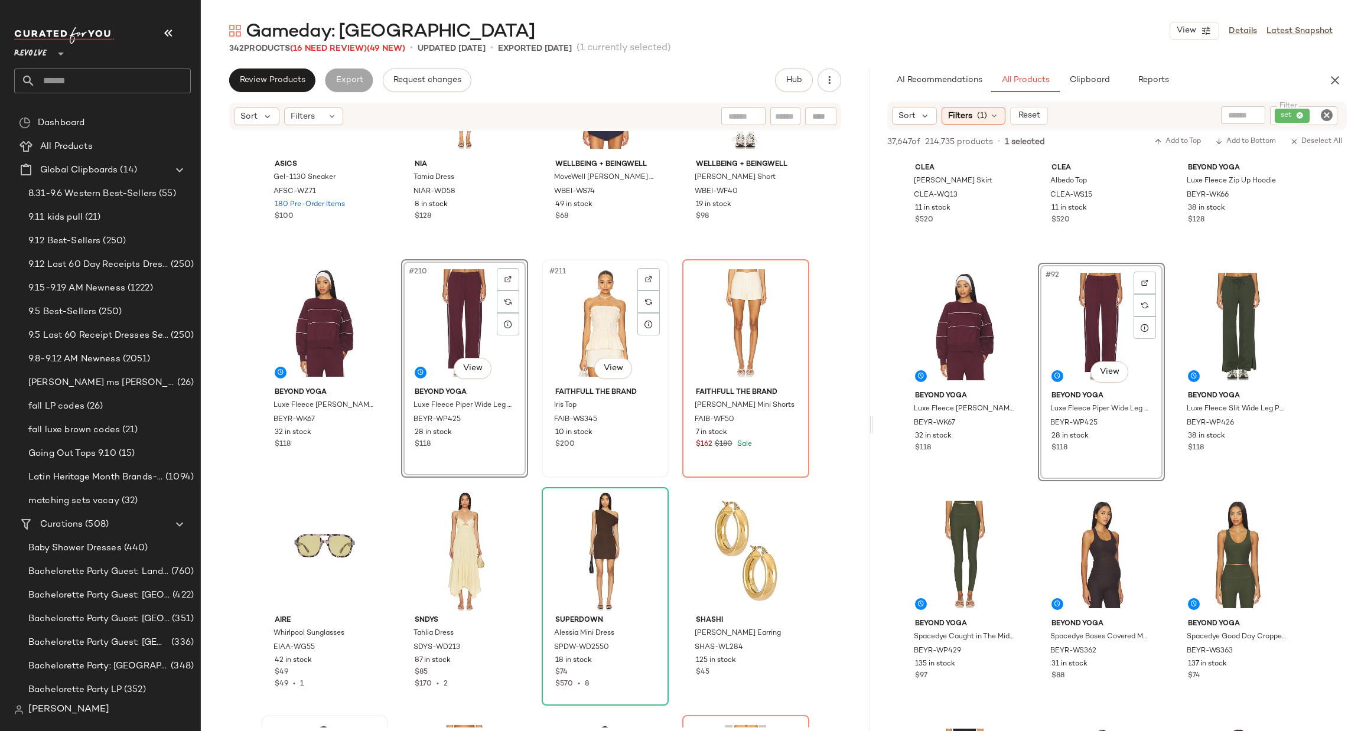
click at [591, 324] on div "#211 View" at bounding box center [605, 322] width 119 height 119
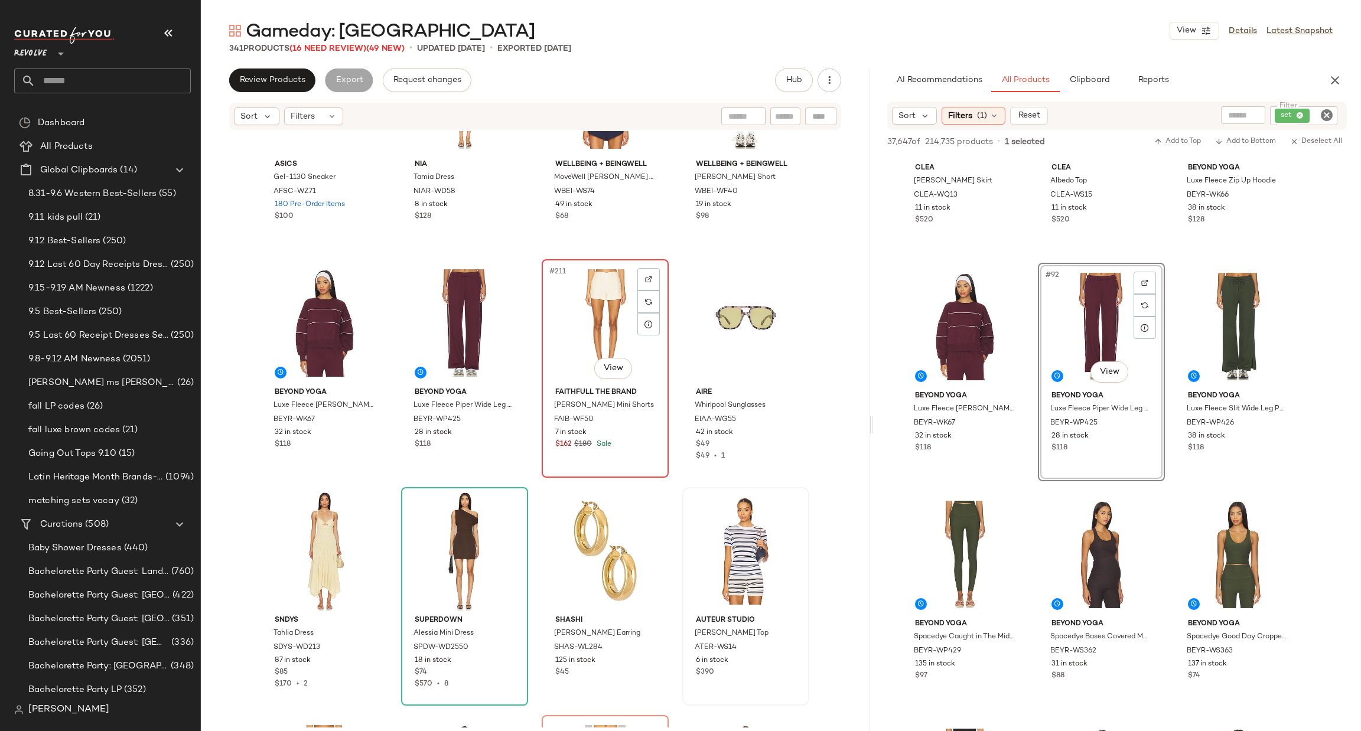
click at [605, 327] on div "#211 View" at bounding box center [605, 322] width 119 height 119
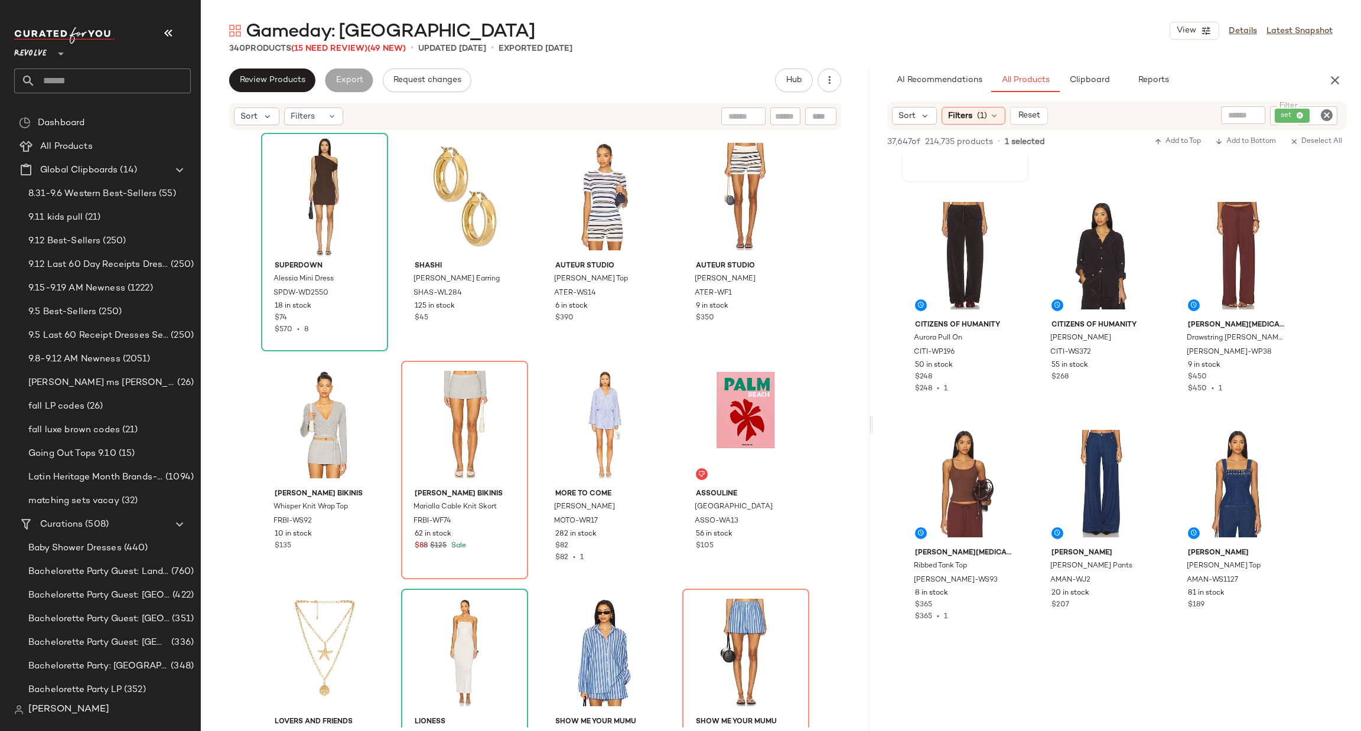
scroll to position [14441, 0]
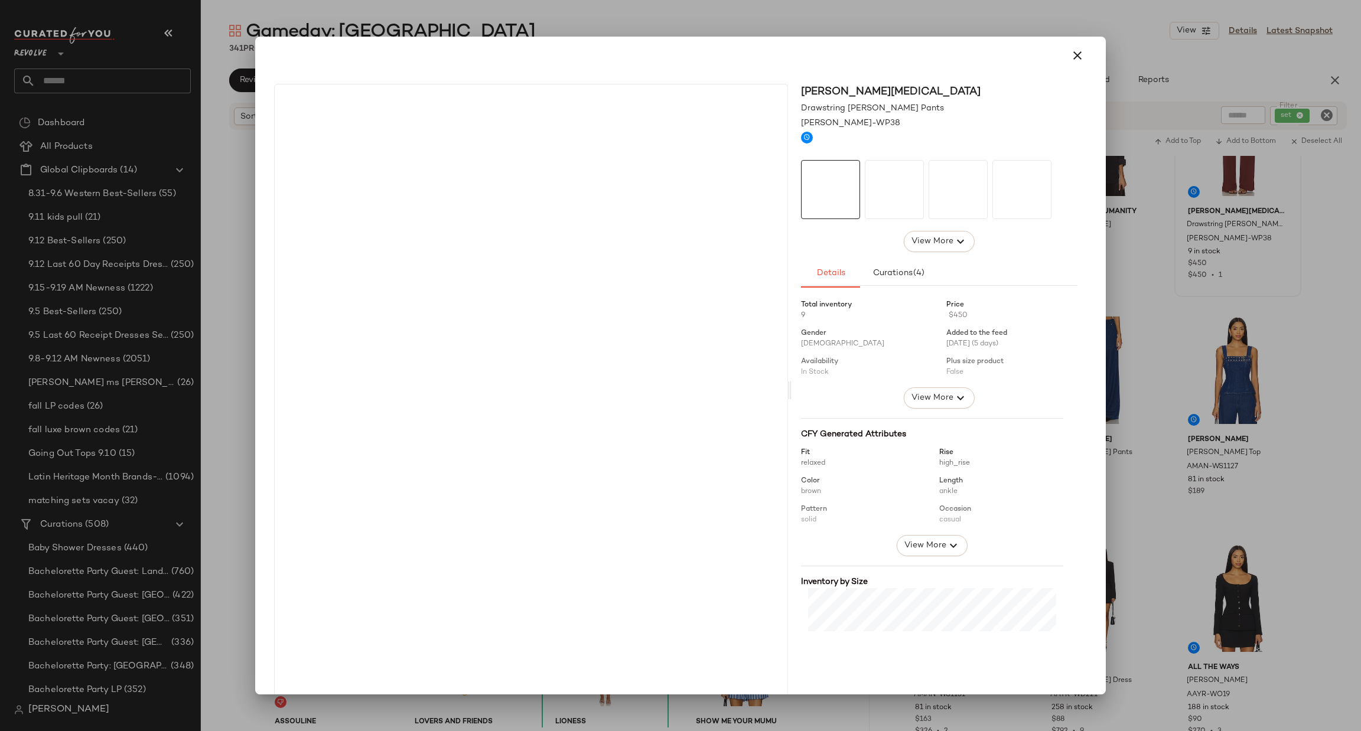
drag, startPoint x: 1218, startPoint y: 184, endPoint x: 687, endPoint y: 415, distance: 579.0
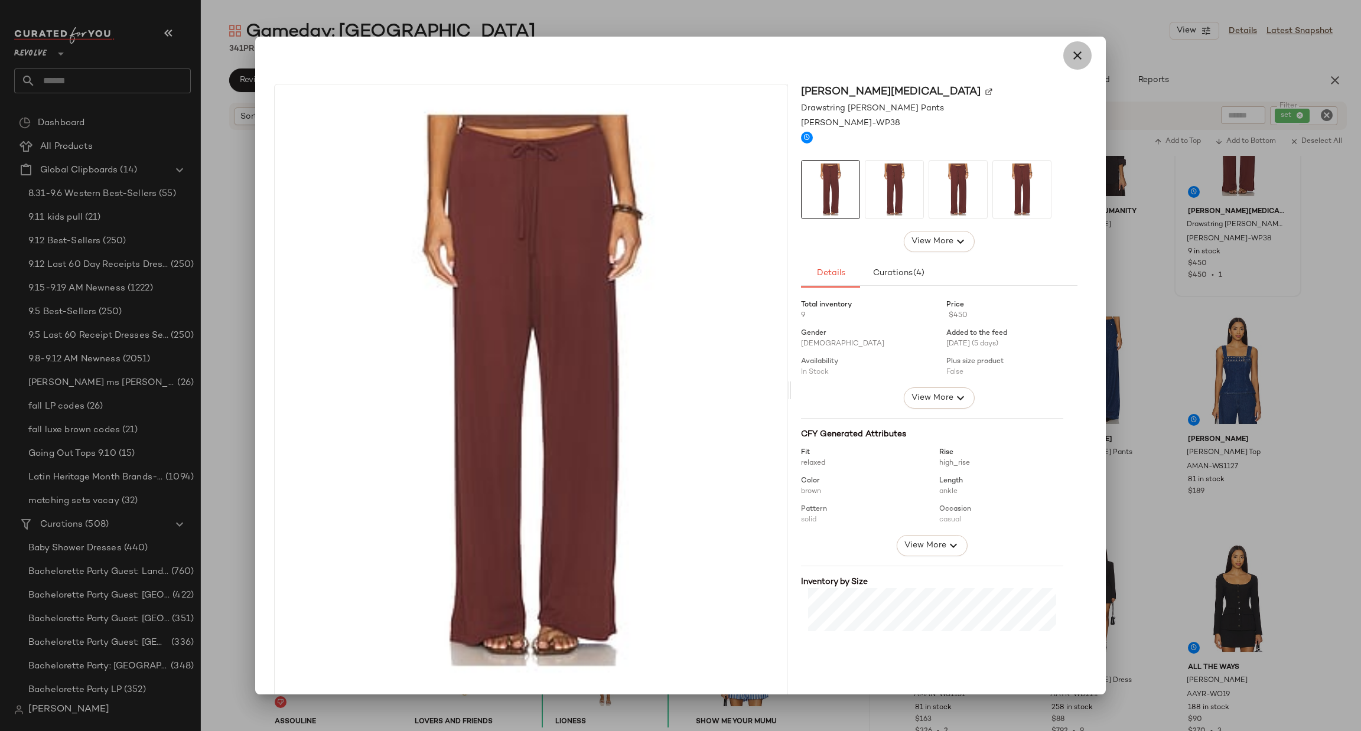
click at [1077, 53] on icon "button" at bounding box center [1077, 55] width 14 height 14
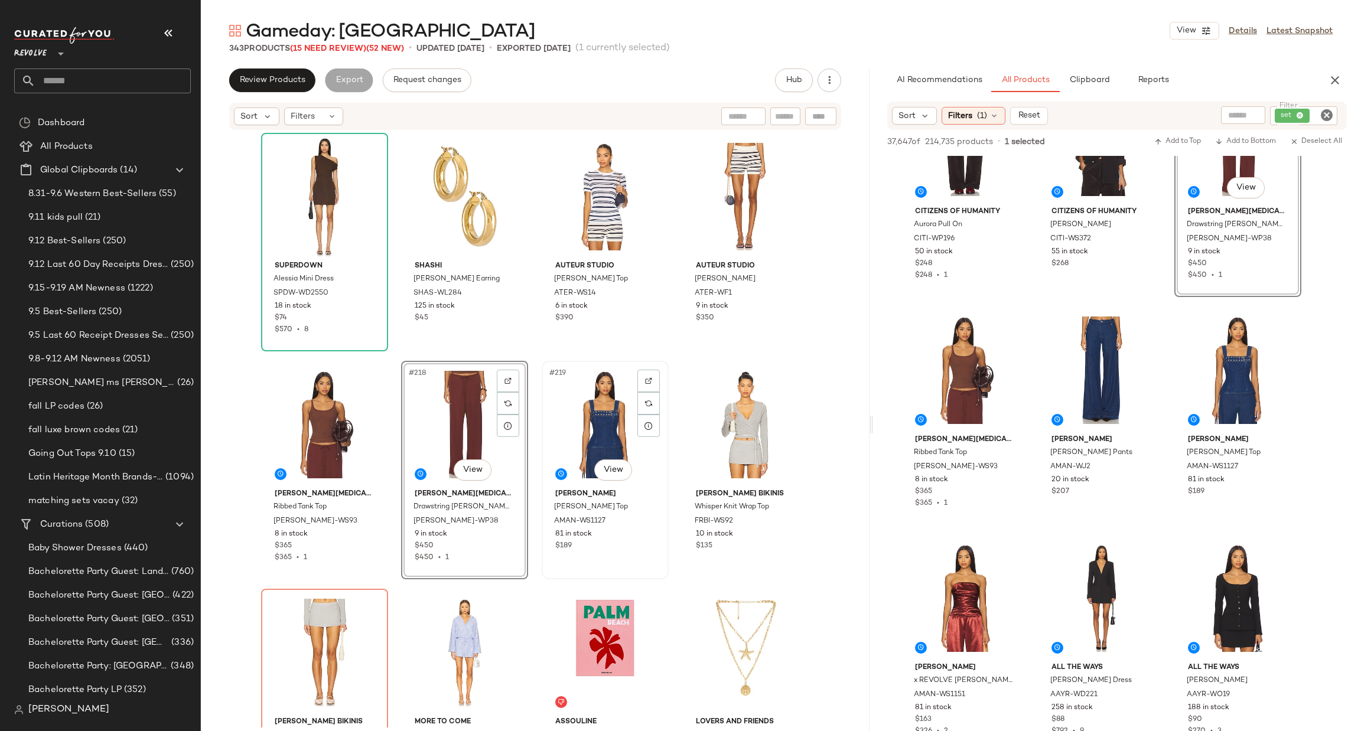
click at [596, 403] on div "#219 View" at bounding box center [605, 424] width 119 height 119
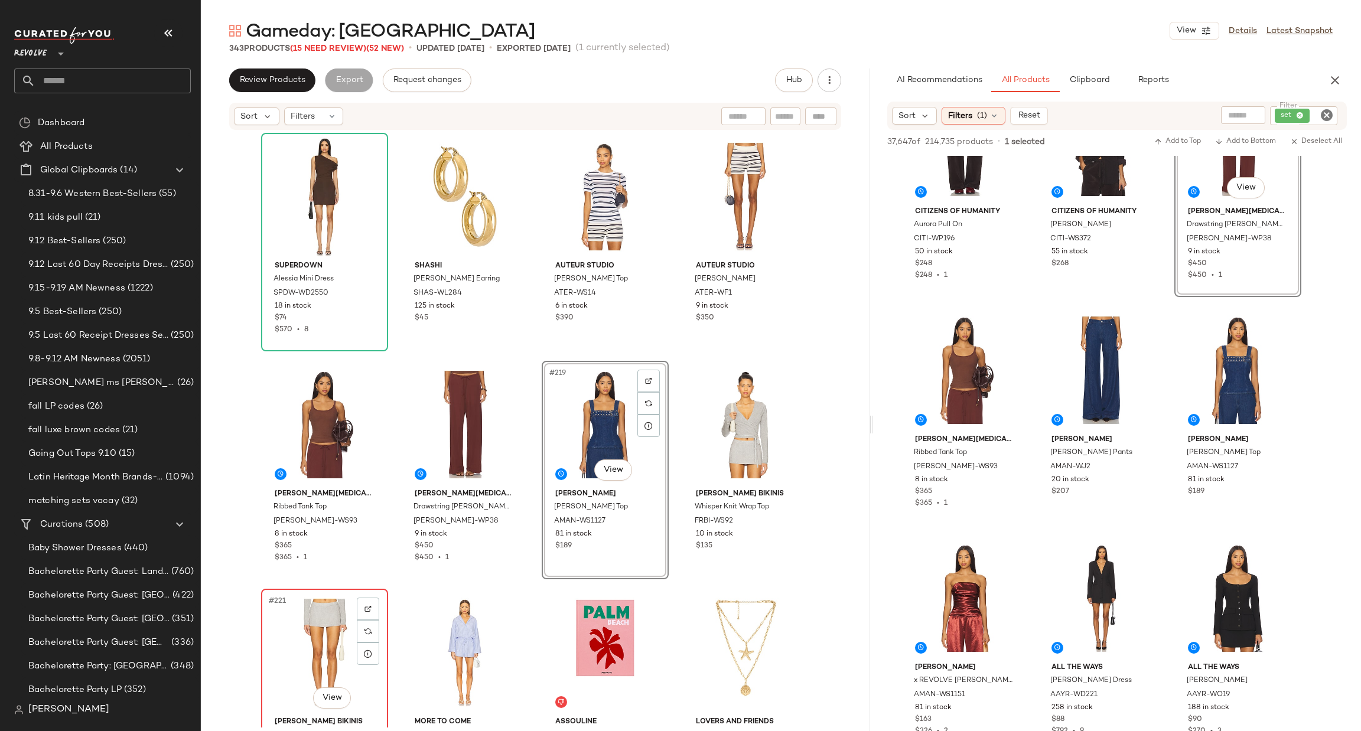
click at [298, 632] on div "#221 View" at bounding box center [324, 652] width 119 height 119
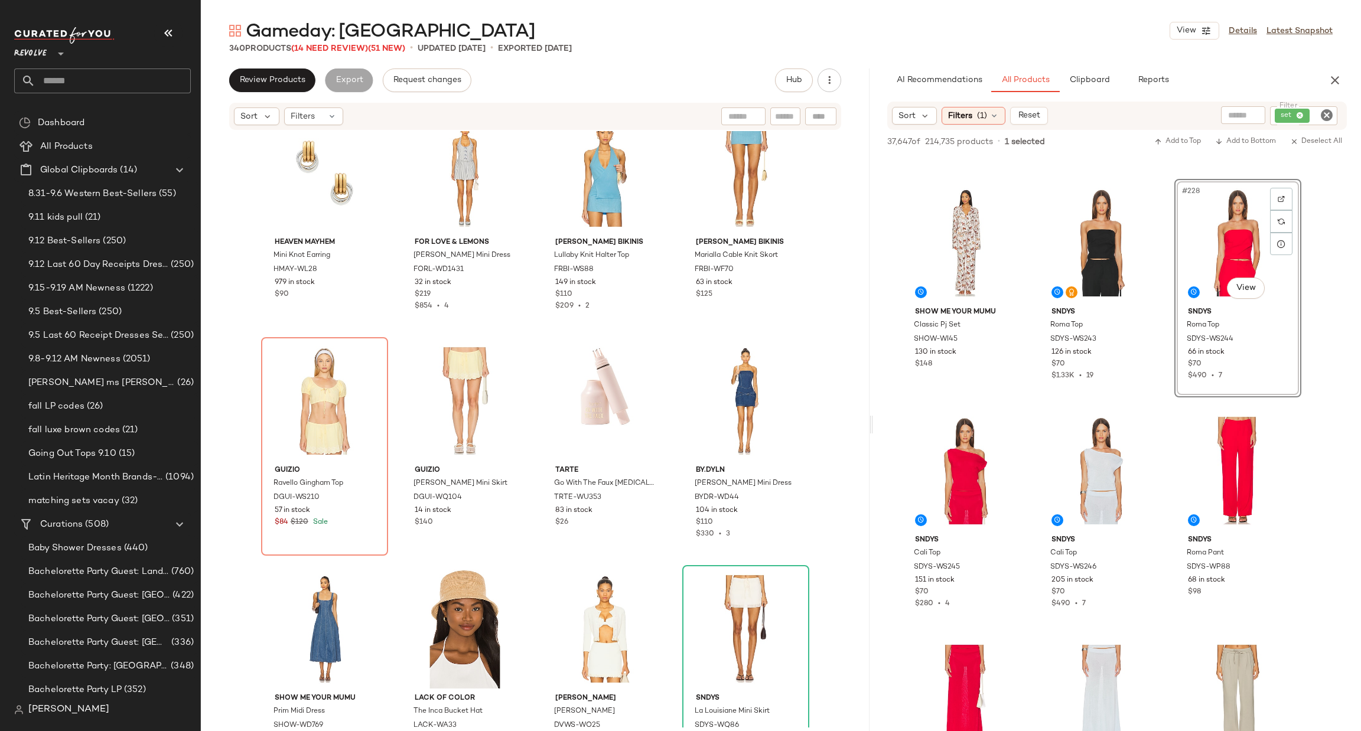
scroll to position [17010, 0]
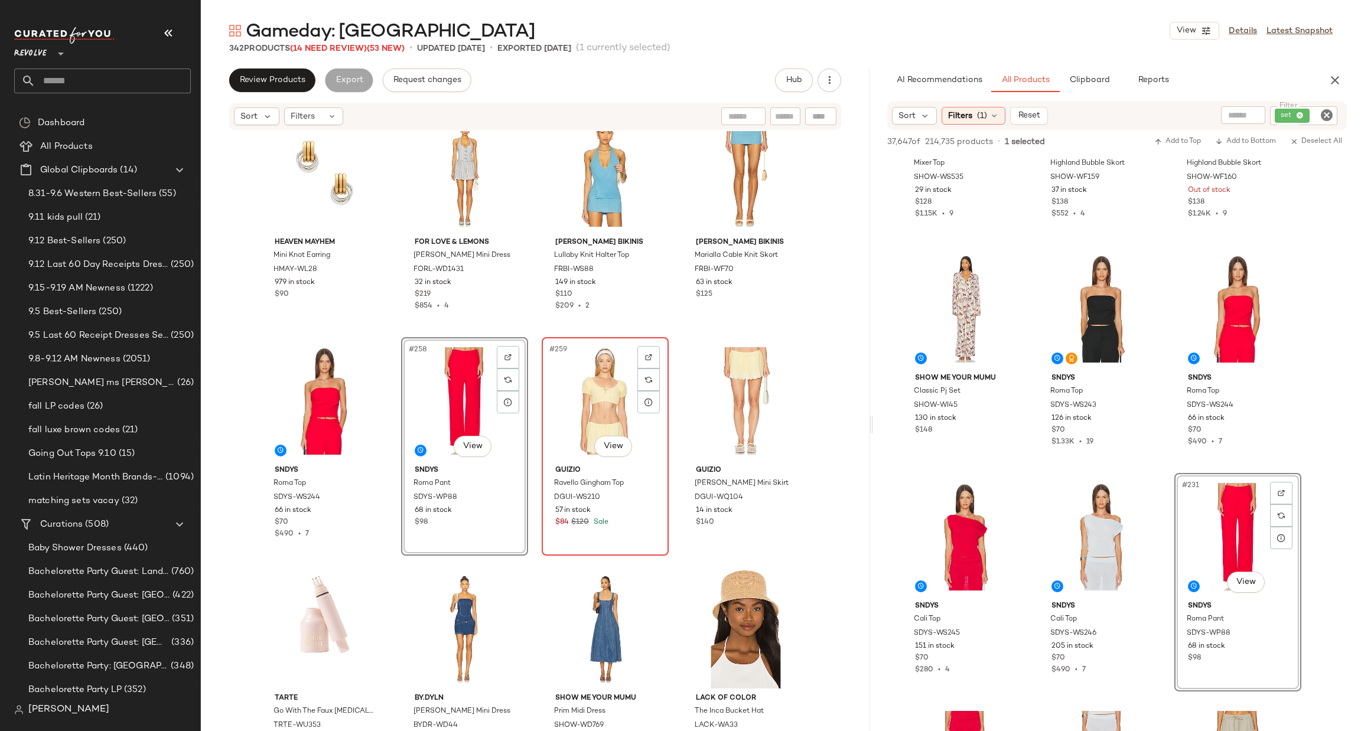
click at [582, 379] on div "#259 View" at bounding box center [605, 400] width 119 height 119
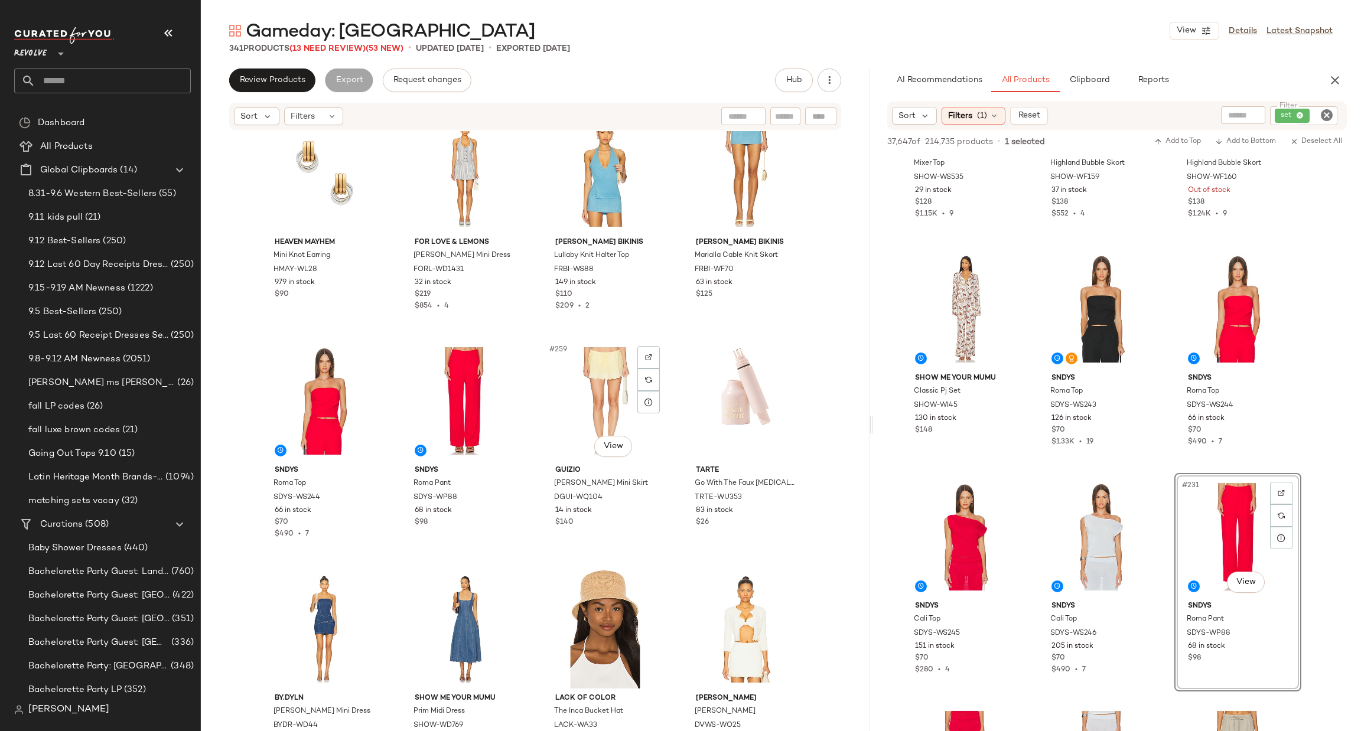
click at [582, 379] on div "#259 View" at bounding box center [605, 400] width 119 height 119
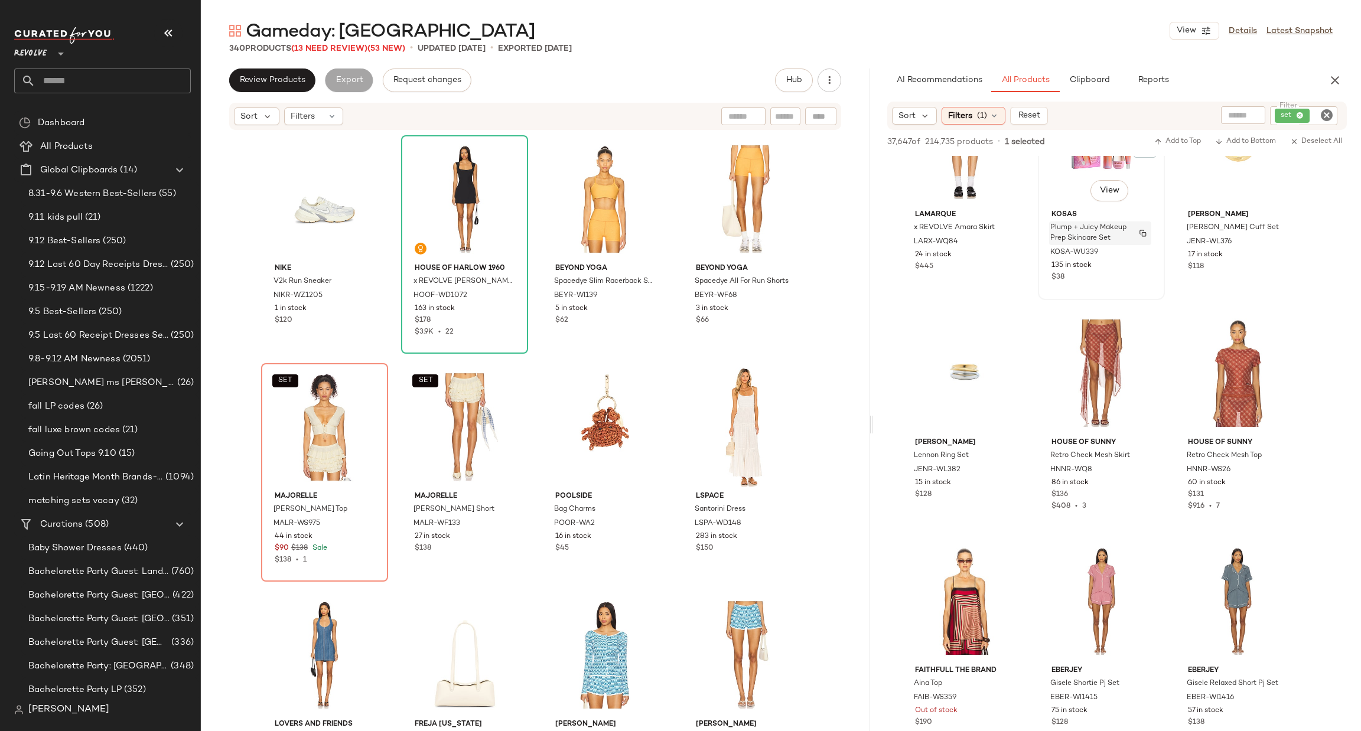
scroll to position [19757, 0]
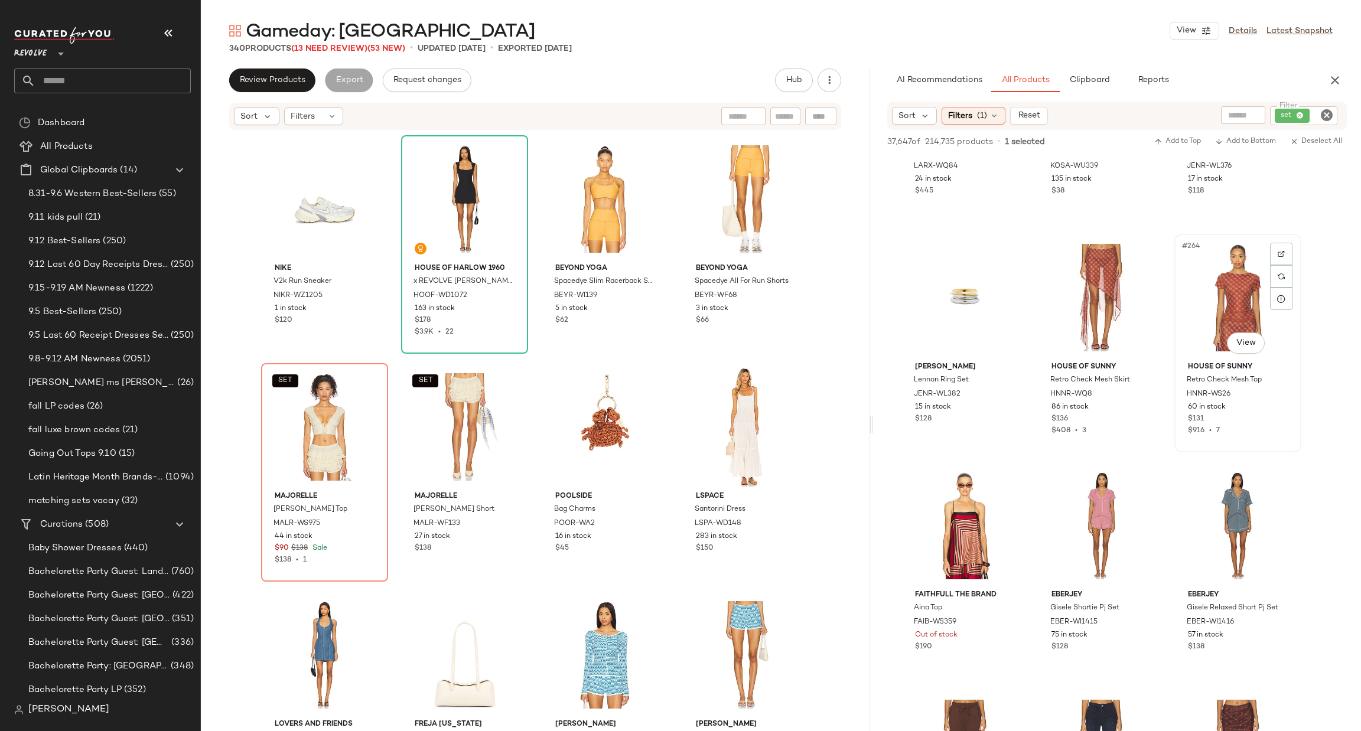
click at [1234, 276] on div "#264 View" at bounding box center [1237, 297] width 119 height 119
click at [1077, 262] on div "#263 View" at bounding box center [1101, 297] width 119 height 119
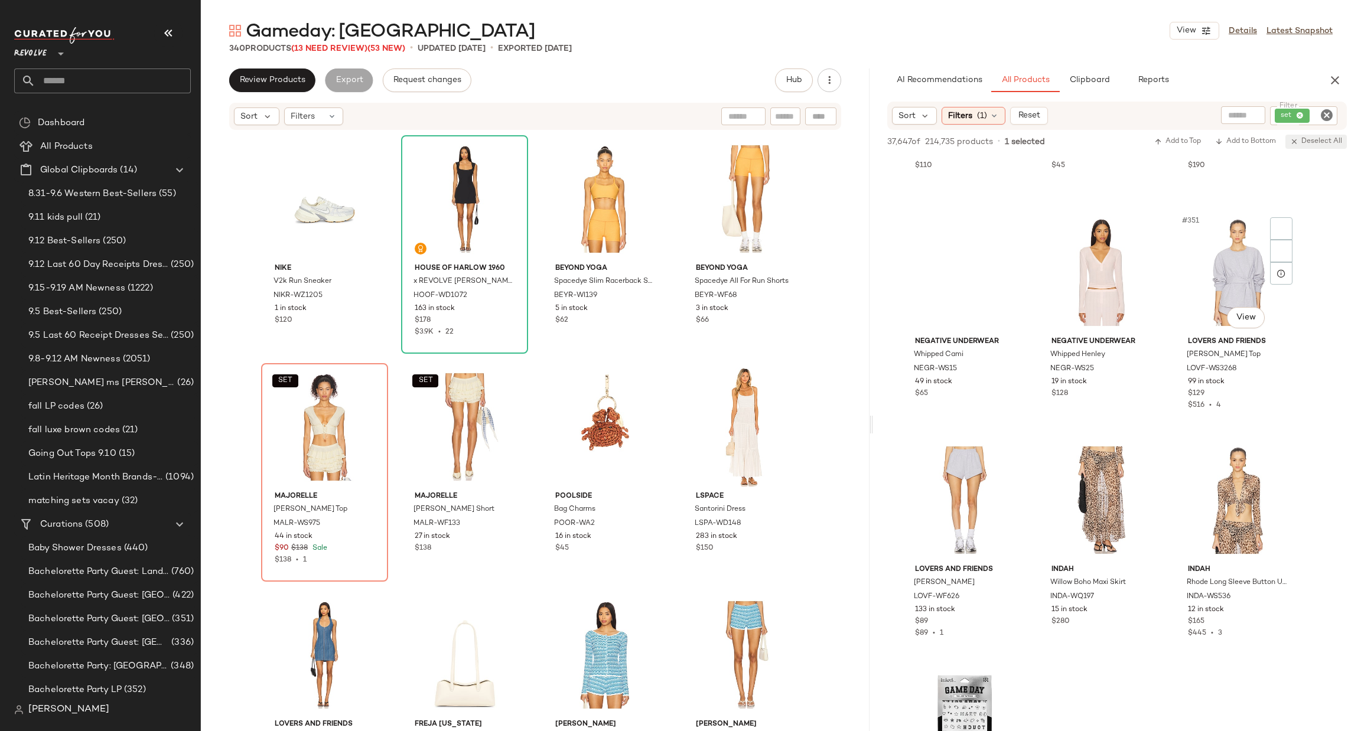
scroll to position [26490, 0]
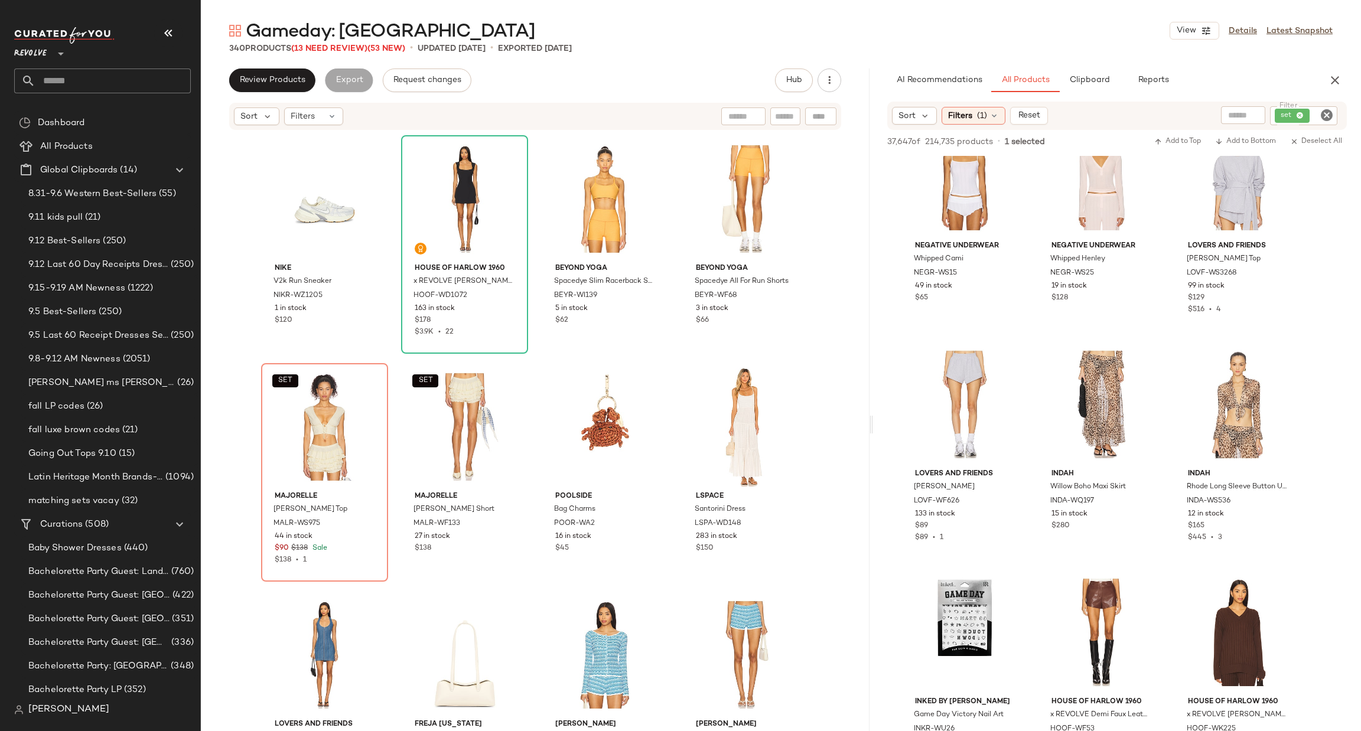
click at [1327, 118] on icon "Clear Filter" at bounding box center [1326, 115] width 14 height 14
type input "****"
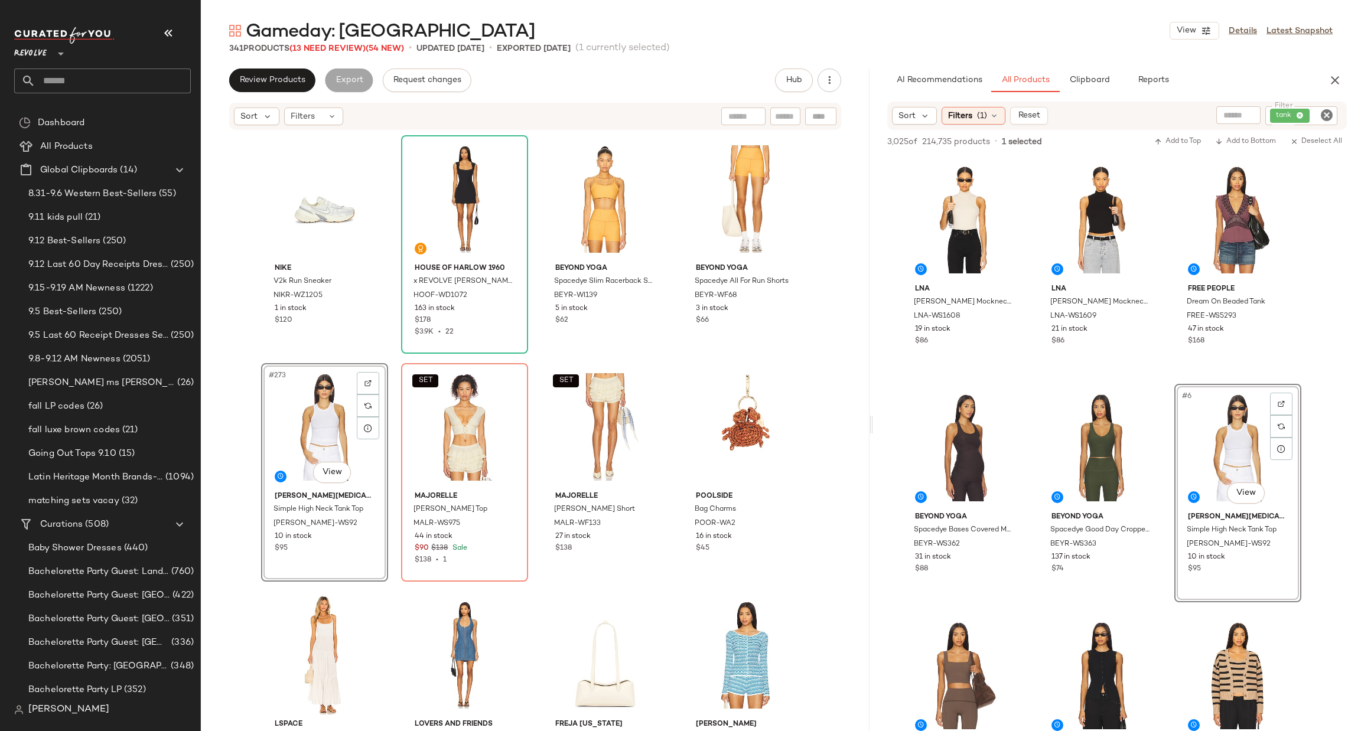
click at [1327, 111] on icon "Clear Filter" at bounding box center [1326, 115] width 14 height 14
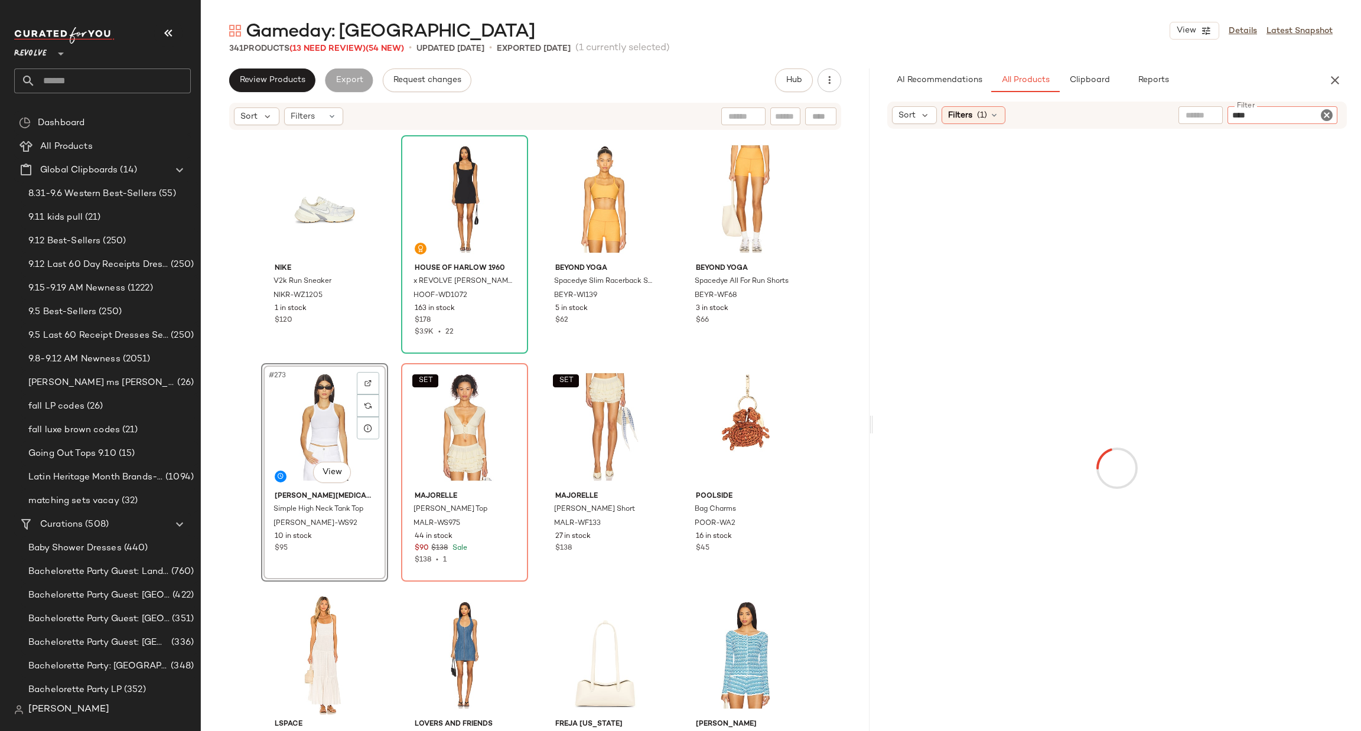
type input "*****"
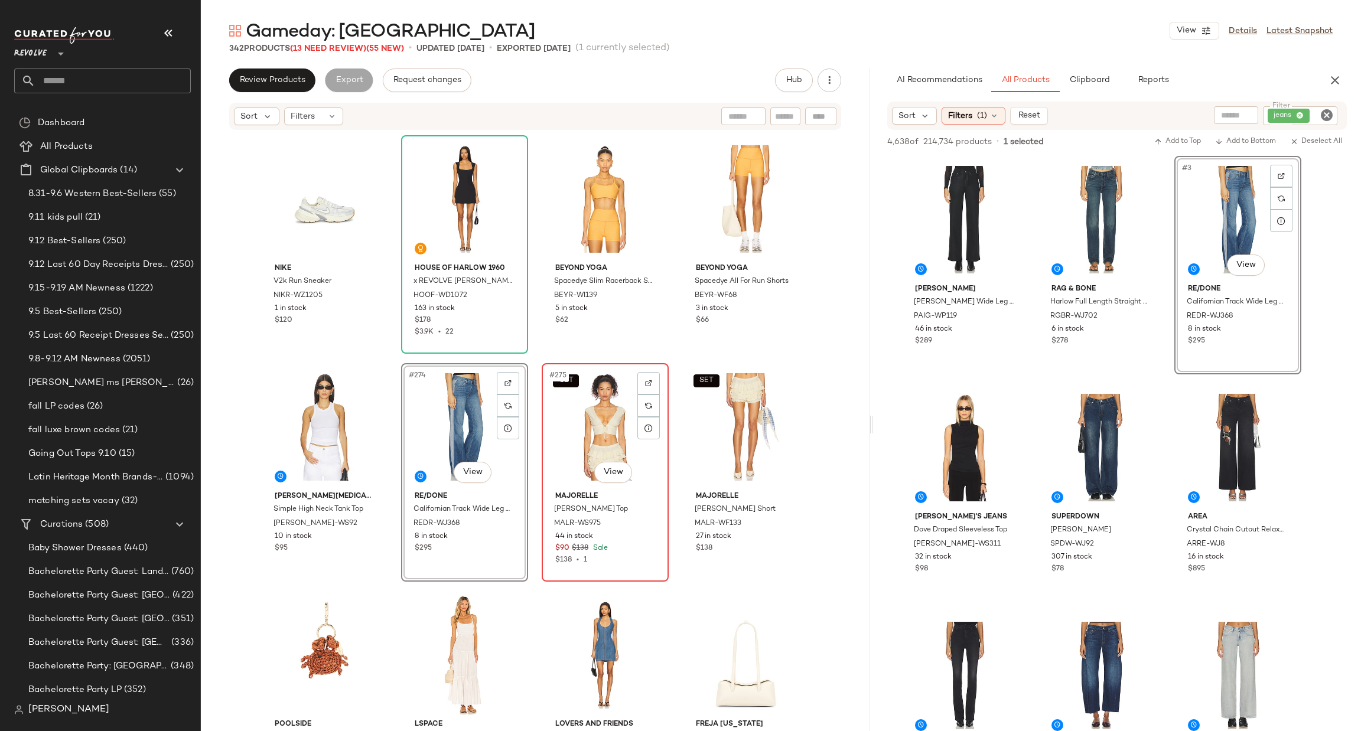
click at [594, 413] on div "SET #275 View" at bounding box center [605, 426] width 119 height 119
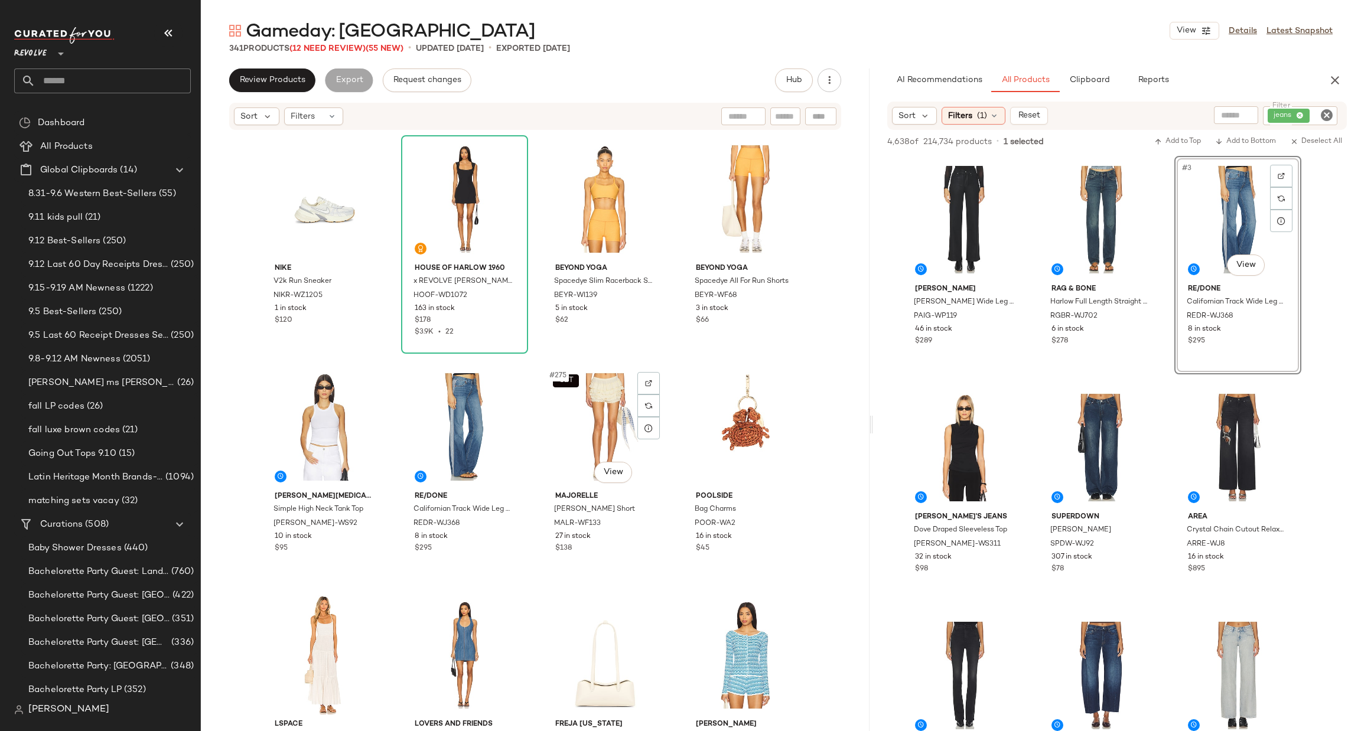
click at [594, 413] on div "SET #275 View" at bounding box center [605, 426] width 119 height 119
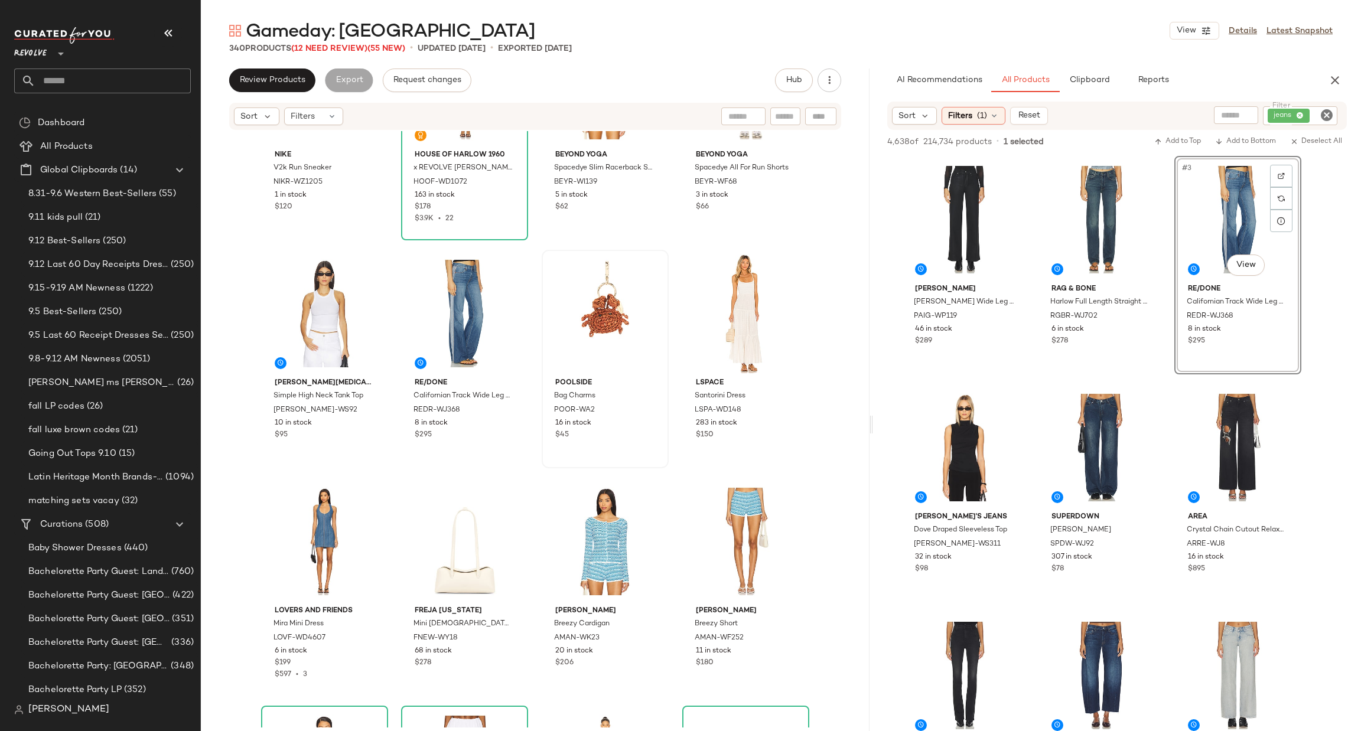
scroll to position [15372, 0]
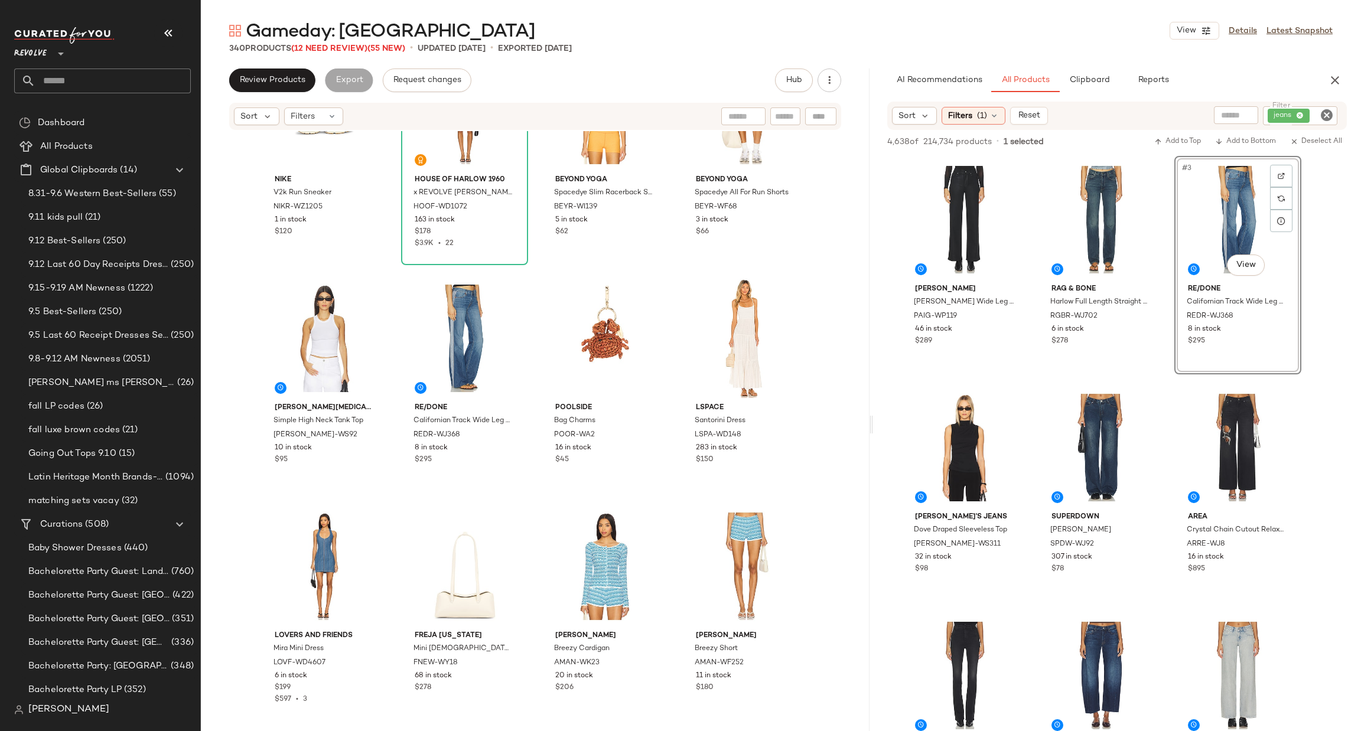
click at [1327, 108] on icon "Clear Filter" at bounding box center [1326, 115] width 14 height 14
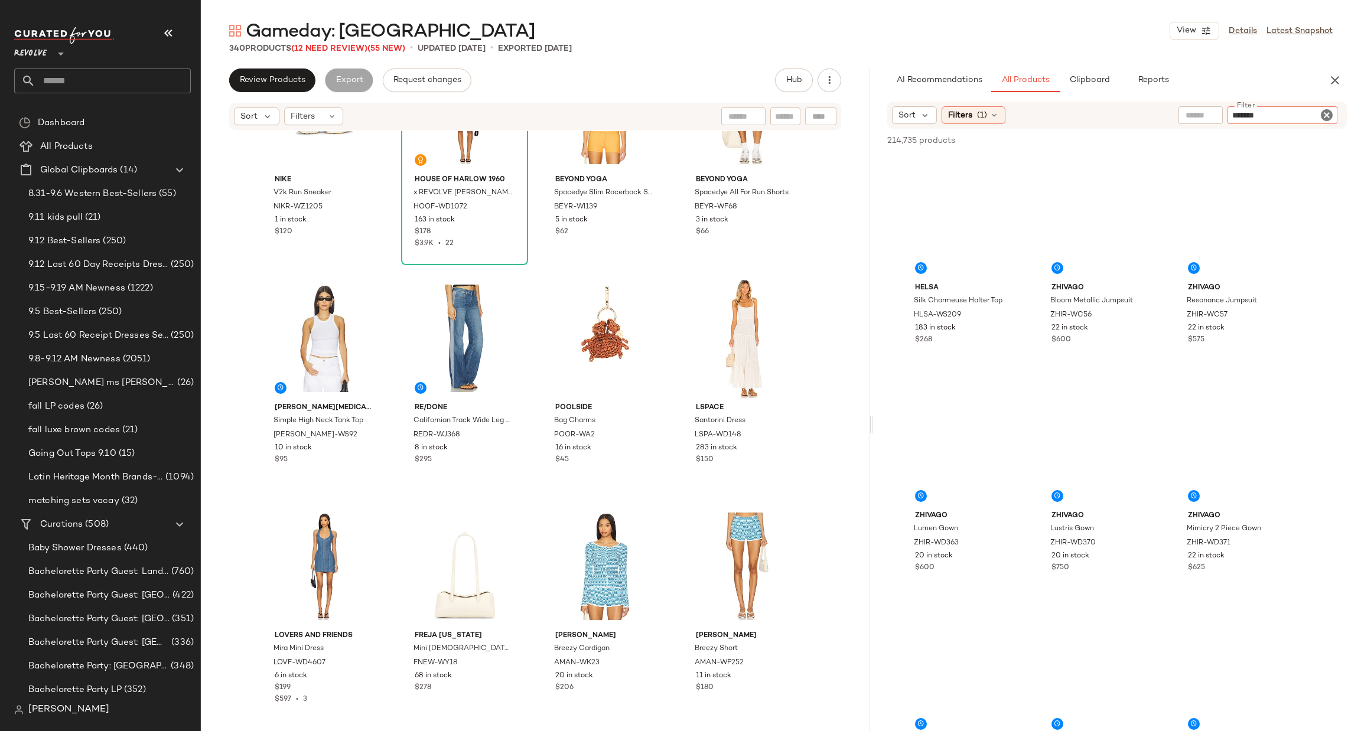
type input "********"
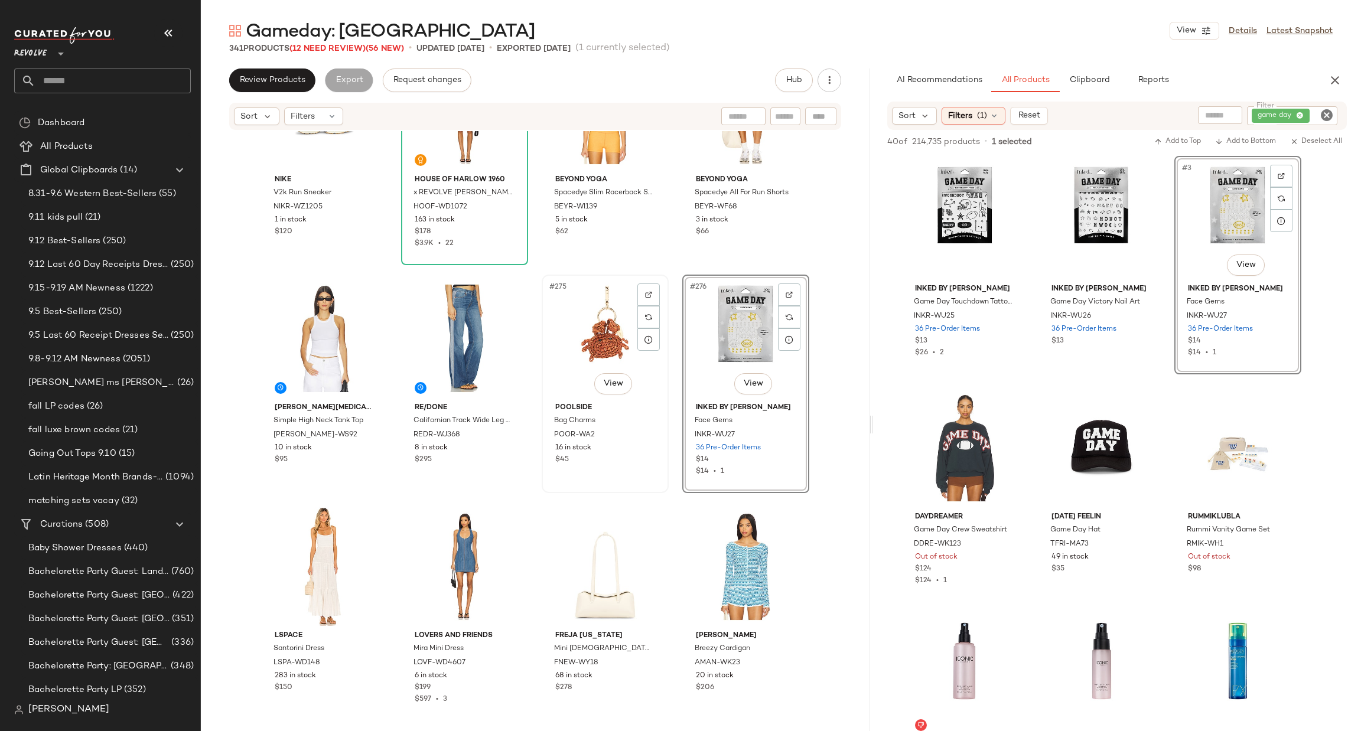
click at [597, 315] on div "#275 View" at bounding box center [605, 338] width 119 height 119
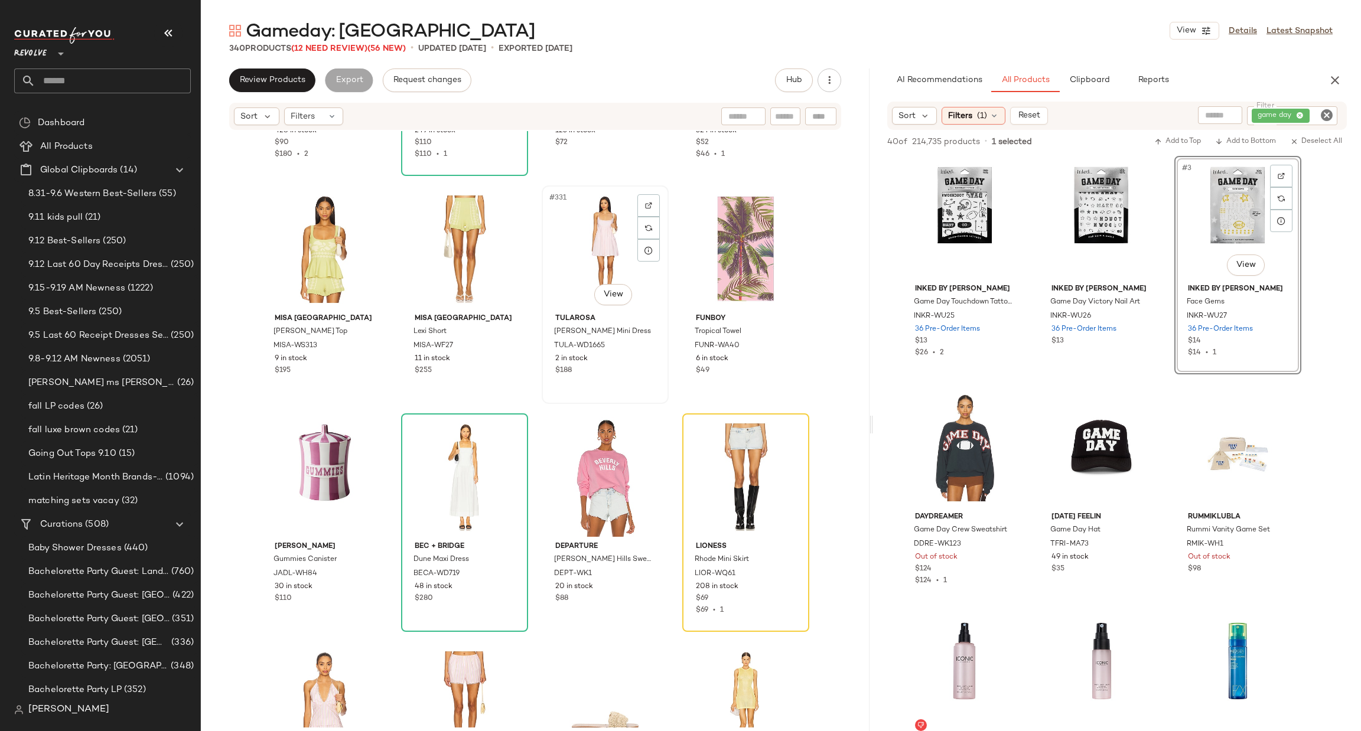
scroll to position [18784, 0]
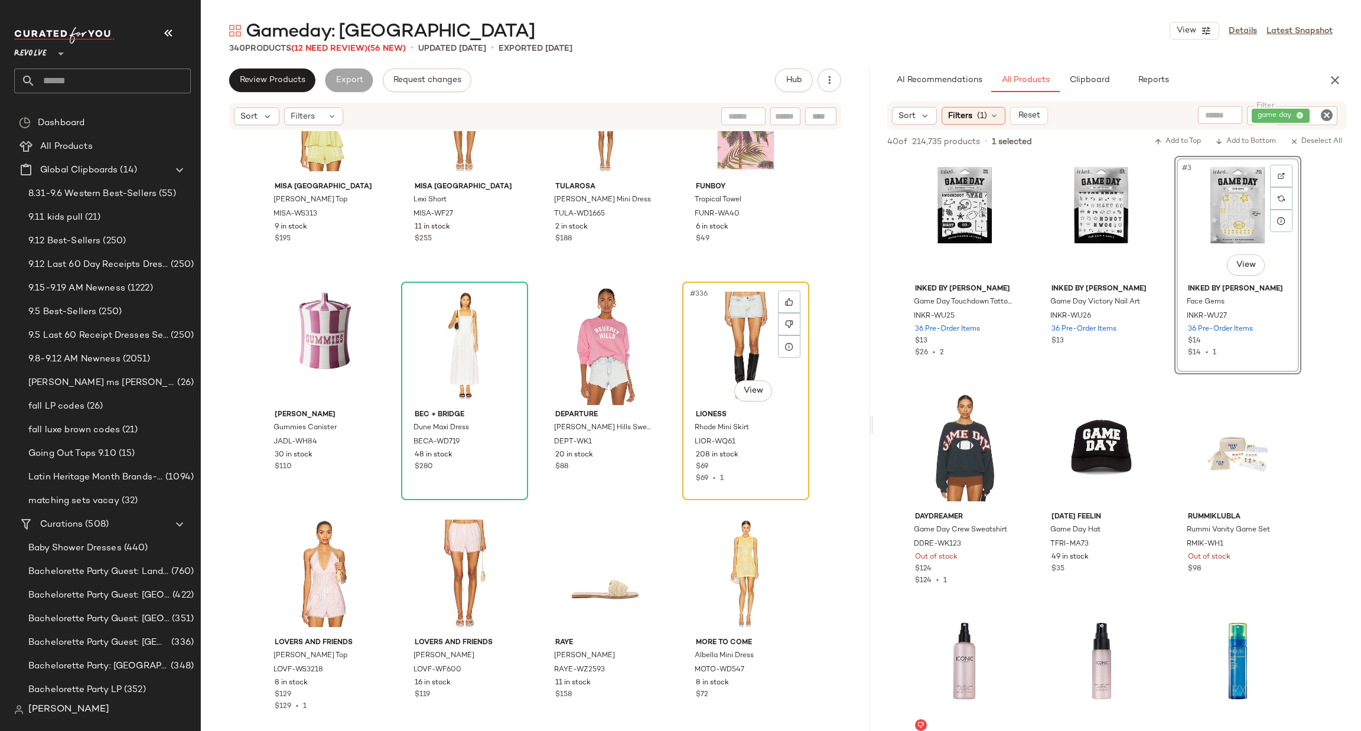
click at [722, 344] on div "#336 View" at bounding box center [745, 345] width 119 height 119
click at [794, 299] on div at bounding box center [789, 302] width 22 height 22
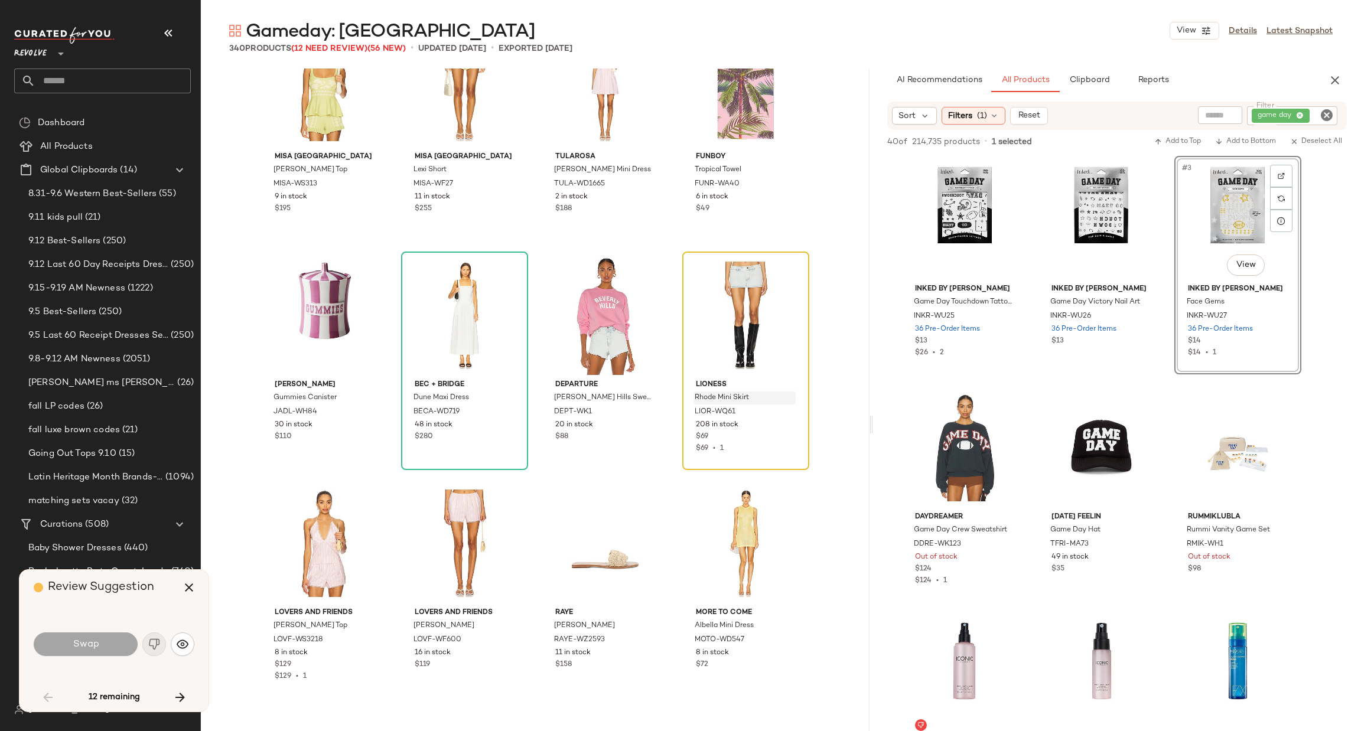
scroll to position [18751, 0]
click at [168, 694] on button "button" at bounding box center [180, 697] width 28 height 28
click at [188, 585] on icon "button" at bounding box center [189, 588] width 14 height 14
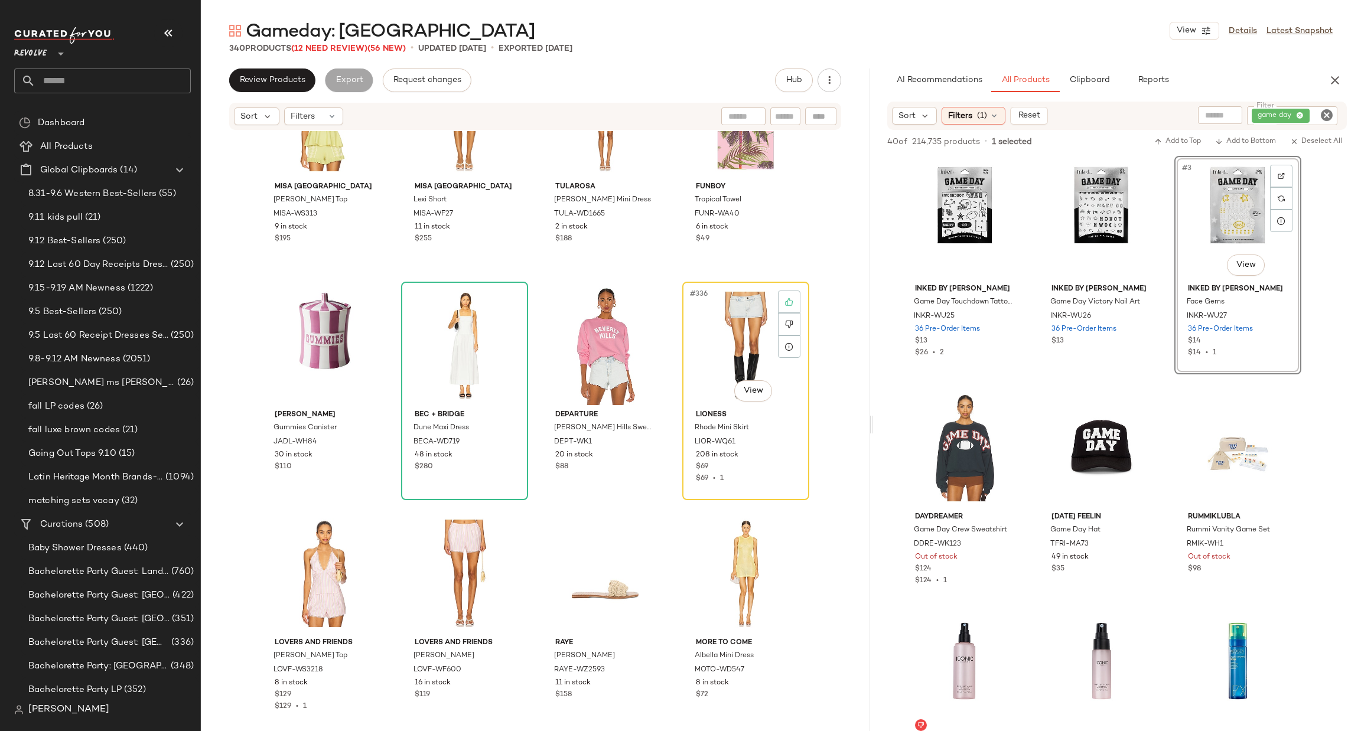
click at [733, 324] on div "#336 View" at bounding box center [745, 345] width 119 height 119
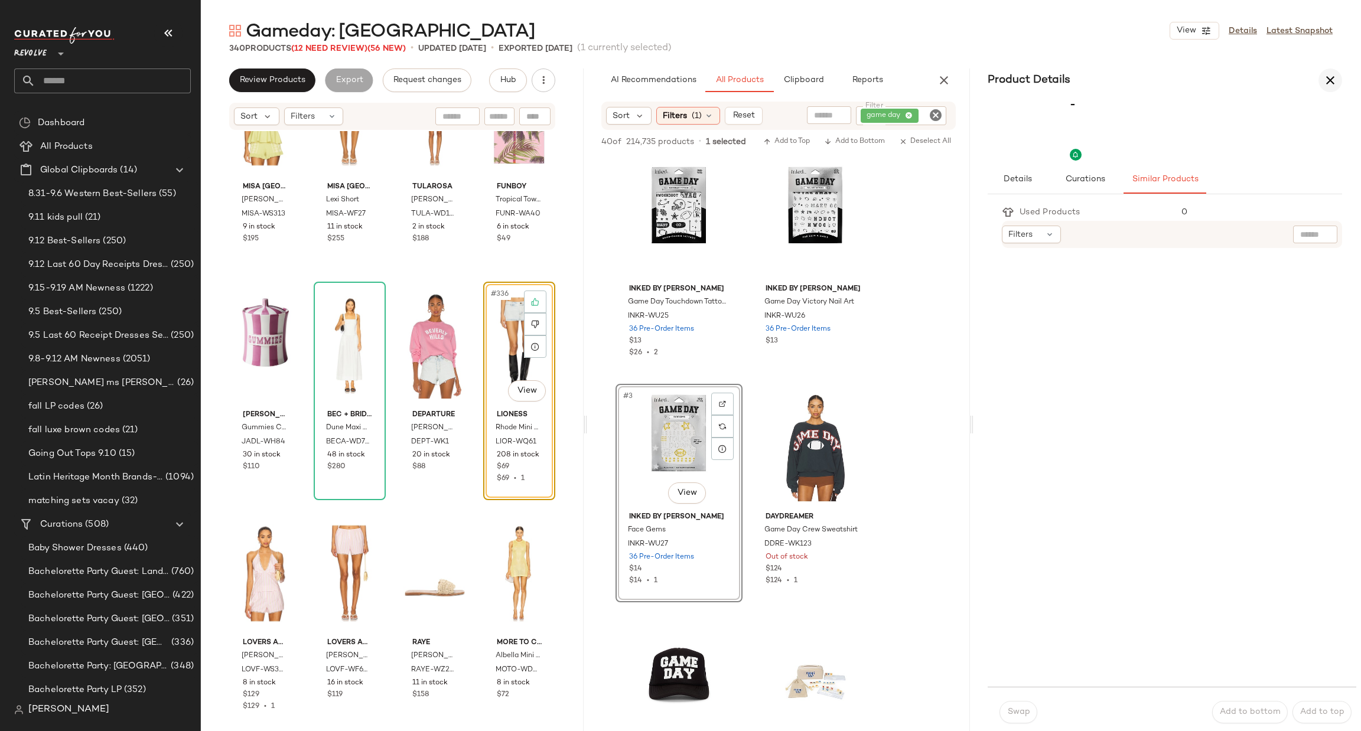
click at [1319, 76] on button "button" at bounding box center [1330, 81] width 24 height 24
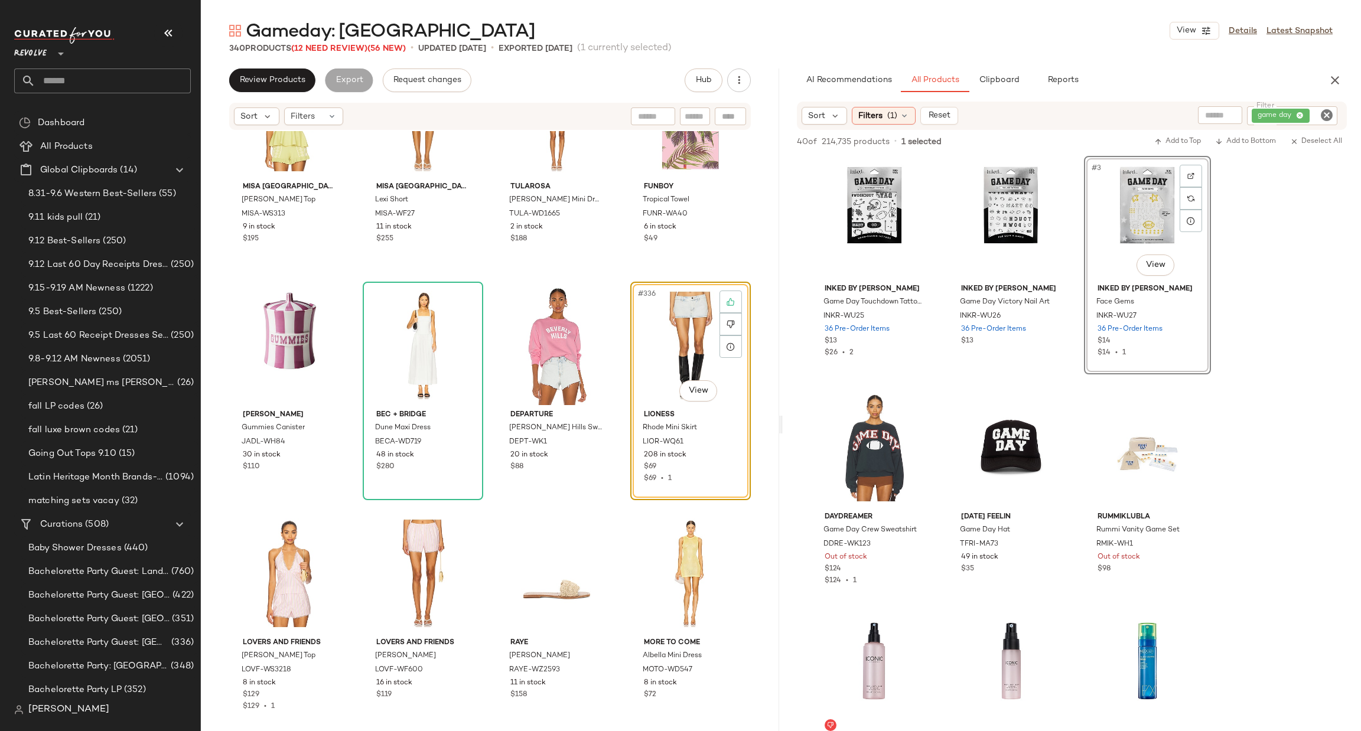
click at [656, 326] on div "#336 View" at bounding box center [690, 345] width 112 height 119
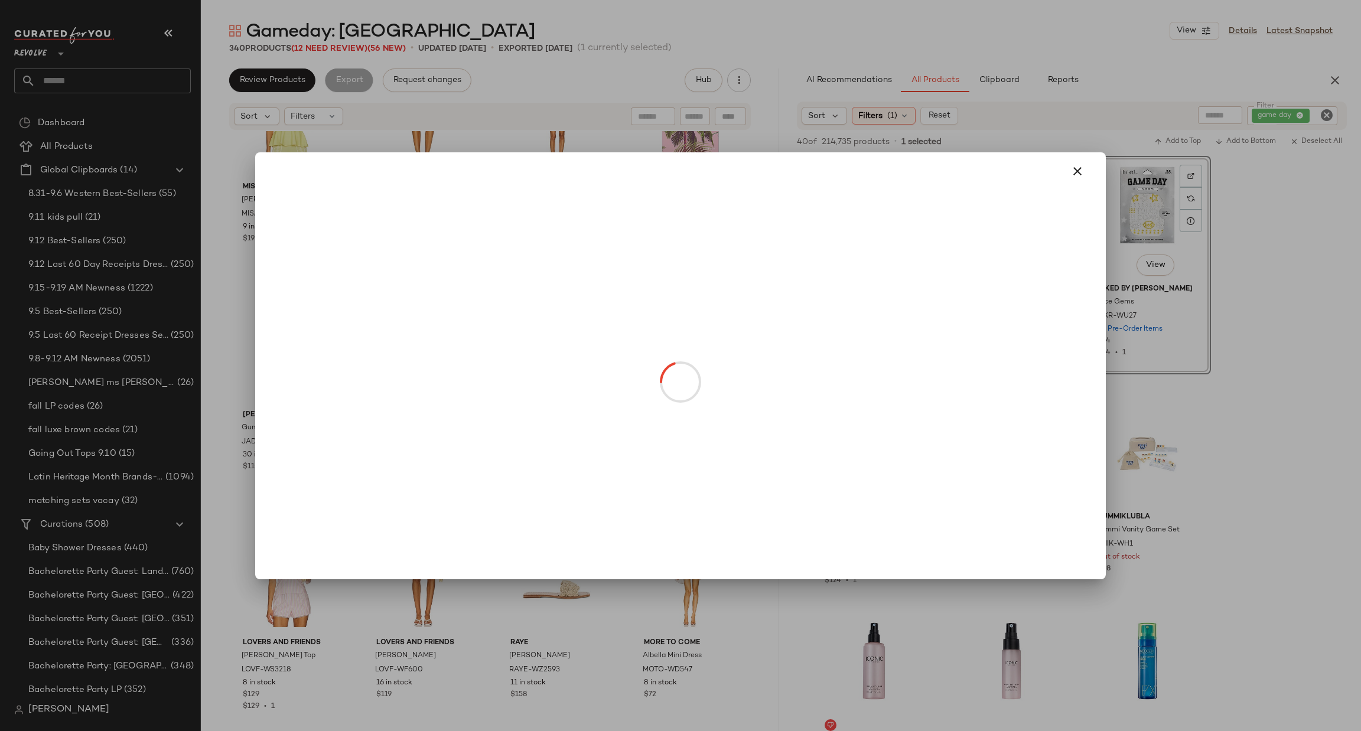
click at [685, 390] on body "Revolve ** Dashboard All Products Global Clipboards (14) 8.31-9.6 Western Best-…" at bounding box center [680, 365] width 1361 height 731
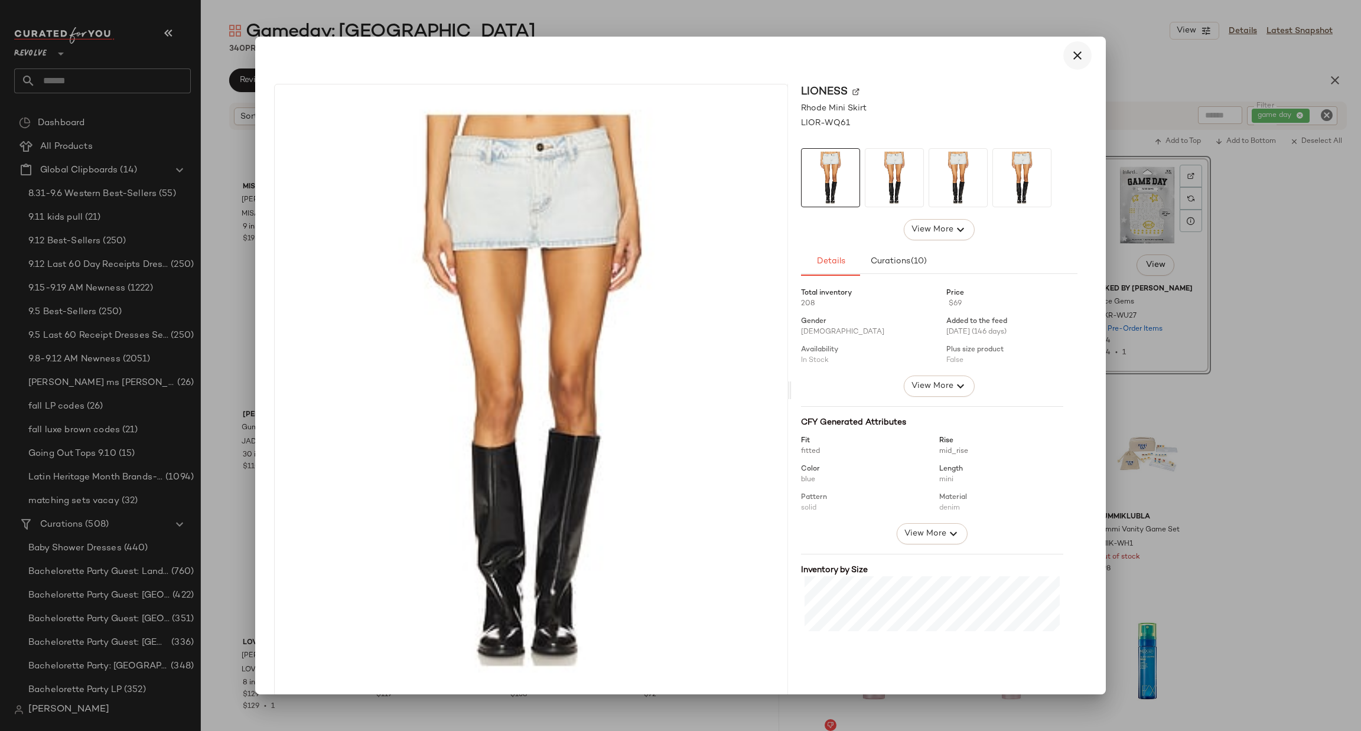
click at [1071, 60] on icon "button" at bounding box center [1077, 55] width 14 height 14
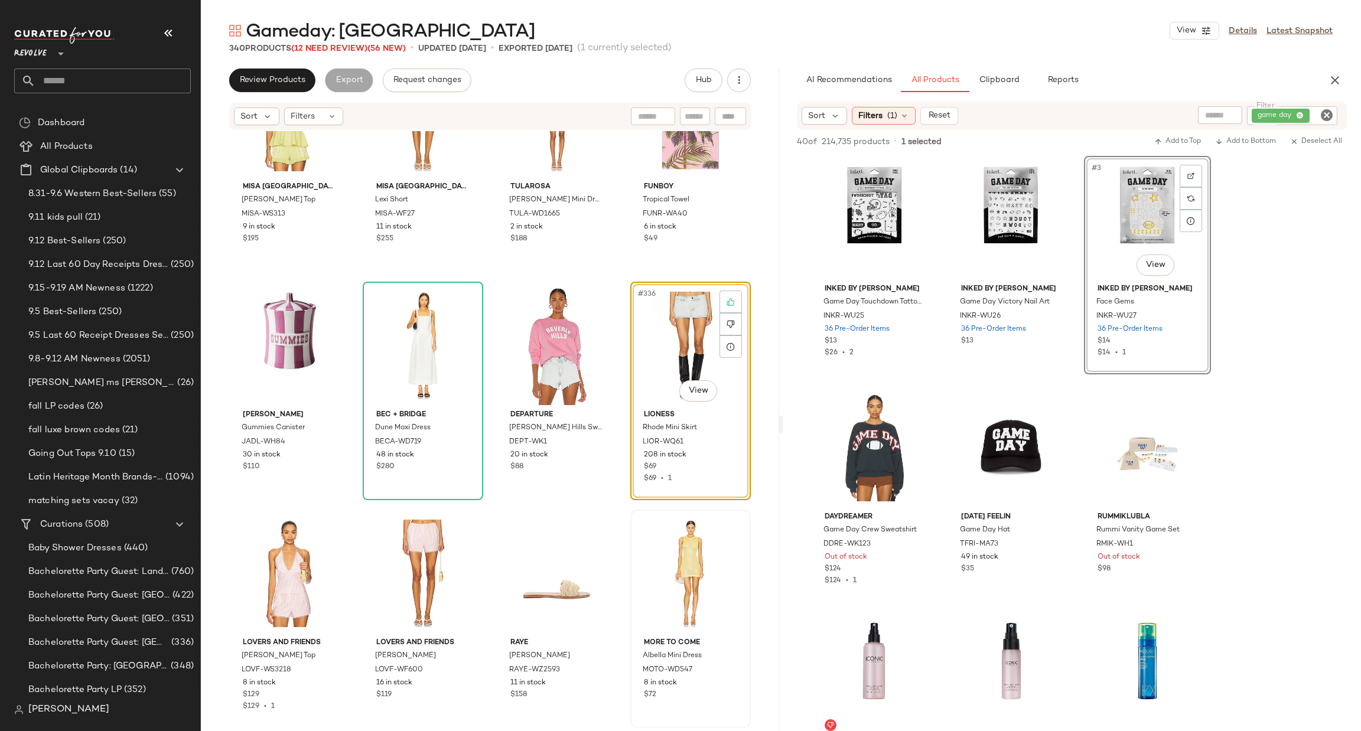
click at [630, 526] on div "MORE TO COME Albella Mini Dress MOTO-WD547 8 in stock $72" at bounding box center [690, 619] width 120 height 219
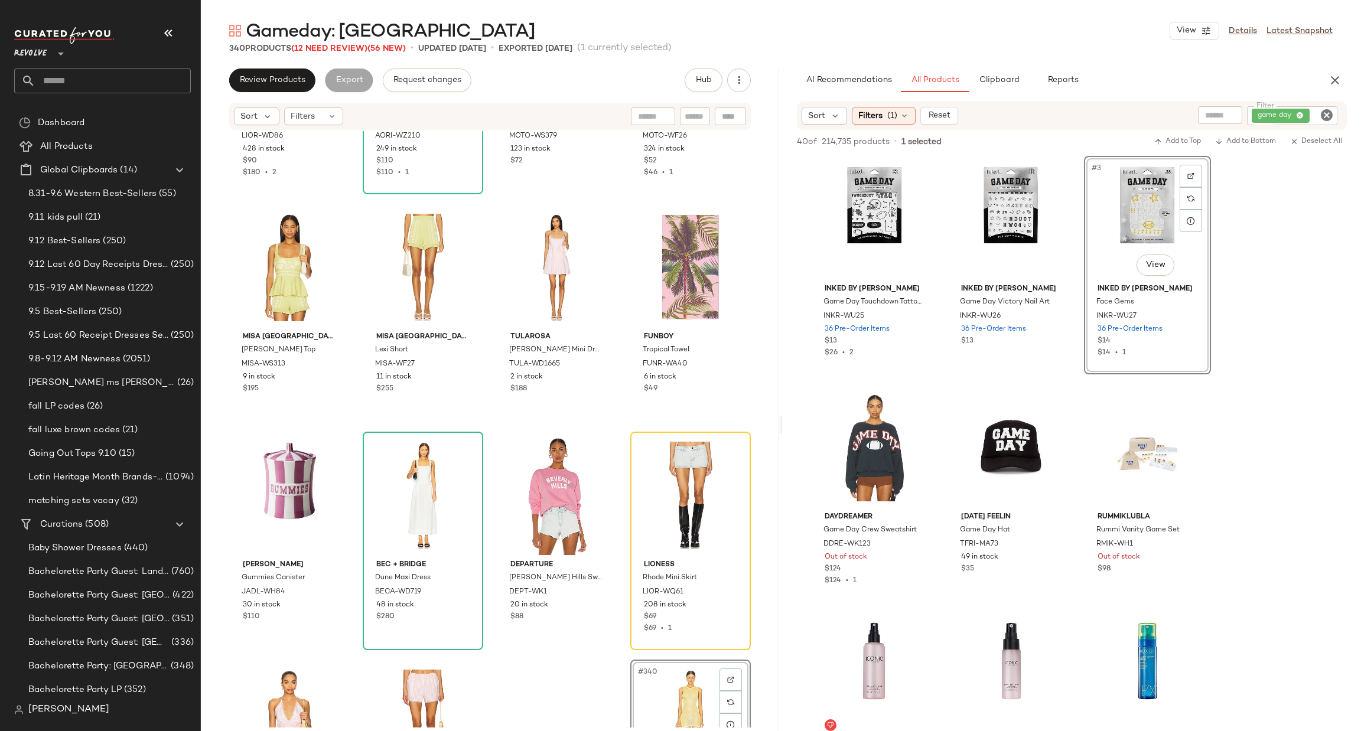
scroll to position [18430, 0]
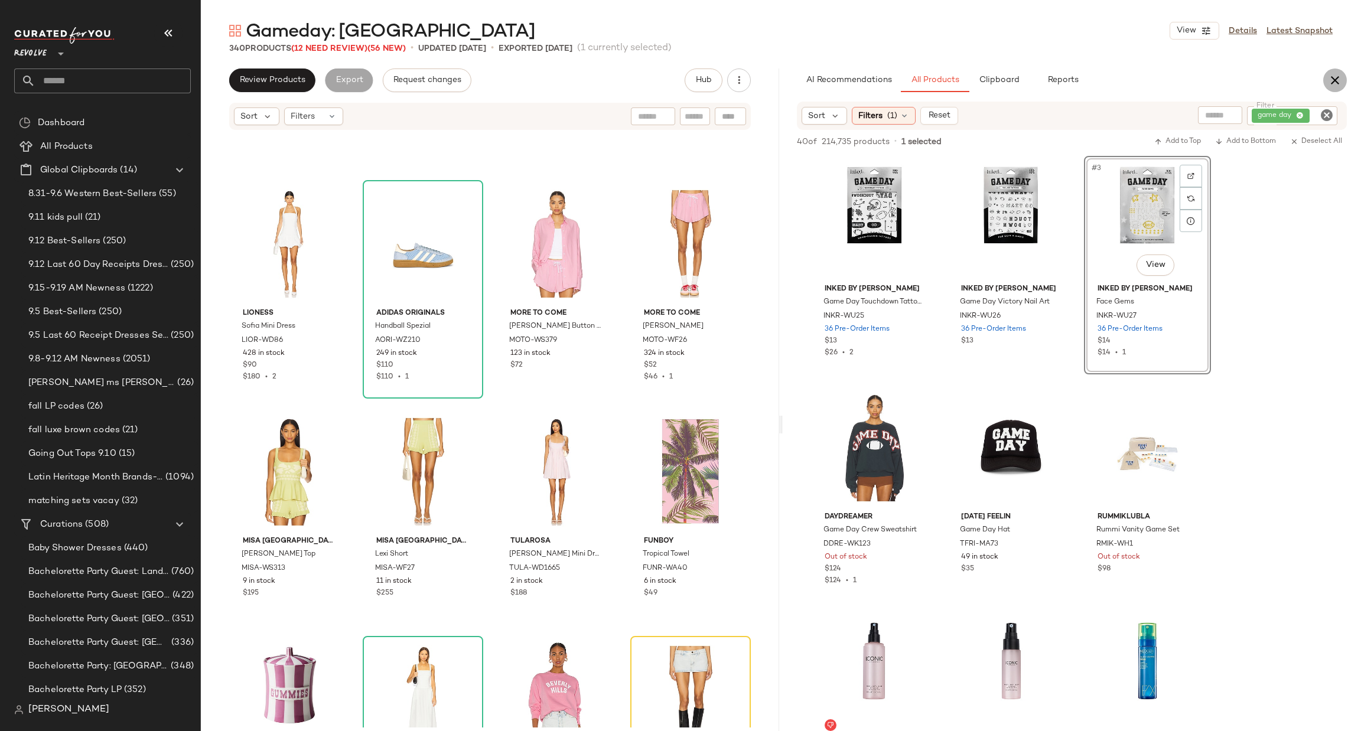
click at [1337, 83] on icon "button" at bounding box center [1335, 80] width 14 height 14
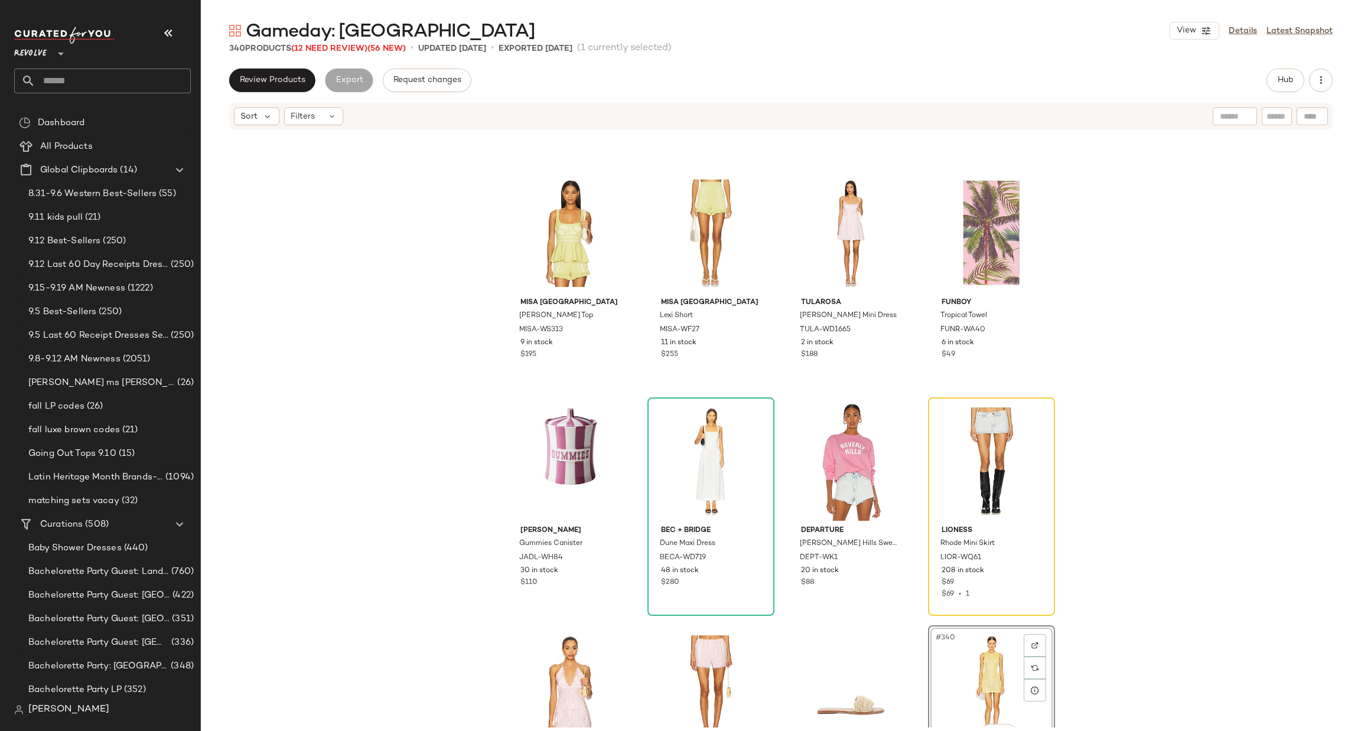
scroll to position [18784, 0]
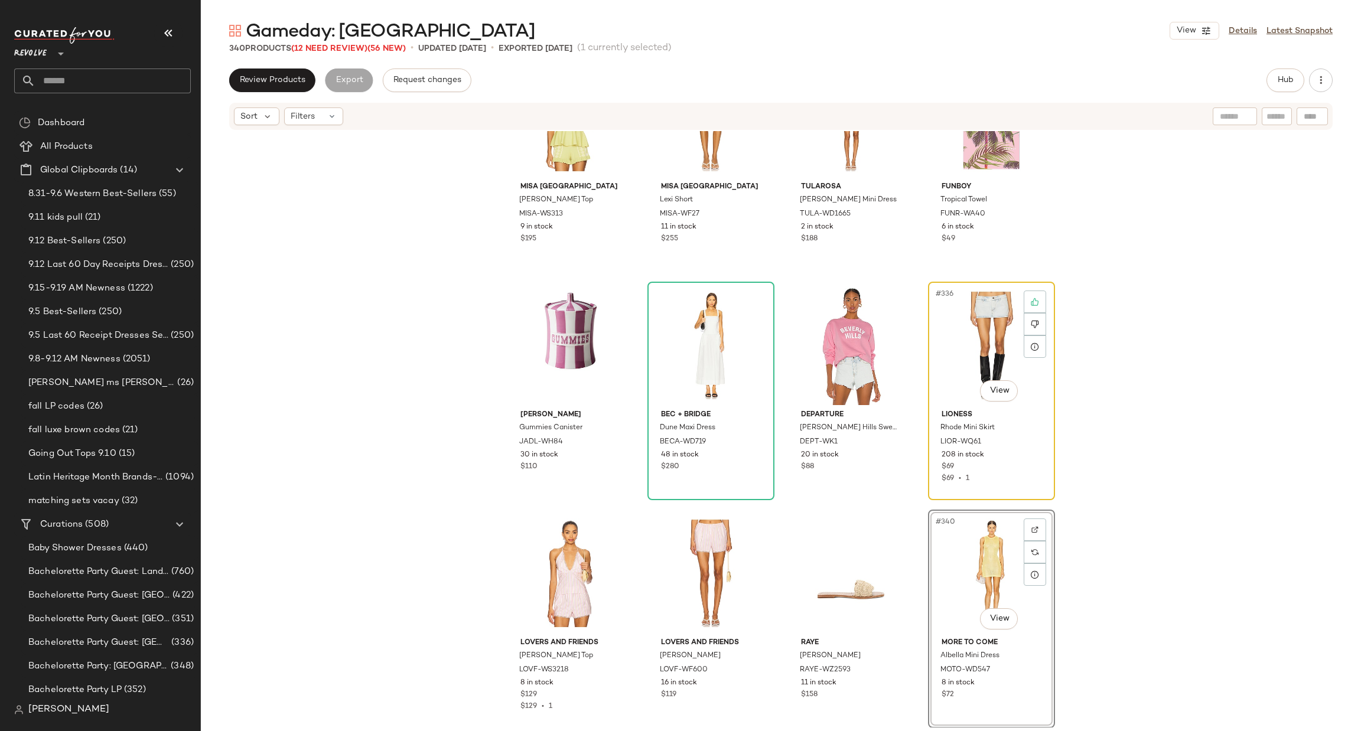
click at [960, 336] on div "#336 View" at bounding box center [991, 345] width 119 height 119
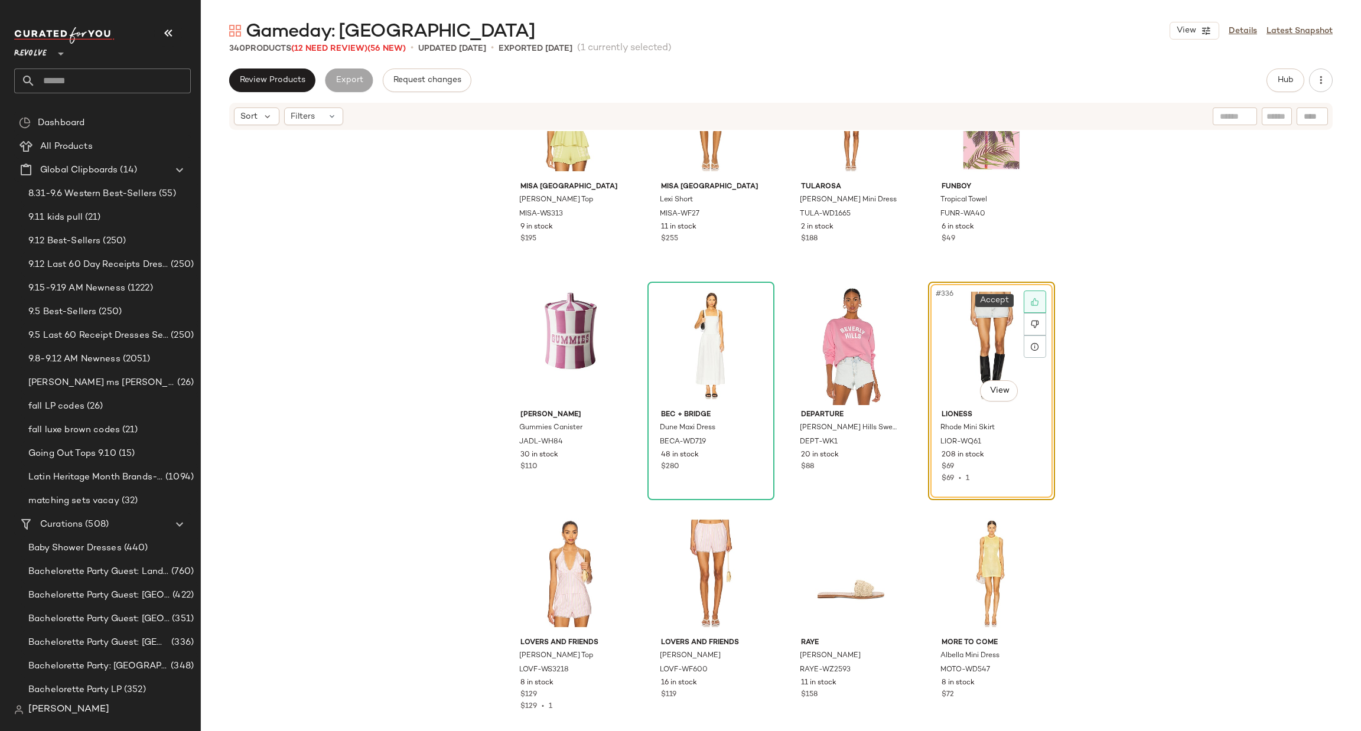
click at [1032, 299] on icon at bounding box center [1035, 302] width 8 height 8
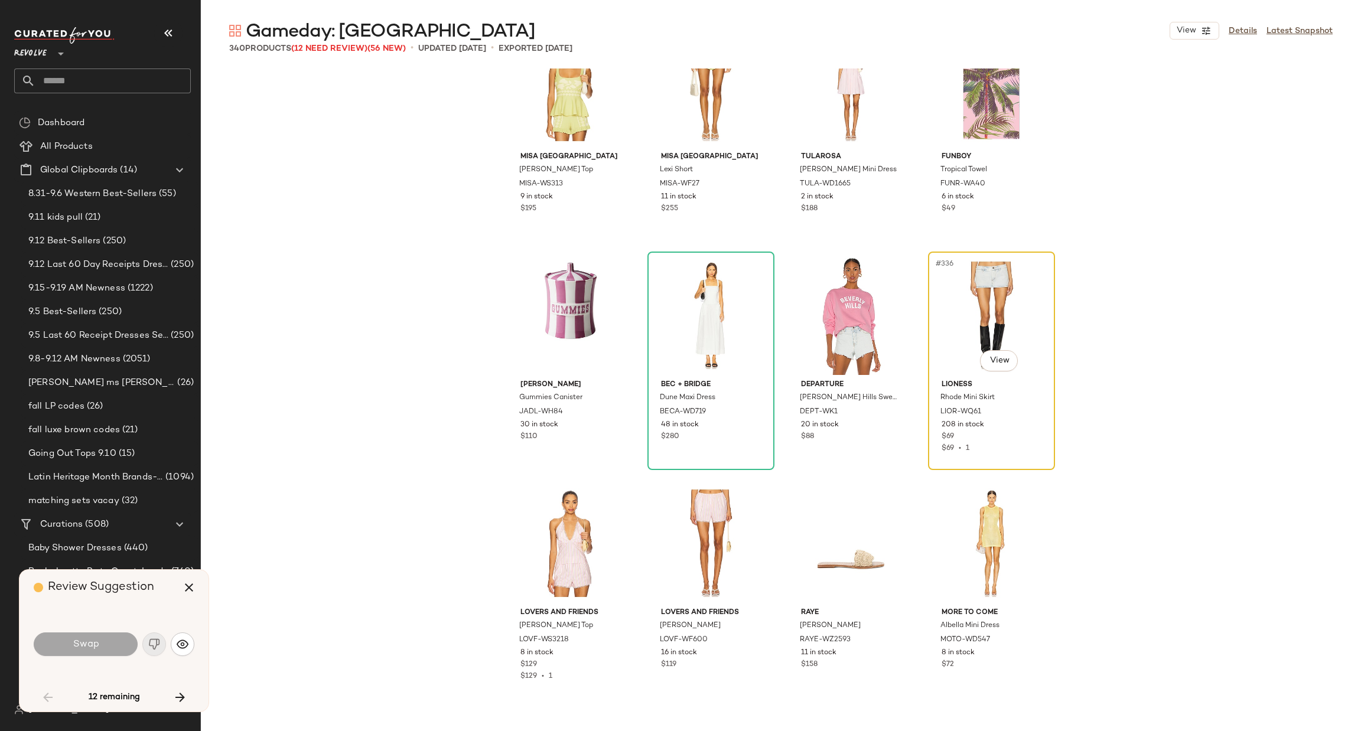
scroll to position [18751, 0]
drag, startPoint x: 189, startPoint y: 589, endPoint x: 667, endPoint y: 457, distance: 496.4
click at [190, 588] on icon "button" at bounding box center [189, 588] width 14 height 14
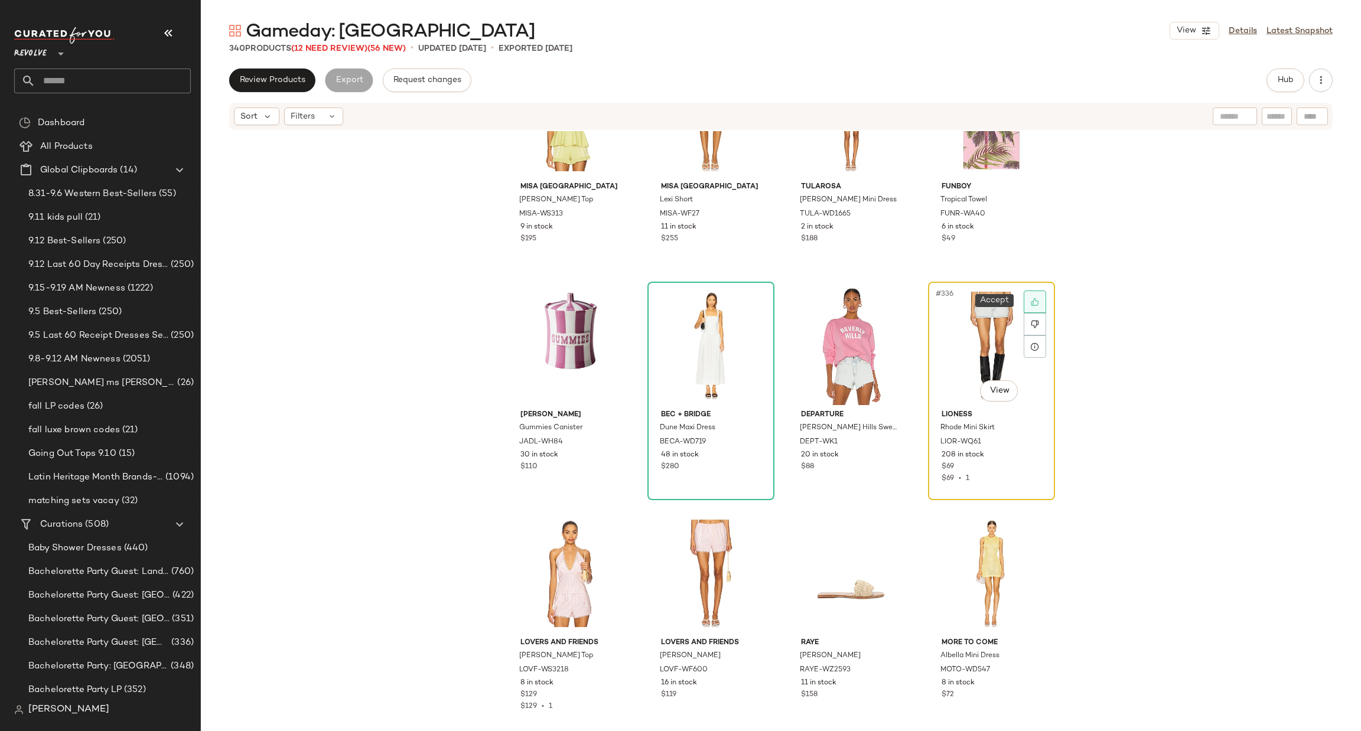
click at [1024, 296] on div at bounding box center [1035, 302] width 22 height 22
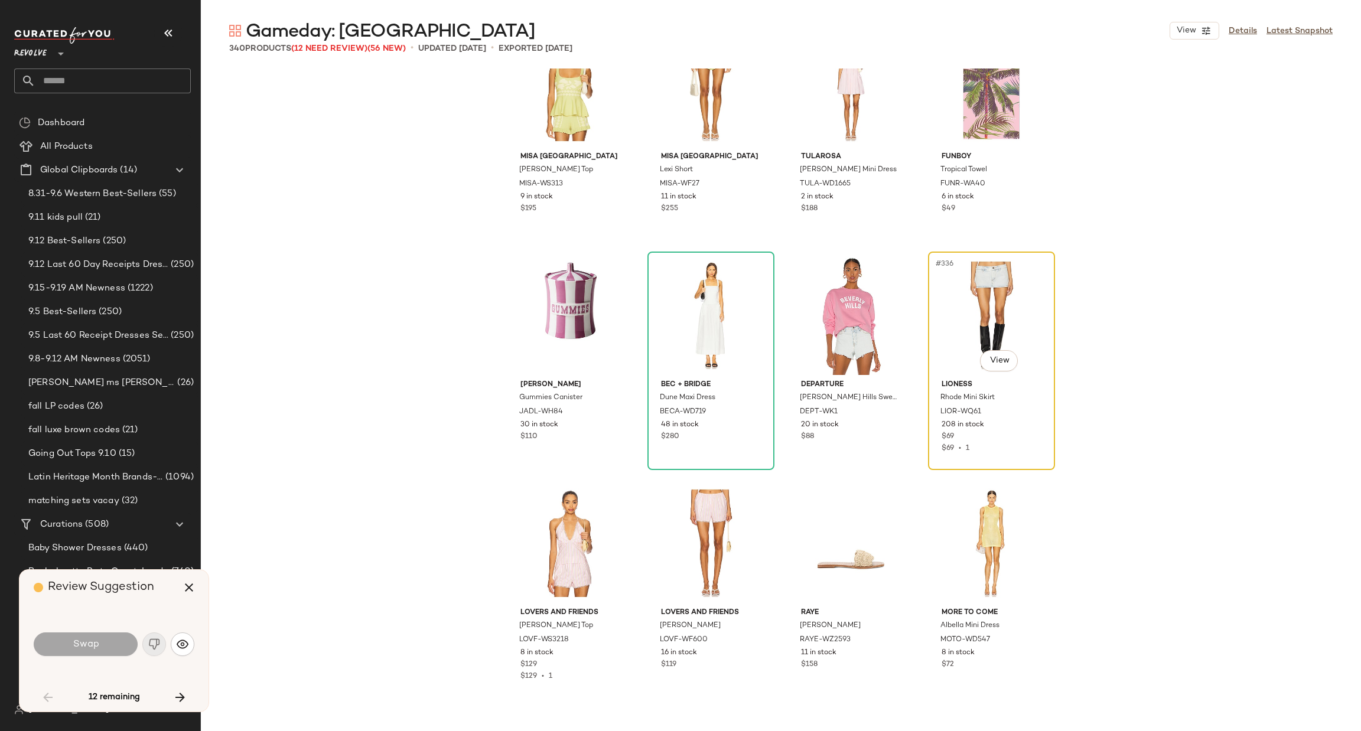
scroll to position [18751, 0]
click at [184, 586] on icon "button" at bounding box center [189, 588] width 14 height 14
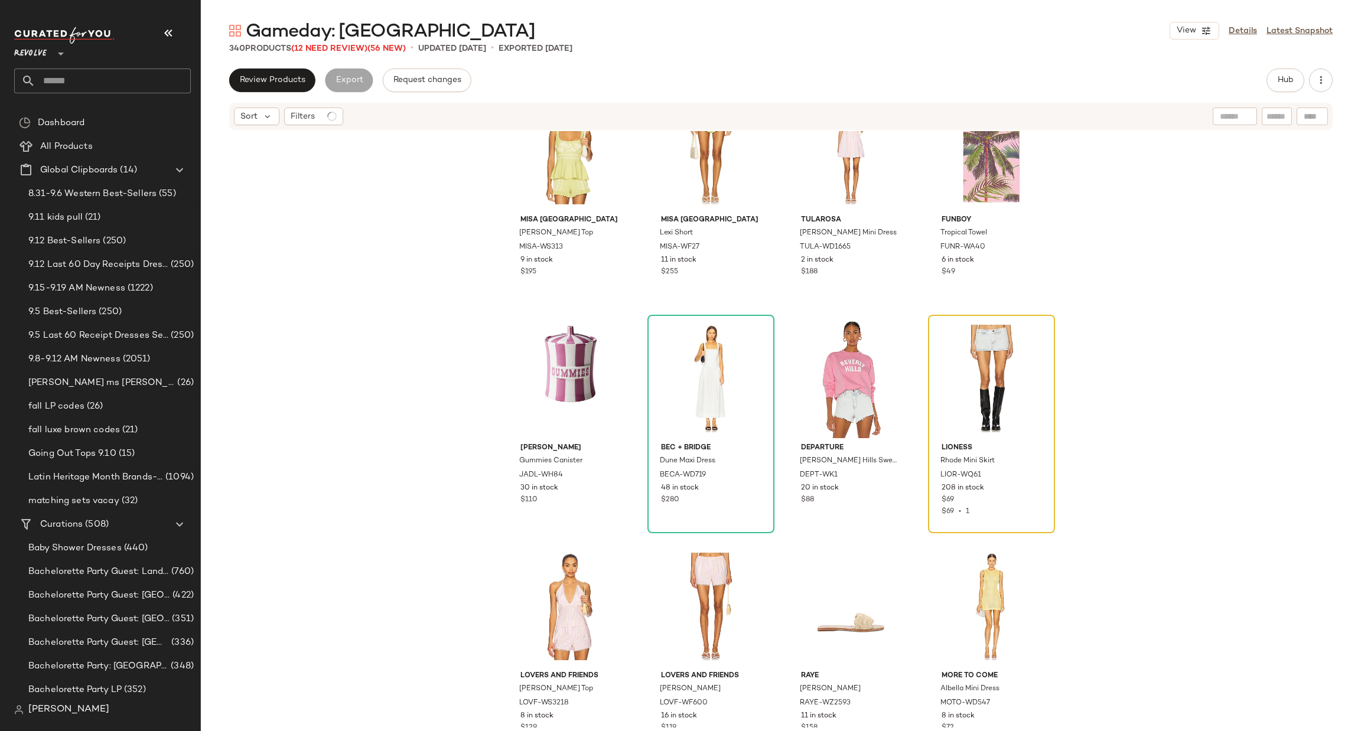
scroll to position [18784, 0]
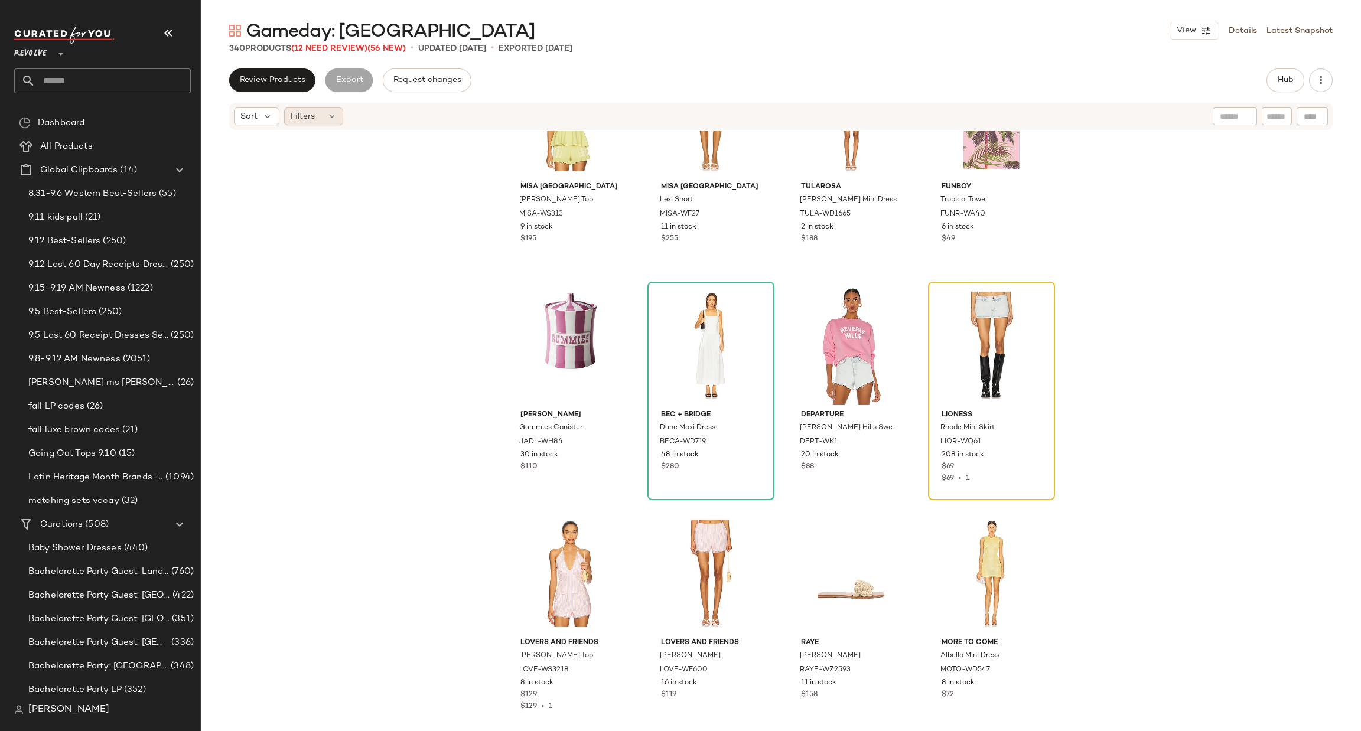
click at [310, 118] on span "Filters" at bounding box center [303, 116] width 24 height 12
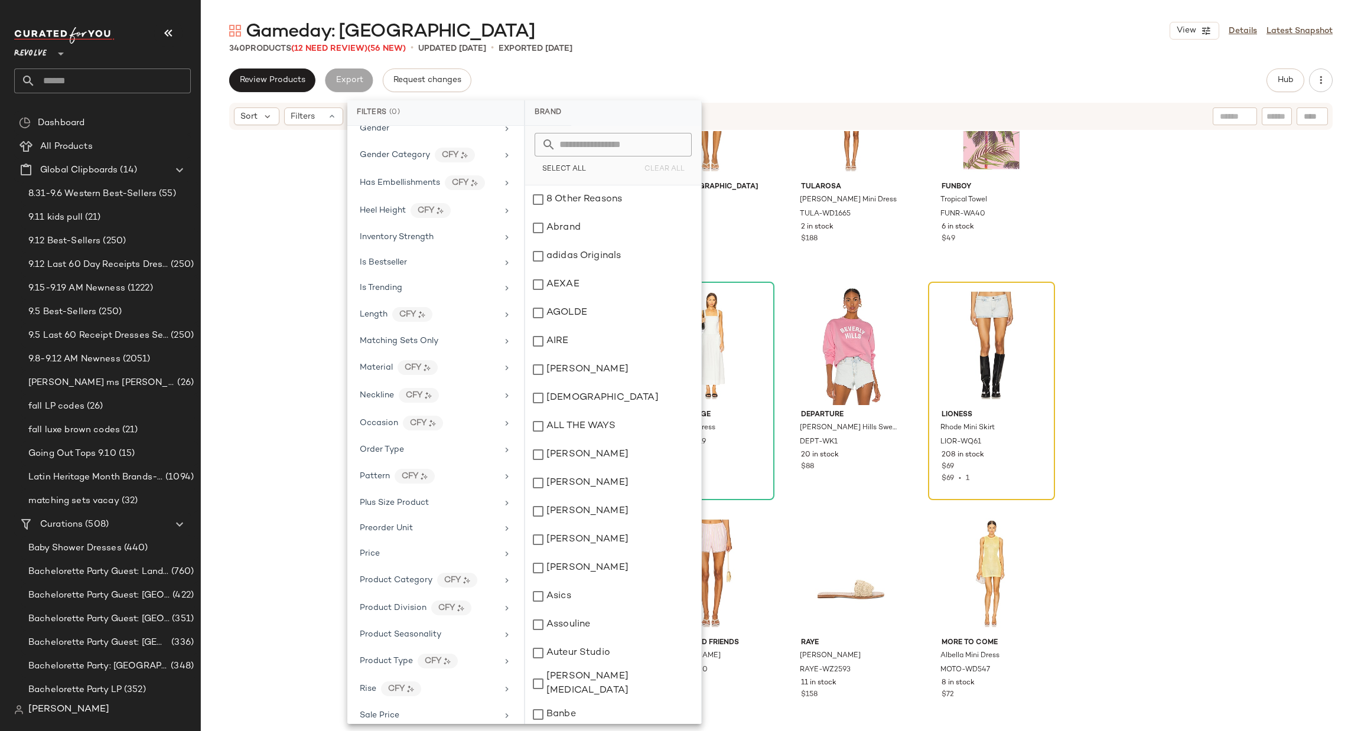
scroll to position [813, 0]
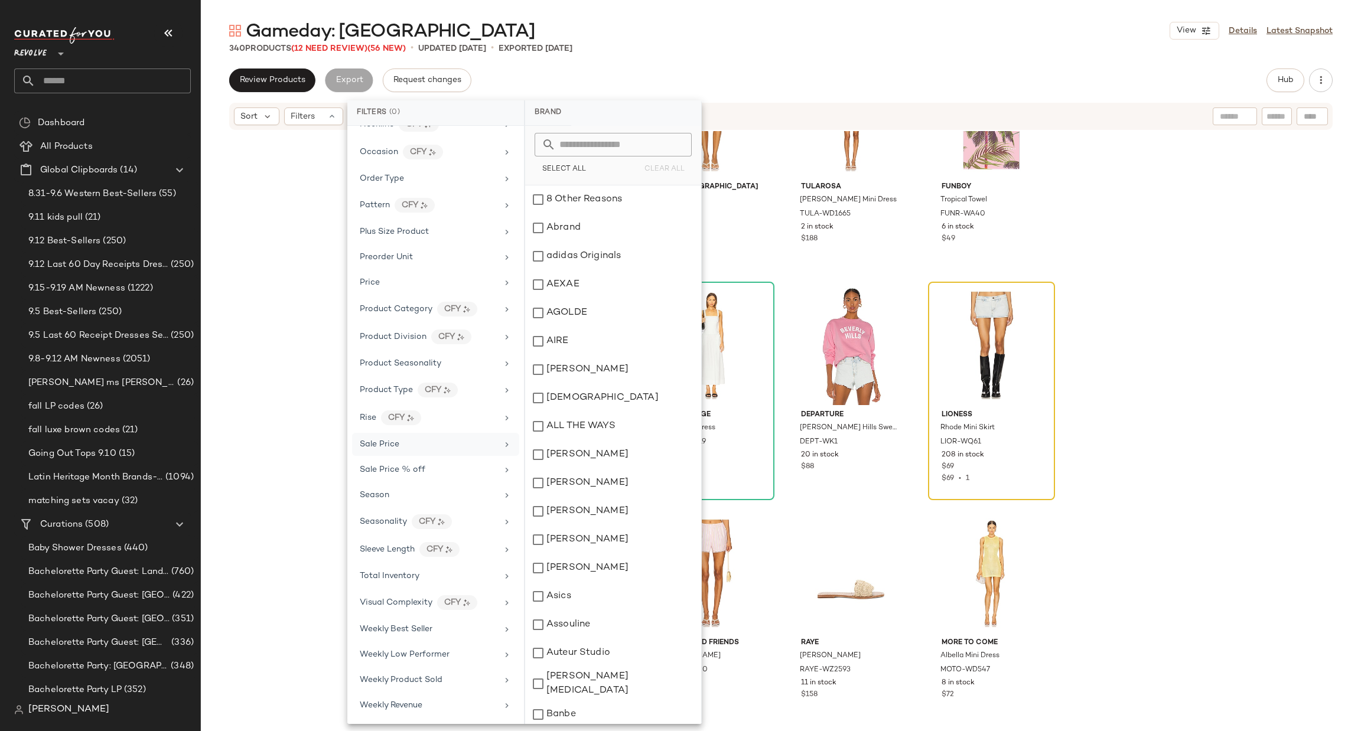
click at [435, 444] on div "Sale Price" at bounding box center [429, 444] width 138 height 12
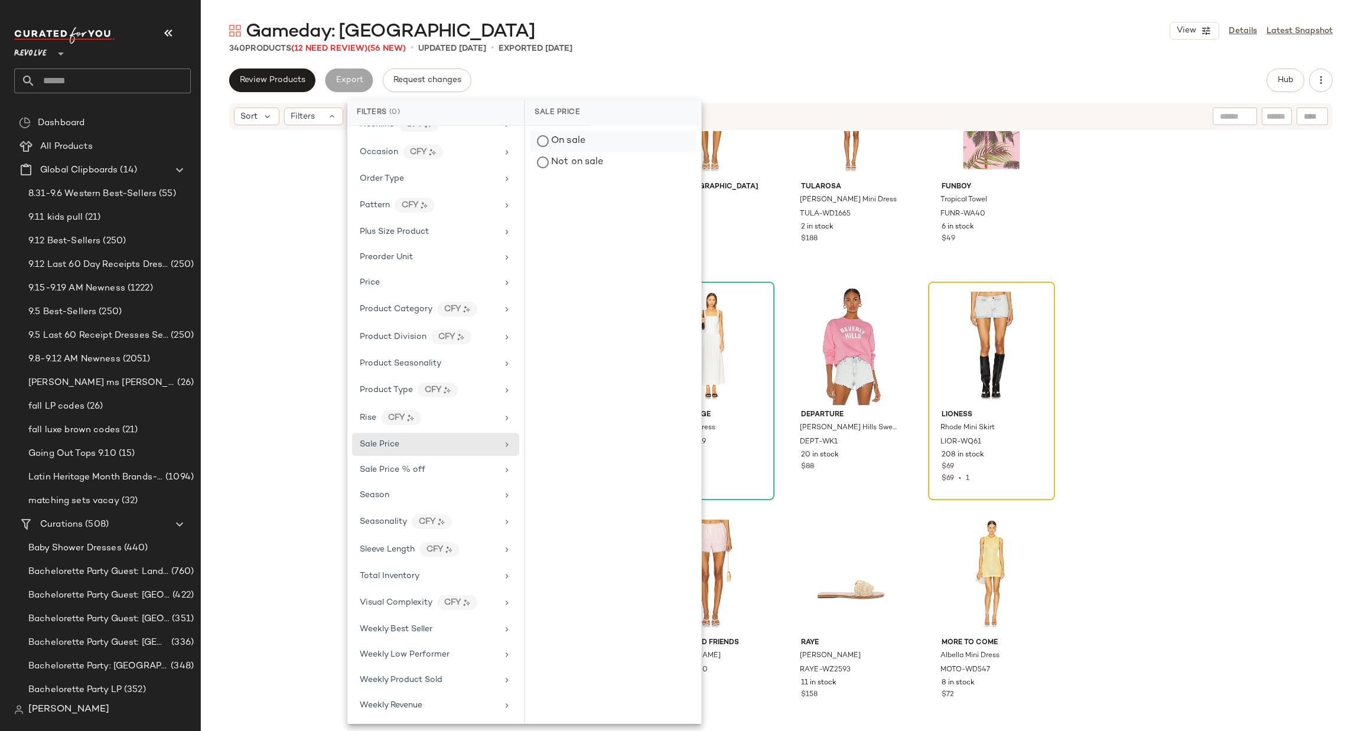
click at [598, 138] on div "On sale" at bounding box center [613, 141] width 167 height 21
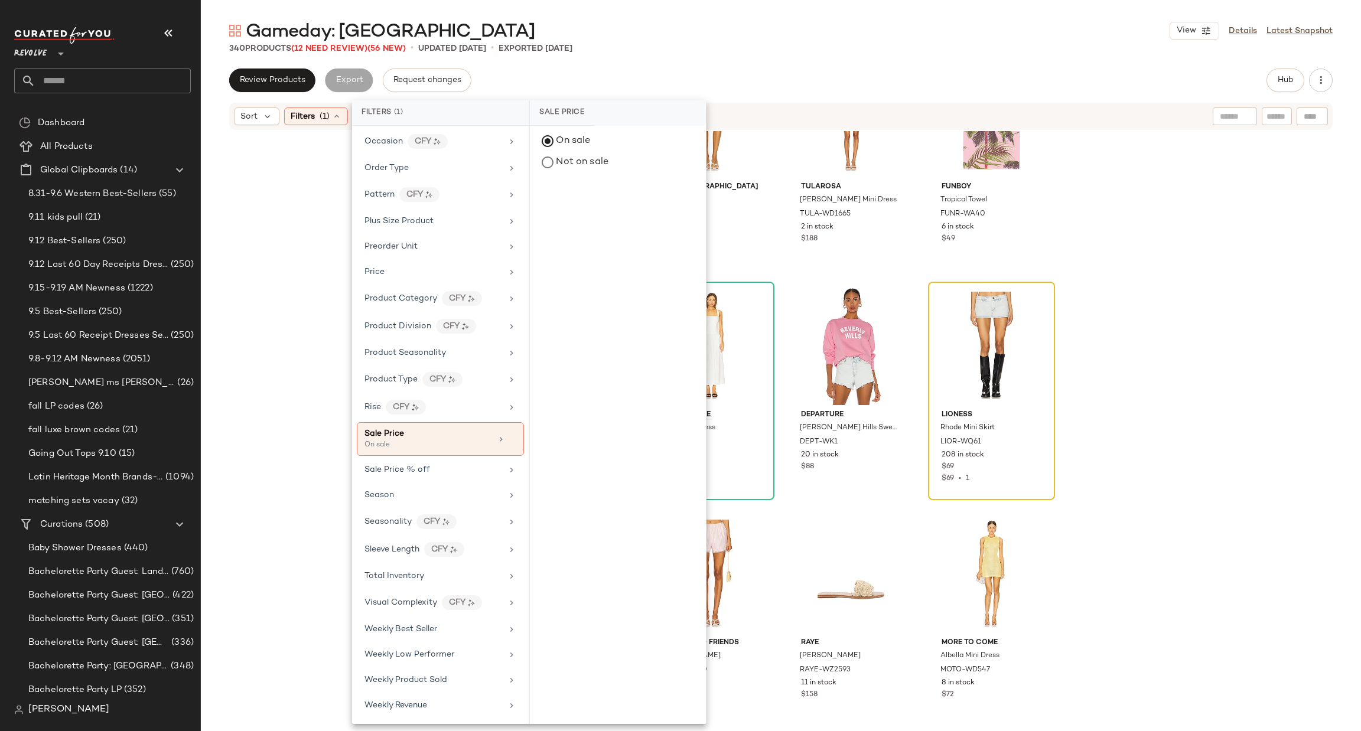
click at [859, 64] on div "Gameday: West Coast View Details Latest Snapshot 340 Products (12 Need Review) …" at bounding box center [781, 375] width 1160 height 712
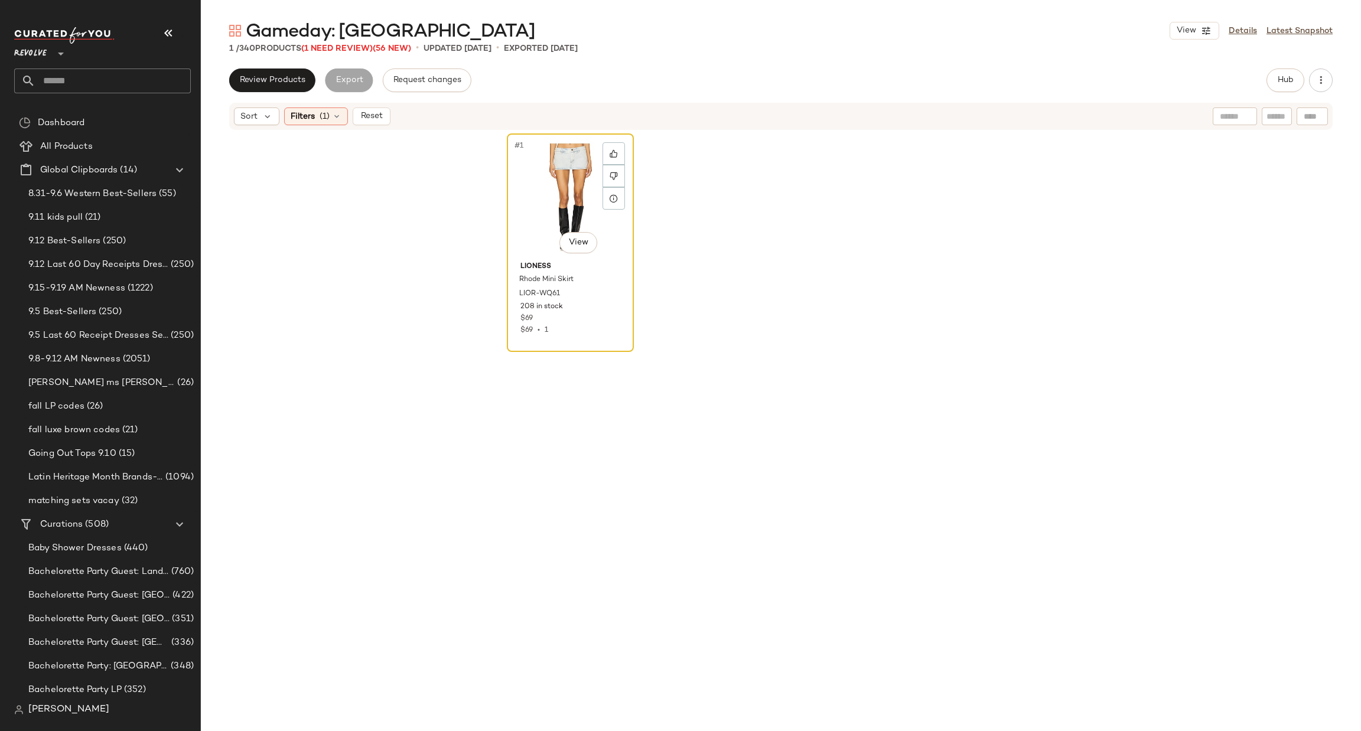
click at [541, 200] on div "#1 View" at bounding box center [570, 197] width 119 height 119
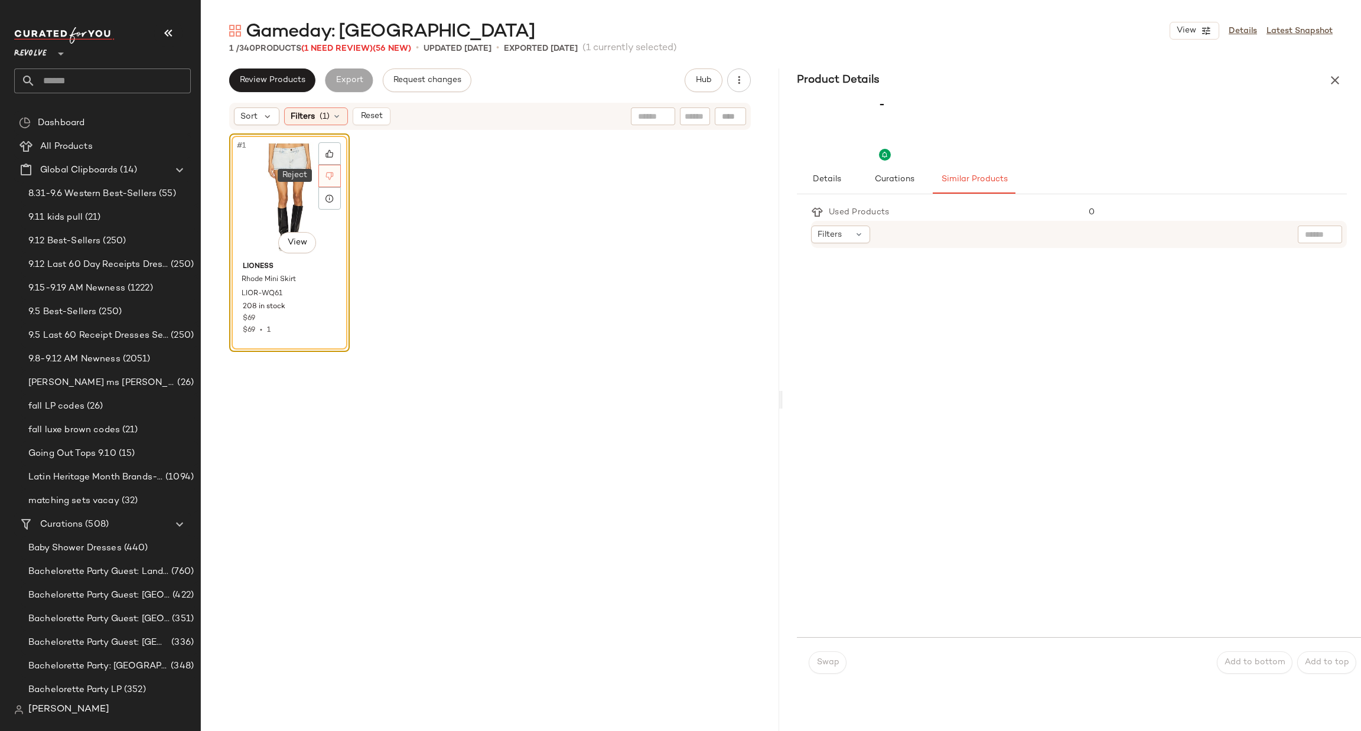
click at [327, 174] on icon at bounding box center [329, 176] width 8 height 8
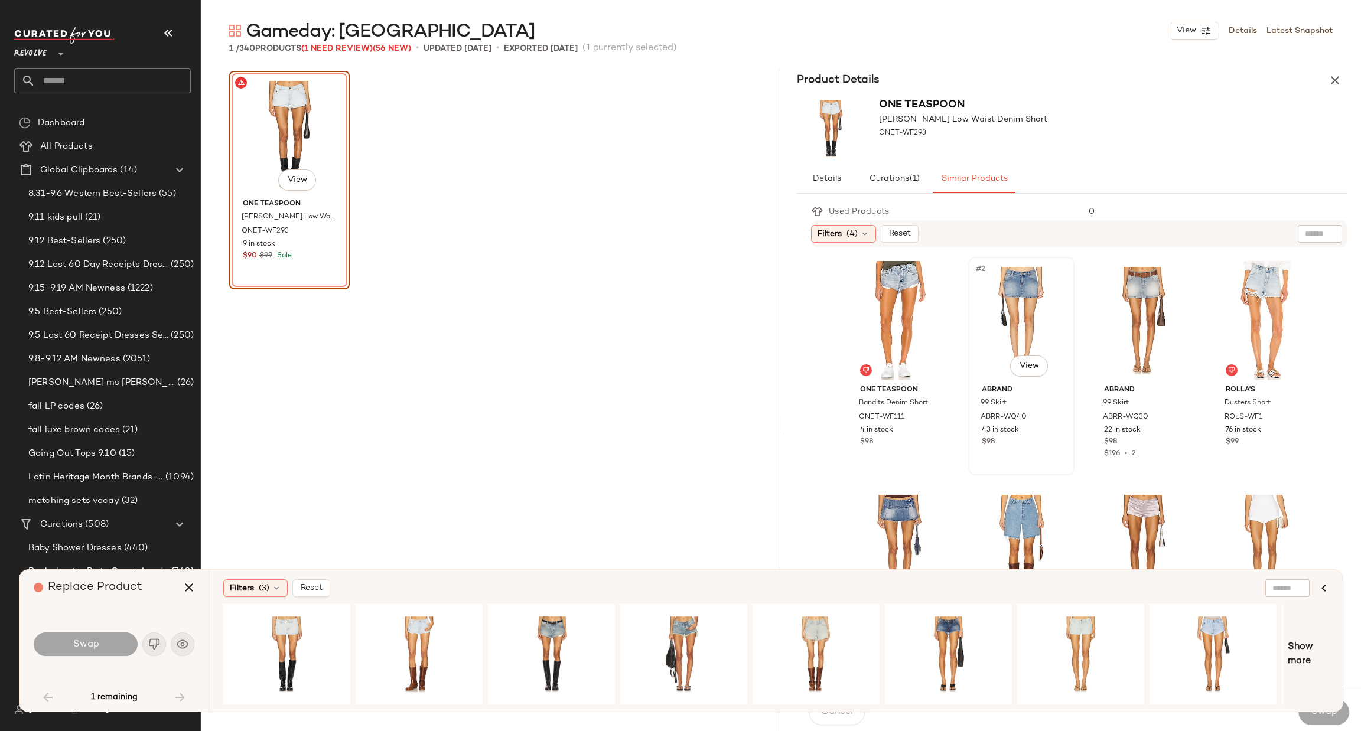
click at [991, 287] on div "#2 View" at bounding box center [1021, 320] width 98 height 119
click at [274, 624] on div "#1 View" at bounding box center [286, 654] width 119 height 84
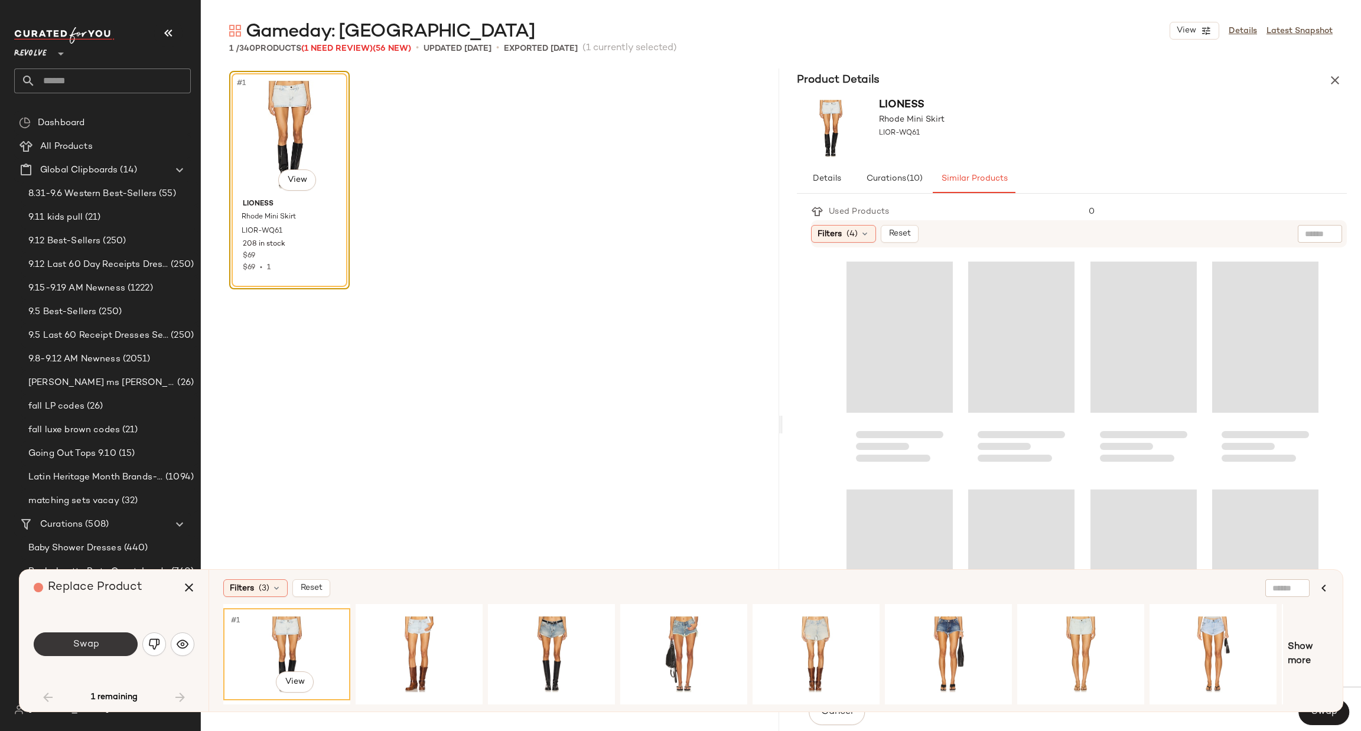
click at [90, 643] on span "Swap" at bounding box center [85, 644] width 27 height 11
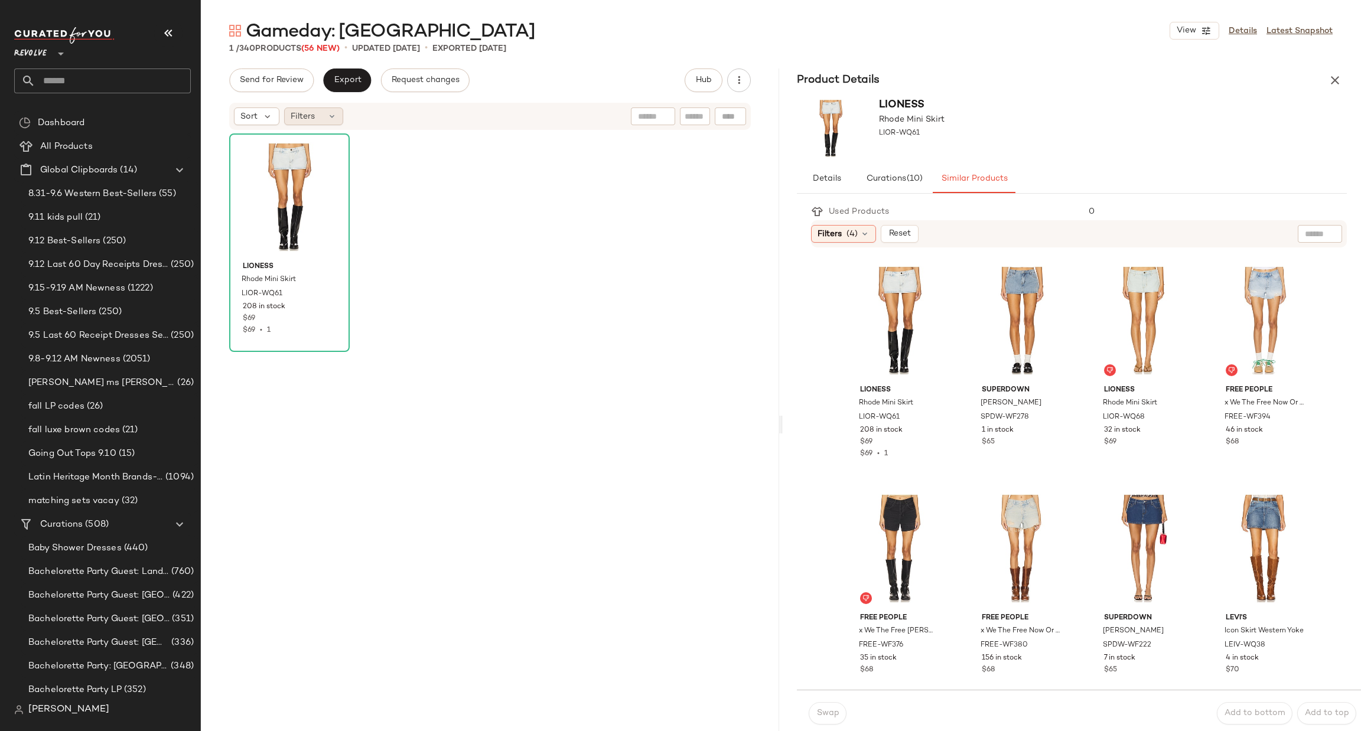
click at [310, 122] on span "Filters" at bounding box center [303, 116] width 24 height 12
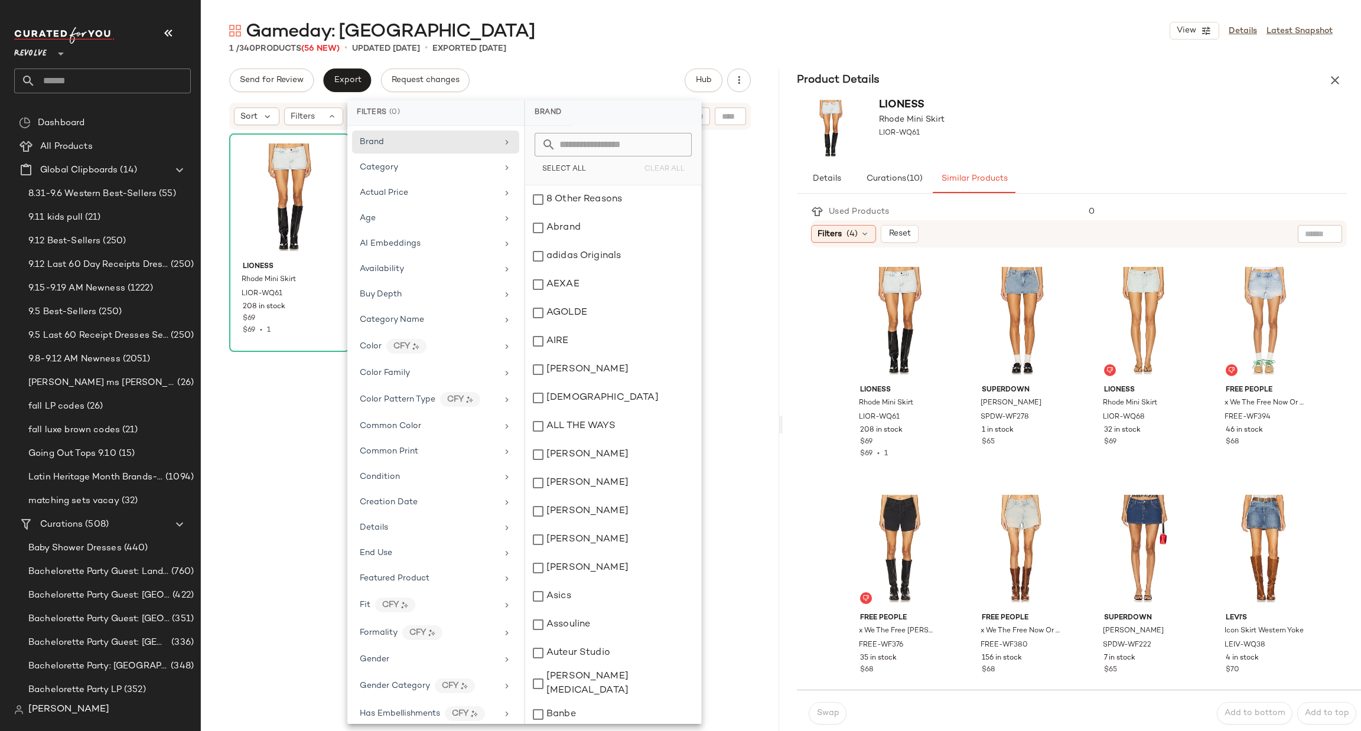
click at [299, 503] on div "LIONESS Rhode Mini Skirt LIOR-WQ61 208 in stock $69 $69 • 1" at bounding box center [289, 430] width 120 height 594
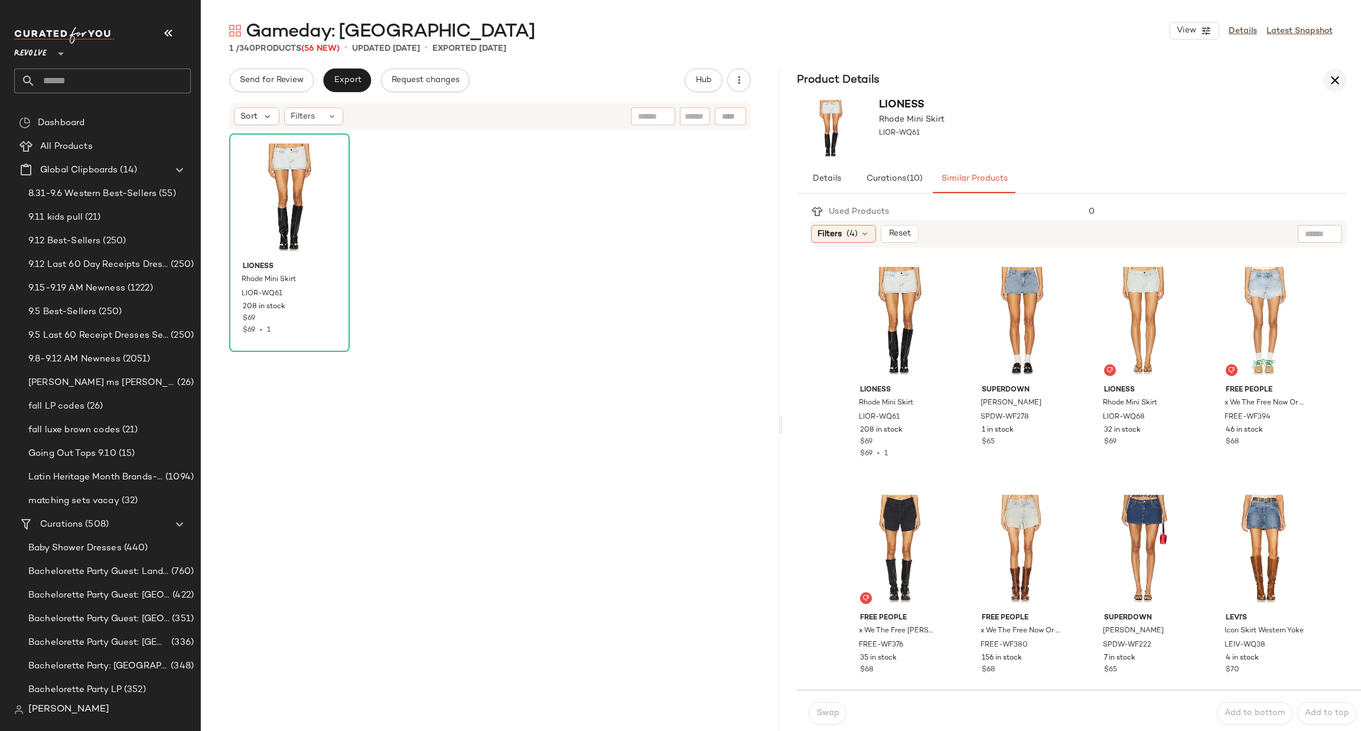
click at [1330, 73] on icon "button" at bounding box center [1335, 80] width 14 height 14
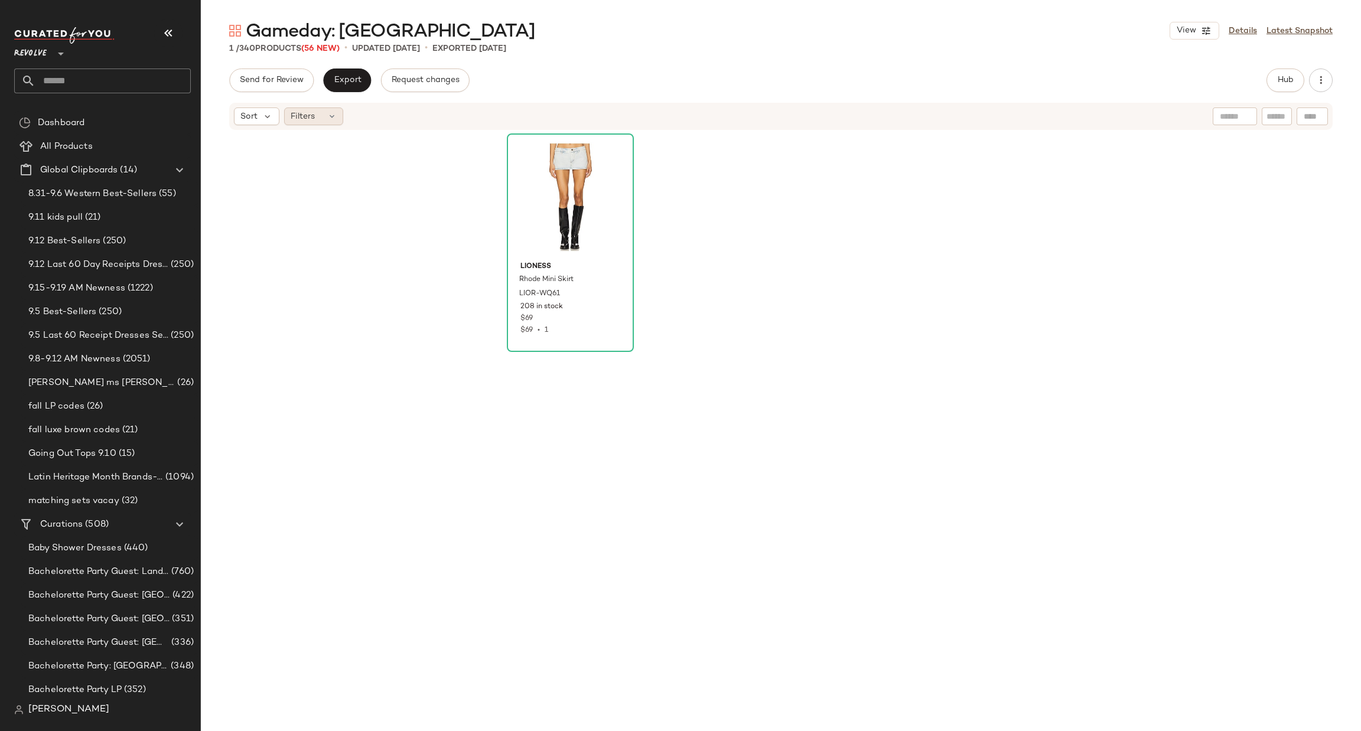
click at [299, 118] on span "Filters" at bounding box center [303, 116] width 24 height 12
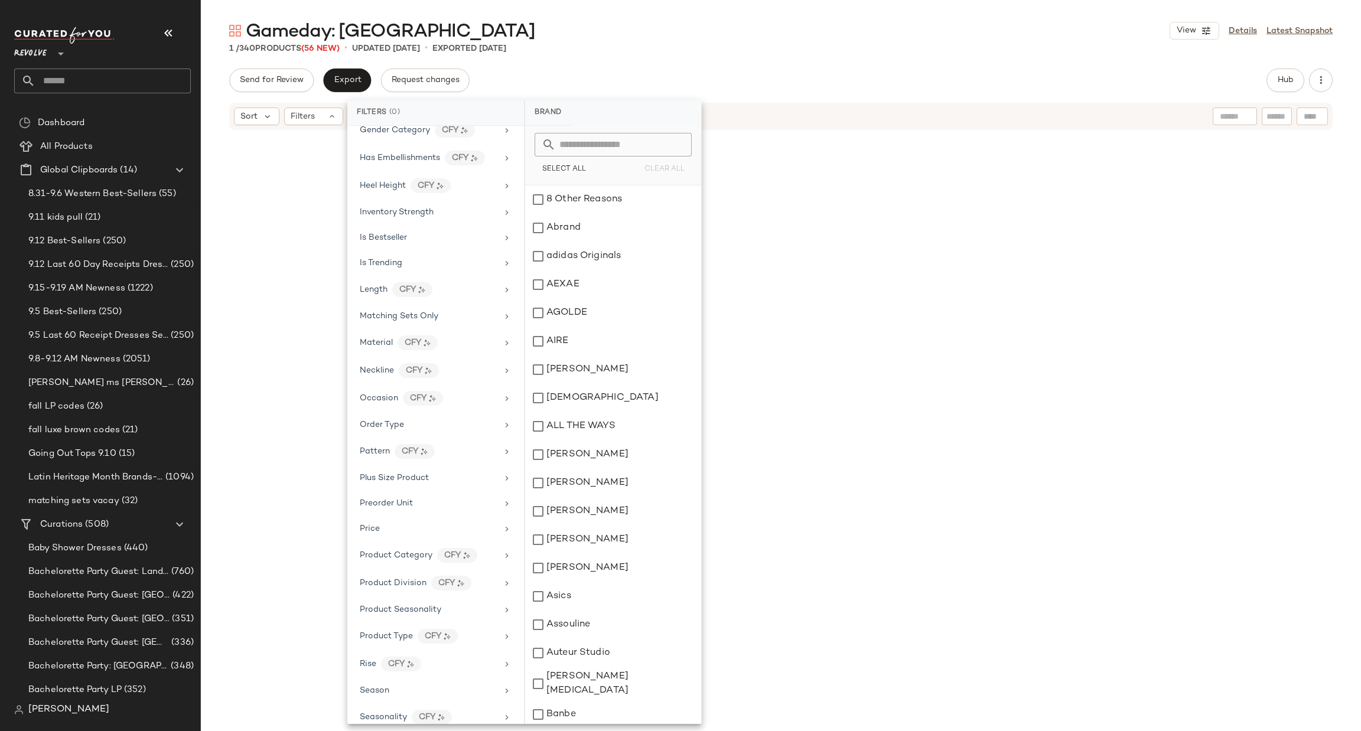
scroll to position [407, 0]
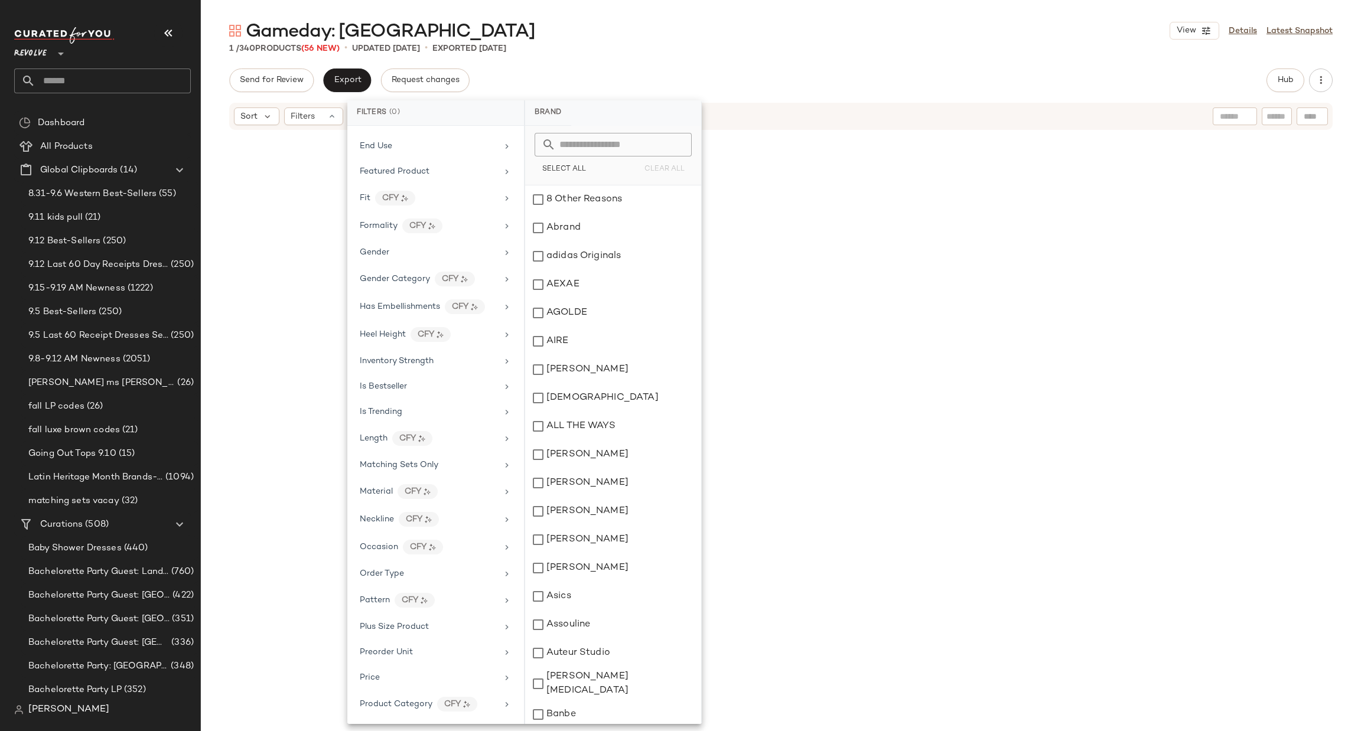
click at [1036, 373] on div "LIONESS Rhode Mini Skirt LIOR-WQ61 208 in stock $69 $69 • 1" at bounding box center [781, 405] width 548 height 545
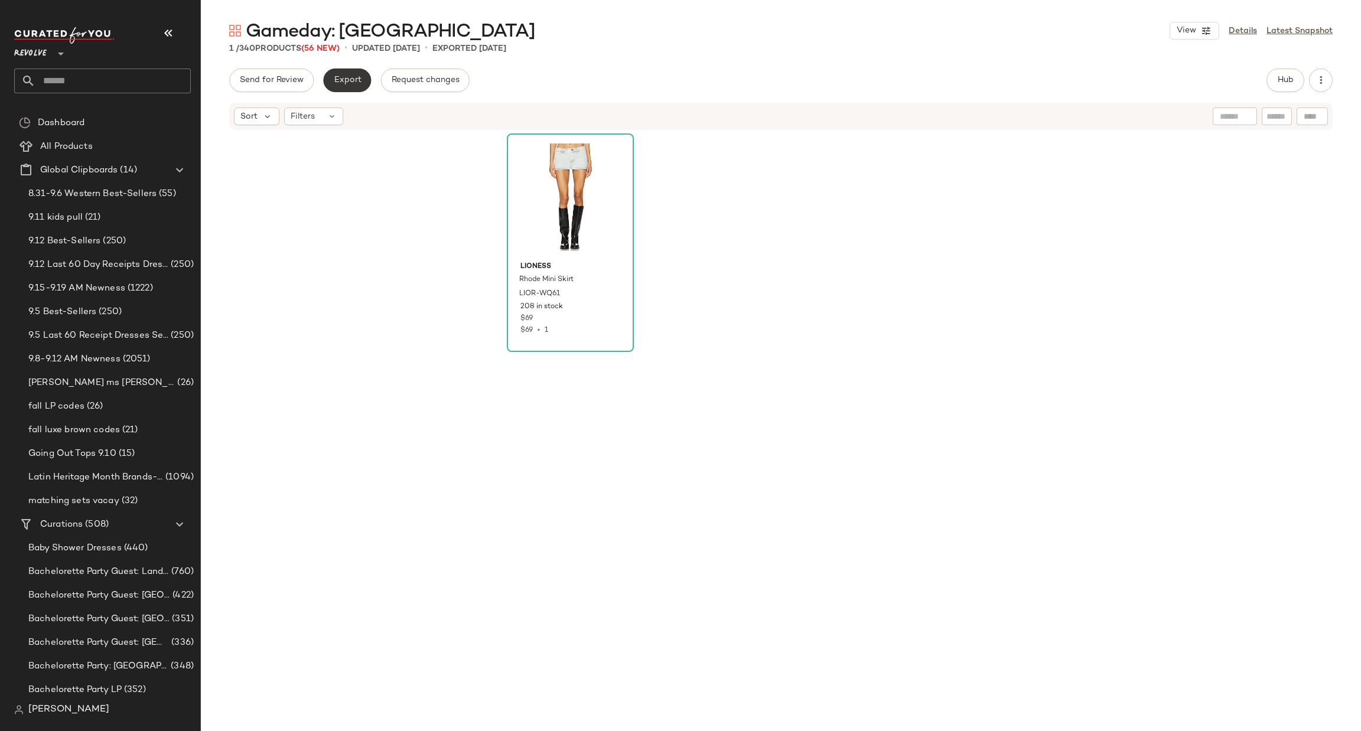
click at [355, 80] on span "Export" at bounding box center [347, 80] width 28 height 9
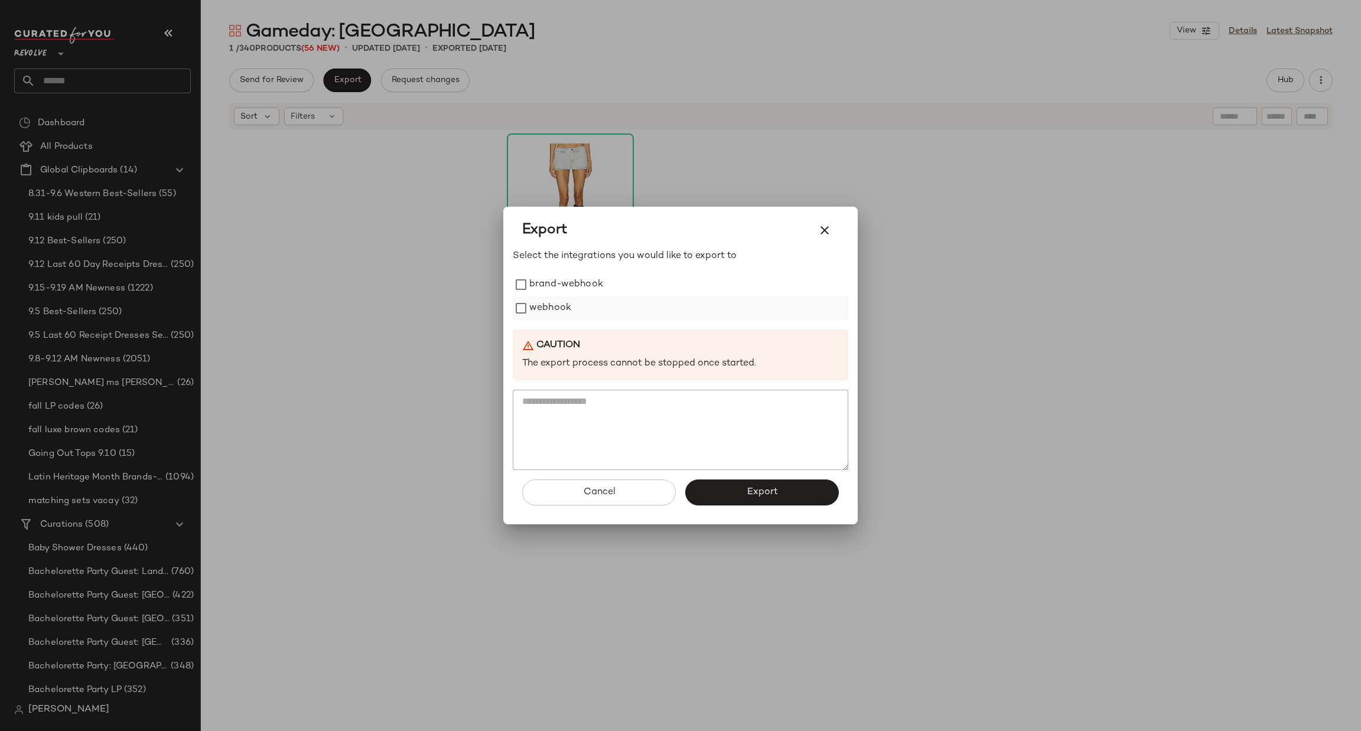
click at [544, 308] on label "webhook" at bounding box center [550, 309] width 42 height 24
drag, startPoint x: 740, startPoint y: 483, endPoint x: 733, endPoint y: 486, distance: 7.5
click at [742, 483] on button "Export" at bounding box center [762, 493] width 154 height 26
